Goal: Transaction & Acquisition: Purchase product/service

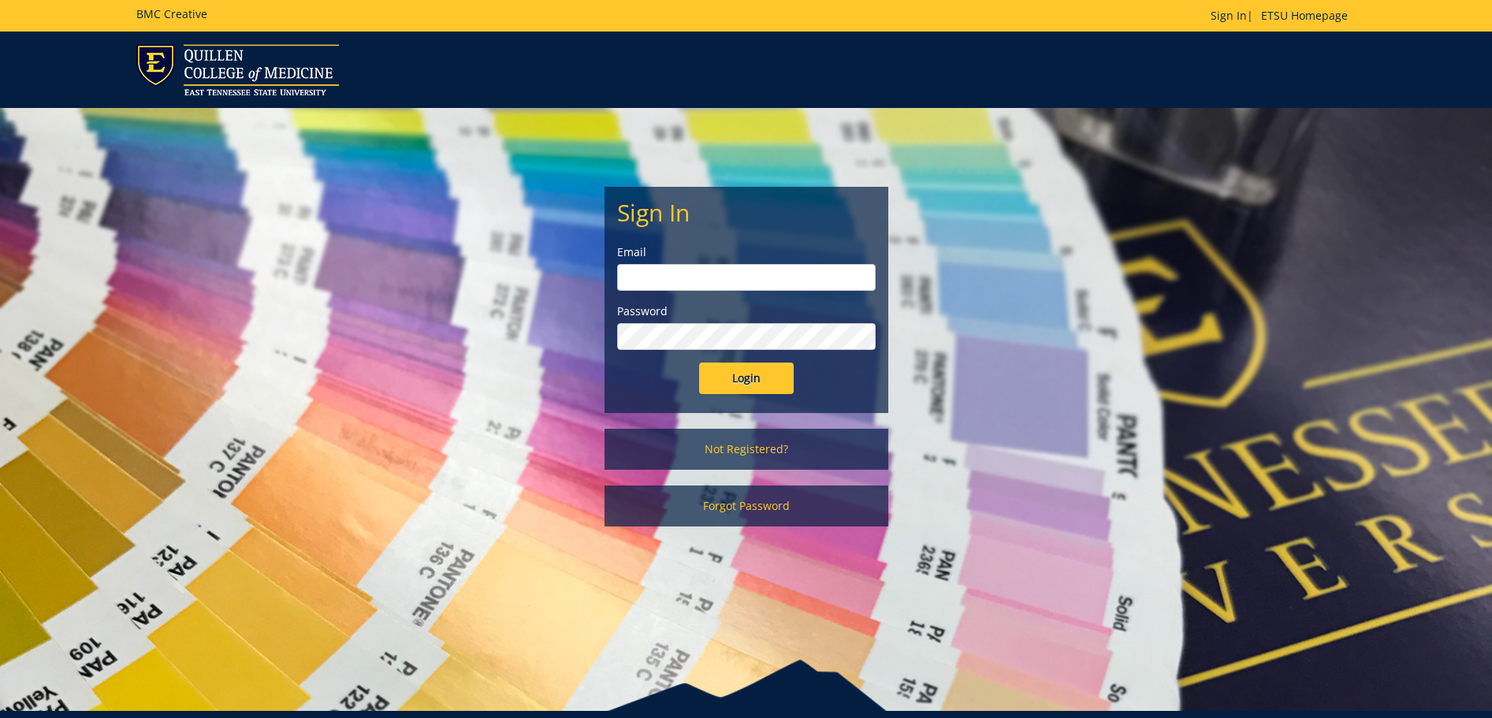
type input "stevensae2@etsu.edu"
click at [750, 377] on input "Login" at bounding box center [746, 379] width 95 height 32
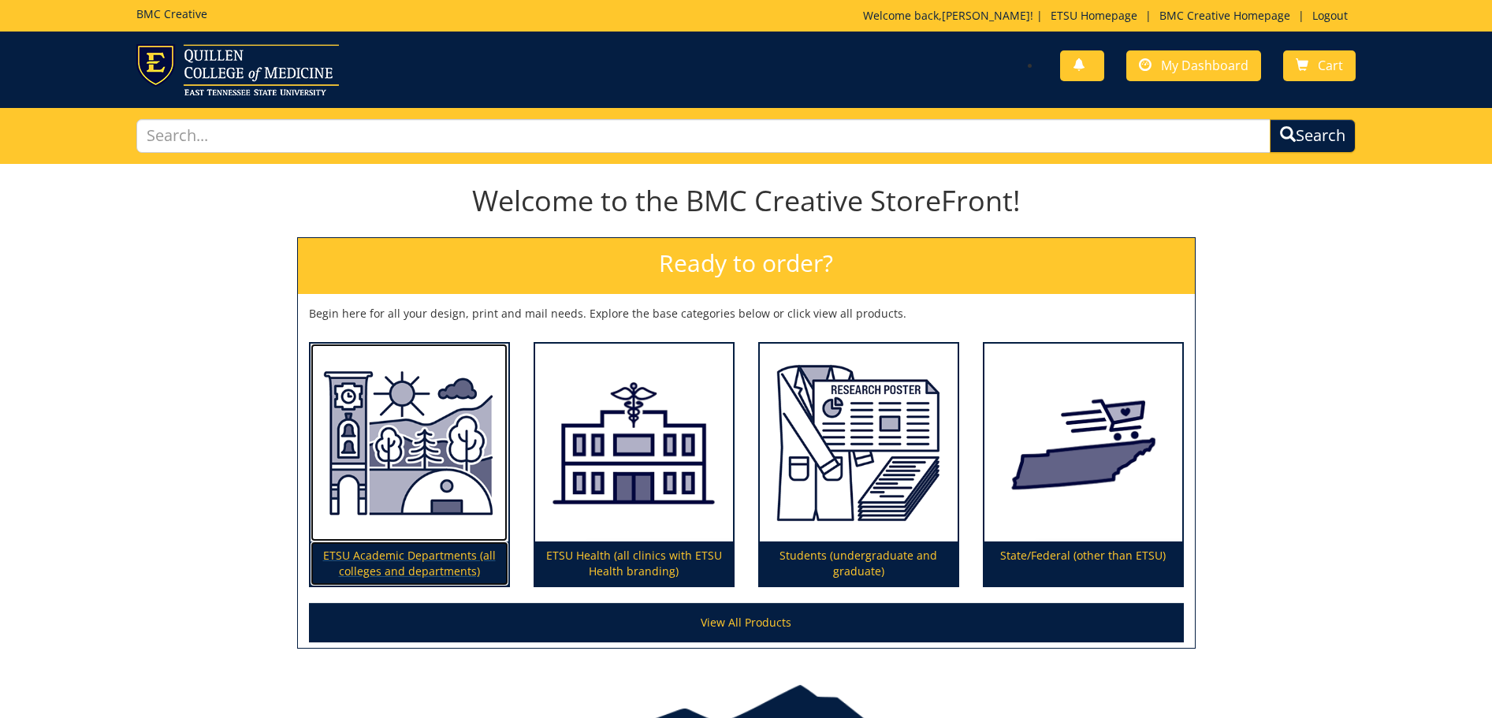
click at [441, 565] on p "ETSU Academic Departments (all colleges and departments)" at bounding box center [410, 563] width 198 height 44
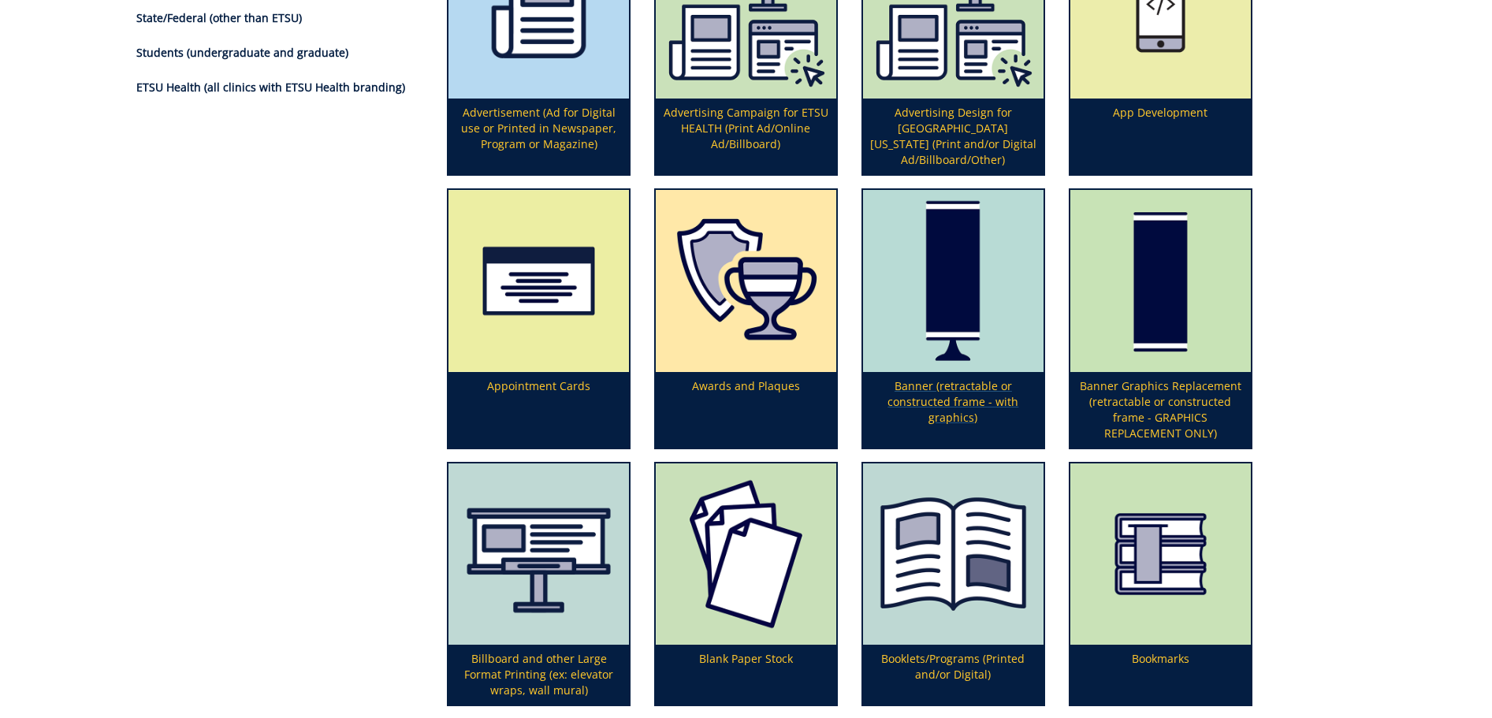
scroll to position [315, 0]
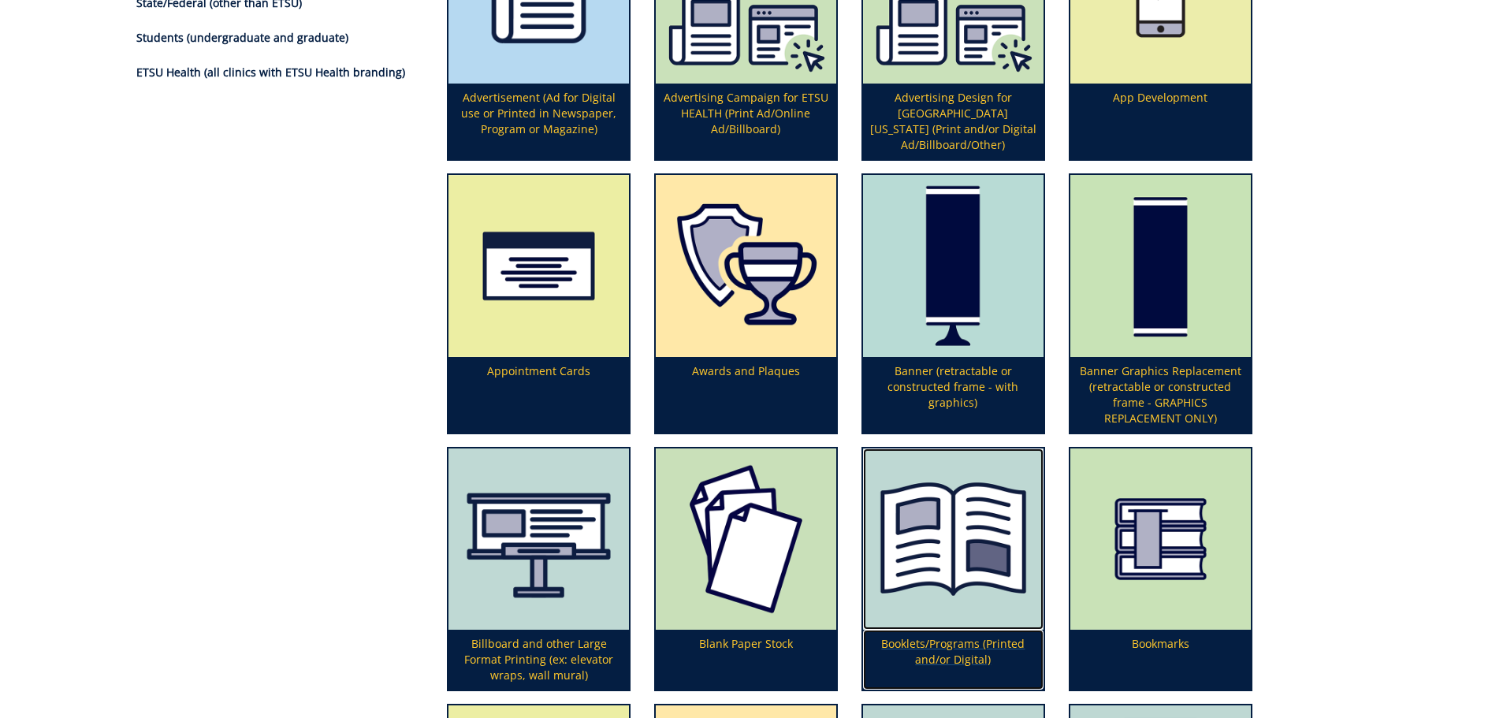
click at [964, 590] on img at bounding box center [953, 539] width 180 height 182
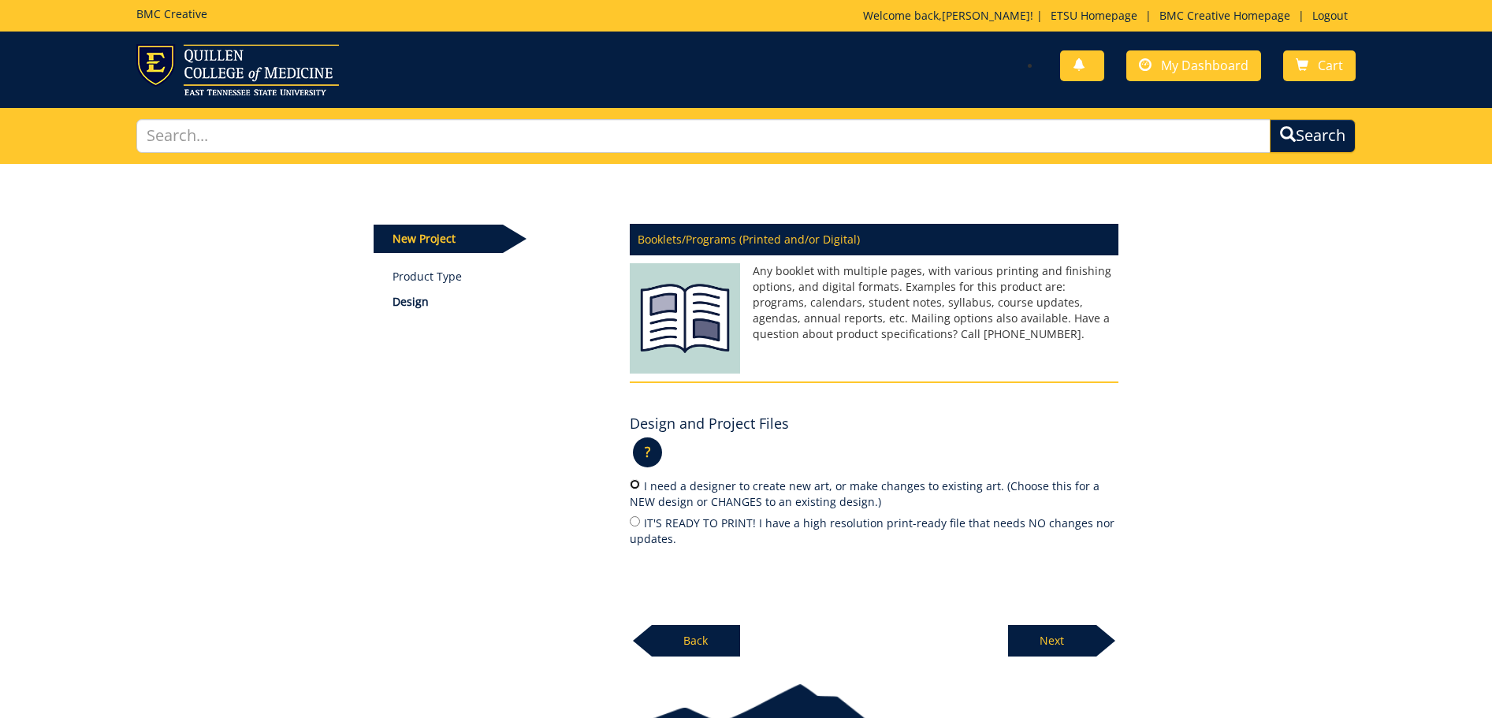
click at [630, 484] on input "I need a designer to create new art, or make changes to existing art. (Choose t…" at bounding box center [635, 484] width 10 height 10
radio input "true"
click at [1057, 638] on p "Next" at bounding box center [1052, 641] width 88 height 32
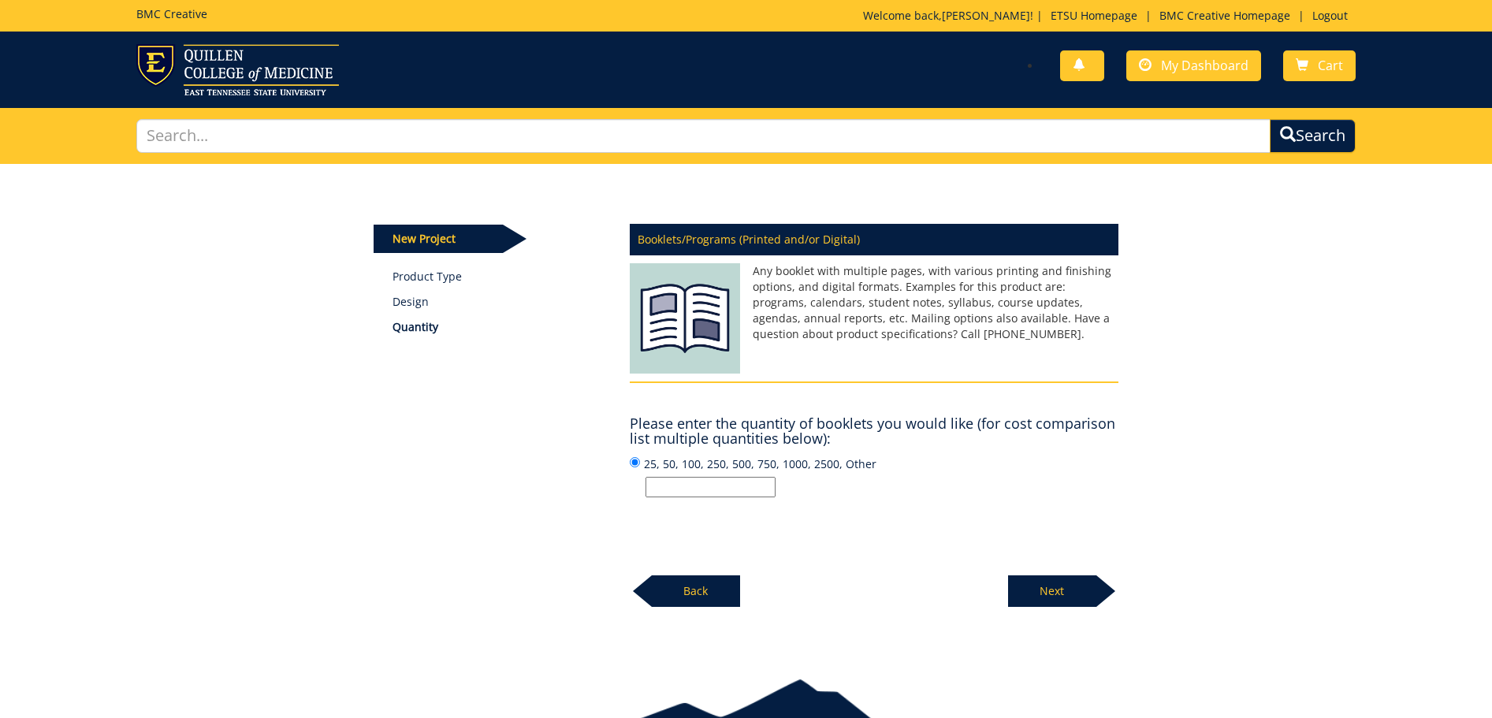
click at [717, 493] on input "25, 50, 100, 250, 500, 750, 1000, 2500, Other" at bounding box center [711, 487] width 130 height 20
type input "450"
click at [1064, 584] on p "Next" at bounding box center [1052, 591] width 88 height 32
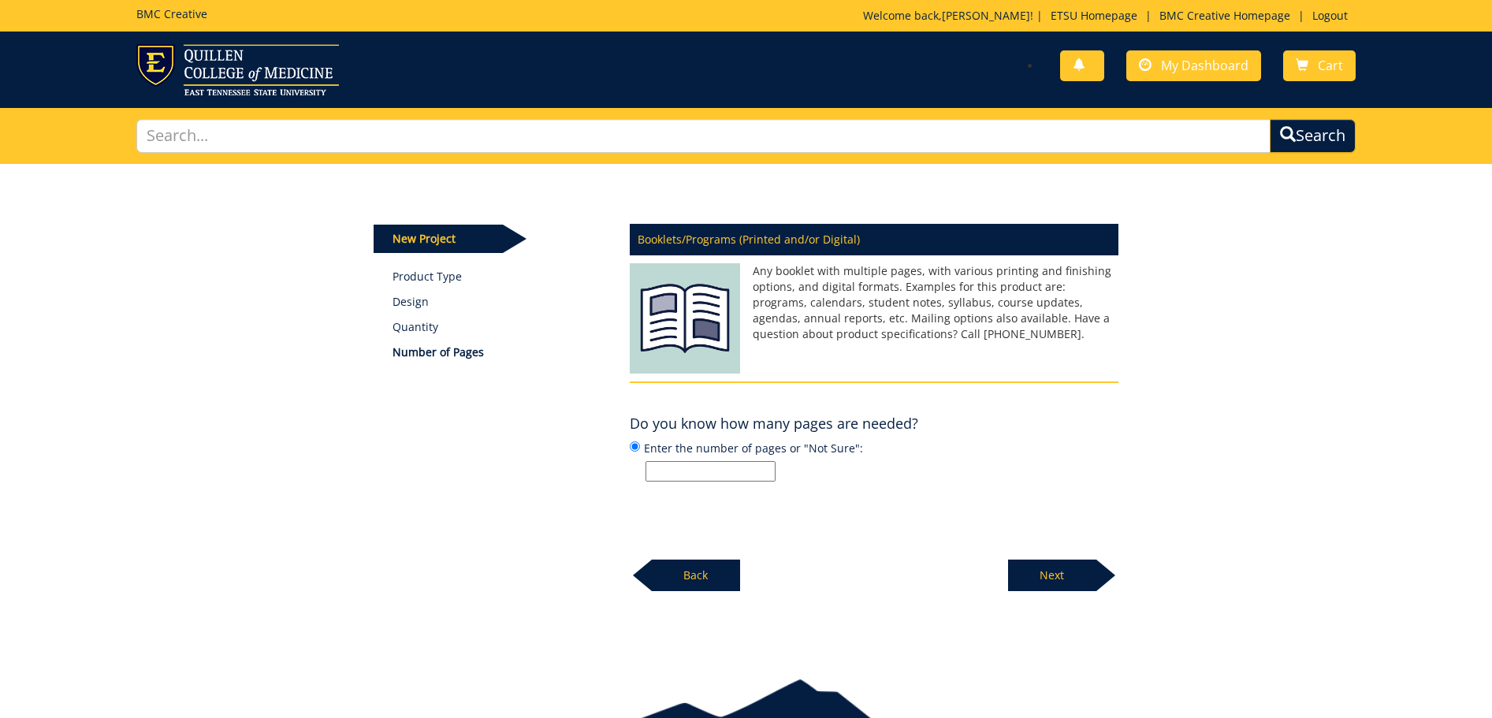
click at [717, 477] on input "Enter the number of pages or "Not Sure":" at bounding box center [711, 471] width 130 height 20
type input "12"
click at [1067, 578] on p "Next" at bounding box center [1052, 576] width 88 height 32
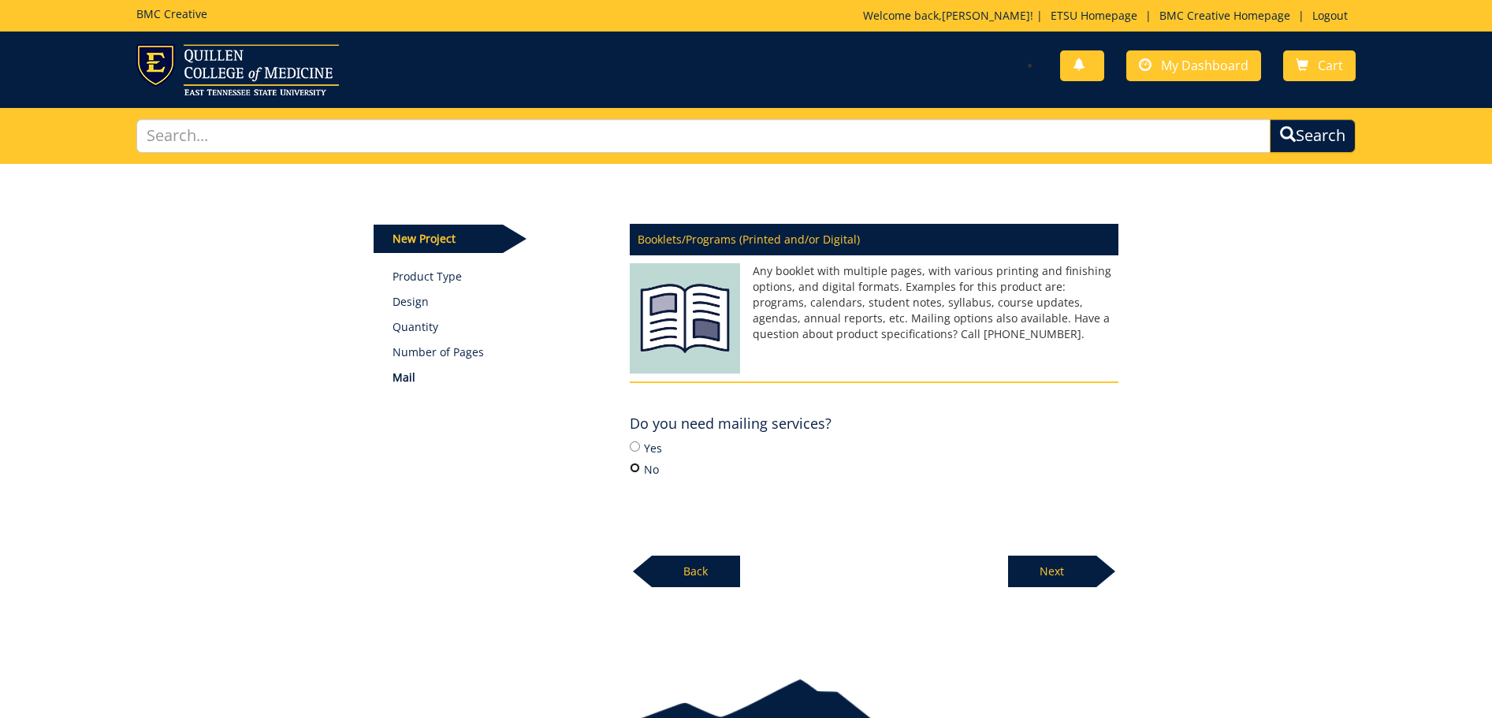
click at [633, 469] on input "No" at bounding box center [635, 468] width 10 height 10
radio input "true"
click at [1049, 562] on p "Next" at bounding box center [1052, 572] width 88 height 32
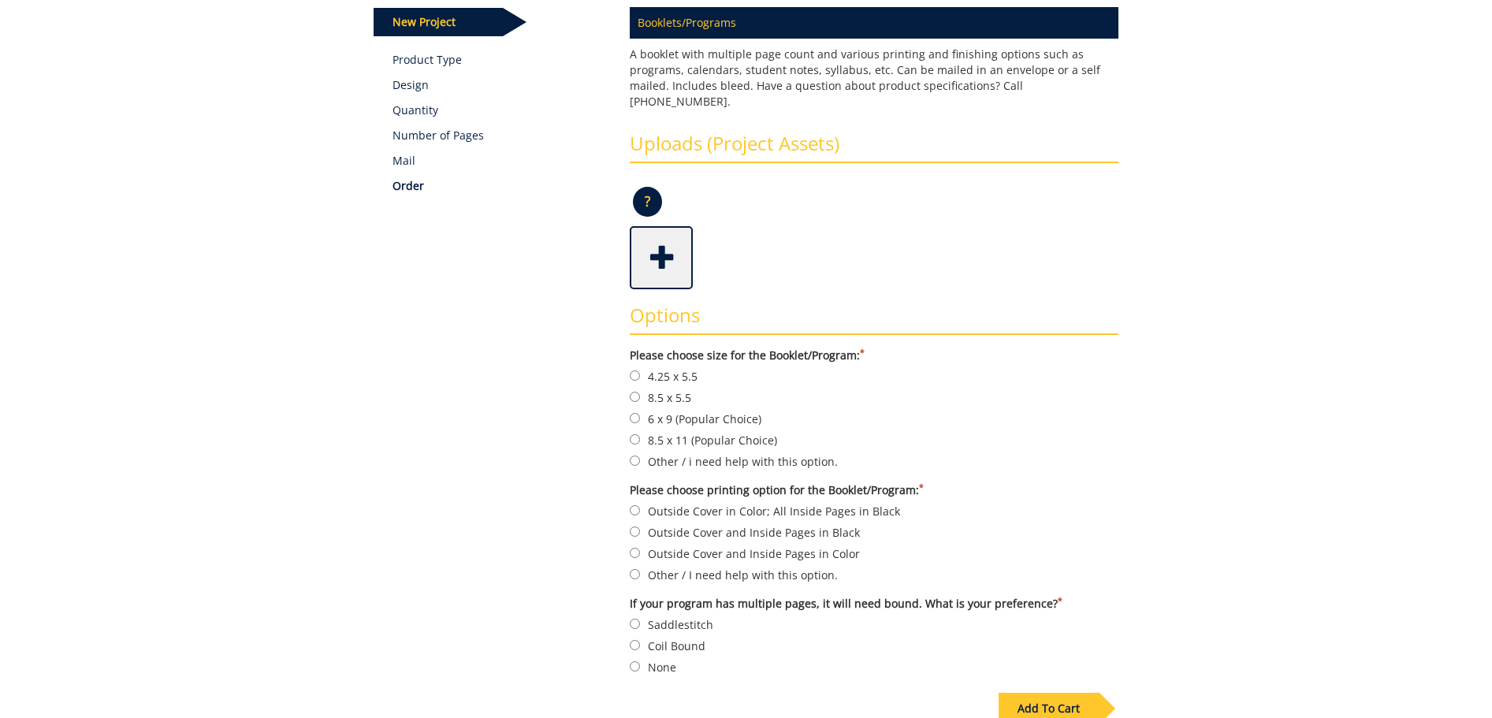
scroll to position [236, 0]
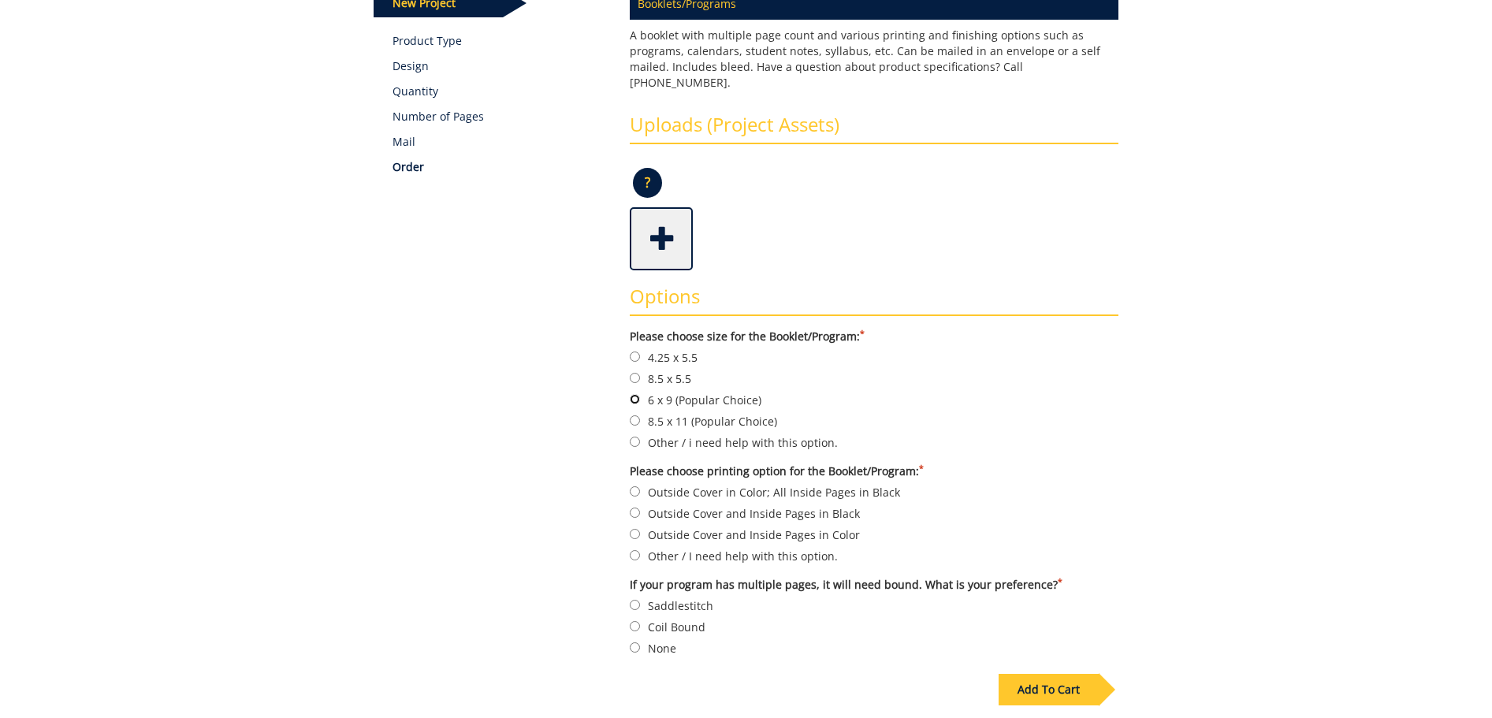
click at [635, 394] on input "6 x 9 (Popular Choice)" at bounding box center [635, 399] width 10 height 10
radio input "true"
click at [1030, 674] on div "Add To Cart" at bounding box center [1049, 690] width 100 height 32
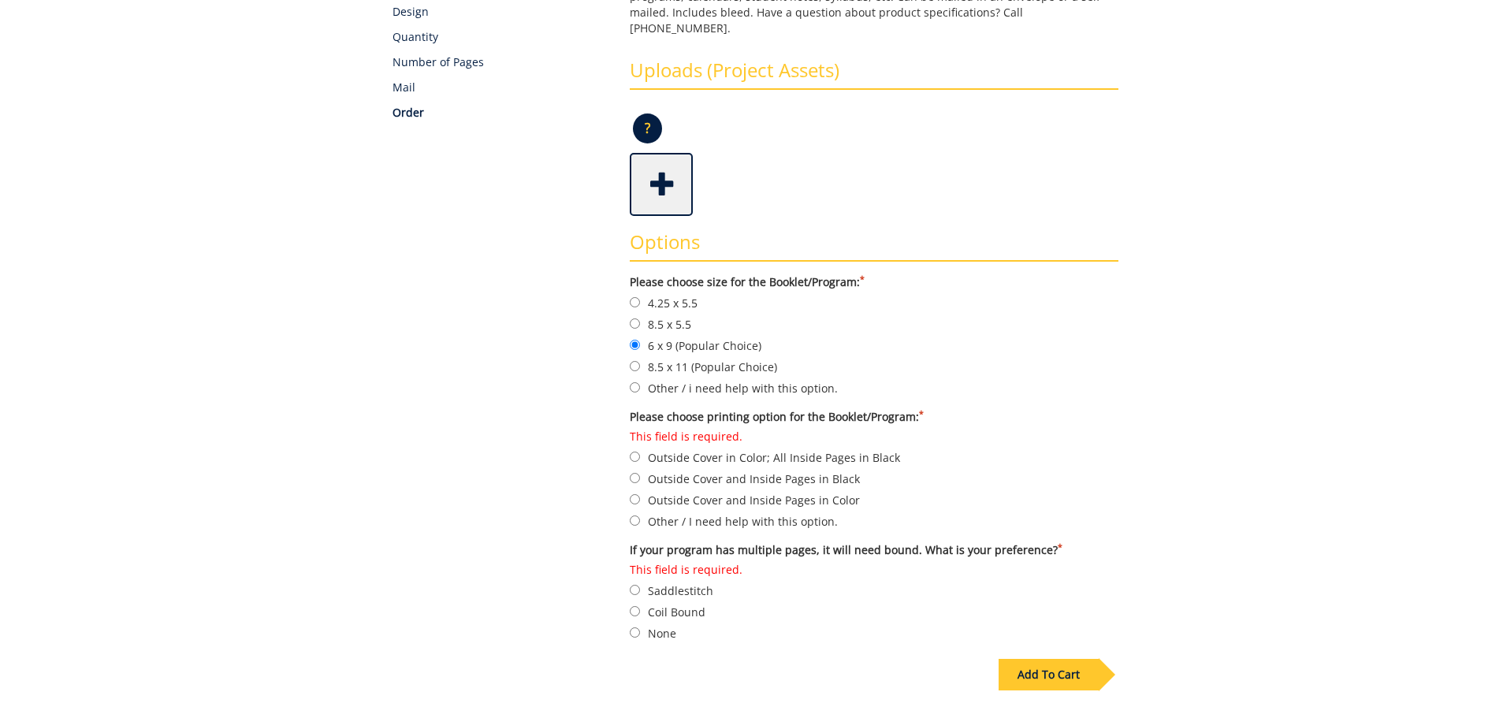
scroll to position [394, 0]
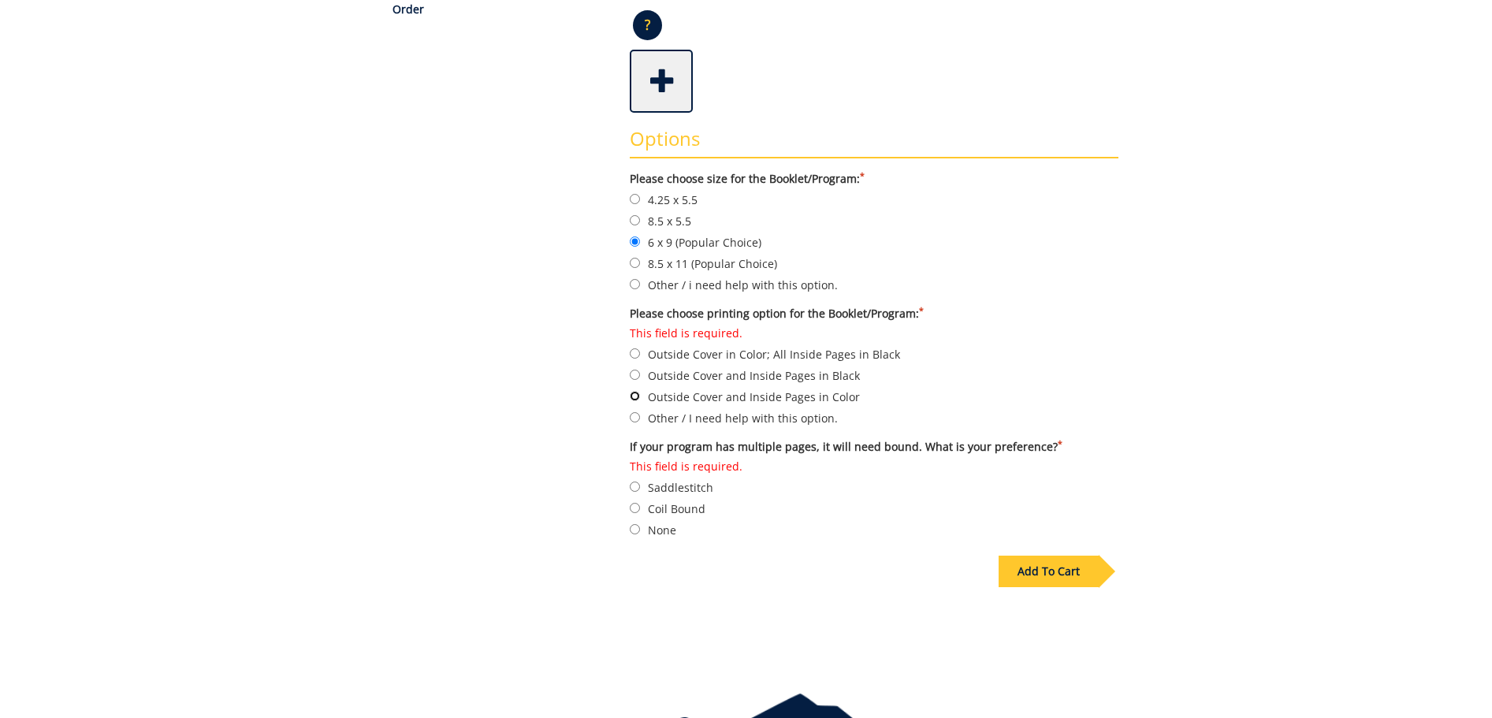
click at [631, 391] on input "Outside Cover and Inside Pages in Color" at bounding box center [635, 396] width 10 height 10
radio input "true"
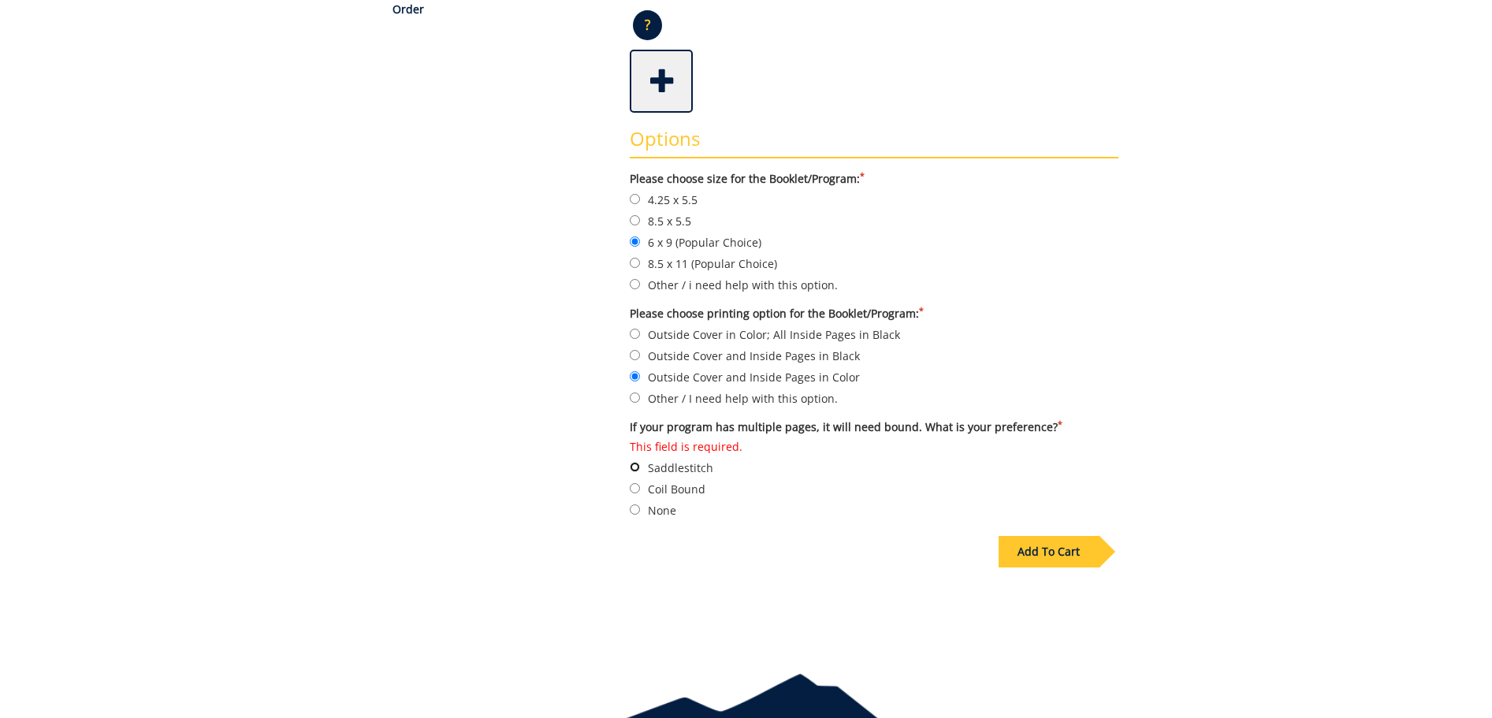
click at [633, 462] on input "This field is required. Saddlestitch" at bounding box center [635, 467] width 10 height 10
radio input "true"
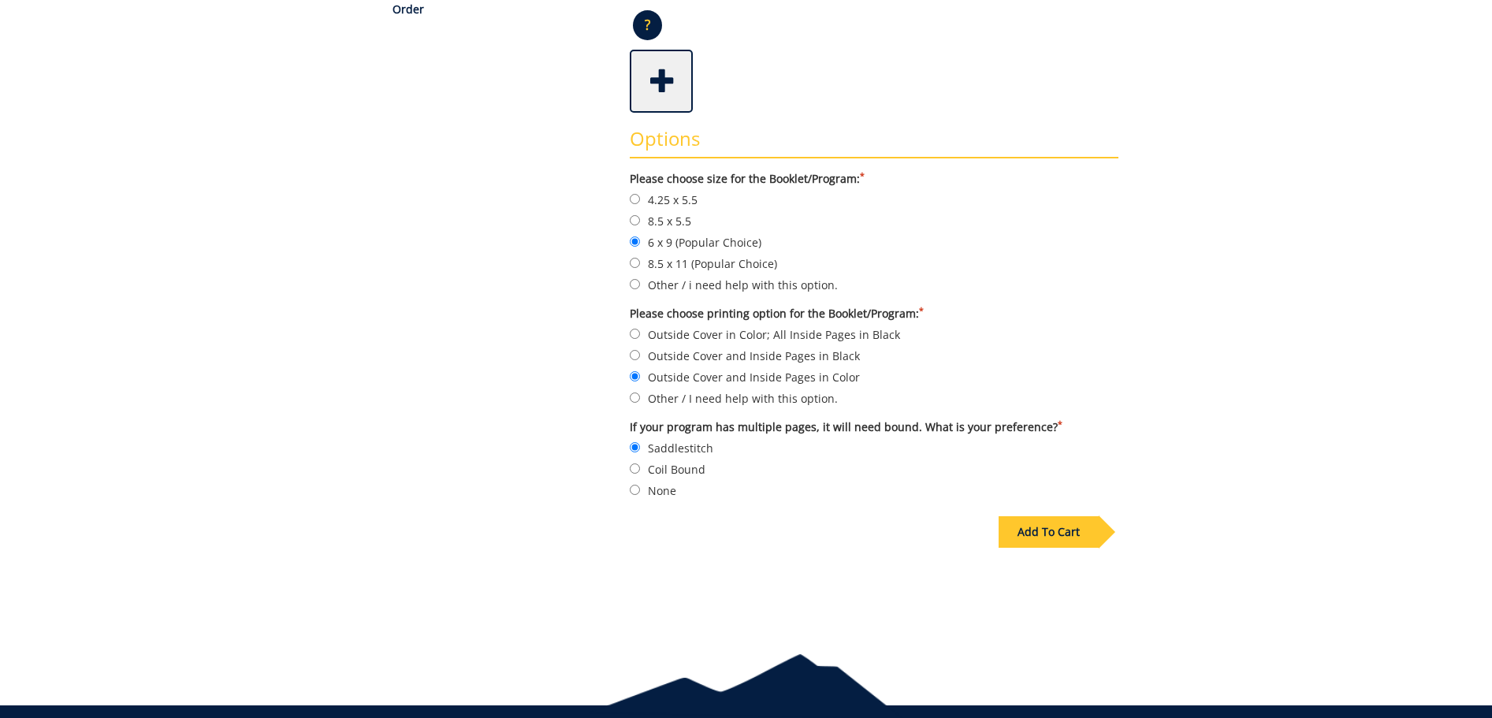
click at [1064, 516] on div "Add To Cart" at bounding box center [1049, 532] width 100 height 32
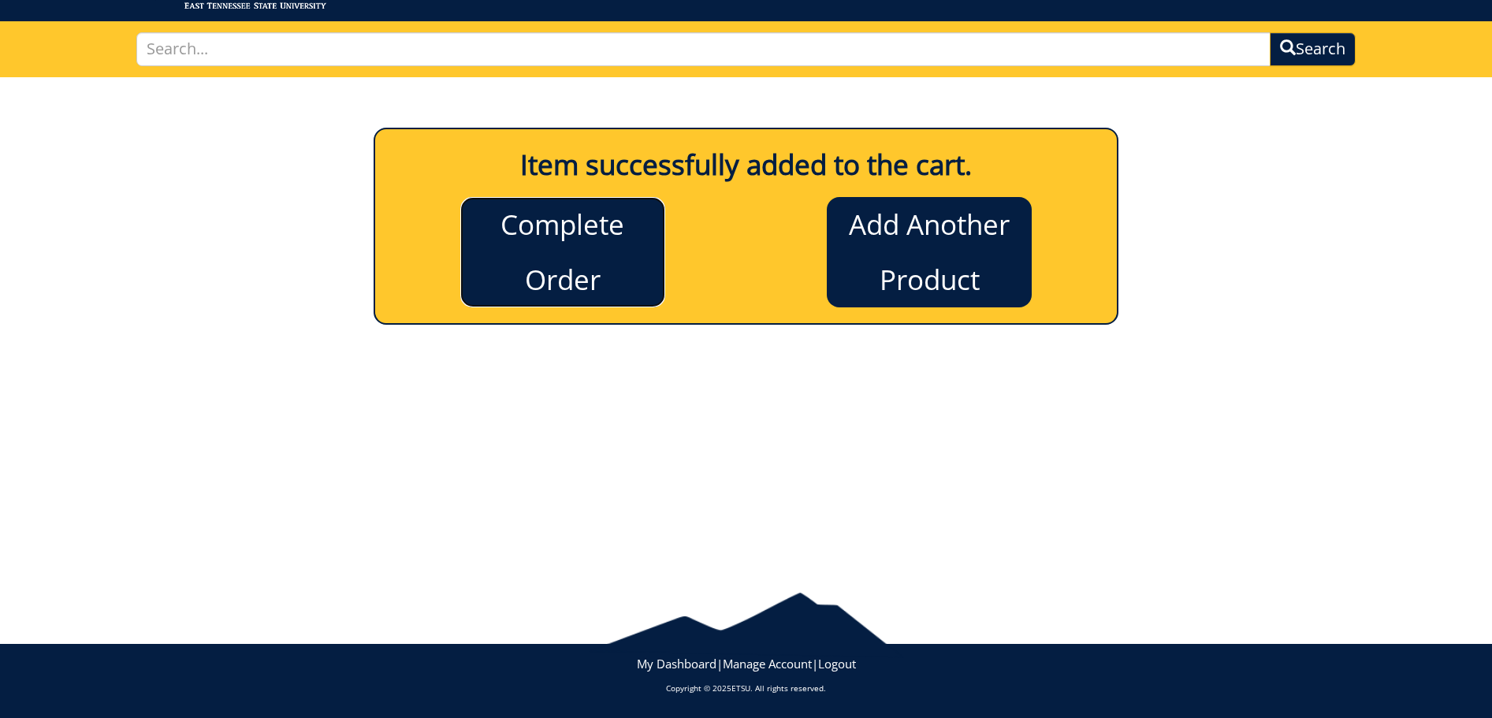
click at [570, 260] on link "Complete Order" at bounding box center [562, 252] width 205 height 110
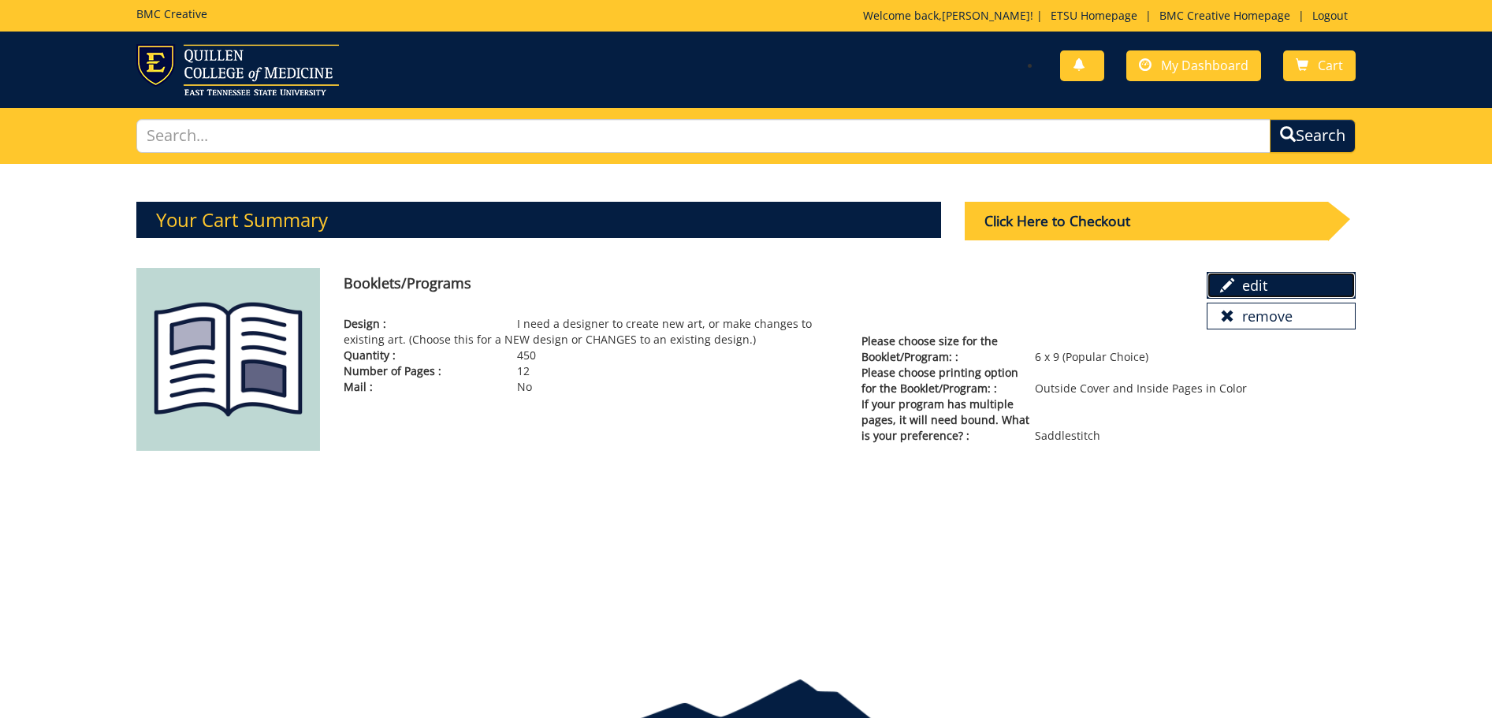
click at [1288, 284] on link "edit" at bounding box center [1281, 285] width 149 height 27
click at [1113, 216] on div "Click Here to Checkout" at bounding box center [1146, 221] width 363 height 39
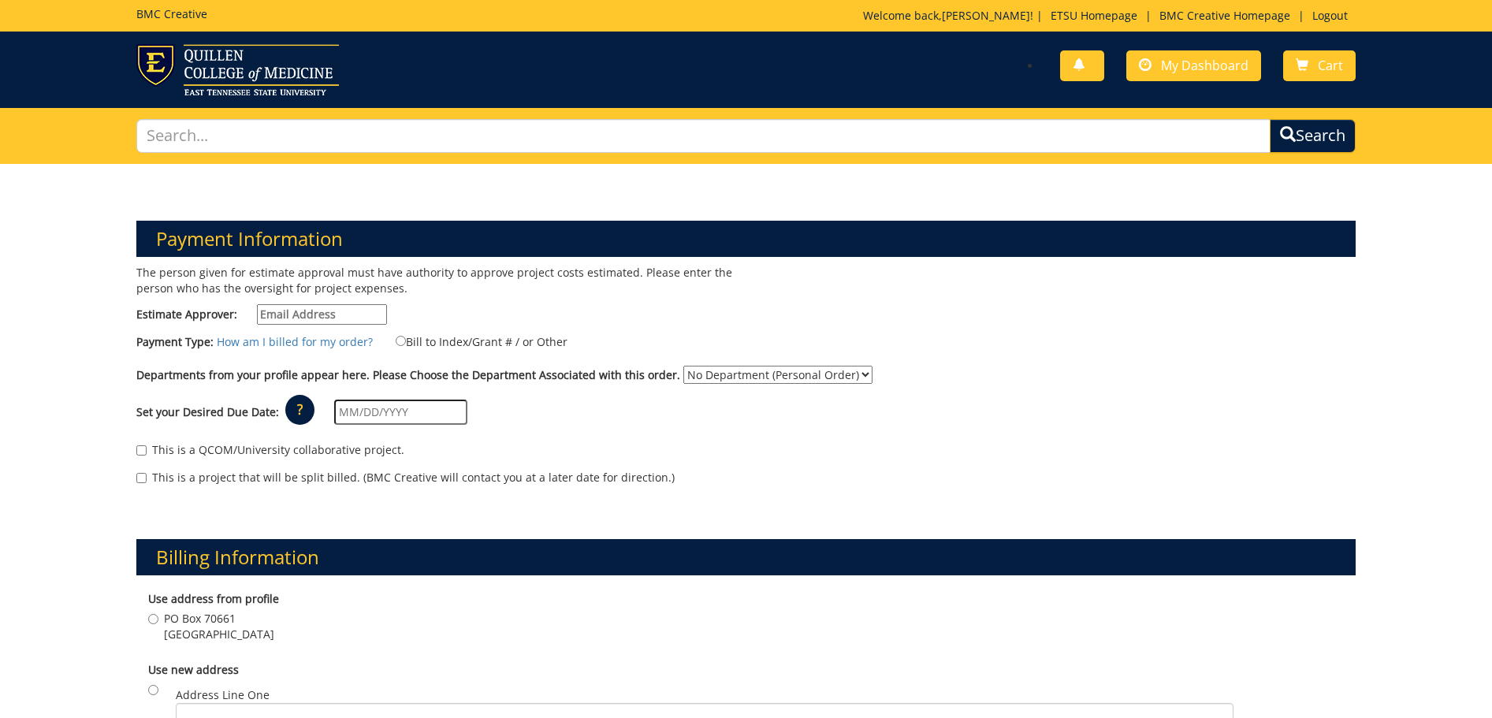
click at [348, 312] on input "Estimate Approver:" at bounding box center [322, 314] width 130 height 20
type input "stevensae2@etsu.edu"
type input "325 Treasure Ln"
type input "Johnson City"
type input "37614"
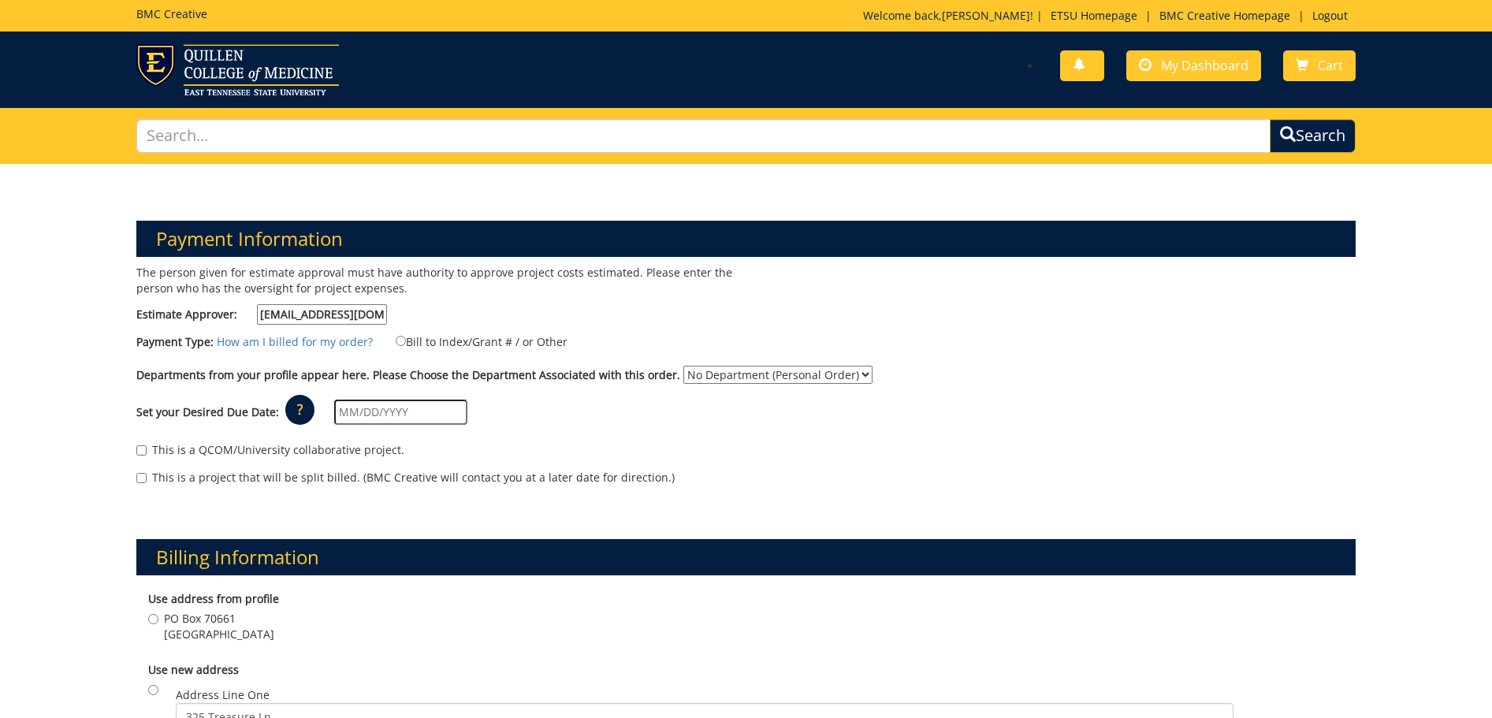
click at [396, 346] on label "Bill to Index/Grant # / or Other" at bounding box center [472, 341] width 192 height 17
click at [396, 346] on input "Bill to Index/Grant # / or Other" at bounding box center [401, 341] width 10 height 10
radio input "true"
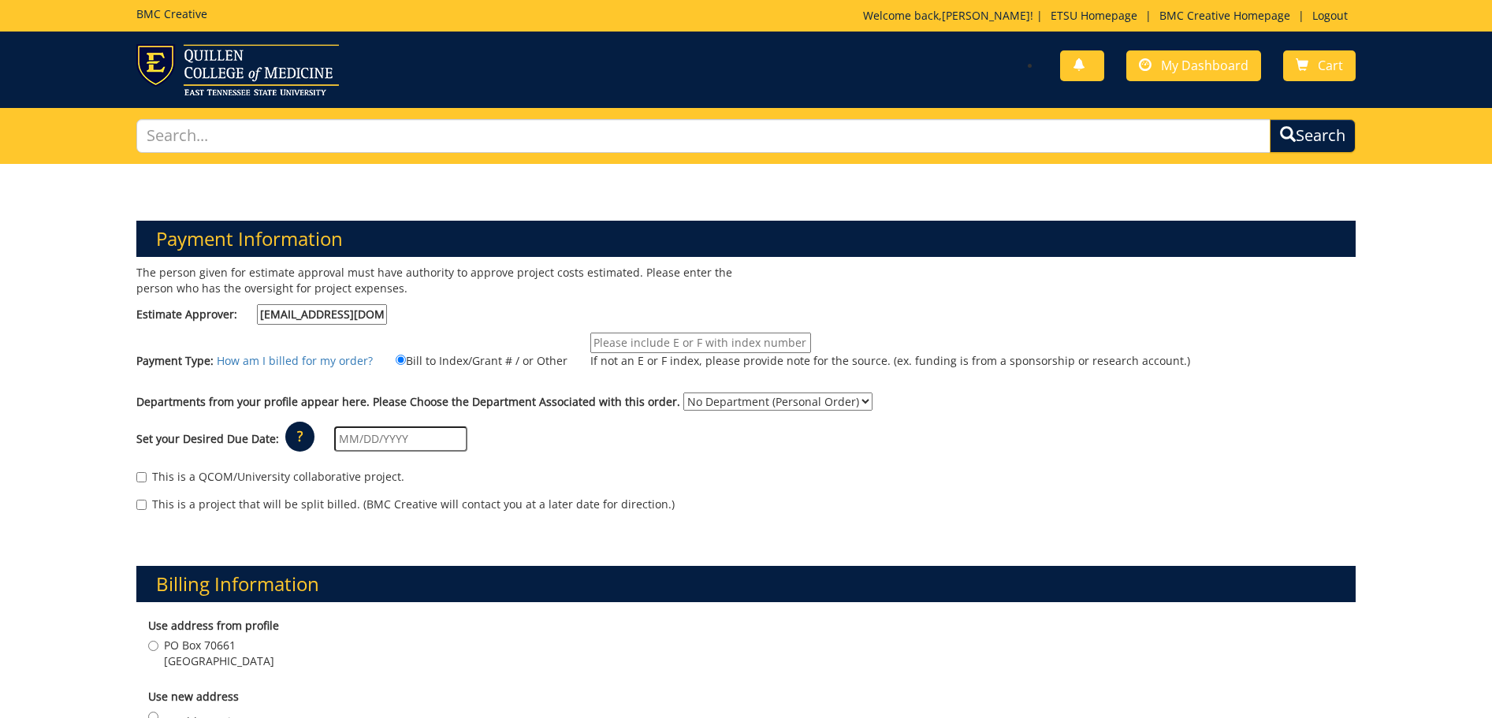
click at [642, 344] on input "If not an E or F index, please provide note for the source. (ex. funding is fro…" at bounding box center [700, 343] width 221 height 20
type input "10-48300-100000-100-74140-200-999-999-999"
click at [834, 401] on select "No Department (Personal Order) Music" at bounding box center [777, 402] width 189 height 18
select select "123"
click at [683, 393] on select "No Department (Personal Order) Music" at bounding box center [777, 402] width 189 height 18
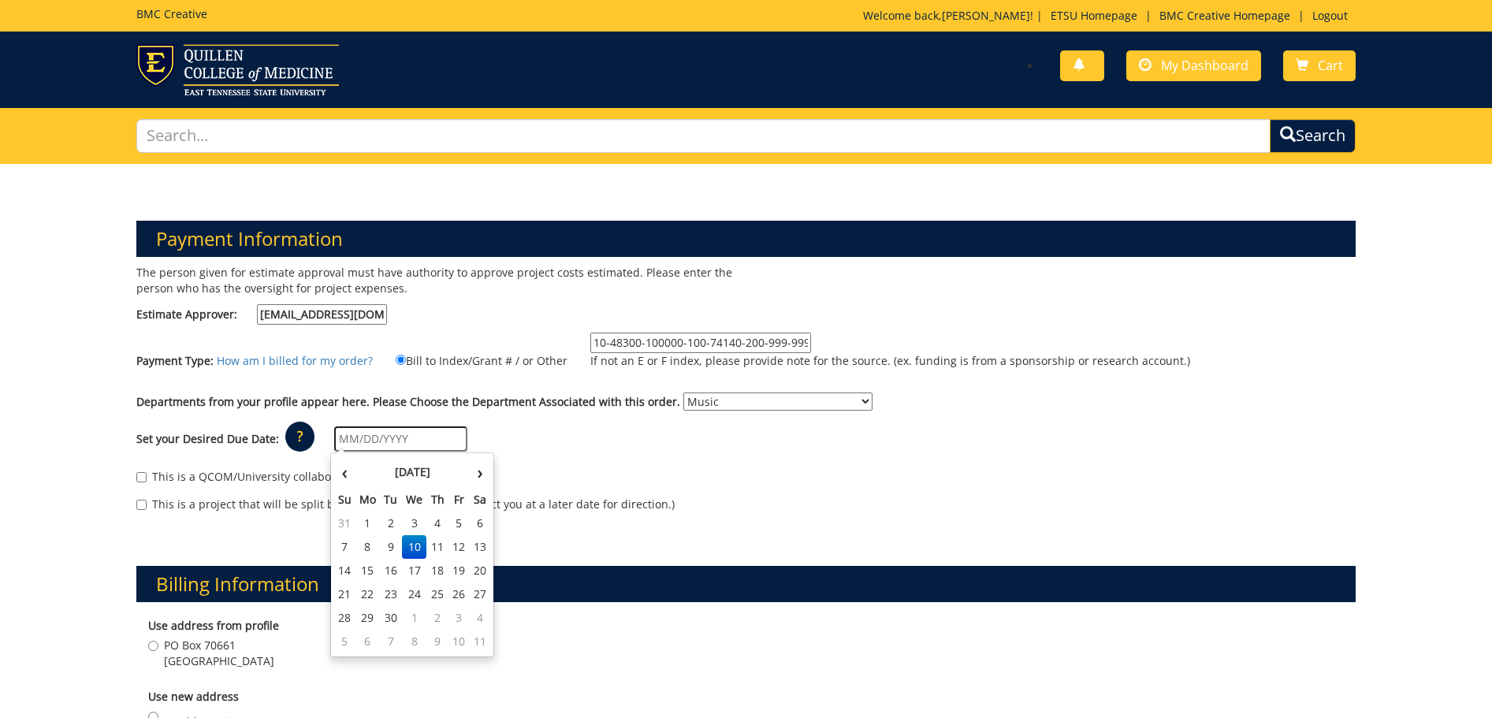
click at [414, 434] on input "text" at bounding box center [400, 438] width 133 height 25
type input "[DATE]"
click at [408, 519] on td "1" at bounding box center [414, 524] width 25 height 24
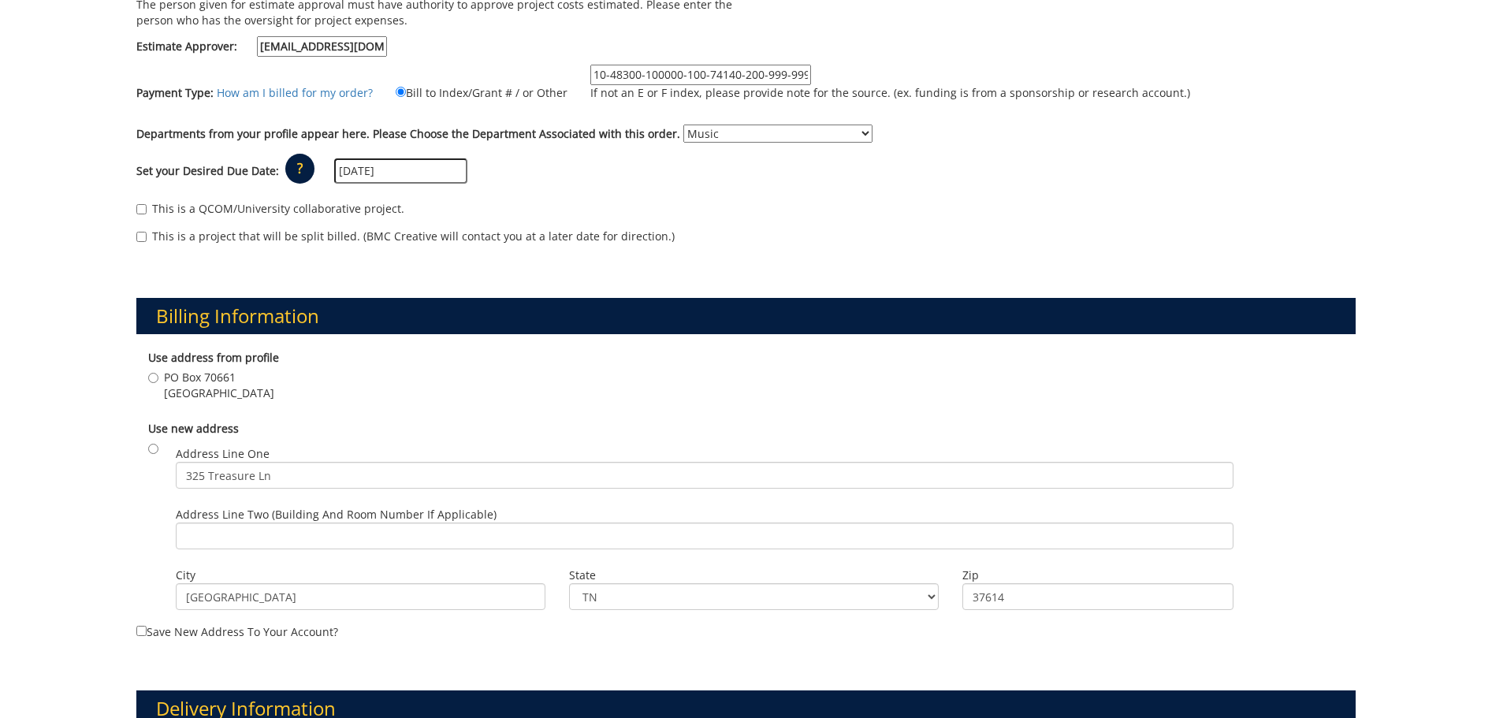
scroll to position [315, 0]
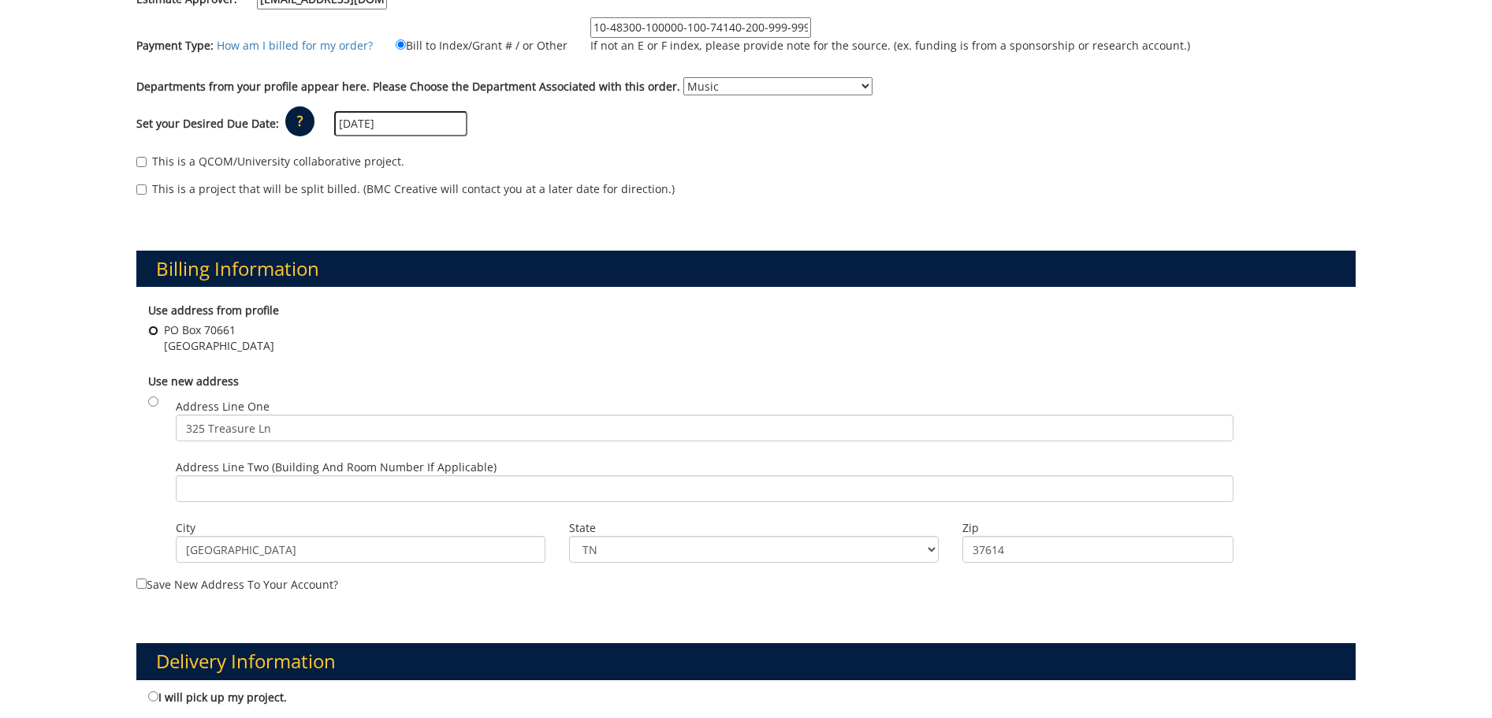
click at [154, 333] on input "PO Box 70661 Johnson City , TN 37614" at bounding box center [153, 331] width 10 height 10
radio input "true"
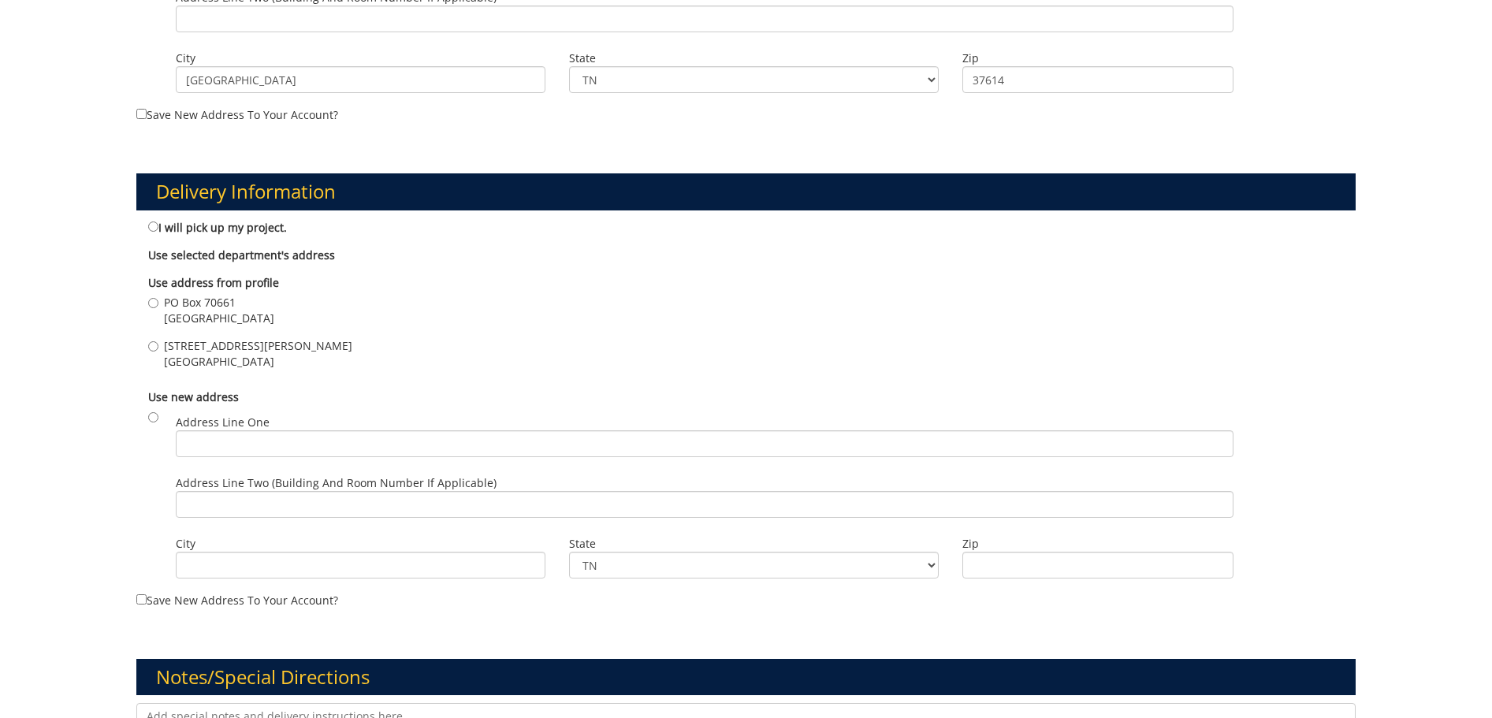
scroll to position [788, 0]
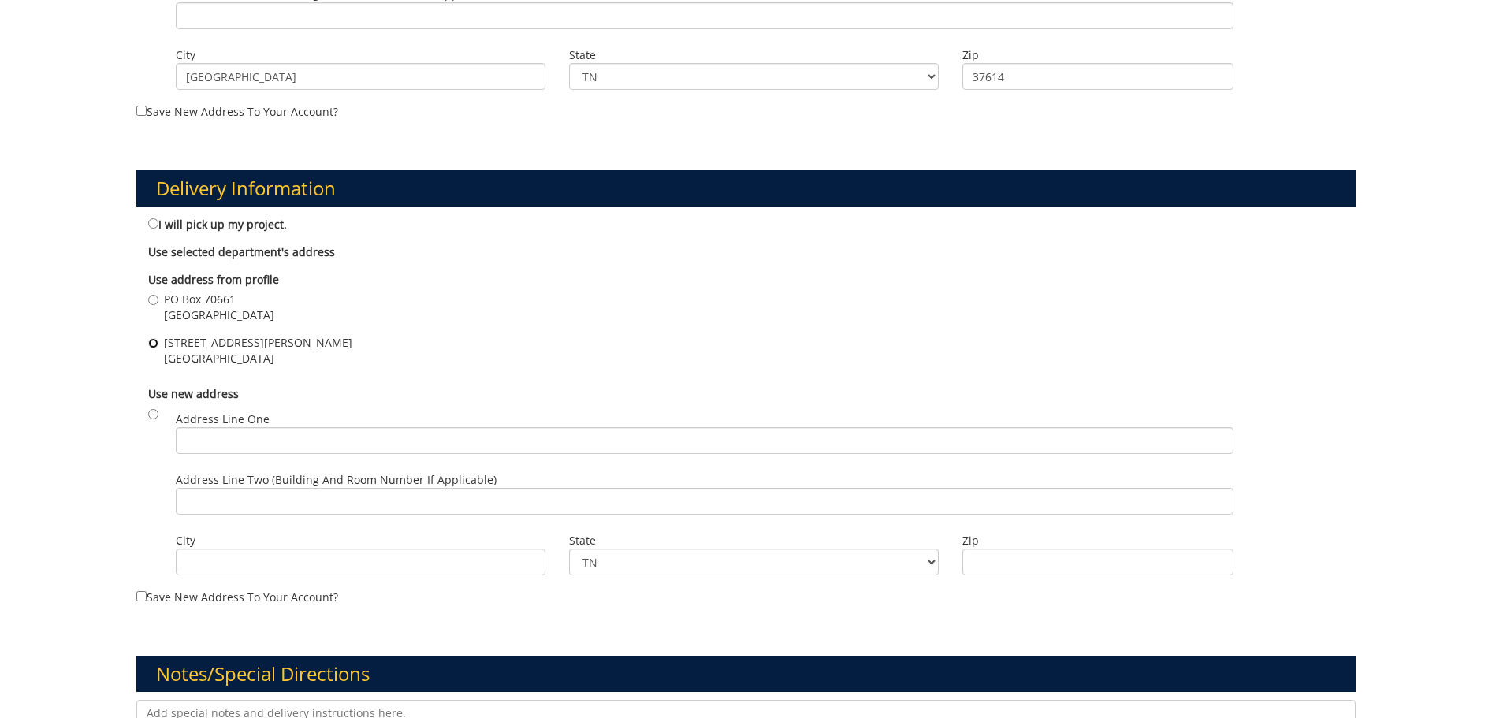
click at [149, 345] on input "1320 W State of Franklin Rd Johnson City , TN 37614" at bounding box center [153, 343] width 10 height 10
radio input "true"
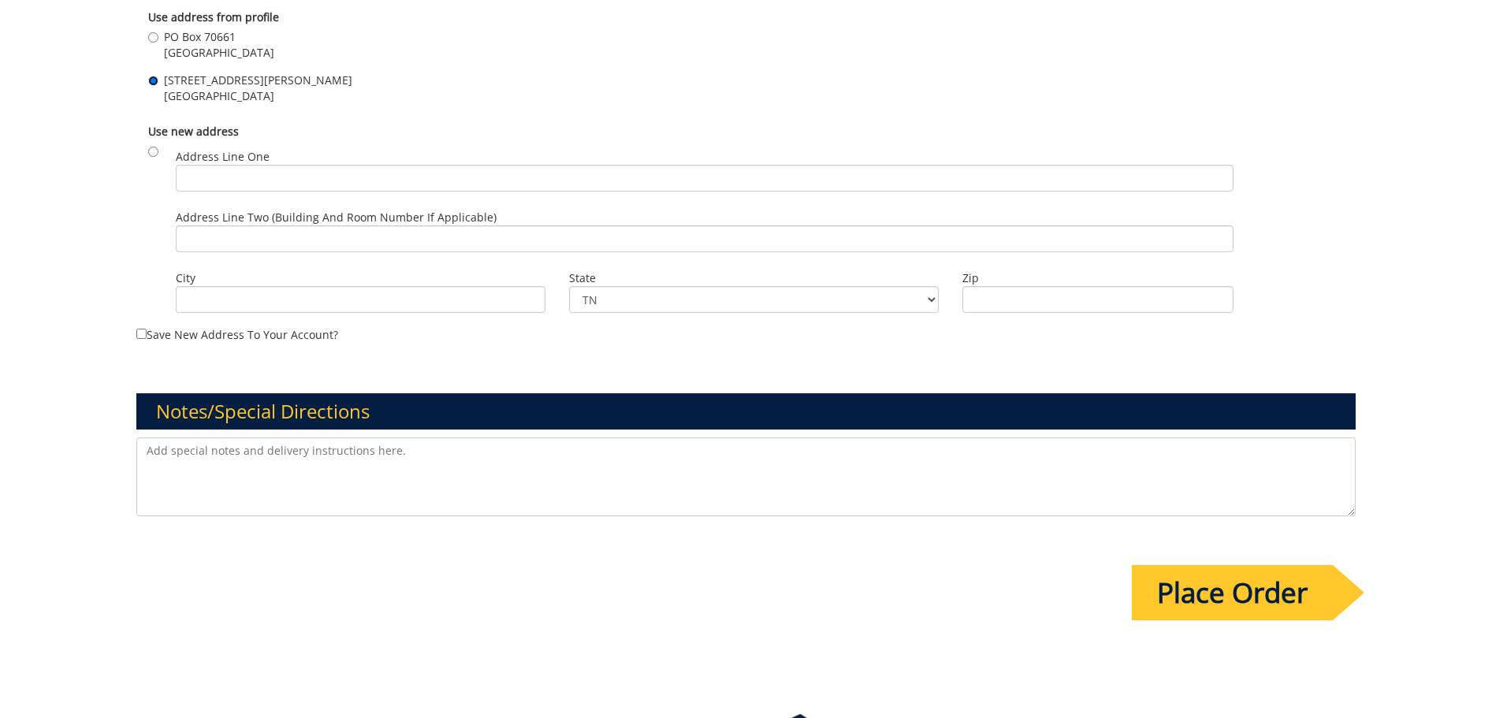
scroll to position [1172, 0]
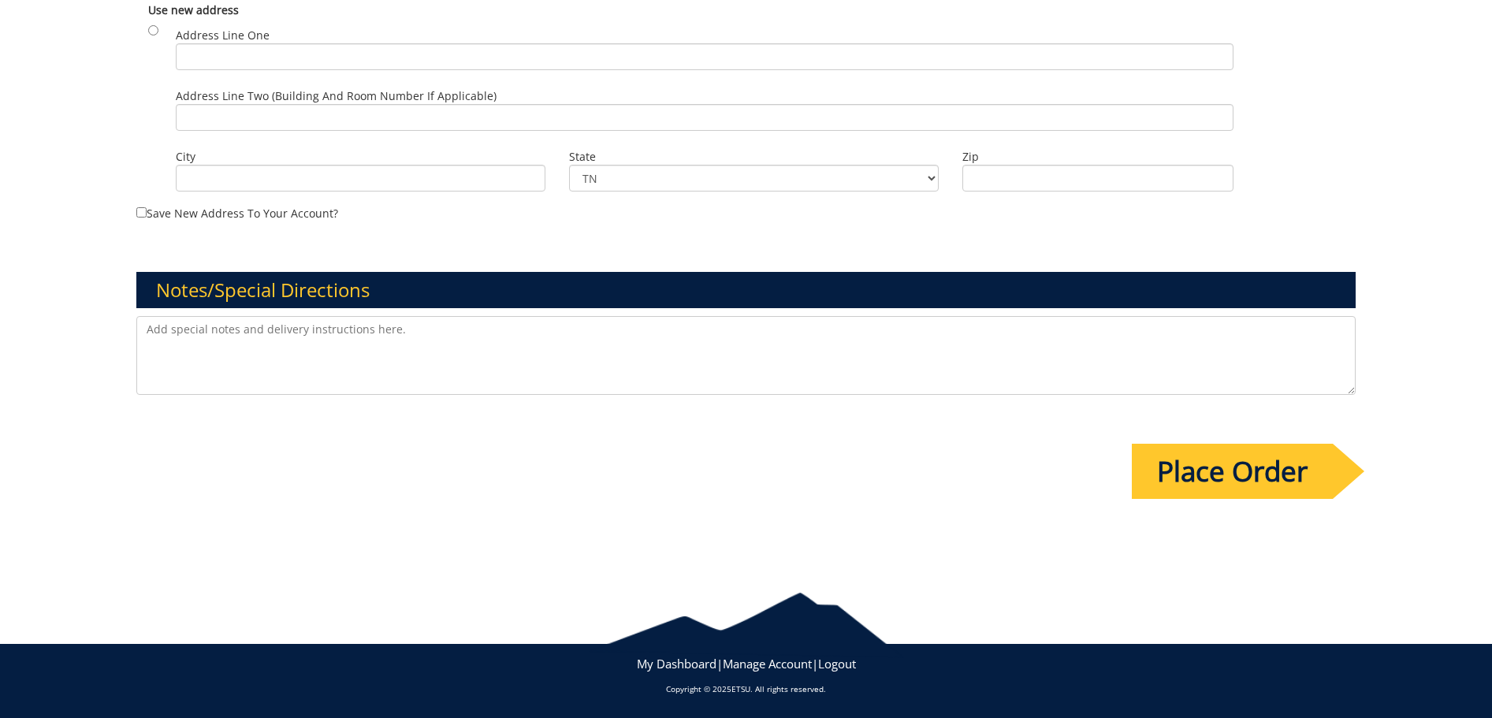
click at [281, 364] on textarea at bounding box center [746, 355] width 1220 height 79
type textarea "Please deliver to the Martin Center box office"
click at [1275, 476] on input "Place Order" at bounding box center [1232, 471] width 201 height 55
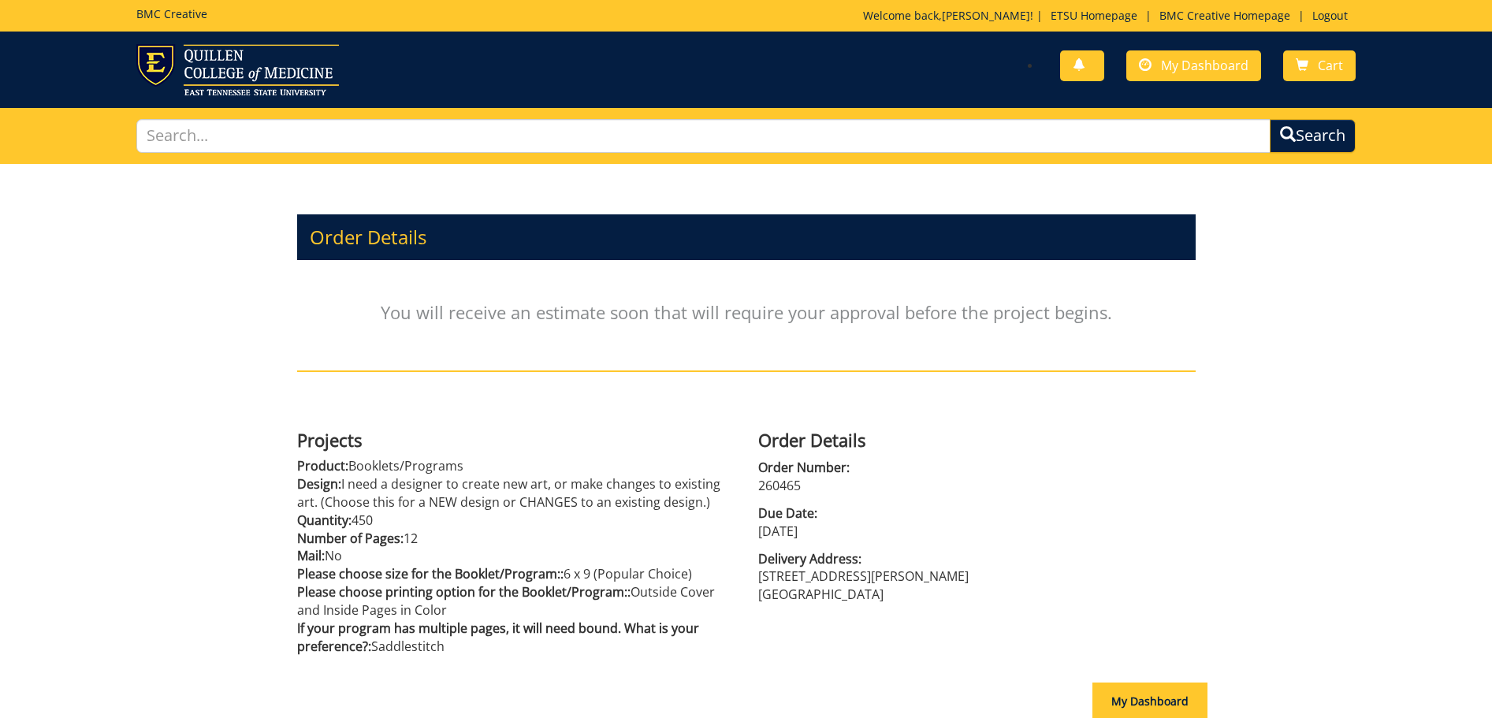
scroll to position [155, 0]
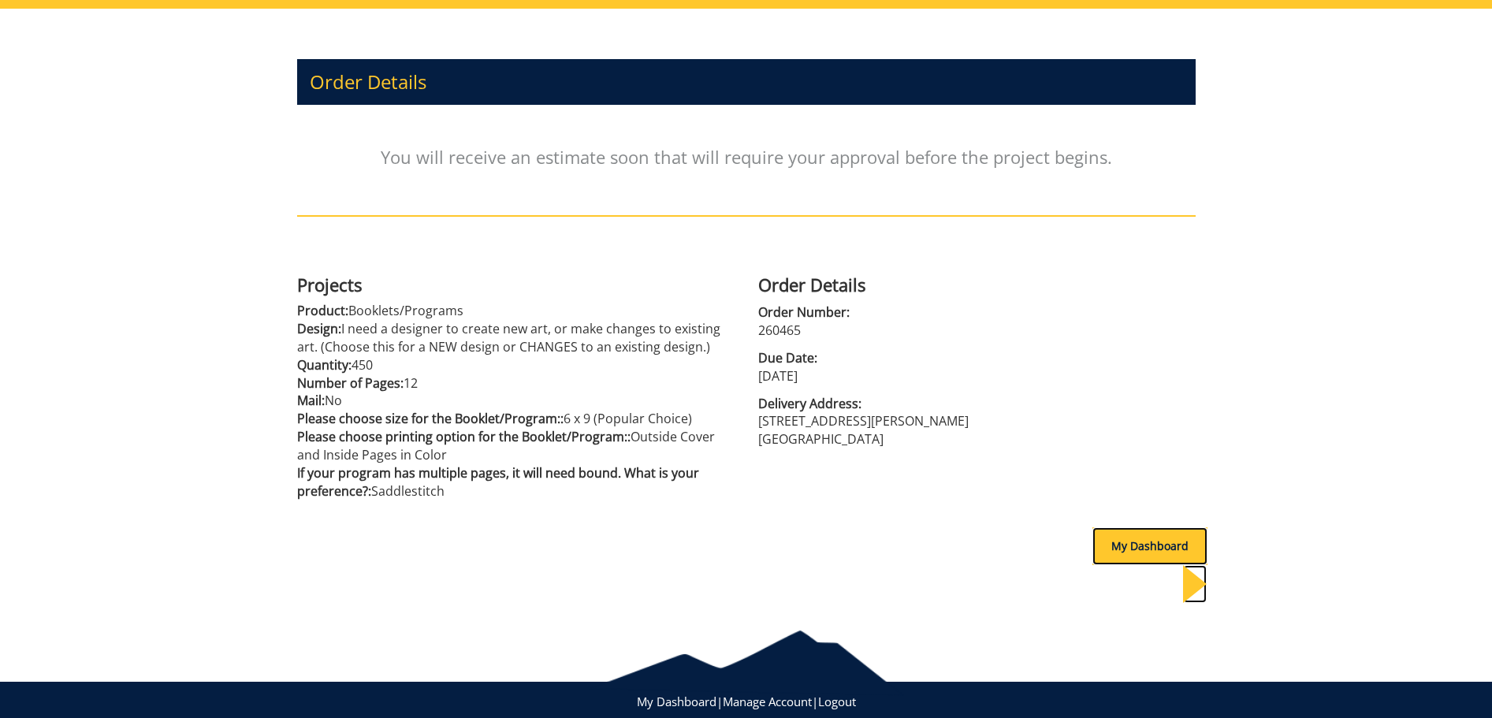
click at [1124, 551] on div "My Dashboard" at bounding box center [1149, 546] width 115 height 38
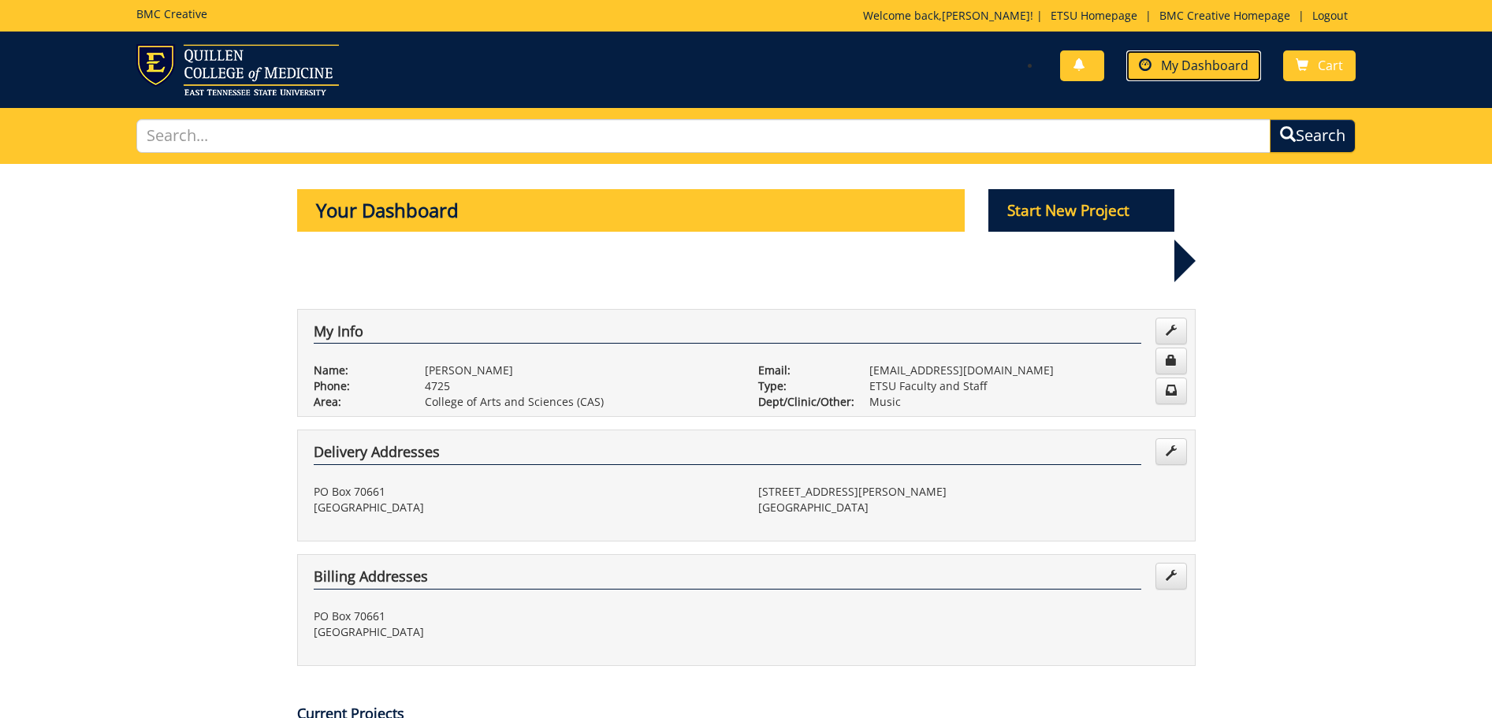
click at [1237, 58] on span "My Dashboard" at bounding box center [1204, 65] width 87 height 17
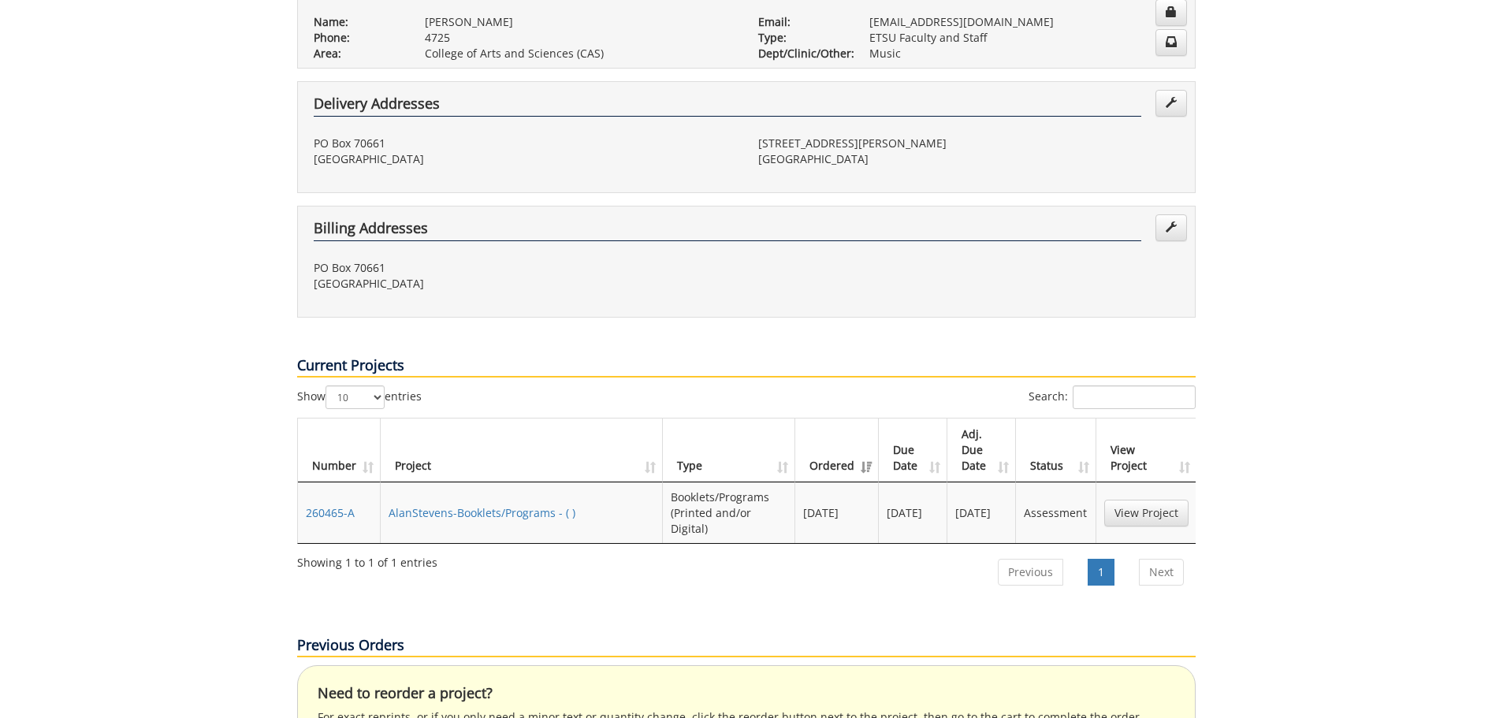
scroll to position [394, 0]
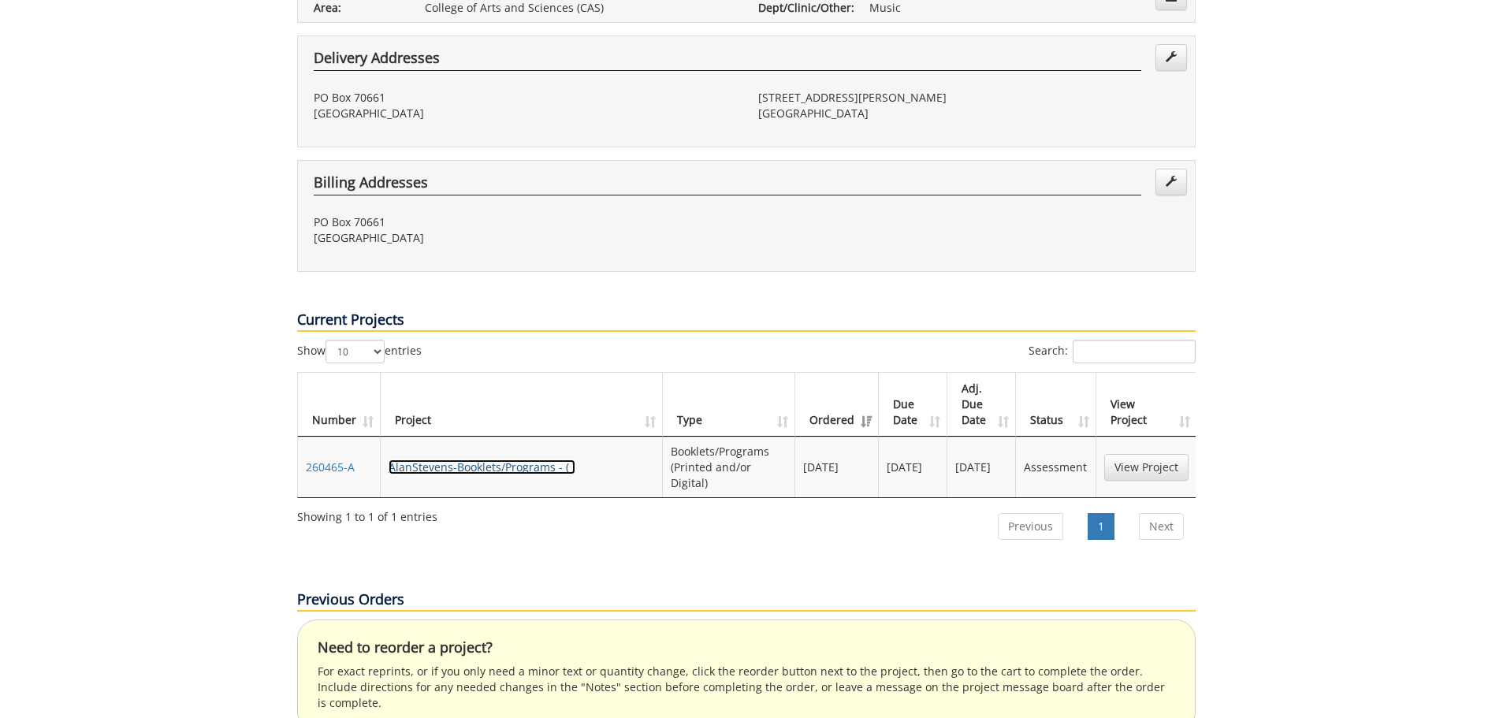
click at [453, 460] on link "AlanStevens-Booklets/Programs - ( )" at bounding box center [482, 467] width 187 height 15
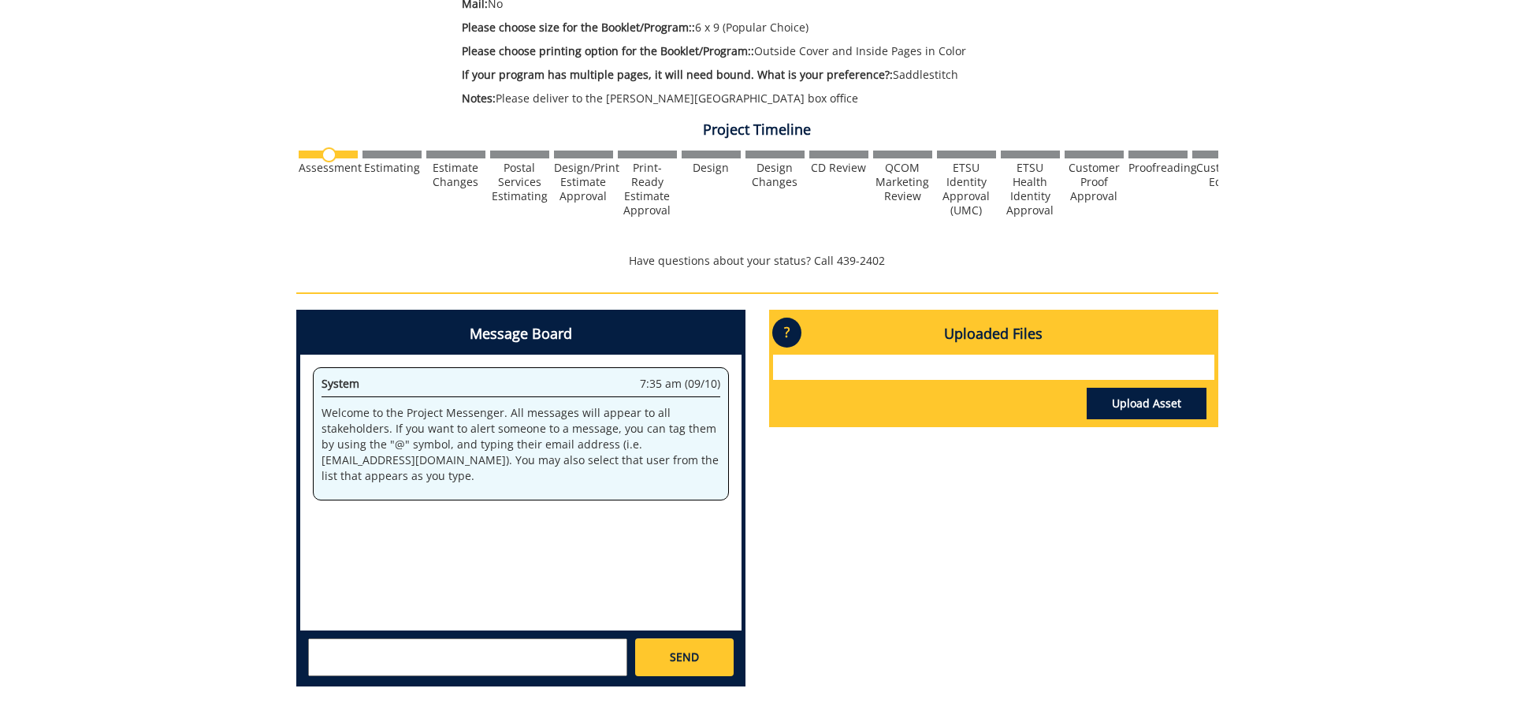
scroll to position [473, 0]
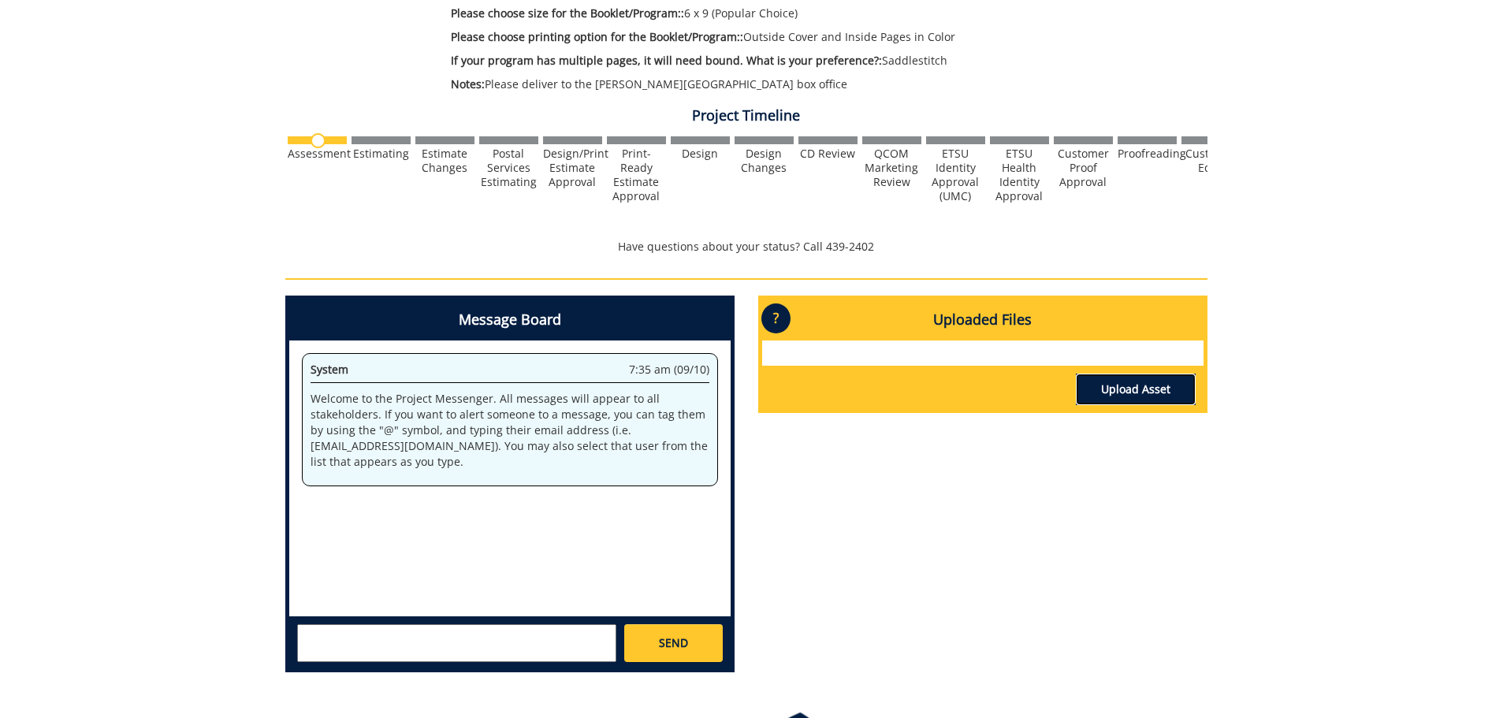
click at [1152, 394] on link "Upload Asset" at bounding box center [1136, 390] width 120 height 32
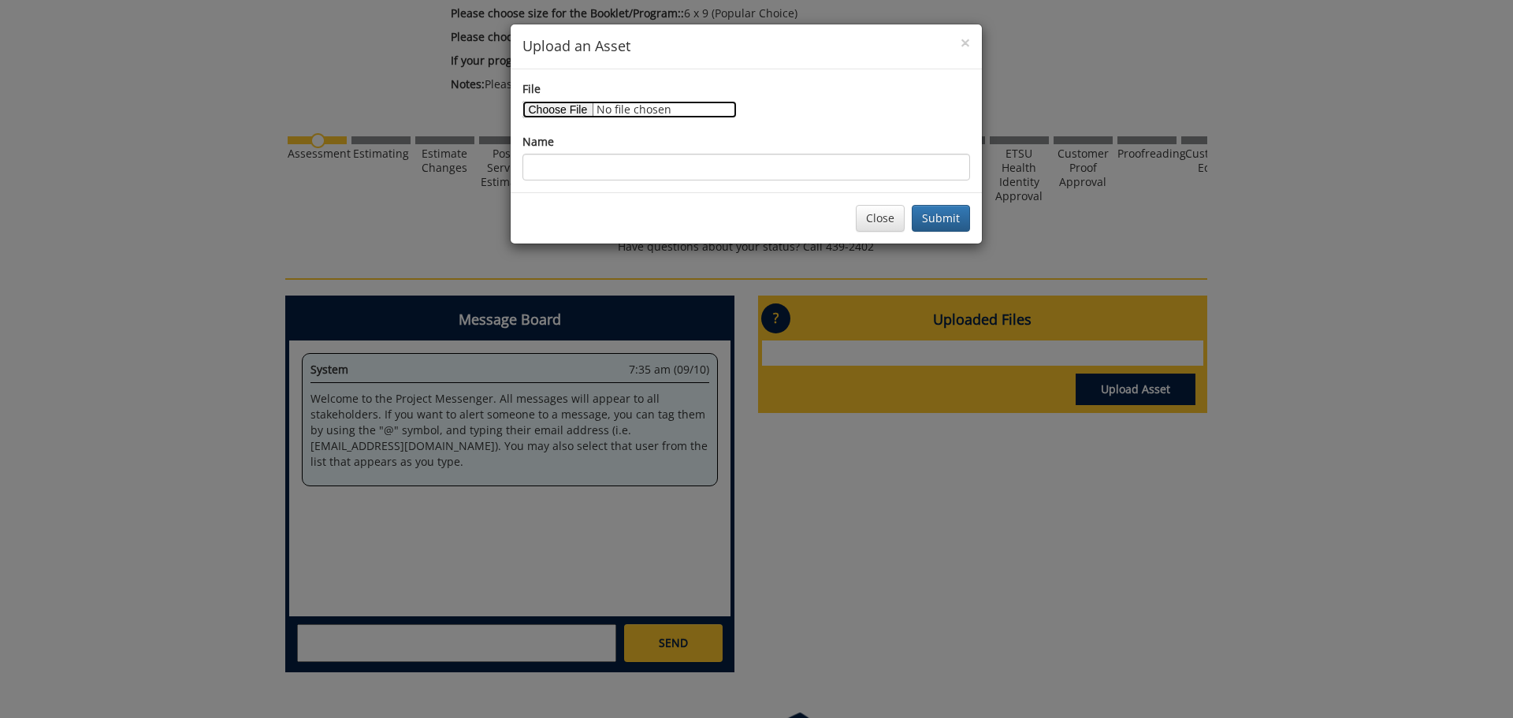
click at [556, 111] on input "File" at bounding box center [630, 109] width 214 height 17
type input "C:\fakepath\2025 Choral Collage Artwork.png"
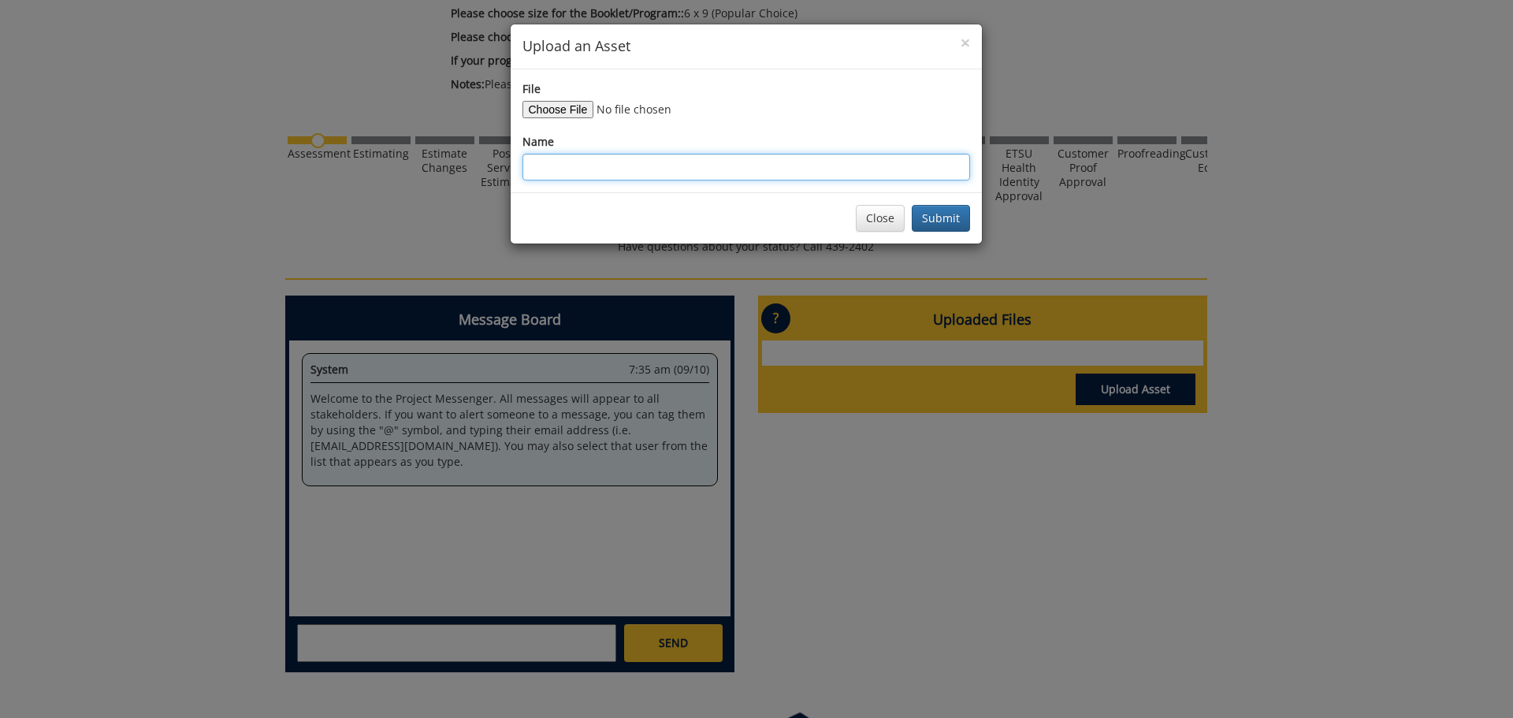
click at [664, 162] on input "Name" at bounding box center [747, 167] width 448 height 27
type input "2025 Collage Artwork"
click at [932, 212] on button "Submit" at bounding box center [941, 218] width 58 height 27
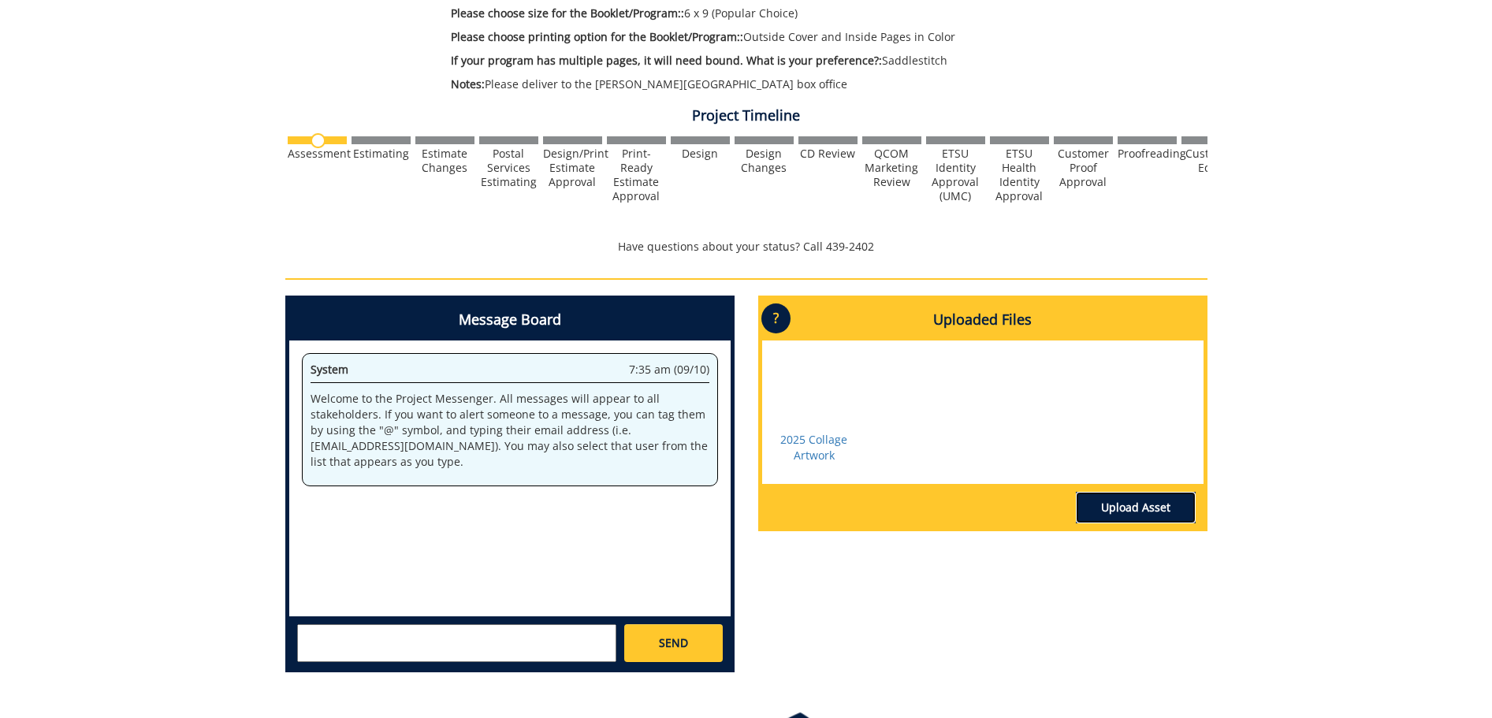
click at [1114, 512] on link "Upload Asset" at bounding box center [1136, 508] width 120 height 32
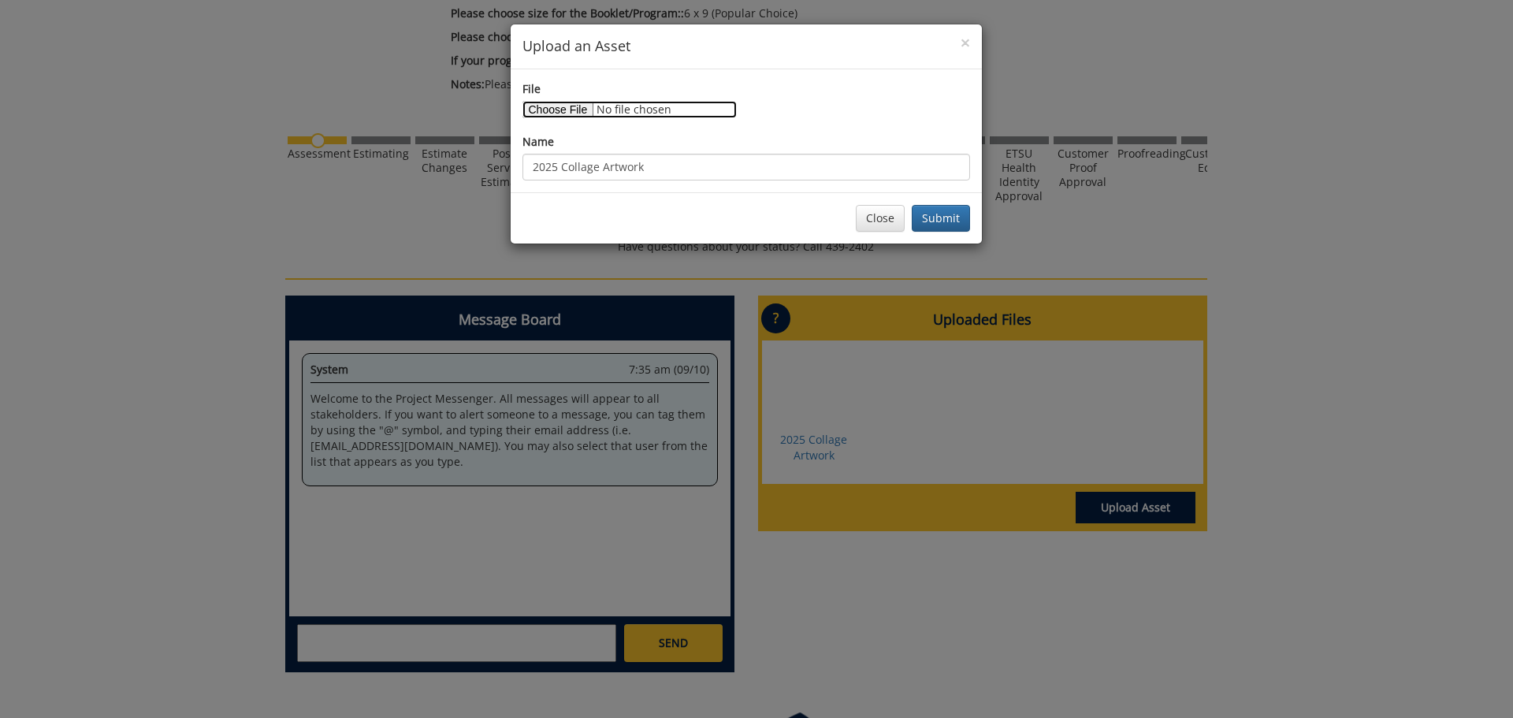
click at [568, 113] on input "File" at bounding box center [630, 109] width 214 height 17
type input "C:\fakepath\Choral Collage 2025 Program.docx"
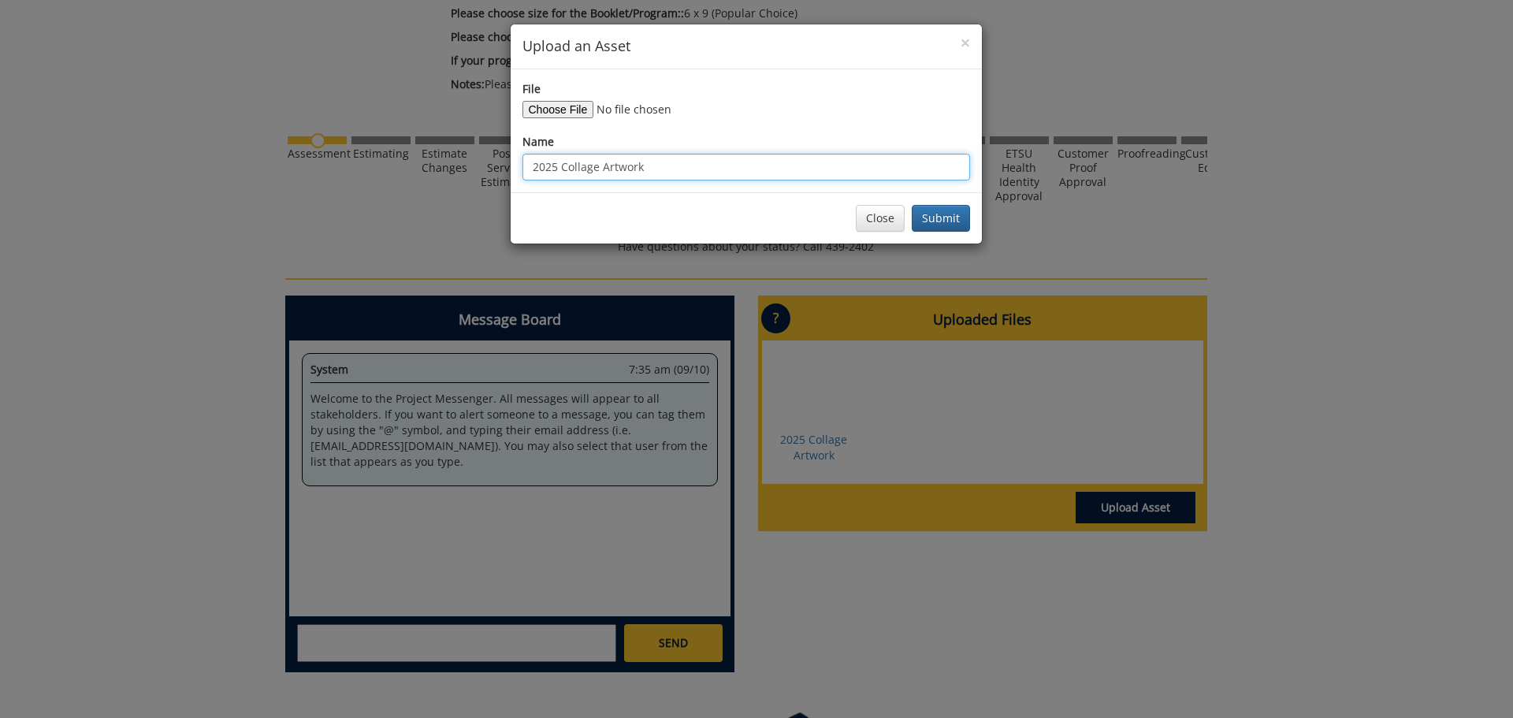
drag, startPoint x: 688, startPoint y: 166, endPoint x: 532, endPoint y: 166, distance: 156.1
click at [532, 166] on input "2025 Collage Artwork" at bounding box center [747, 167] width 448 height 27
type input "2025 Collage Program Outline"
click at [912, 205] on button "Submit" at bounding box center [941, 218] width 58 height 27
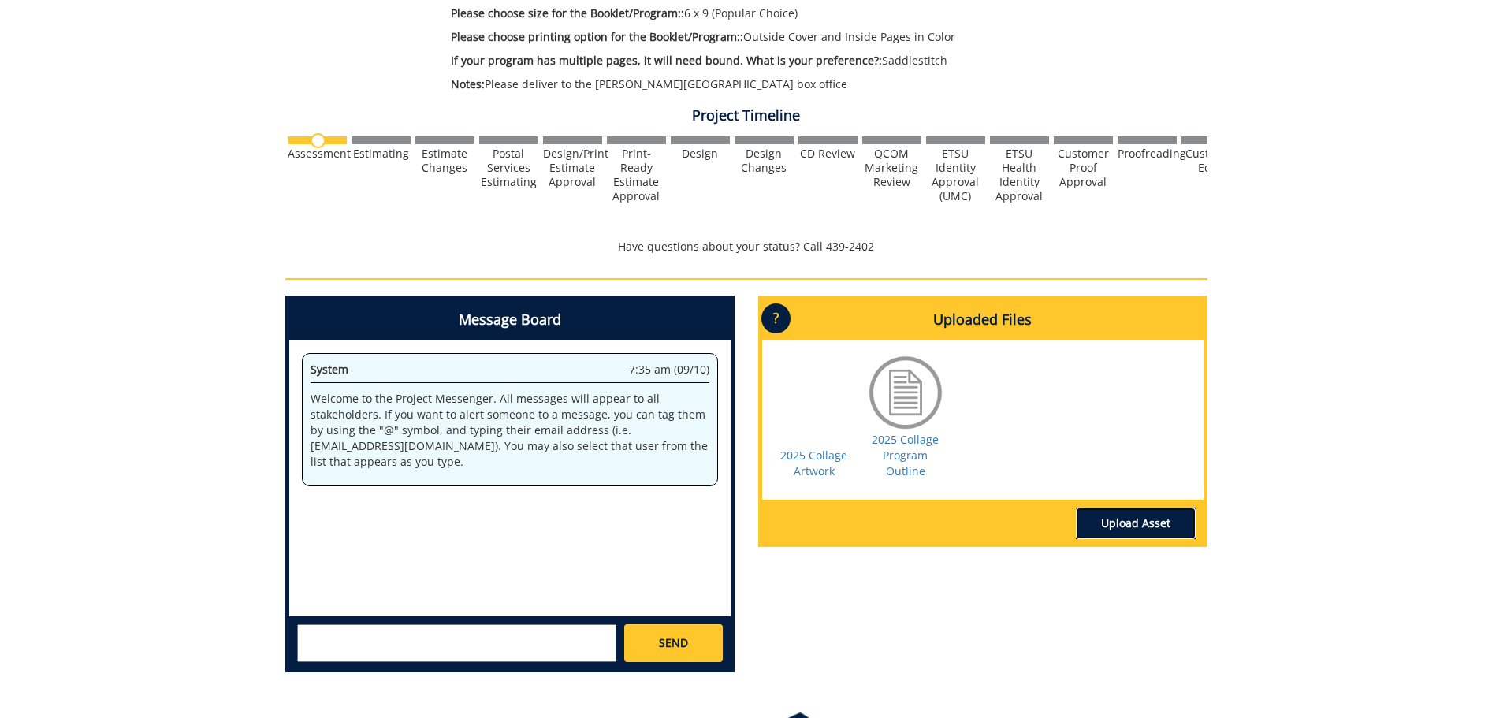
click at [1118, 524] on link "Upload Asset" at bounding box center [1136, 524] width 120 height 32
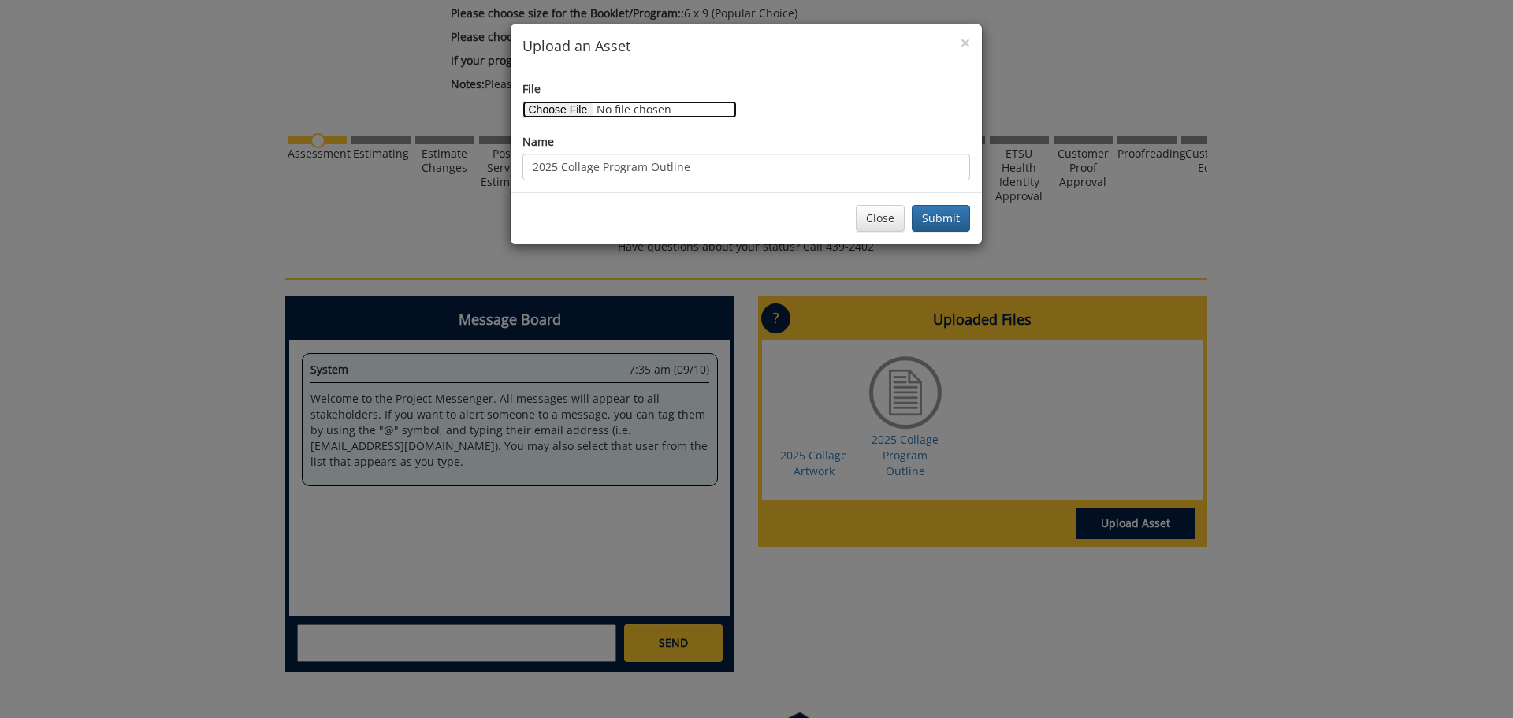
click at [592, 110] on input "File" at bounding box center [630, 109] width 214 height 17
type input "C:\fakepath\Tyler Stilwell.jpg"
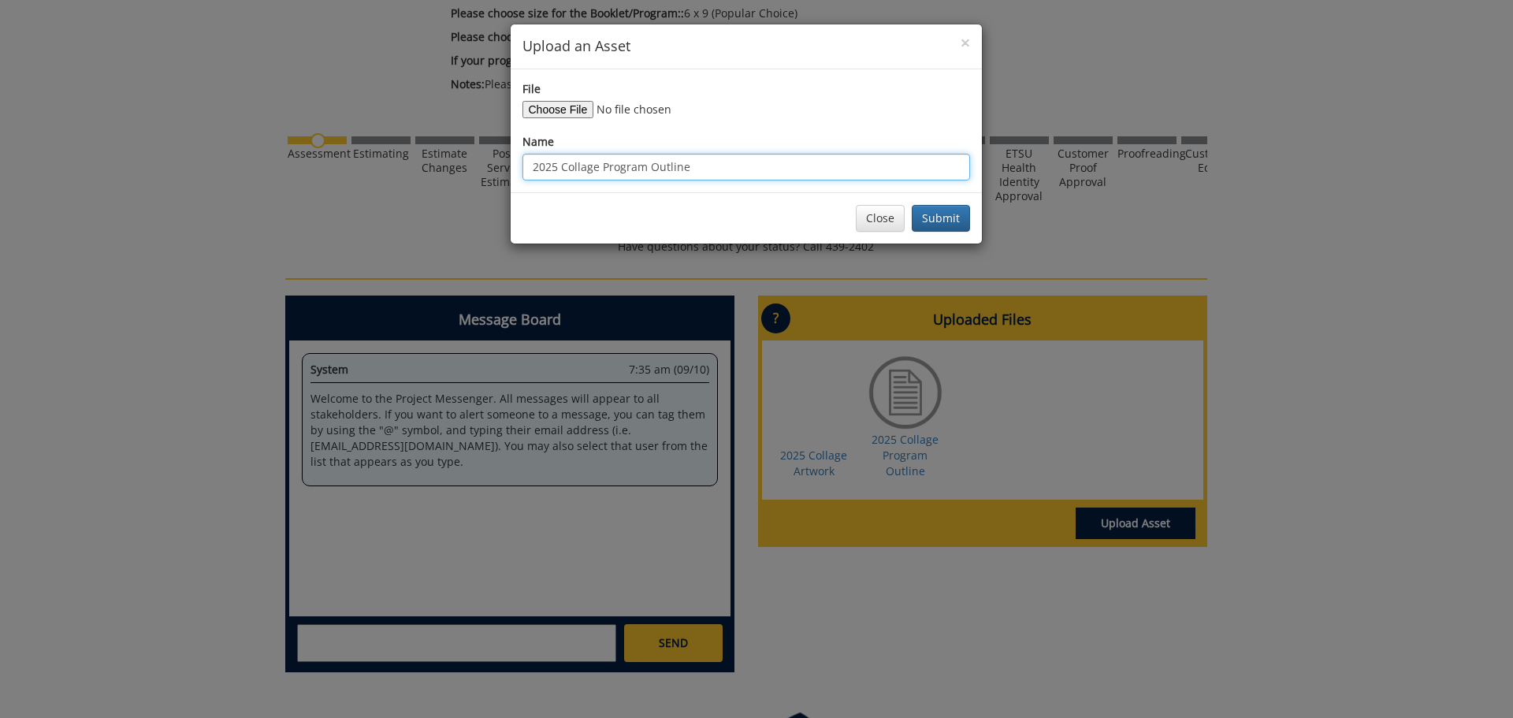
drag, startPoint x: 713, startPoint y: 166, endPoint x: 365, endPoint y: 164, distance: 347.6
click at [365, 164] on div "× Upload an Asset File Name 2025 Collage Program Outline Close Submit" at bounding box center [756, 359] width 1513 height 718
type input "Tyler Stilwell"
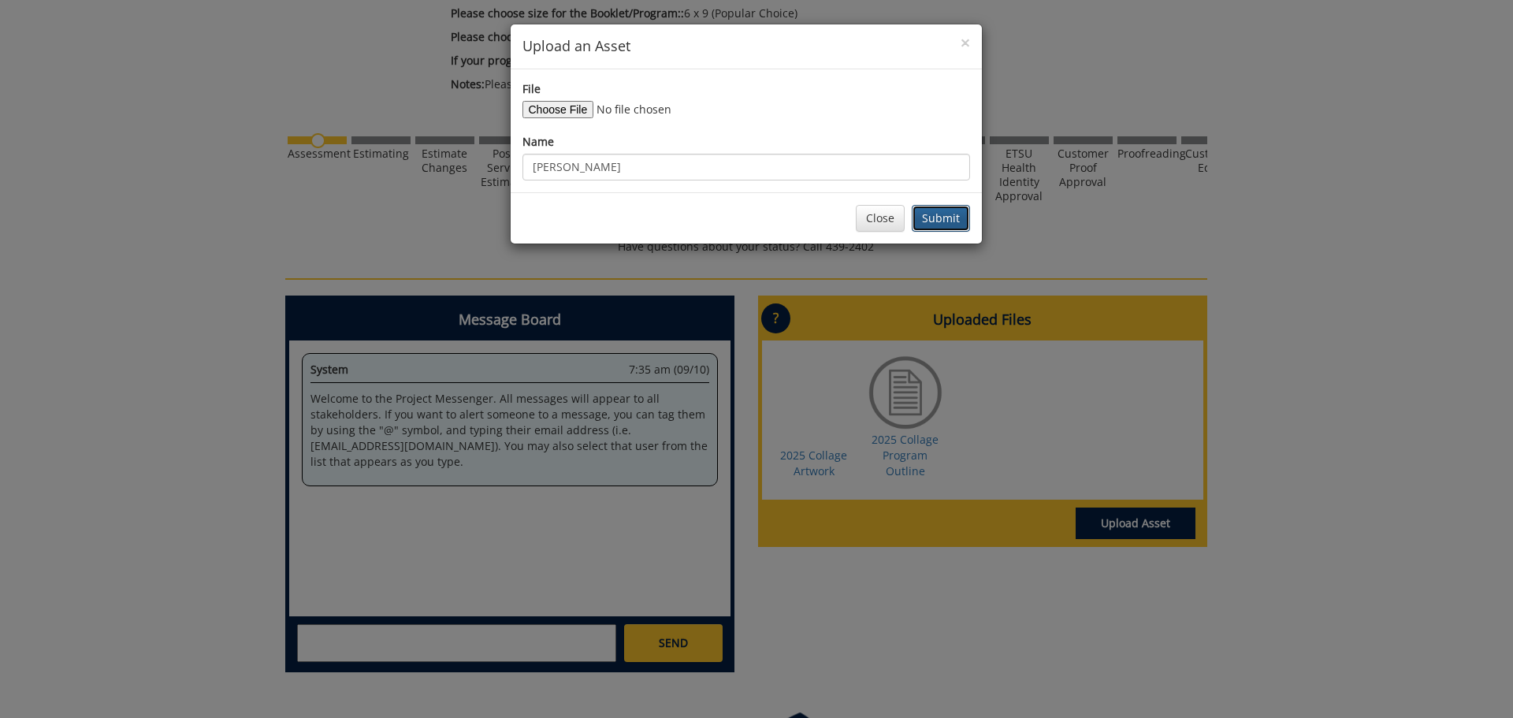
click at [937, 219] on button "Submit" at bounding box center [941, 218] width 58 height 27
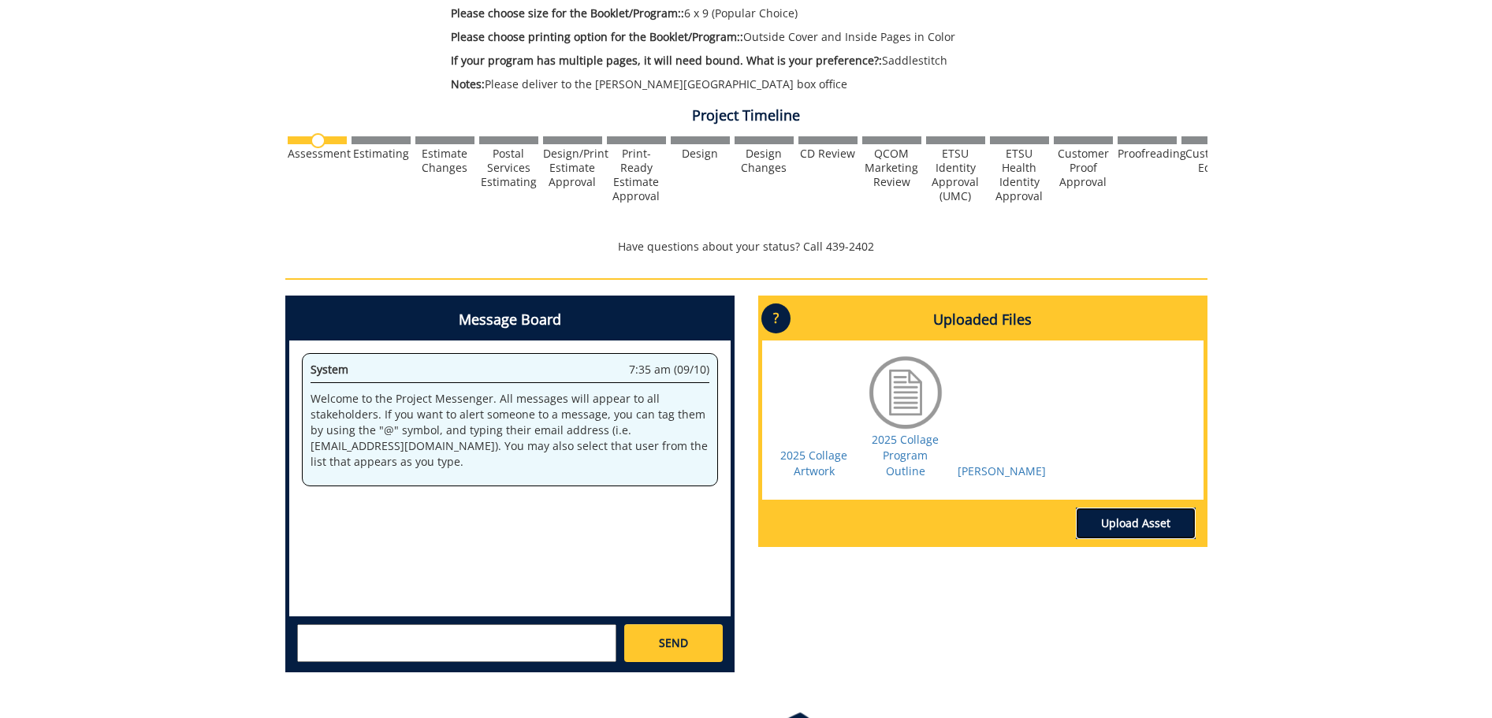
click at [1128, 522] on link "Upload Asset" at bounding box center [1136, 524] width 120 height 32
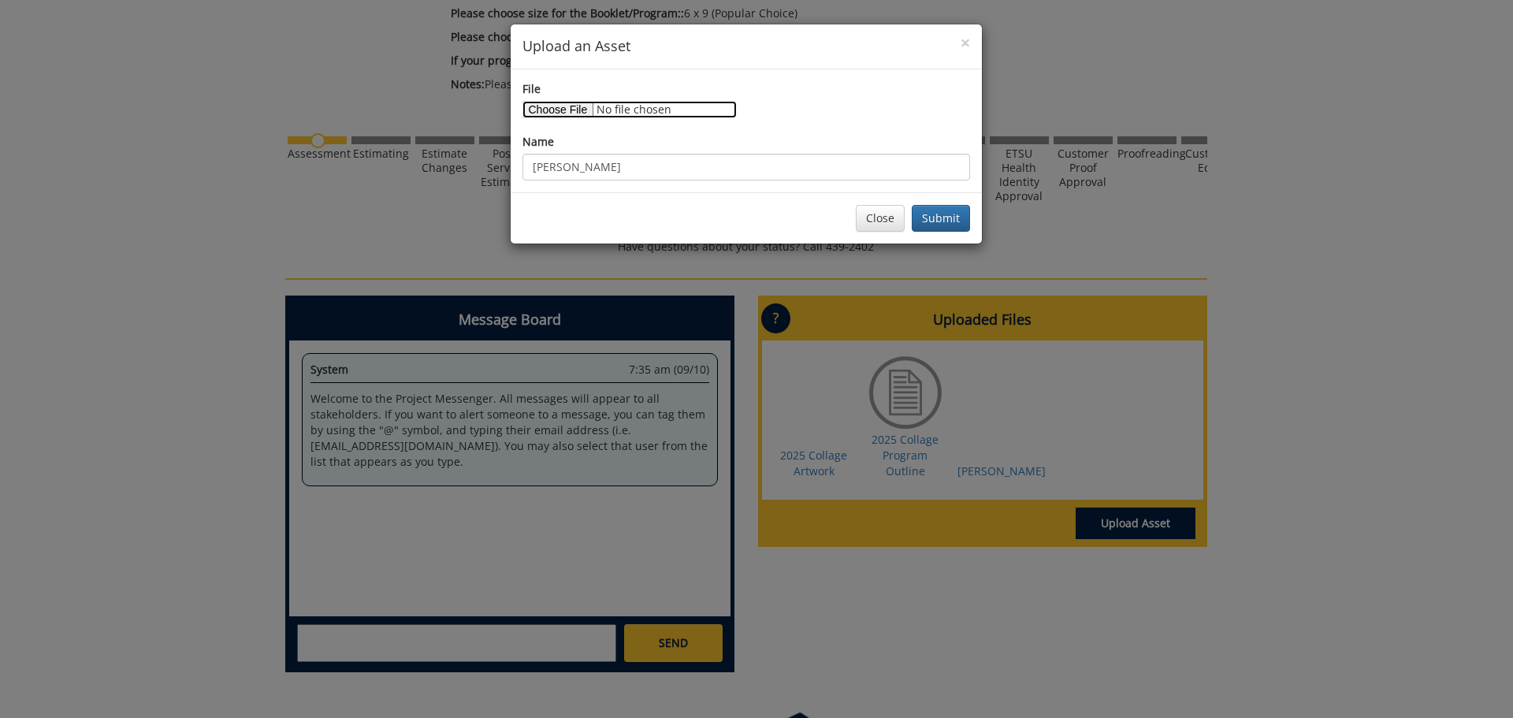
click at [556, 101] on input "File" at bounding box center [630, 109] width 214 height 17
type input "C:\fakepath\sensenig_steve.jpg"
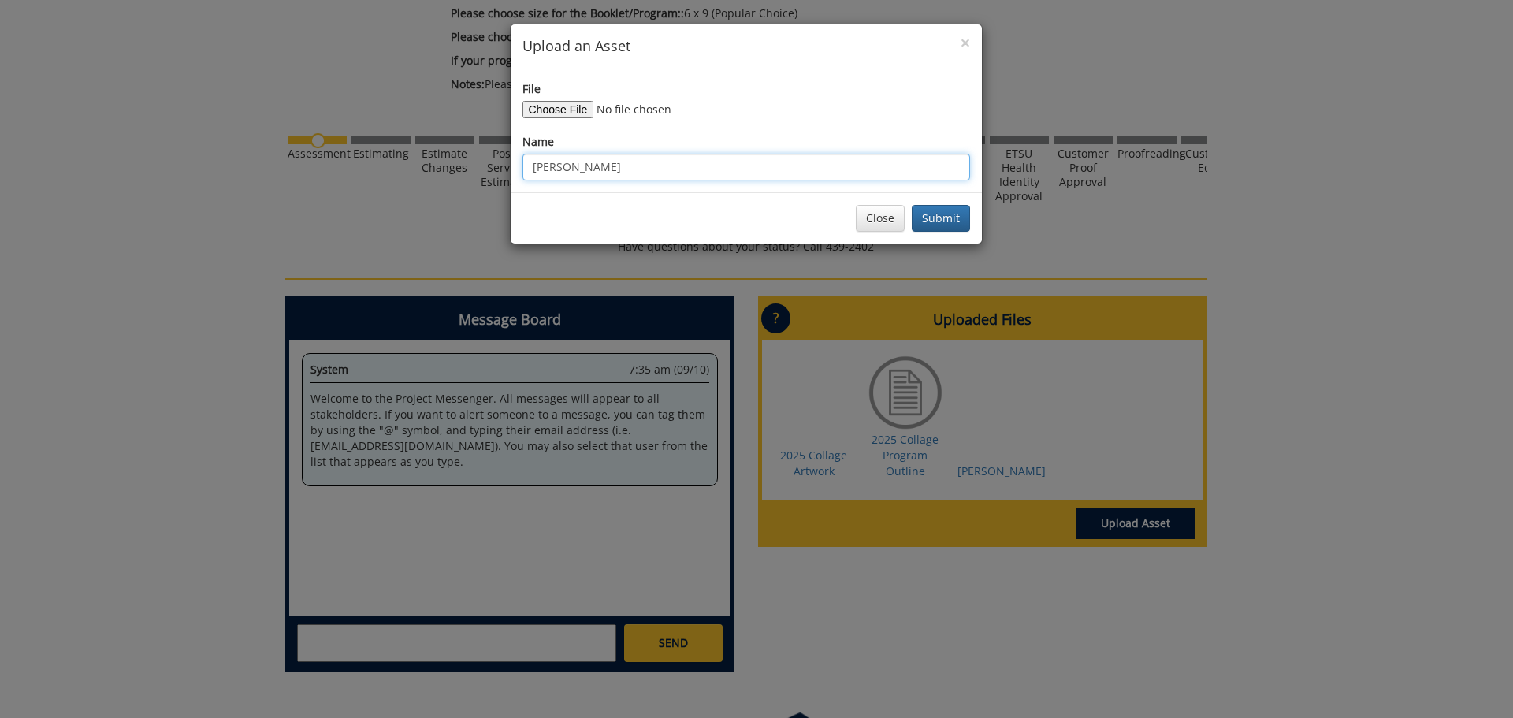
drag, startPoint x: 656, startPoint y: 173, endPoint x: 410, endPoint y: 176, distance: 245.9
click at [410, 176] on div "× Upload an Asset File Name Tyler Stilwell Close Submit" at bounding box center [756, 359] width 1513 height 718
type input "Steve Sensenig"
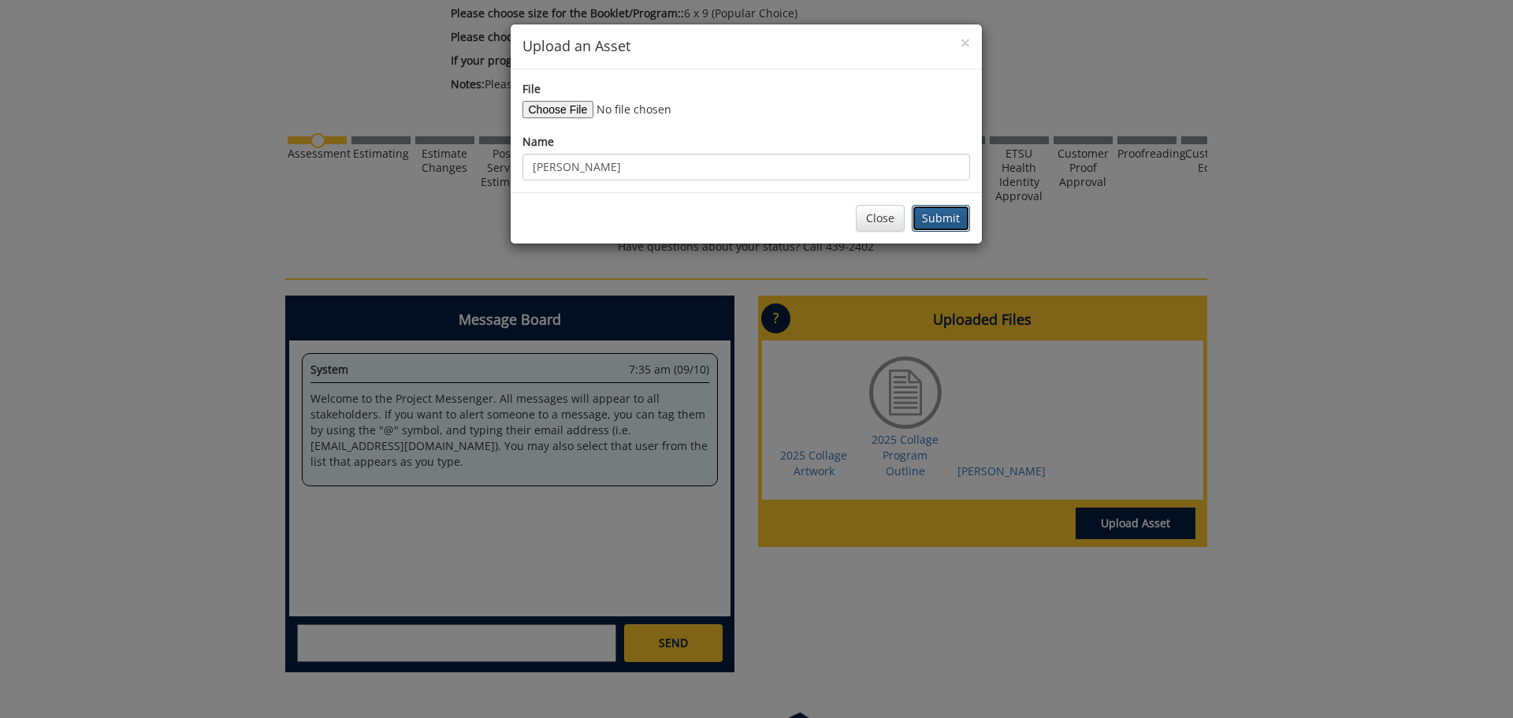
click at [936, 220] on button "Submit" at bounding box center [941, 218] width 58 height 27
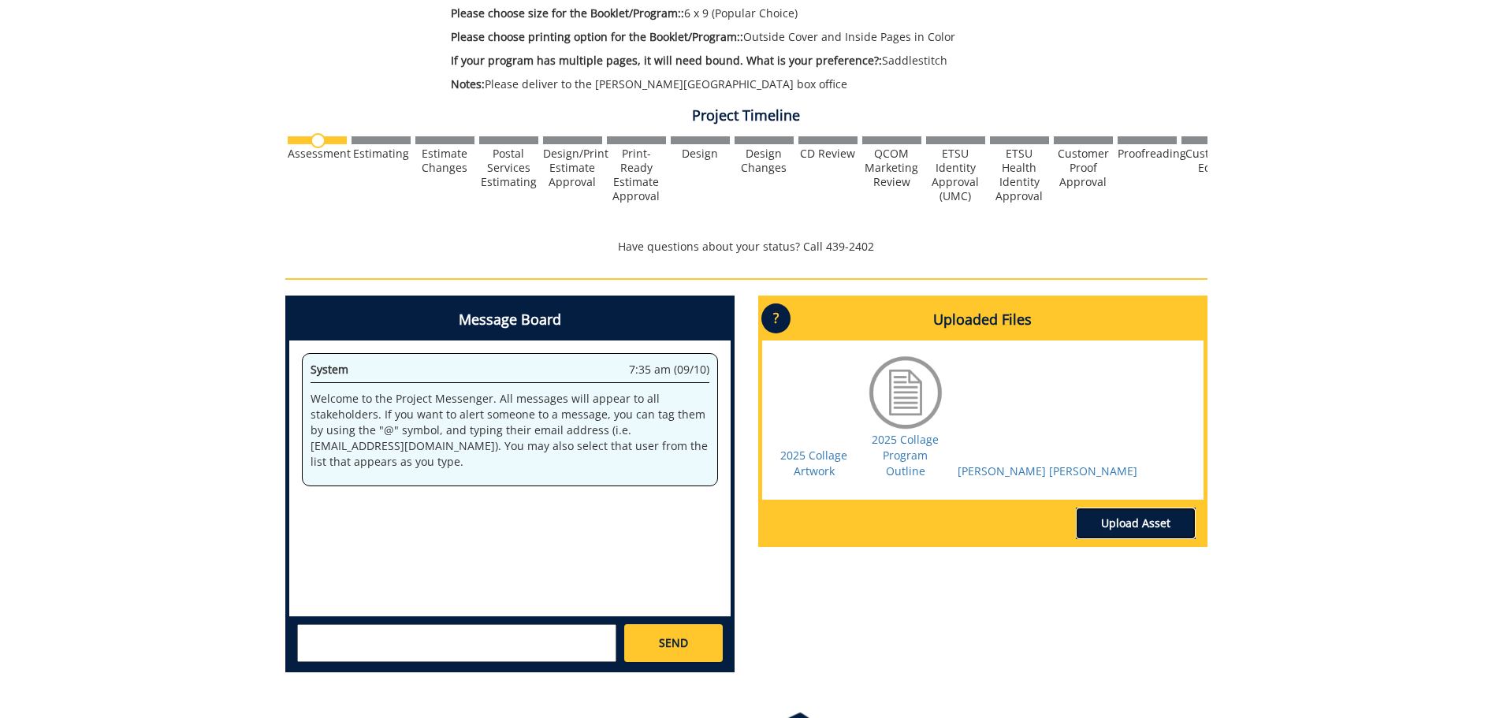
click at [1132, 528] on link "Upload Asset" at bounding box center [1136, 524] width 120 height 32
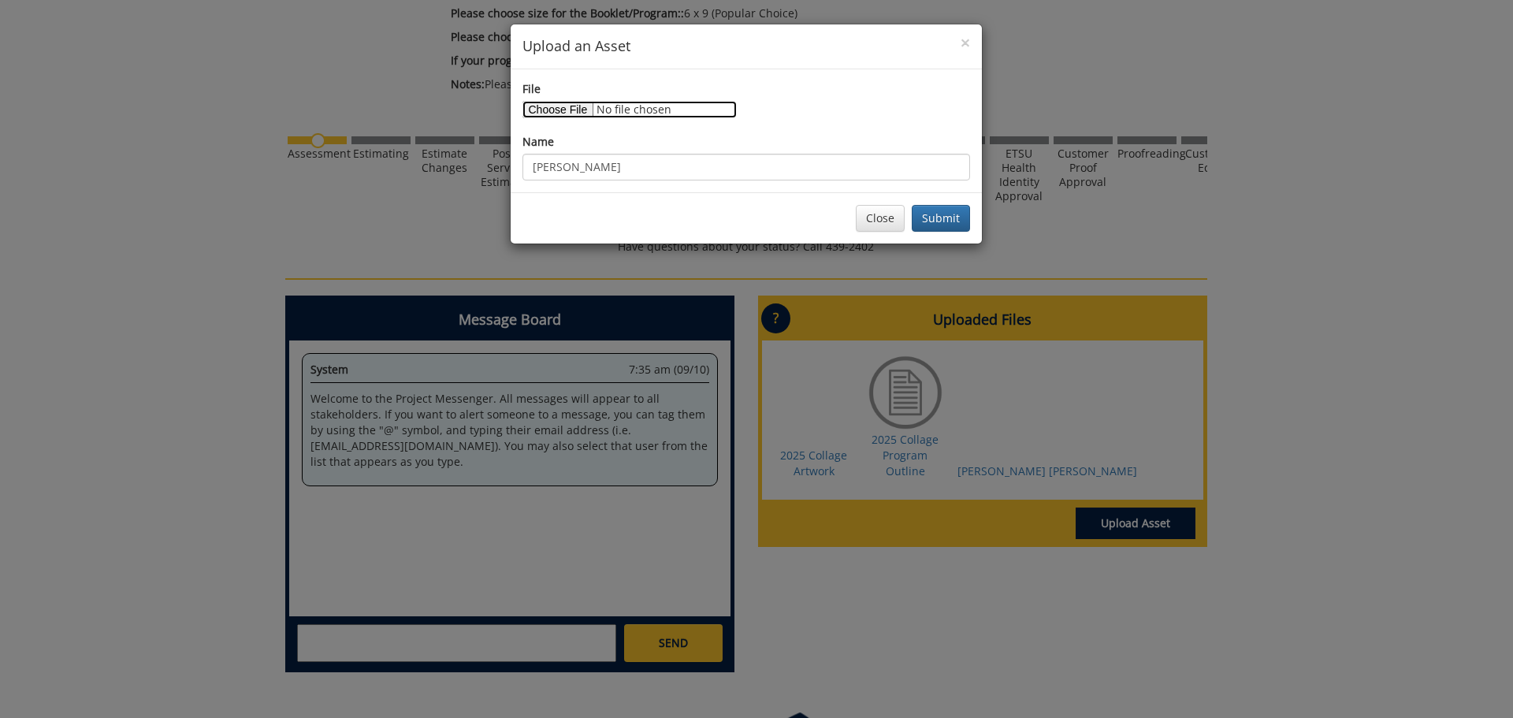
click at [576, 105] on input "File" at bounding box center [630, 109] width 214 height 17
type input "C:\fakepath\clepper_nathan.jpeg"
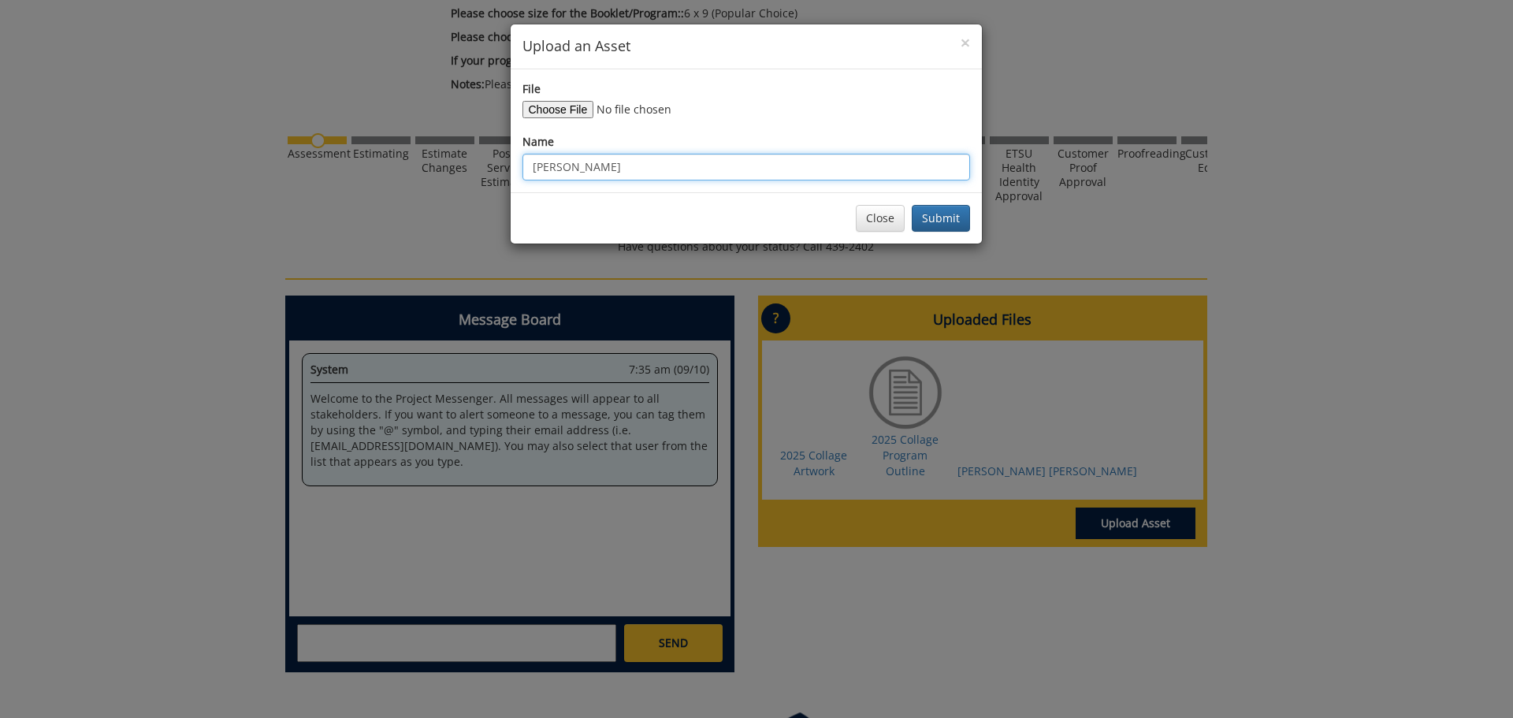
drag, startPoint x: 486, startPoint y: 171, endPoint x: 397, endPoint y: 169, distance: 89.1
click at [397, 170] on div "× Upload an Asset File Name Steve Sensenig Close Submit" at bounding box center [756, 359] width 1513 height 718
type input "Nathan Clepper"
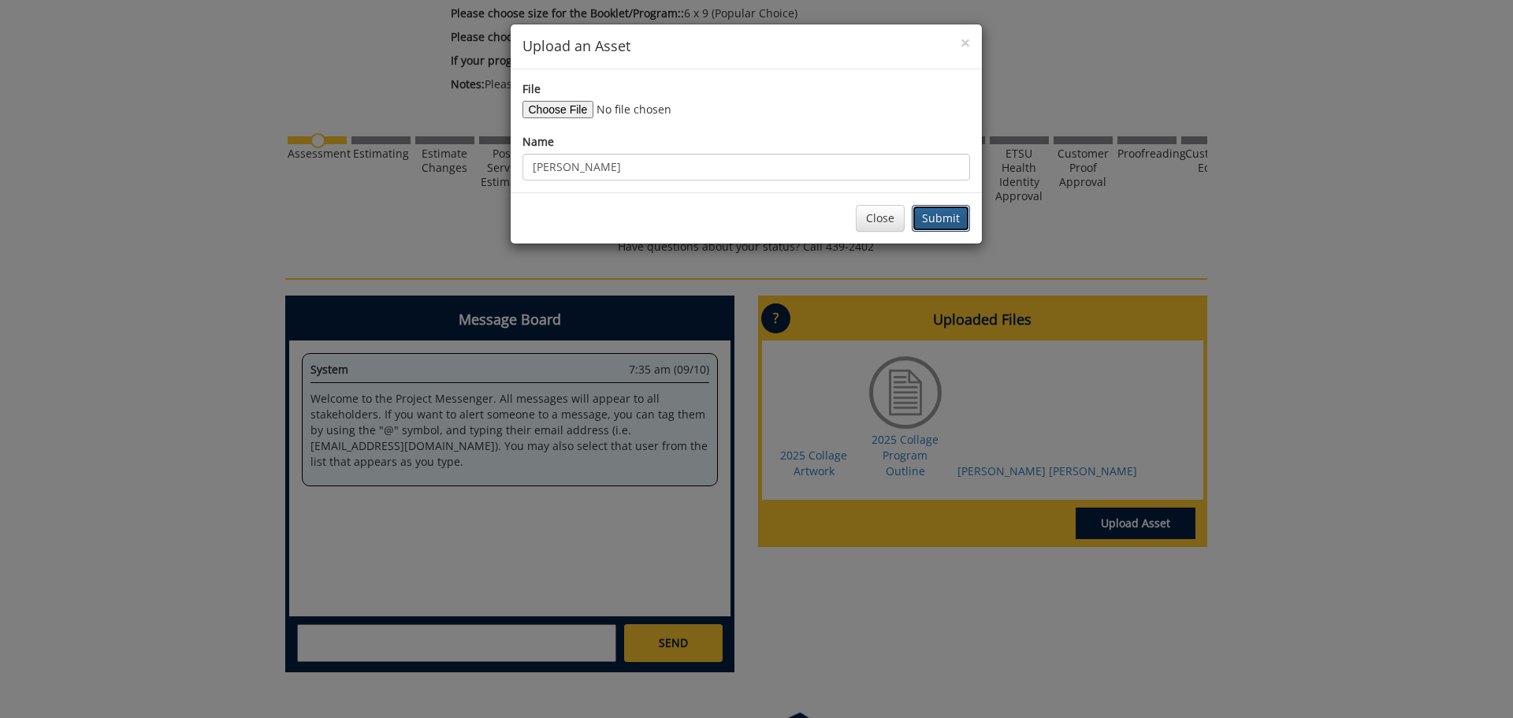
click at [951, 211] on button "Submit" at bounding box center [941, 218] width 58 height 27
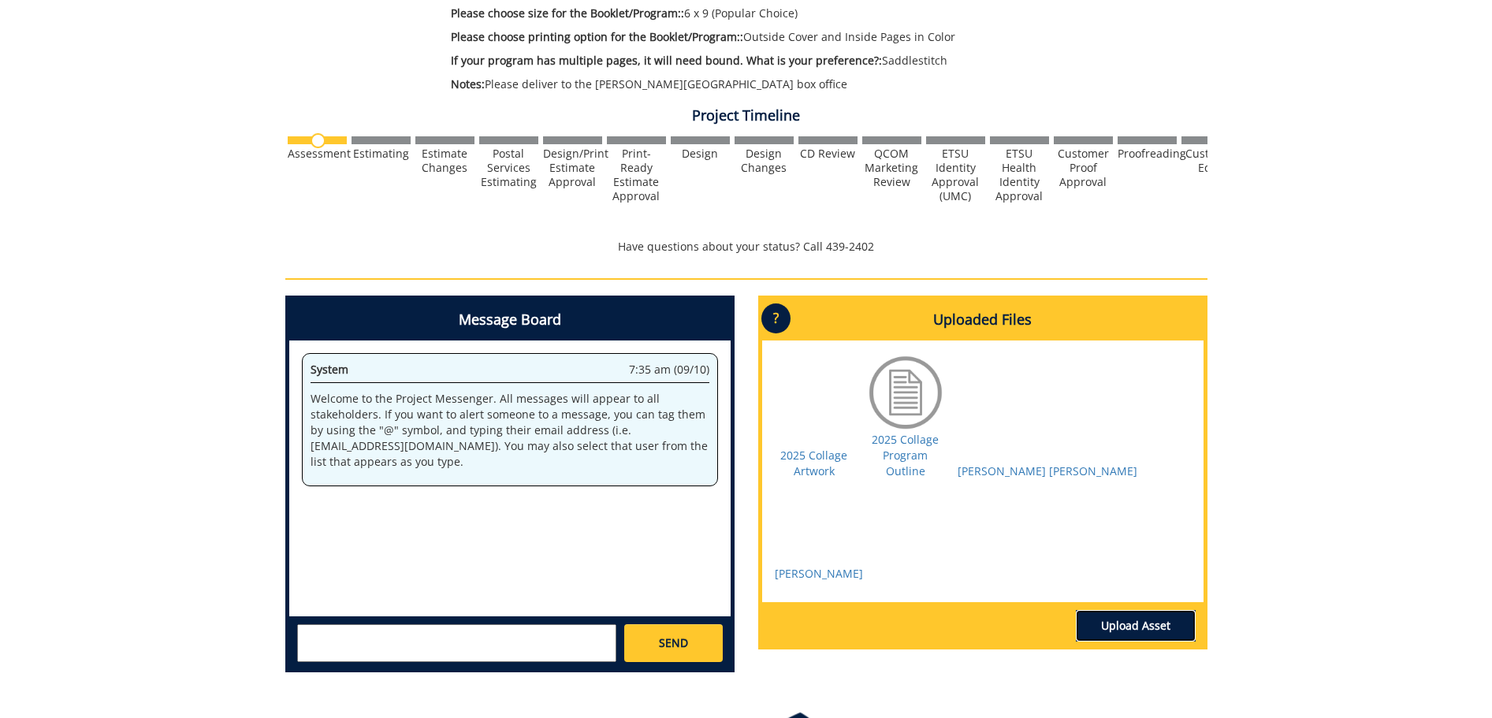
click at [1125, 641] on link "Upload Asset" at bounding box center [1136, 626] width 120 height 32
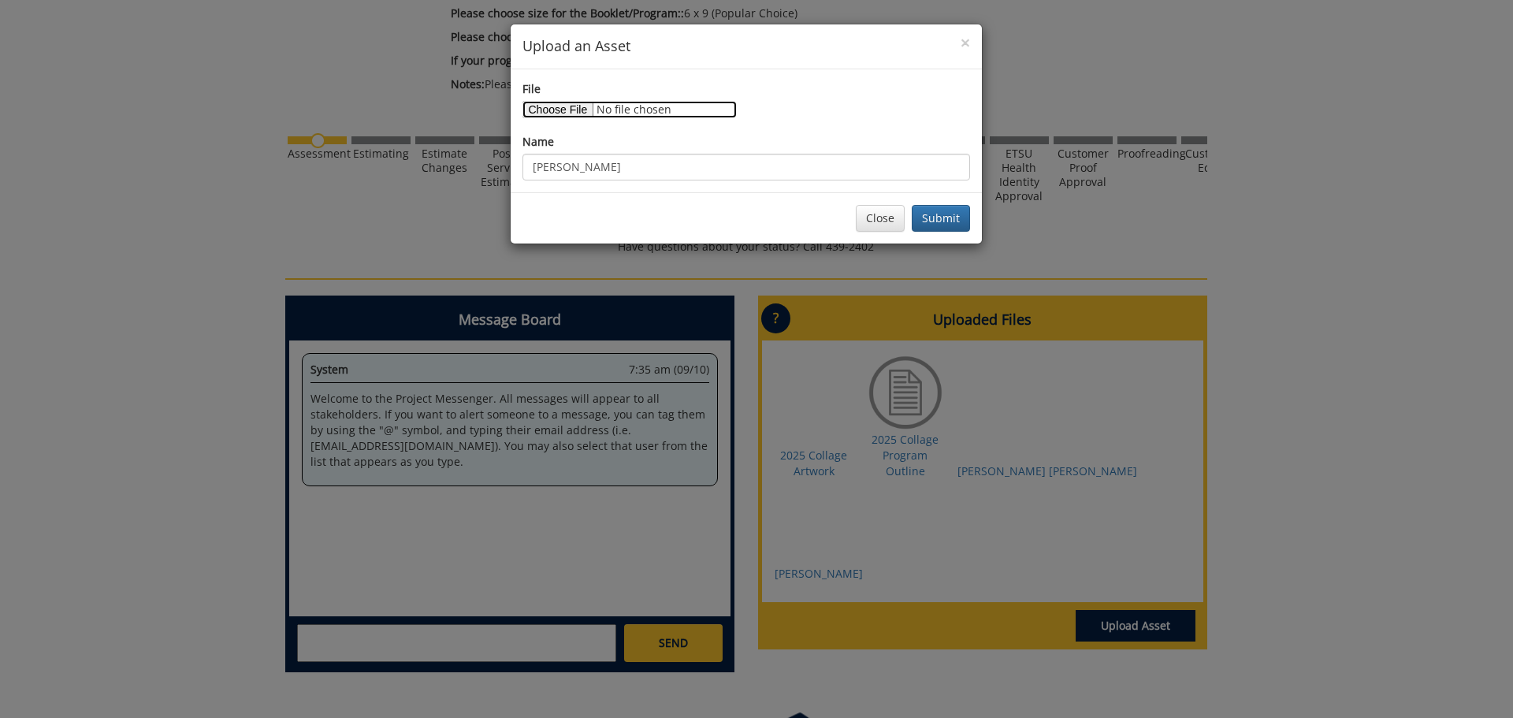
click at [589, 112] on input "File" at bounding box center [630, 109] width 214 height 17
type input "C:\fakepath\earl_ross 01.jpg"
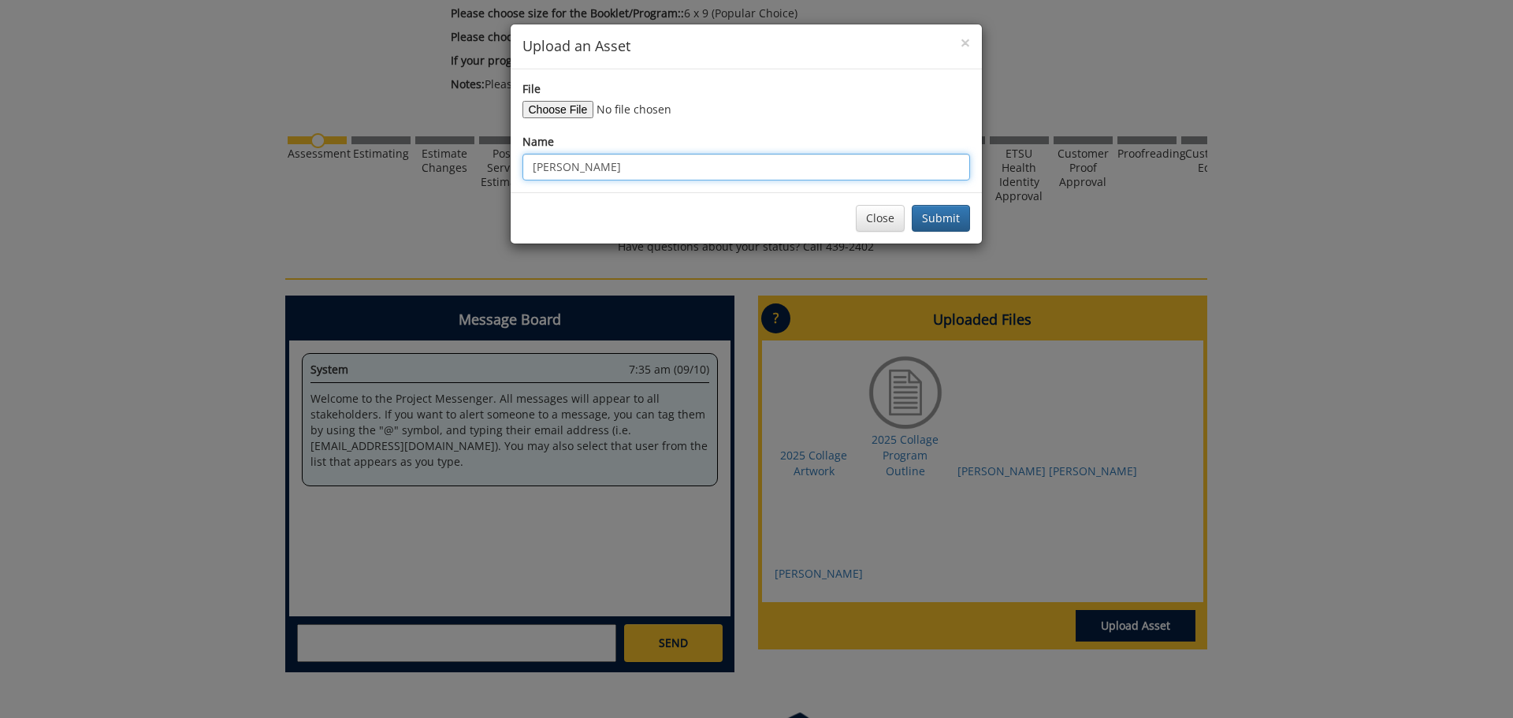
click at [361, 143] on div "× Upload an Asset File Name Nathan Clepper Close Submit" at bounding box center [756, 359] width 1513 height 718
type input "Ross Earl"
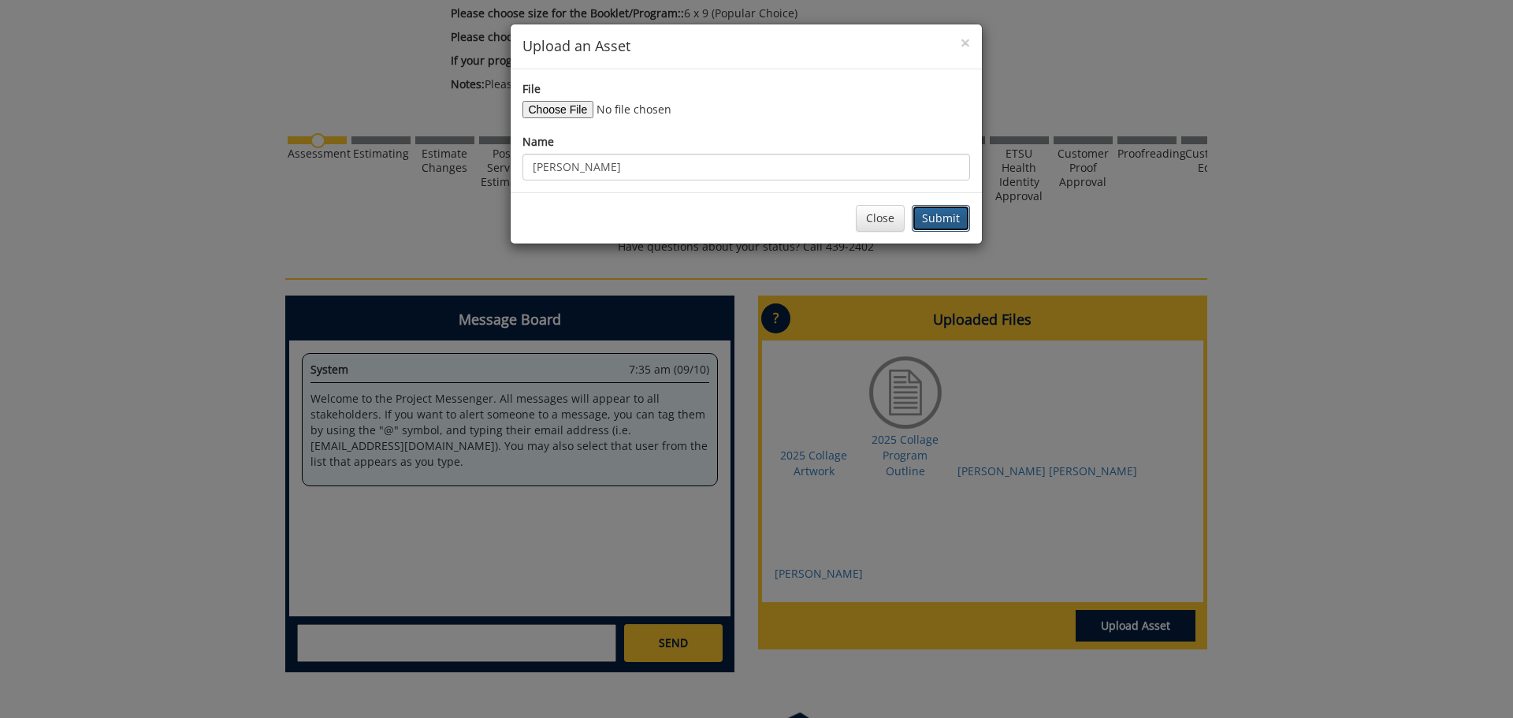
click at [956, 228] on button "Submit" at bounding box center [941, 218] width 58 height 27
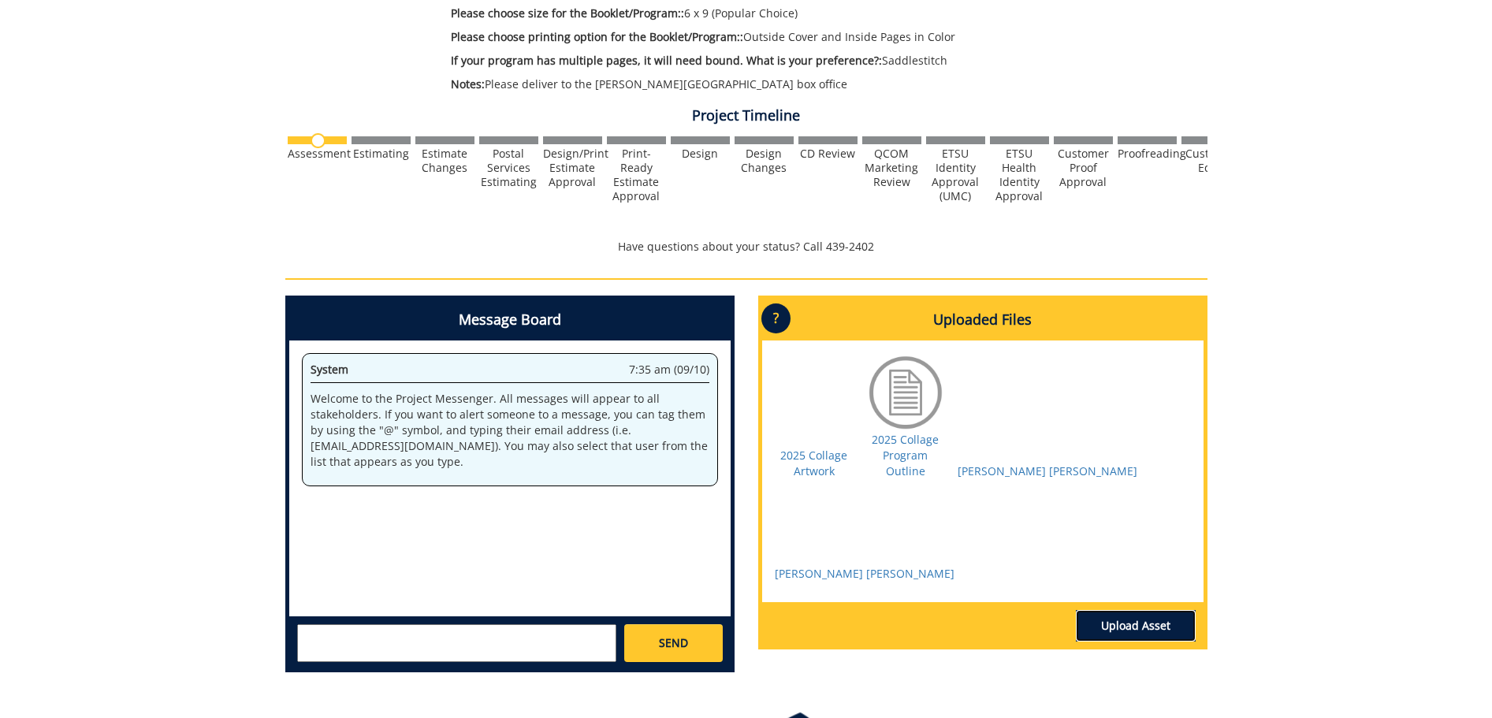
click at [1140, 638] on link "Upload Asset" at bounding box center [1136, 626] width 120 height 32
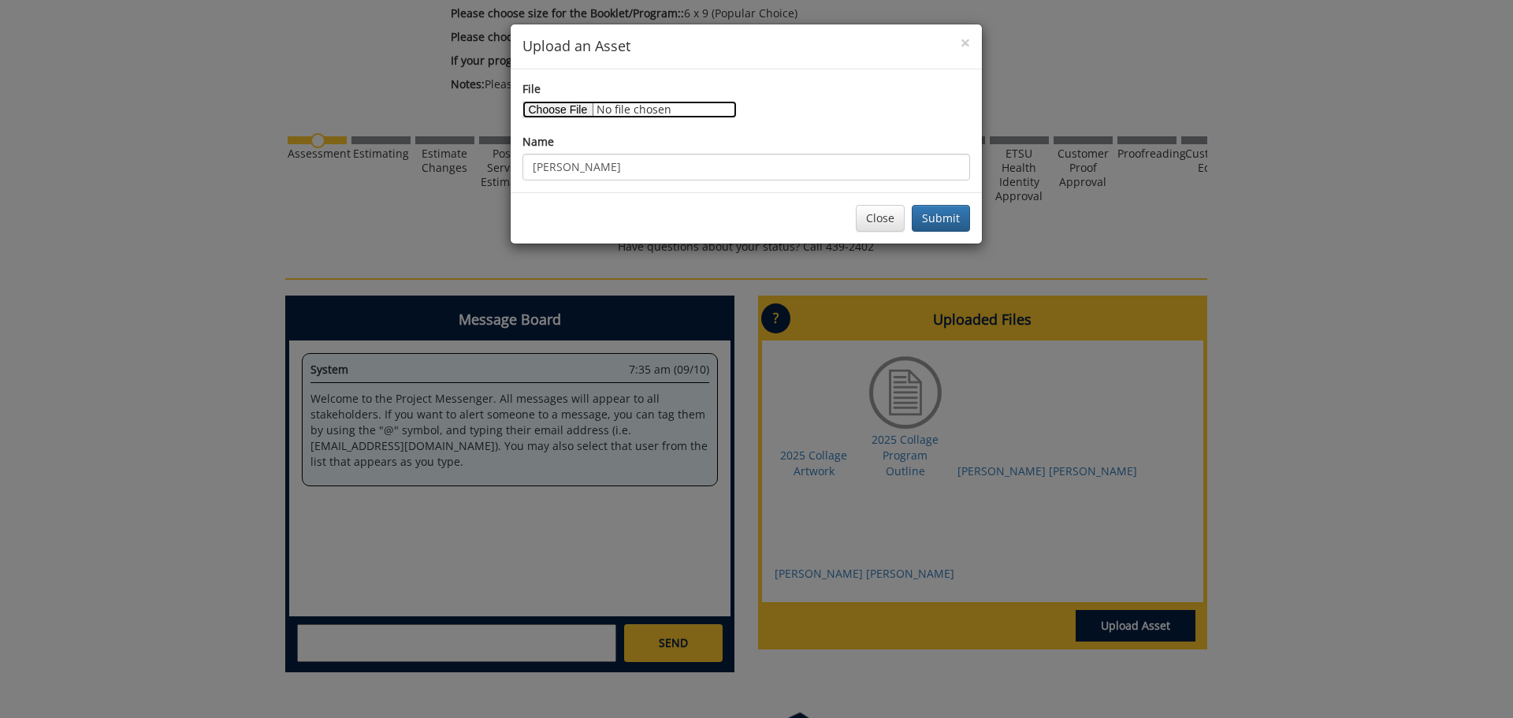
click at [571, 108] on input "File" at bounding box center [630, 109] width 214 height 17
type input "C:\fakepath\keller_victoria.jpg"
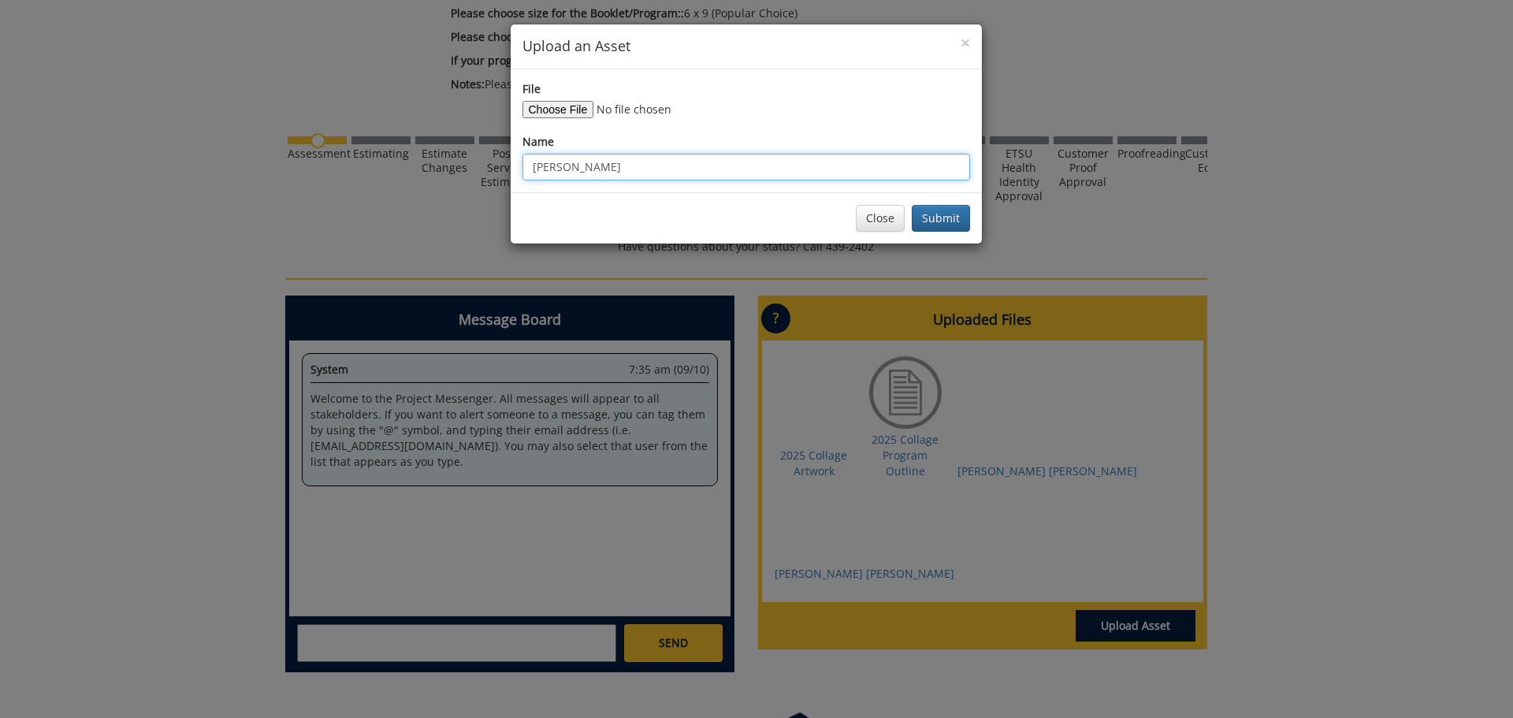
drag, startPoint x: 584, startPoint y: 169, endPoint x: 339, endPoint y: 147, distance: 246.1
click at [339, 147] on div "× Upload an Asset File Name Ross Earl Close Submit" at bounding box center [756, 359] width 1513 height 718
type input "Victoria Keller"
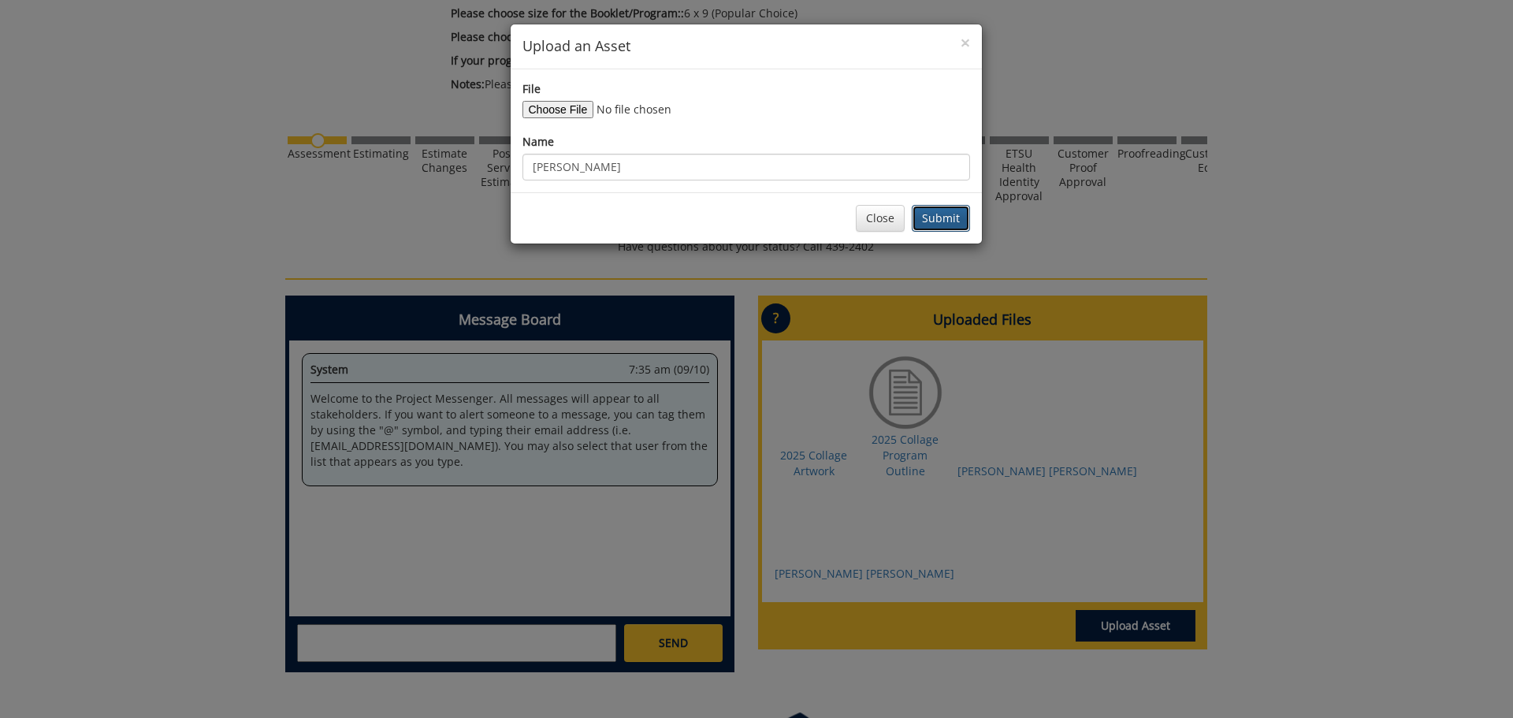
click at [937, 221] on button "Submit" at bounding box center [941, 218] width 58 height 27
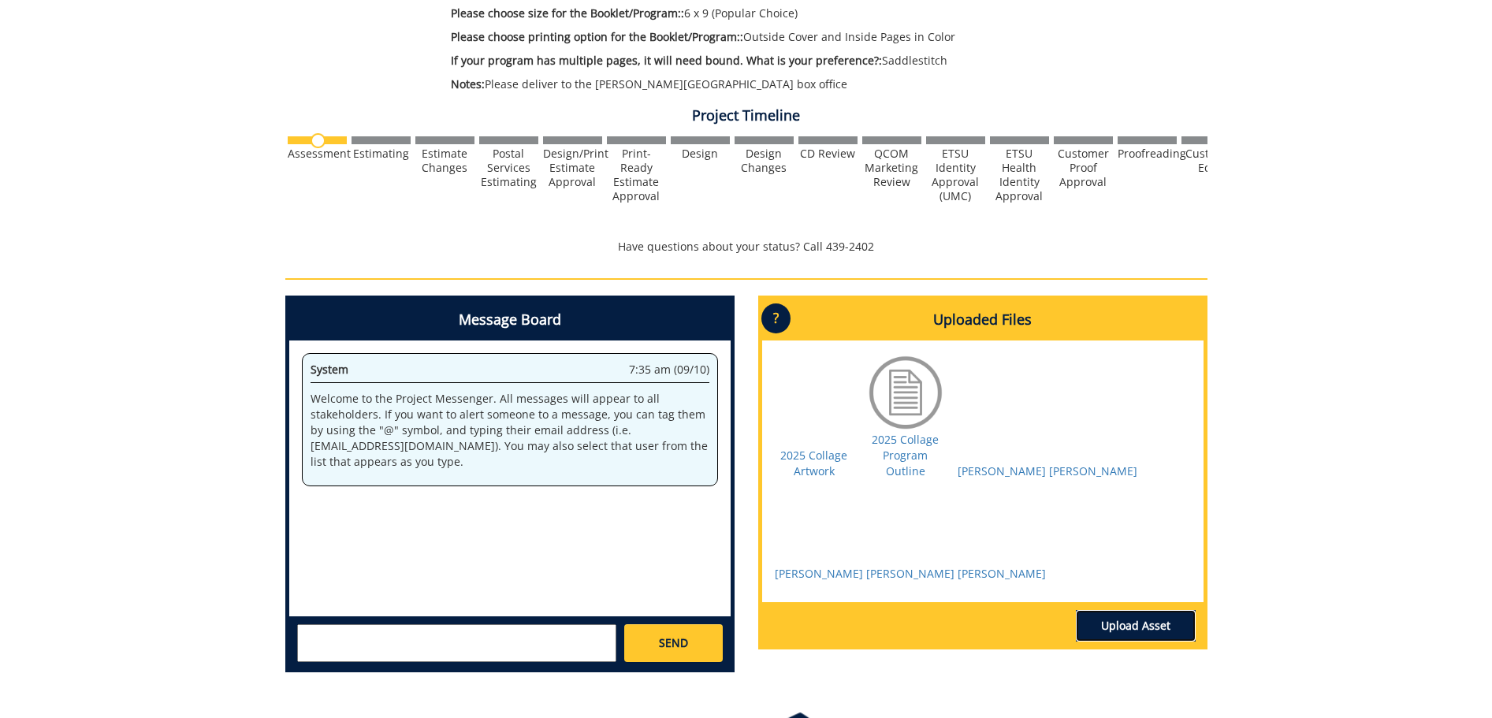
click at [1130, 642] on link "Upload Asset" at bounding box center [1136, 626] width 120 height 32
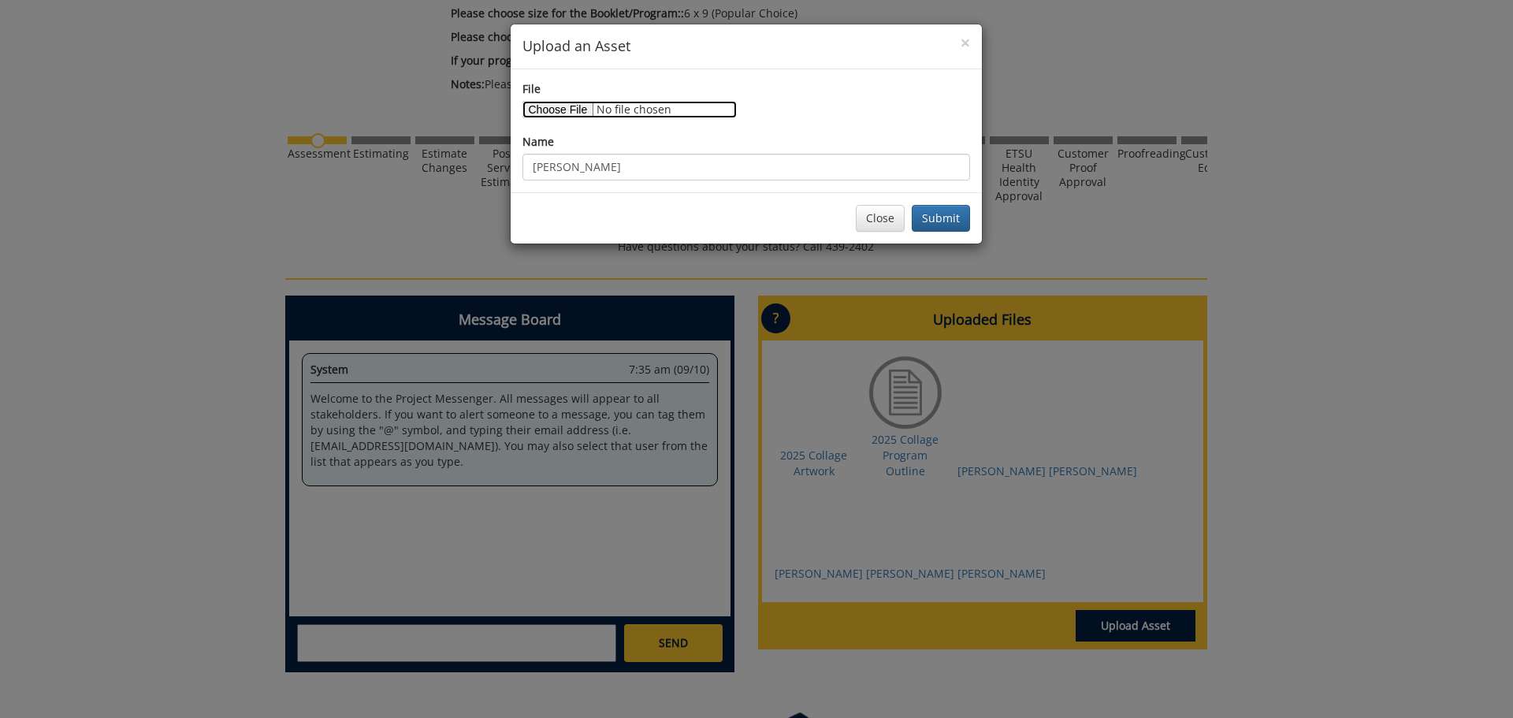
click at [553, 107] on input "File" at bounding box center [630, 109] width 214 height 17
type input "C:\fakepath\headshots (26 of 43).jpg"
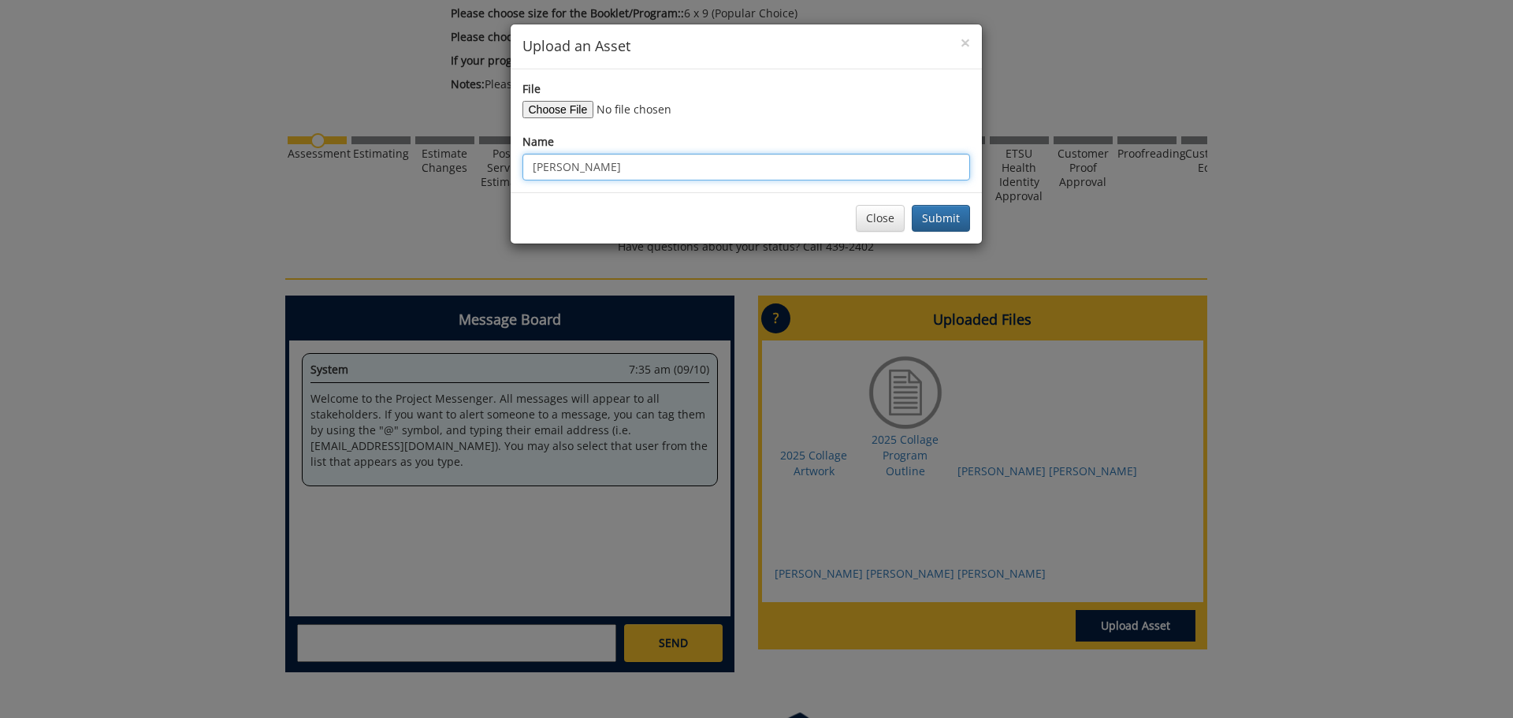
drag, startPoint x: 653, startPoint y: 169, endPoint x: 384, endPoint y: 166, distance: 269.6
click at [384, 166] on div "× Upload an Asset File Name Victoria Keller Close Submit" at bounding box center [756, 359] width 1513 height 718
type input "Alan Stevens"
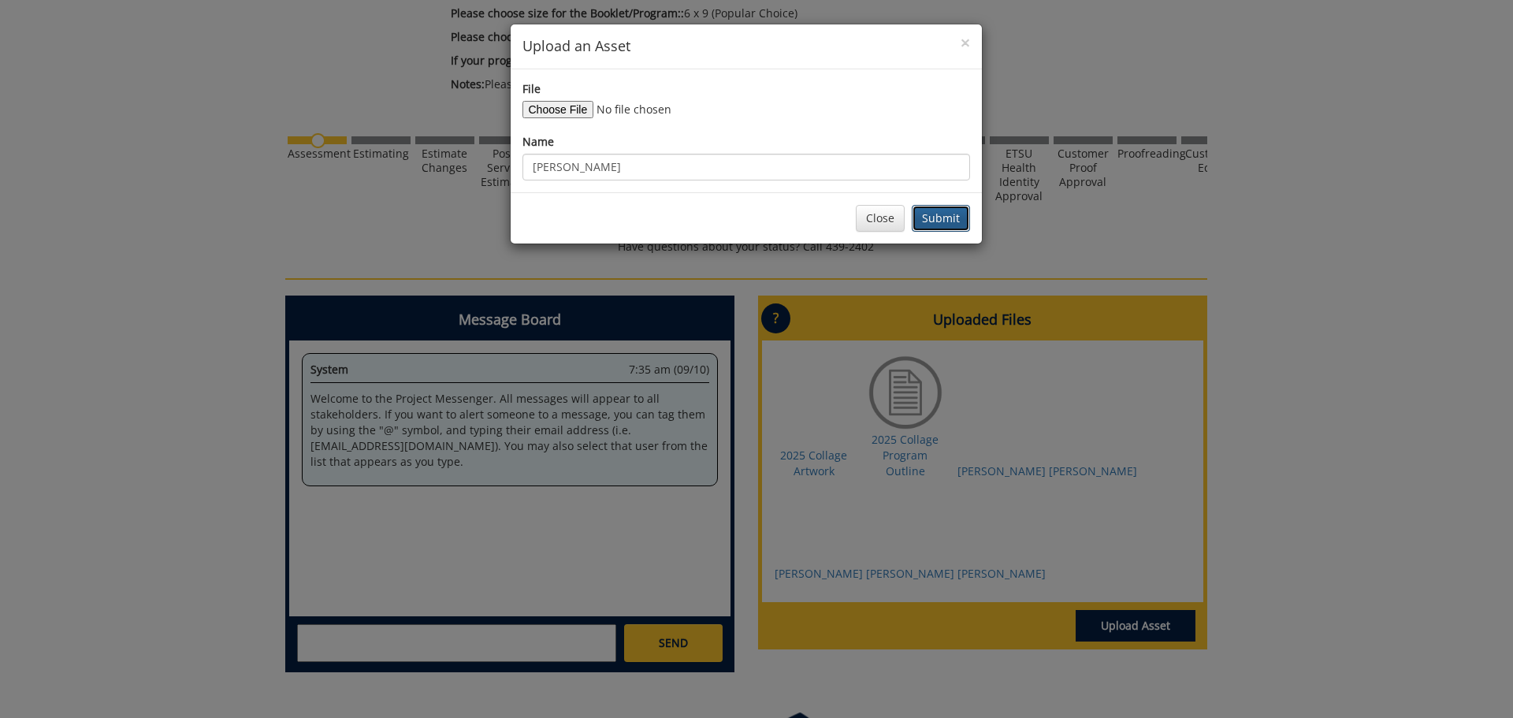
click at [932, 216] on button "Submit" at bounding box center [941, 218] width 58 height 27
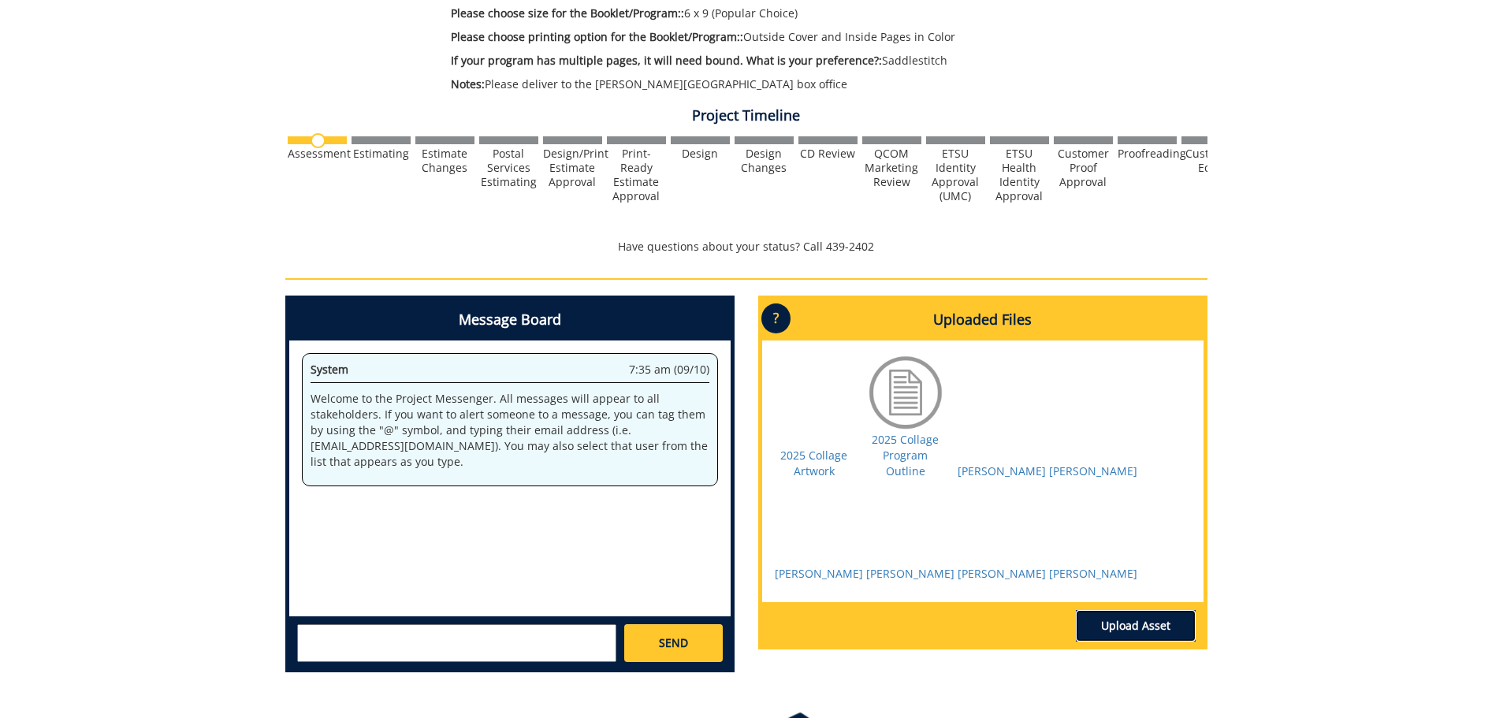
click at [1137, 642] on link "Upload Asset" at bounding box center [1136, 626] width 120 height 32
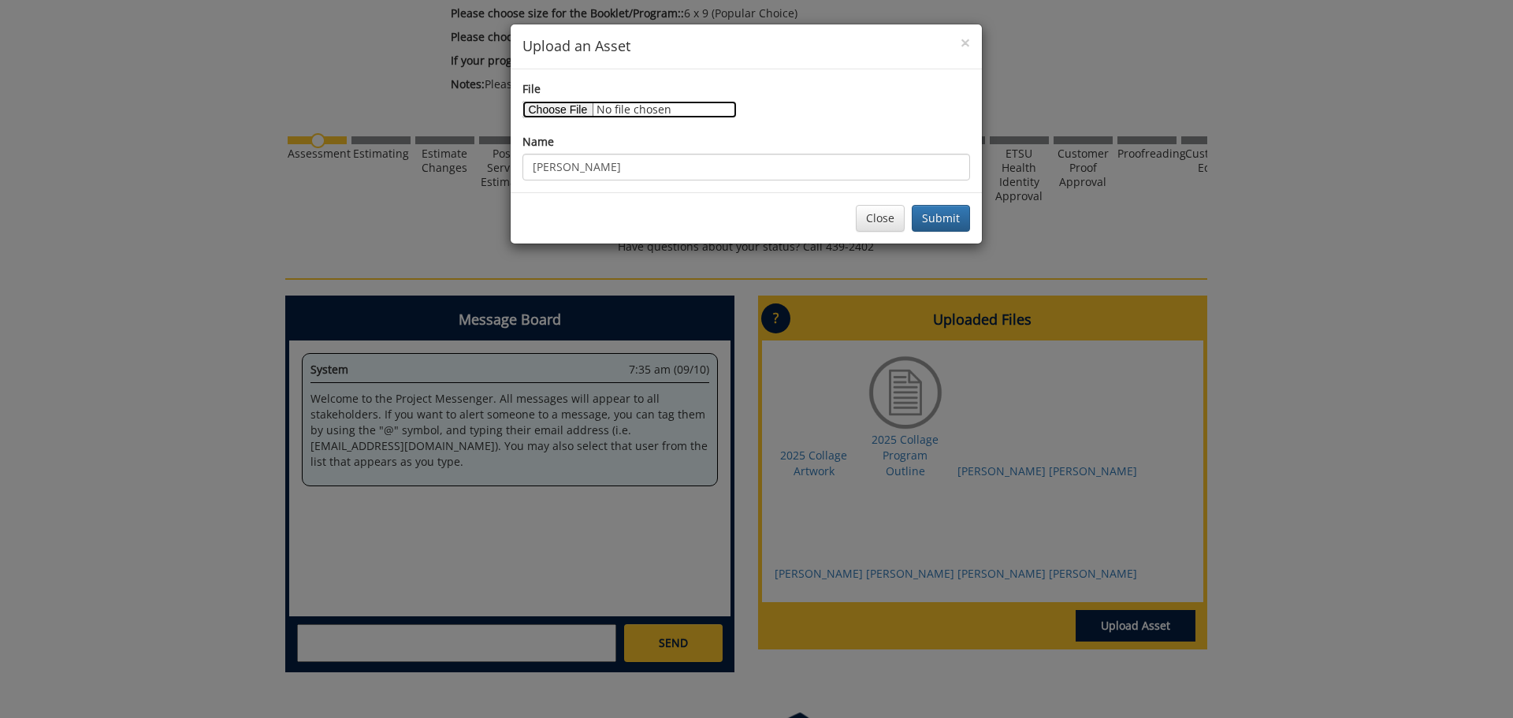
click at [557, 105] on input "File" at bounding box center [630, 109] width 214 height 17
type input "C:\fakepath\2025 Collage title image.png"
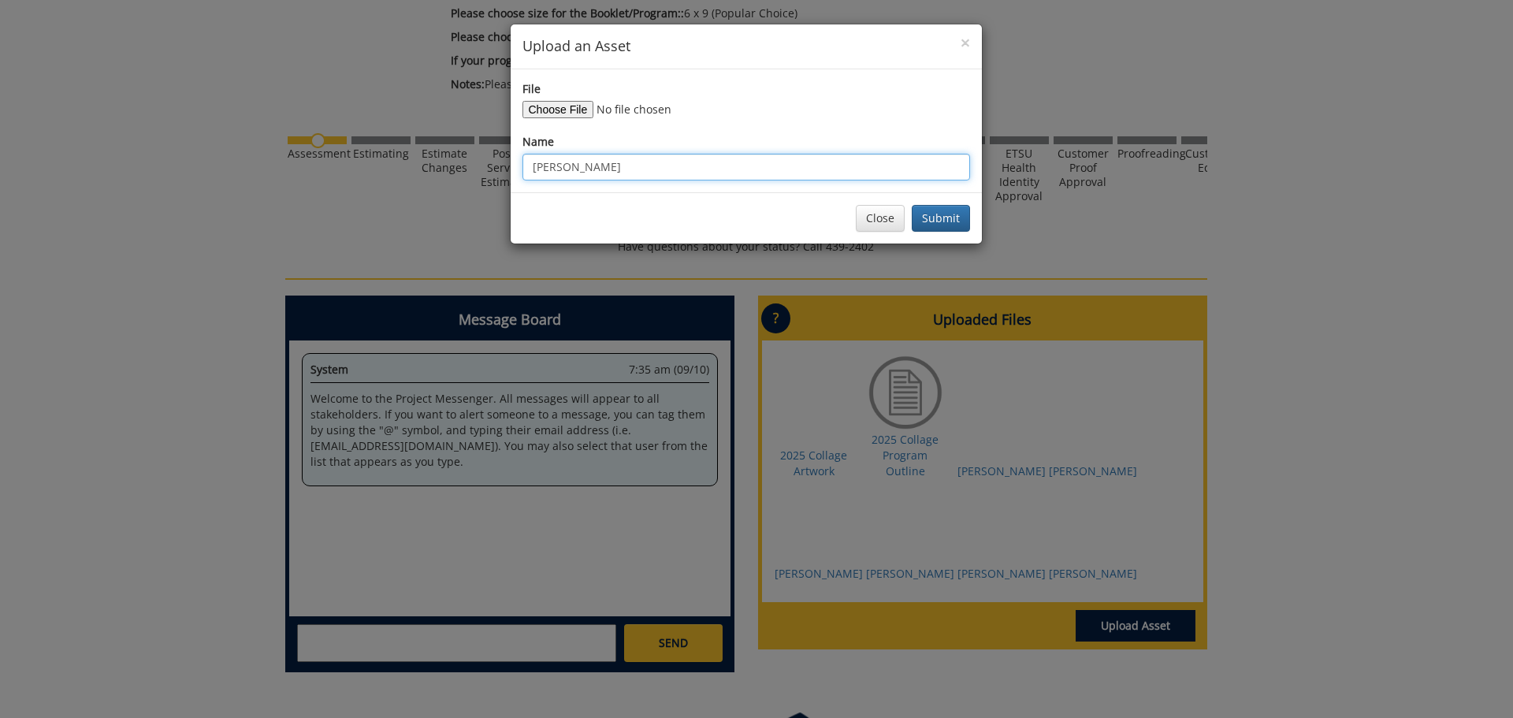
drag, startPoint x: 738, startPoint y: 169, endPoint x: 469, endPoint y: 144, distance: 269.9
click at [469, 144] on div "× Upload an Asset File Name Alan Stevens Close Submit" at bounding box center [756, 359] width 1513 height 718
type input "2025 Collage title art"
click at [954, 221] on button "Submit" at bounding box center [941, 218] width 58 height 27
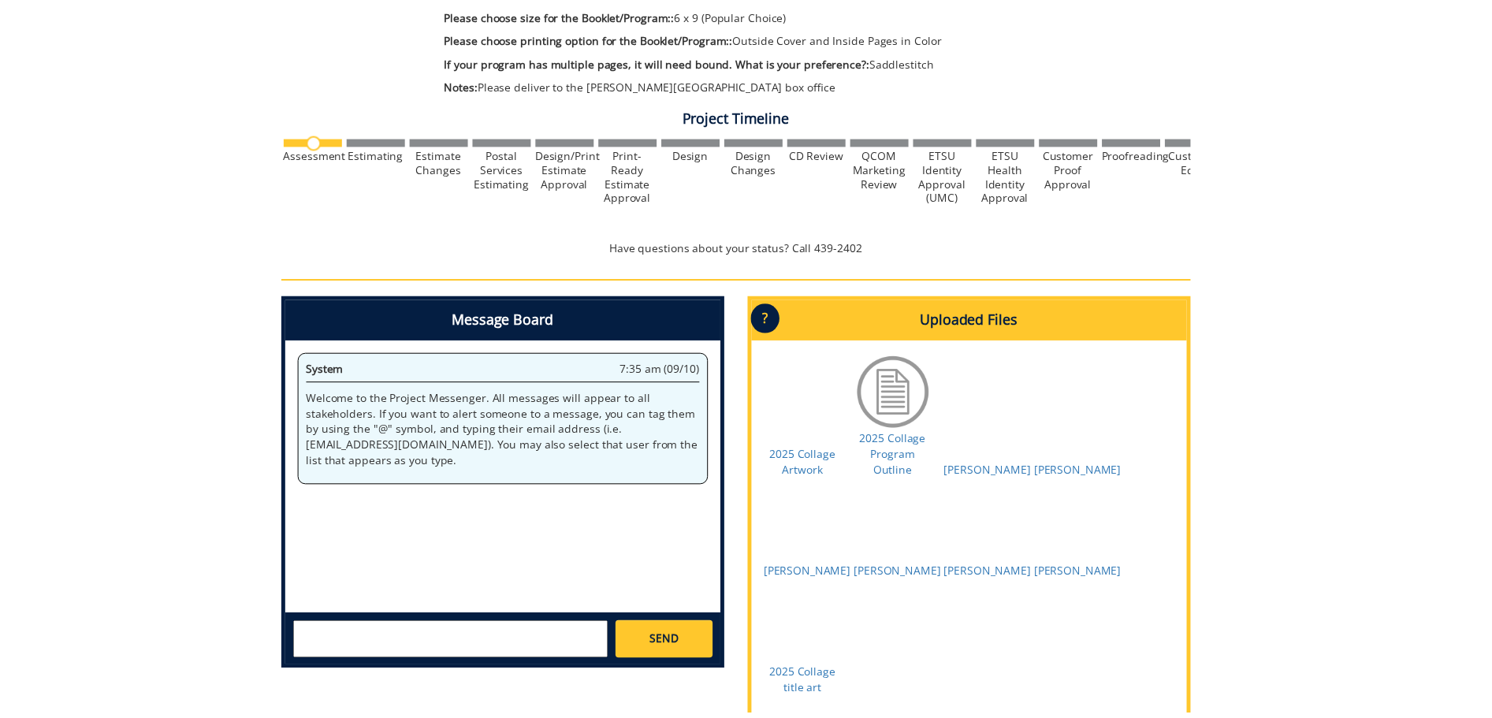
scroll to position [704, 0]
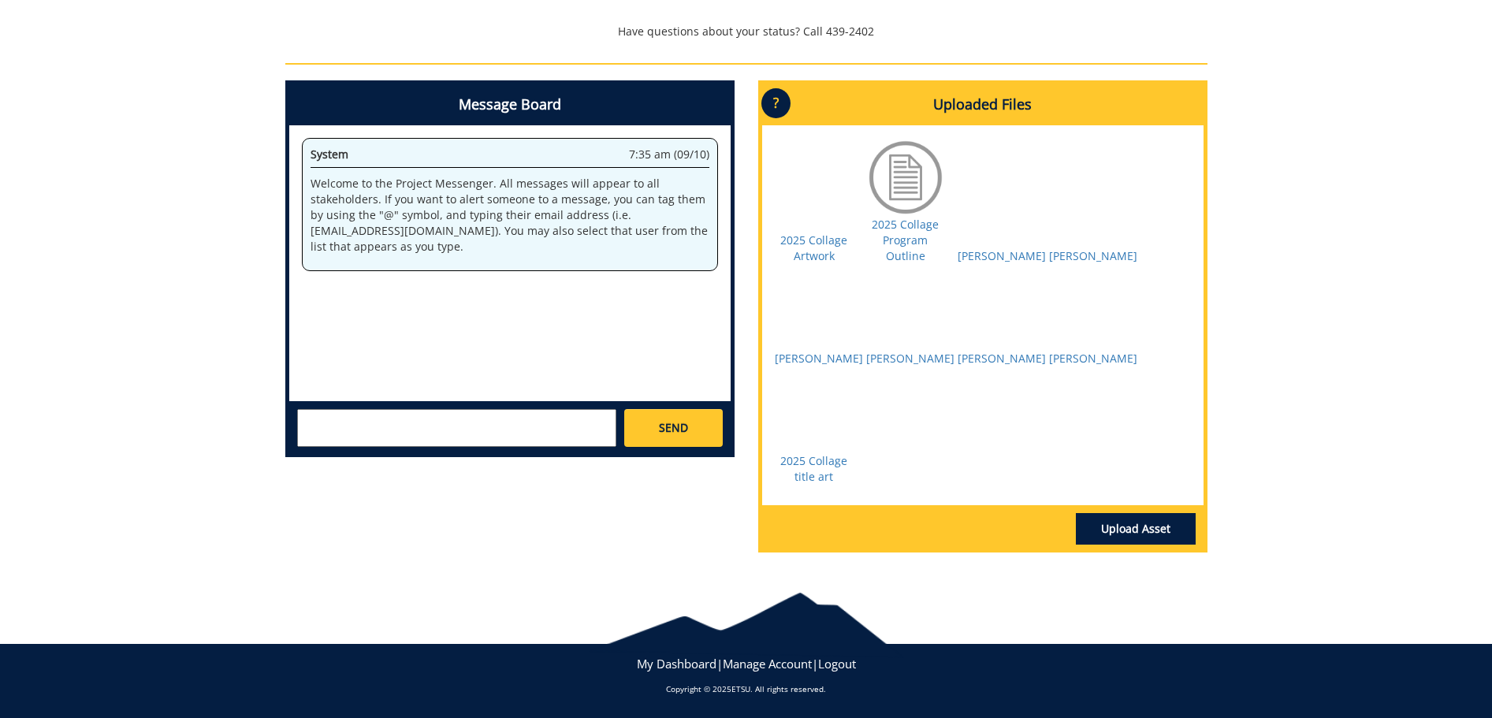
click at [363, 409] on textarea at bounding box center [456, 428] width 319 height 38
type textarea "A"
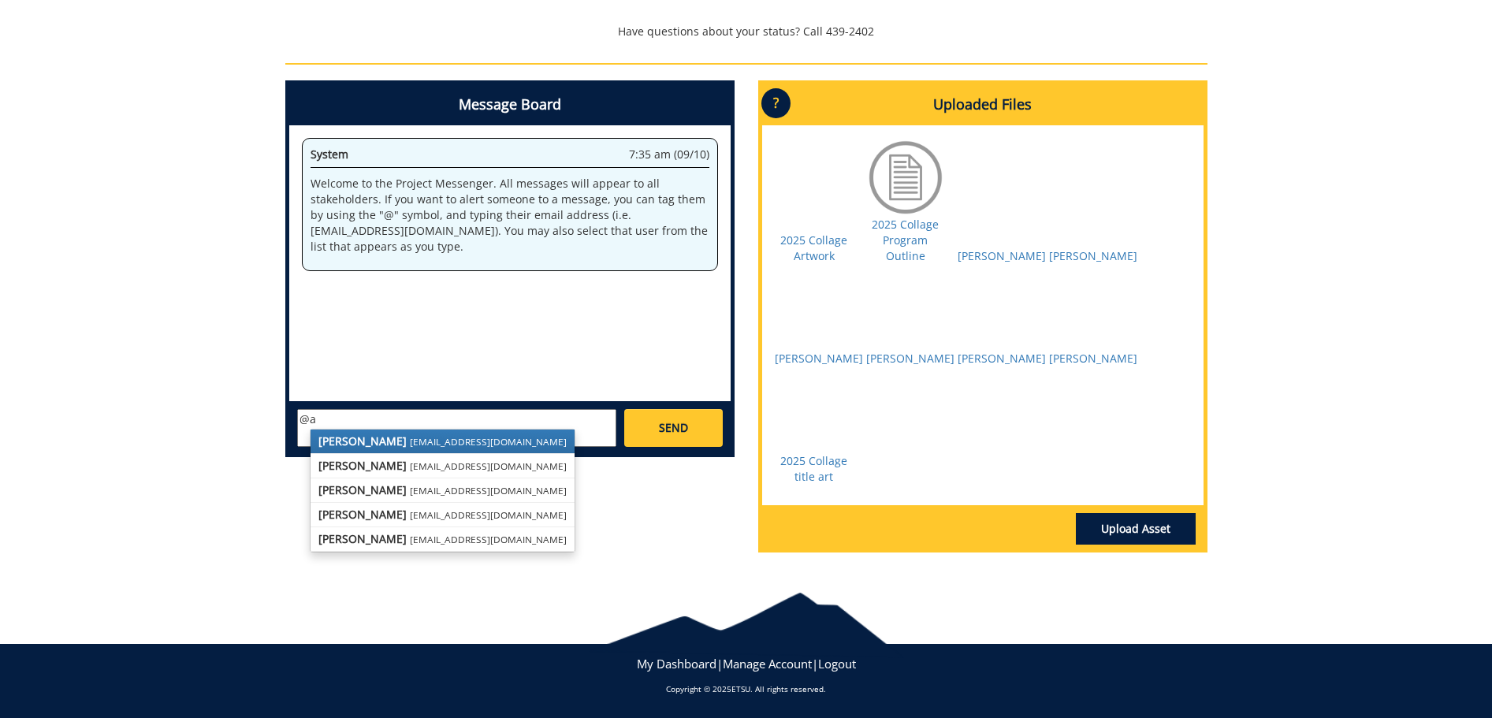
type textarea "@"
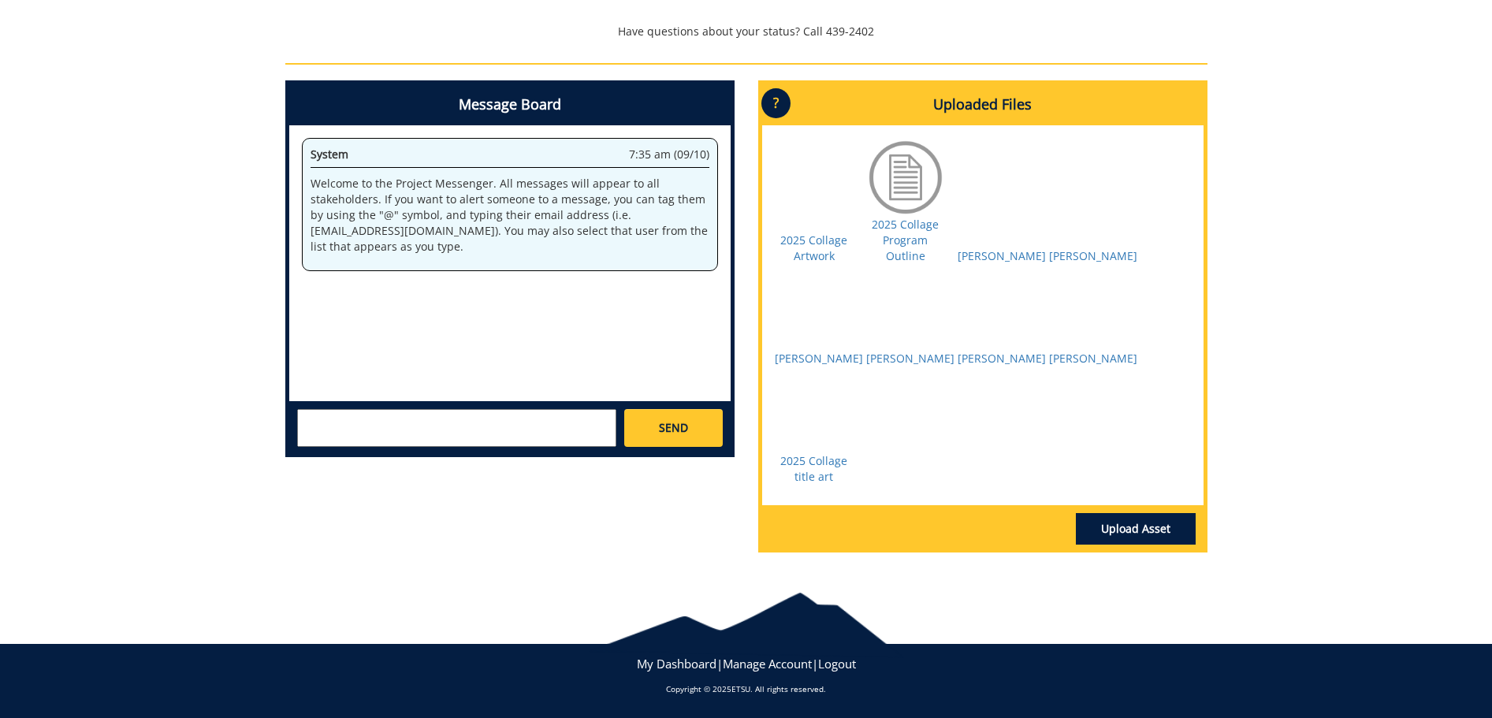
click at [1323, 76] on div "260465-A AlanStevens-Booklets/Programs Estimate Approver: stevensae2@etsu.edu P…" at bounding box center [746, 21] width 1492 height 1090
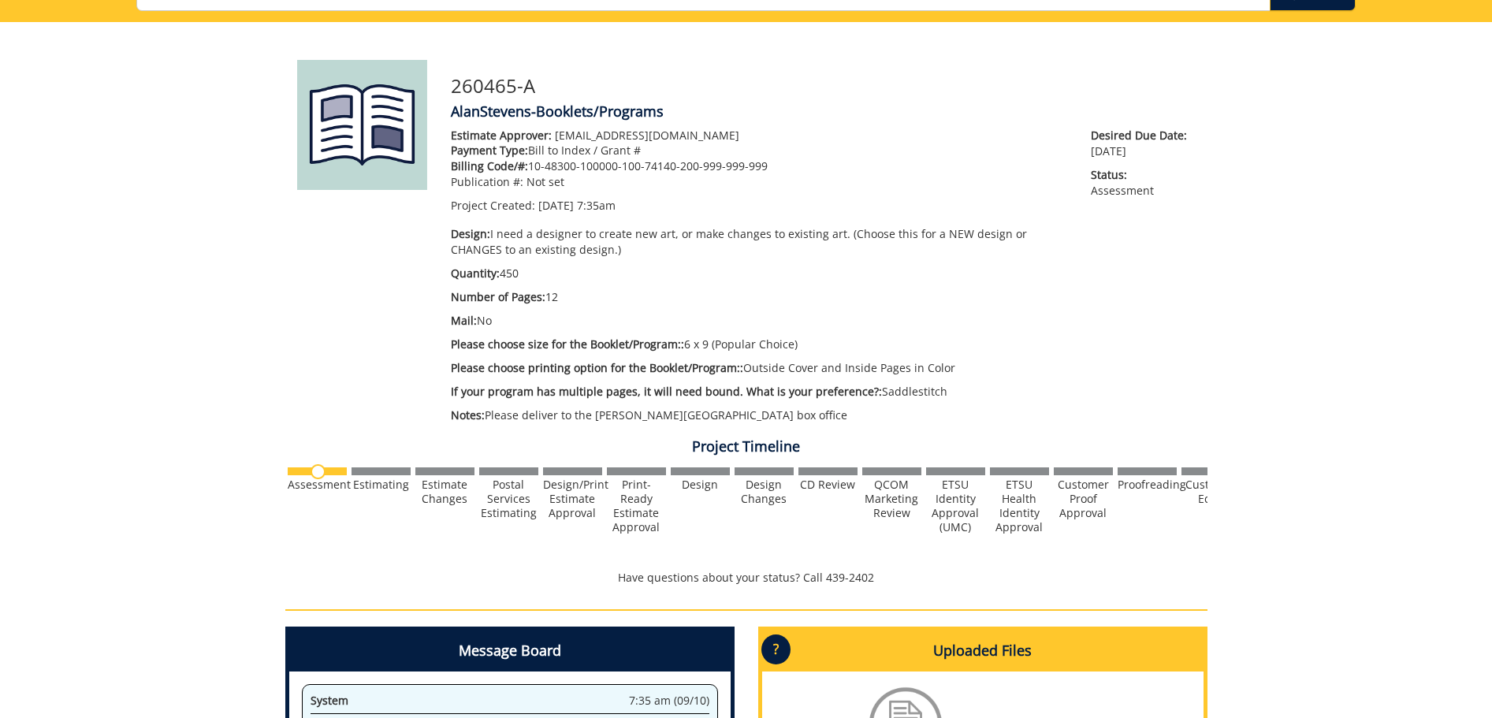
scroll to position [0, 0]
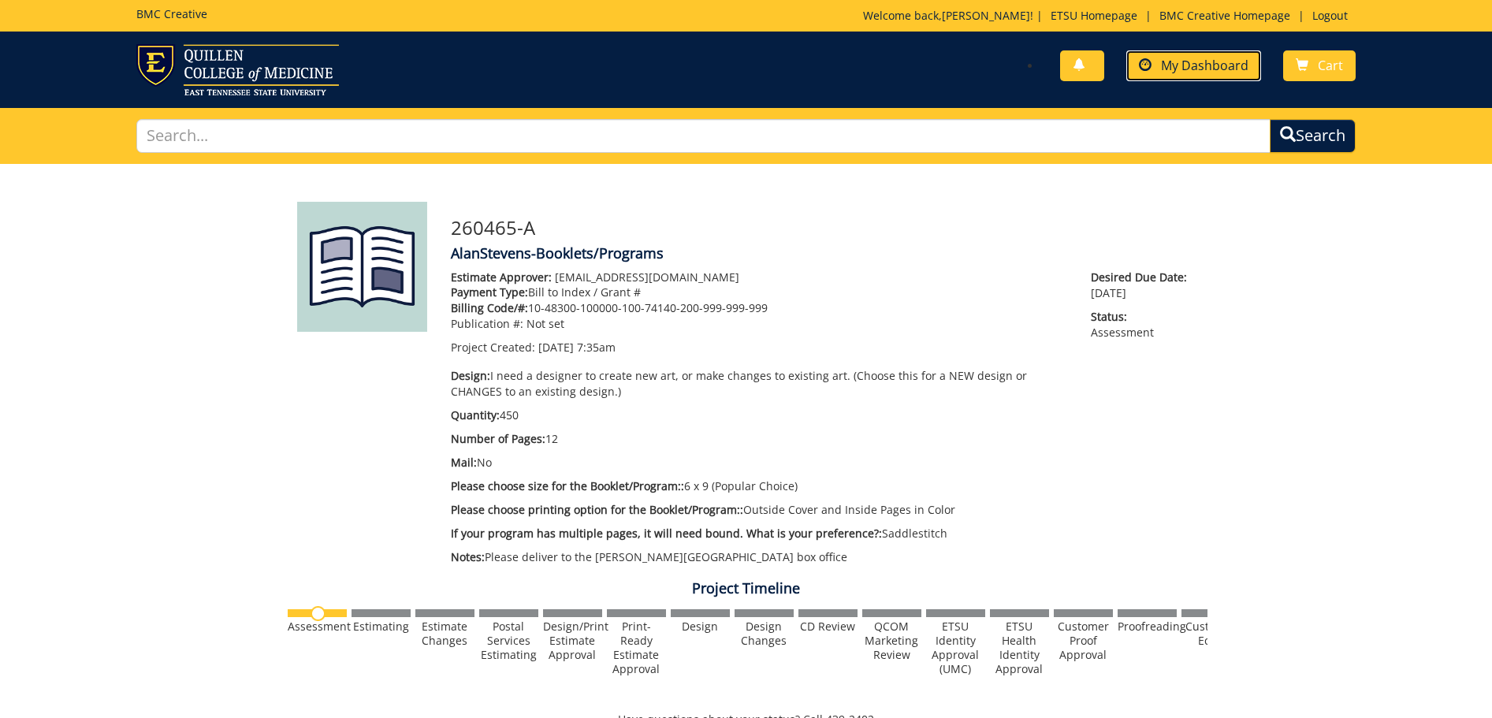
click at [1184, 74] on link "My Dashboard" at bounding box center [1193, 65] width 135 height 31
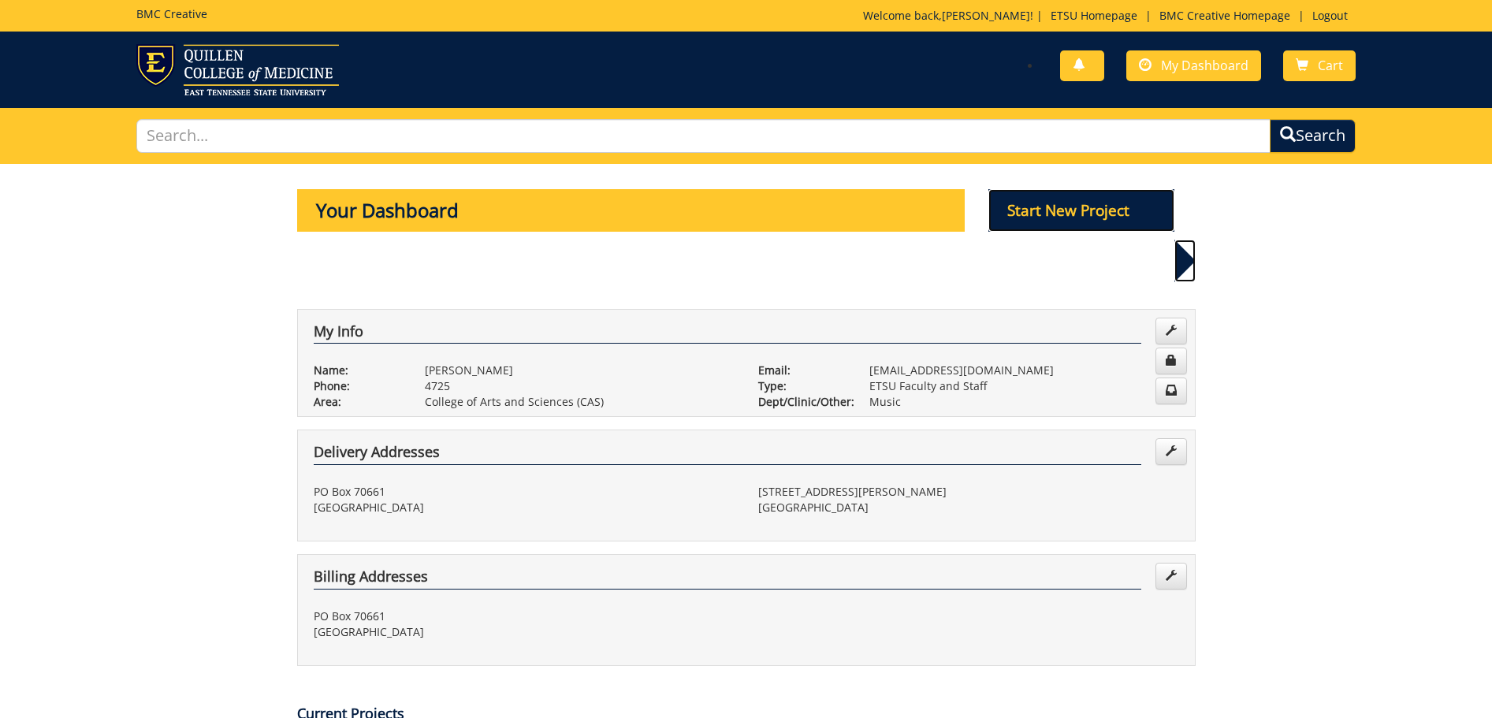
click at [1060, 210] on p "Start New Project" at bounding box center [1081, 210] width 186 height 43
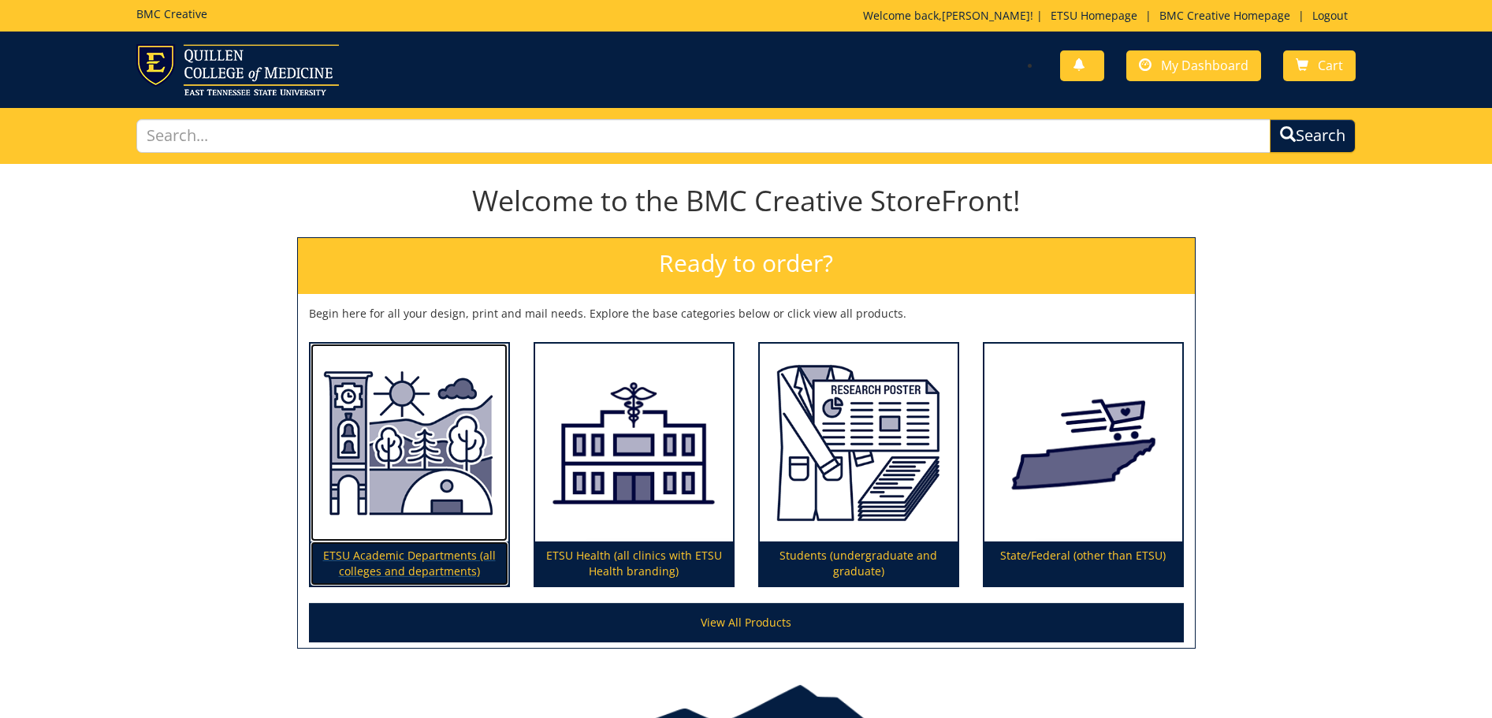
click at [425, 528] on img at bounding box center [410, 443] width 198 height 199
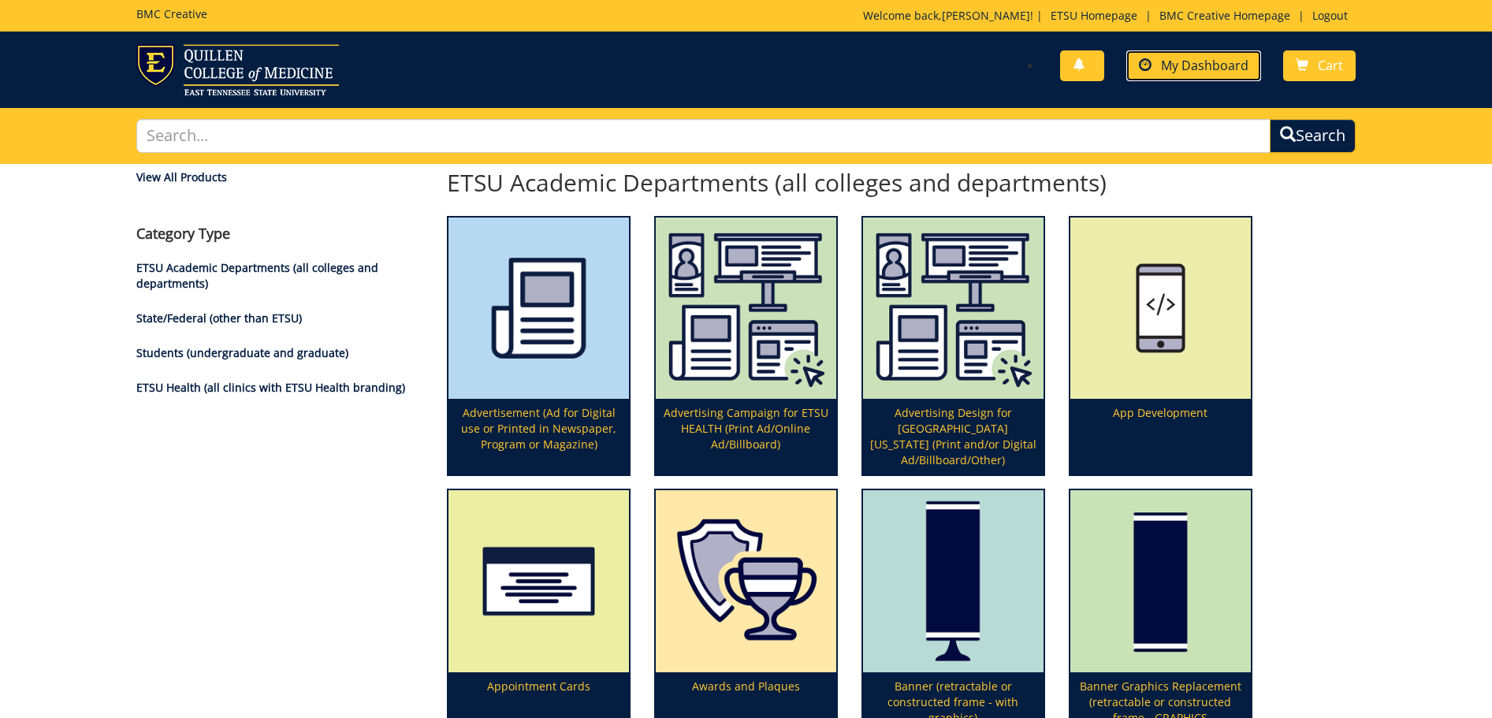
click at [1216, 71] on span "My Dashboard" at bounding box center [1204, 65] width 87 height 17
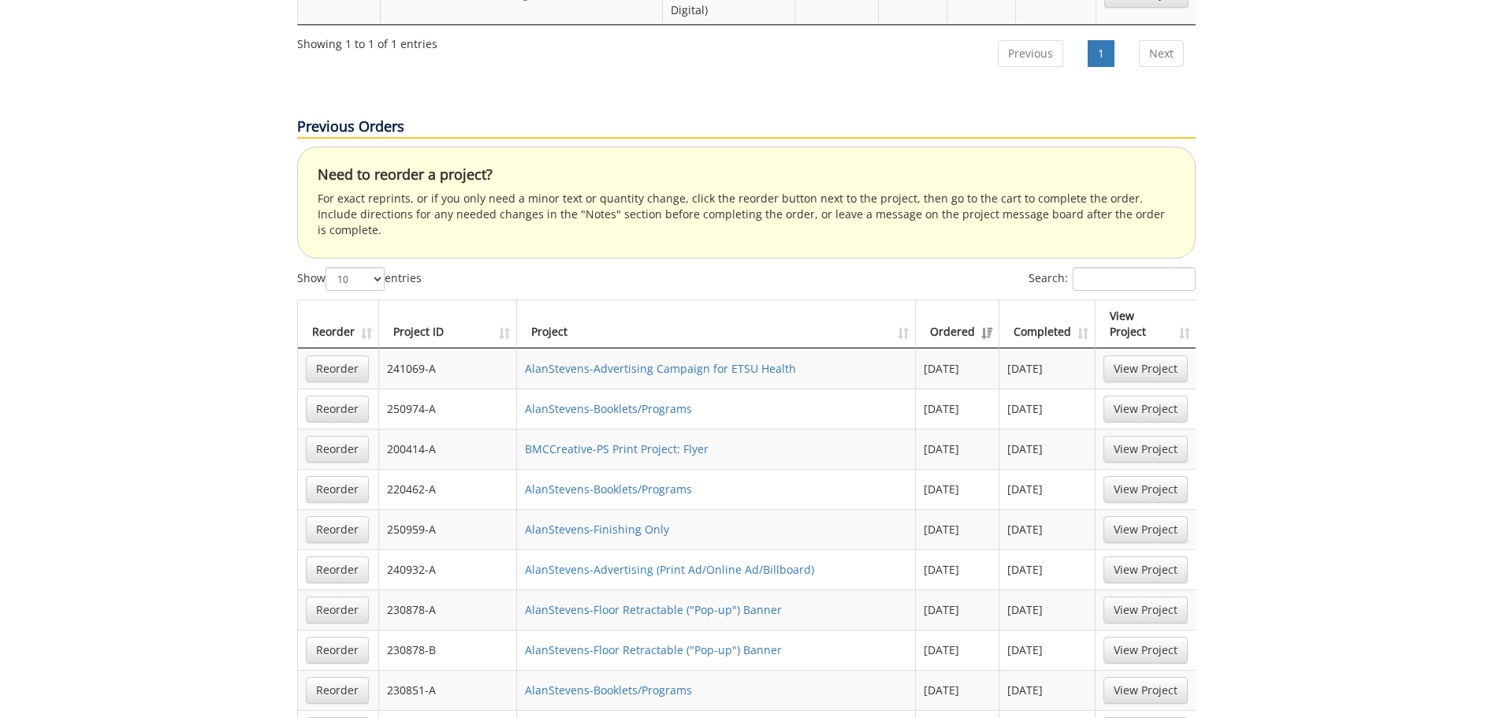
scroll to position [946, 0]
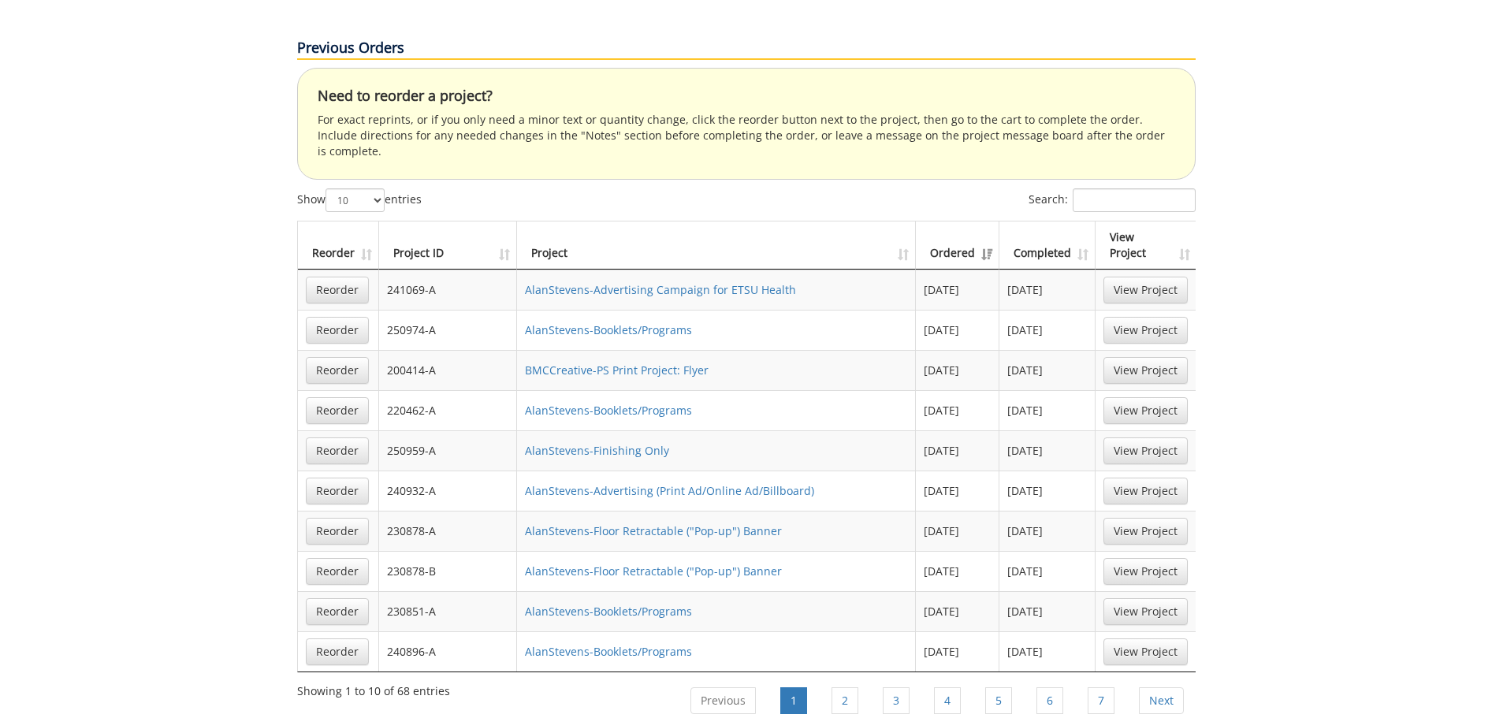
click at [985, 221] on th "Ordered" at bounding box center [958, 245] width 84 height 48
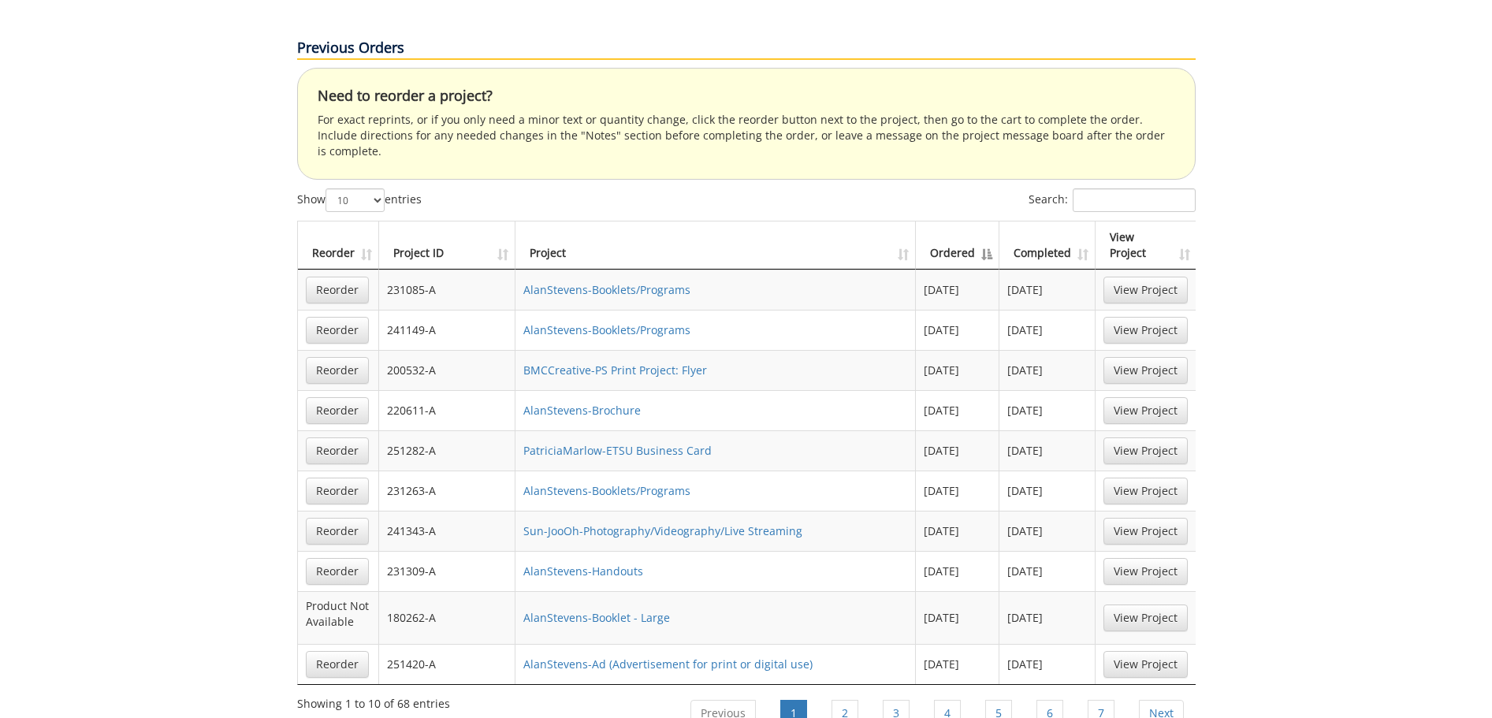
click at [988, 221] on th "Ordered" at bounding box center [958, 245] width 84 height 48
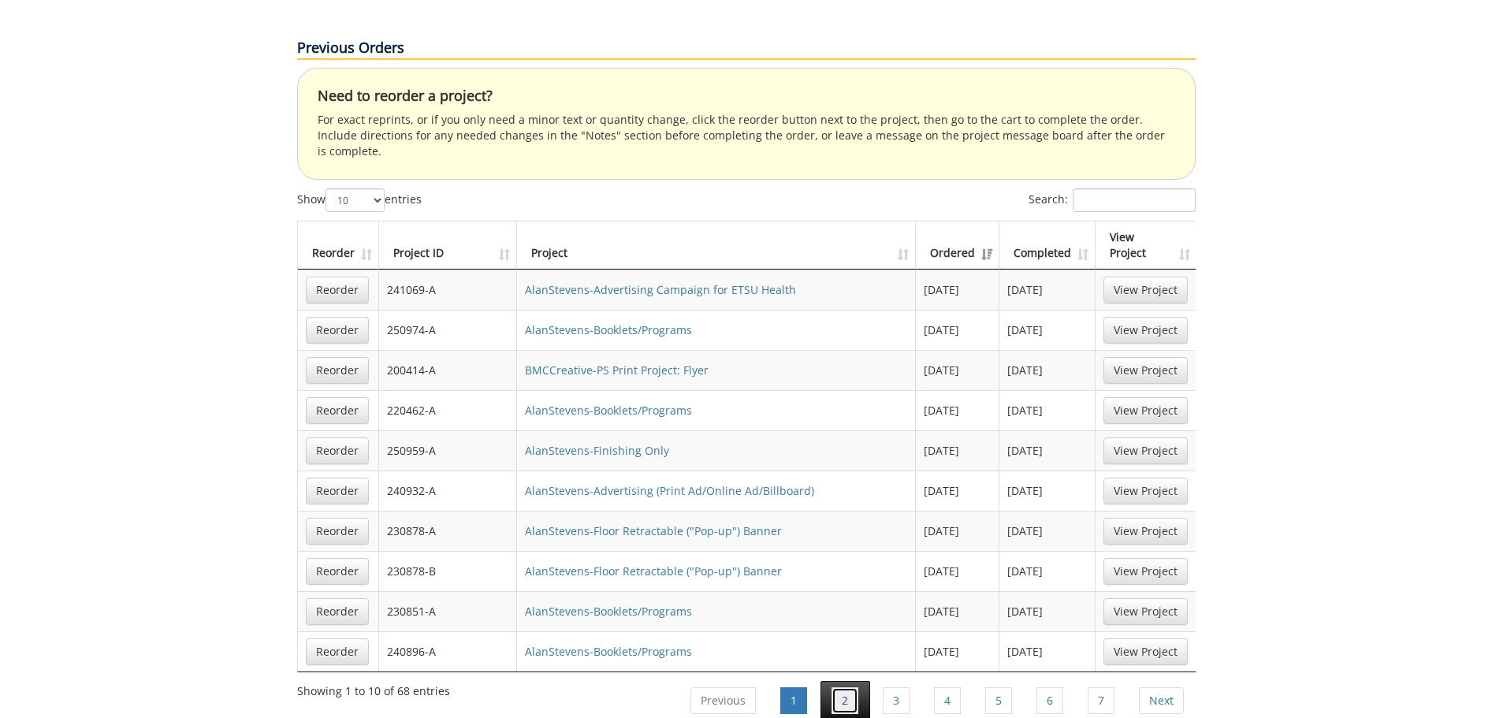
click at [855, 687] on link "2" at bounding box center [845, 700] width 27 height 27
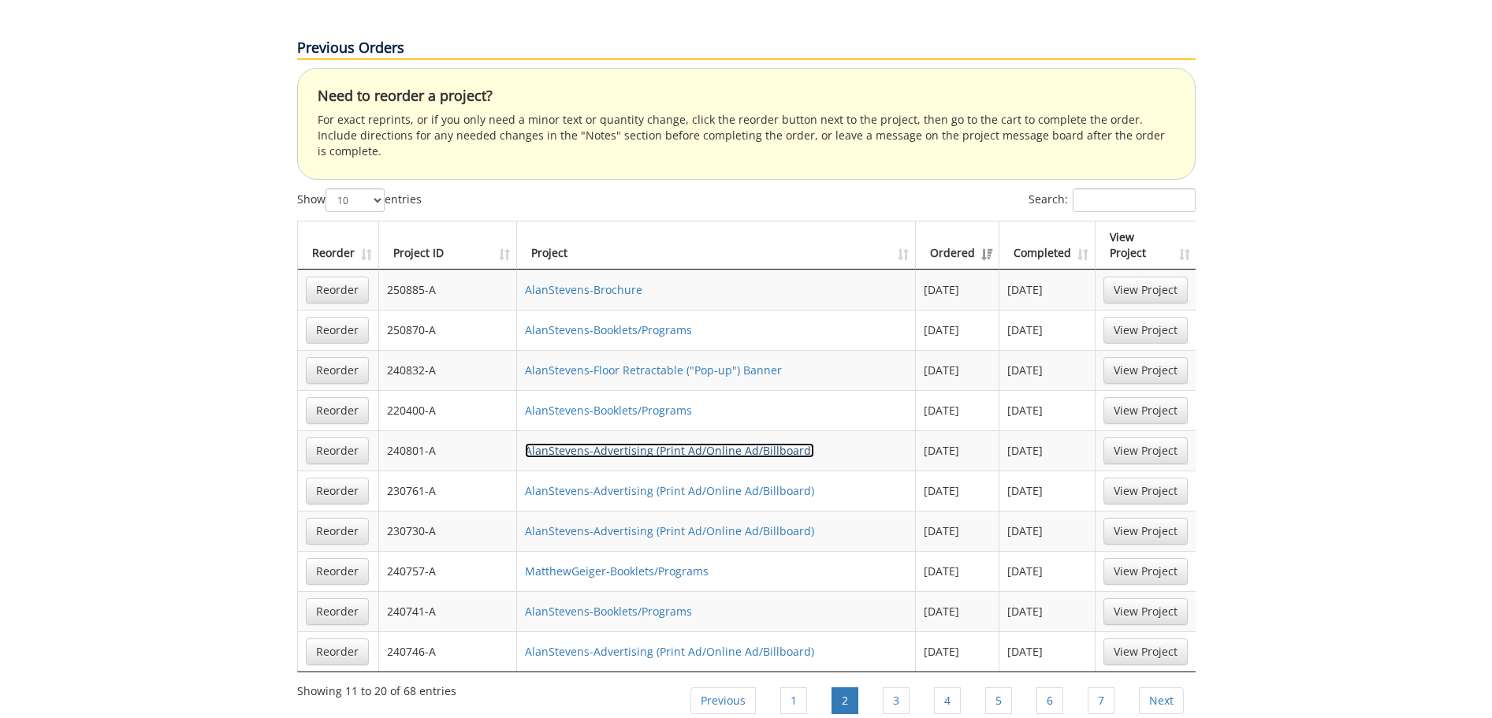
click at [577, 443] on link "AlanStevens-Advertising (Print Ad/Online Ad/Billboard)" at bounding box center [669, 450] width 289 height 15
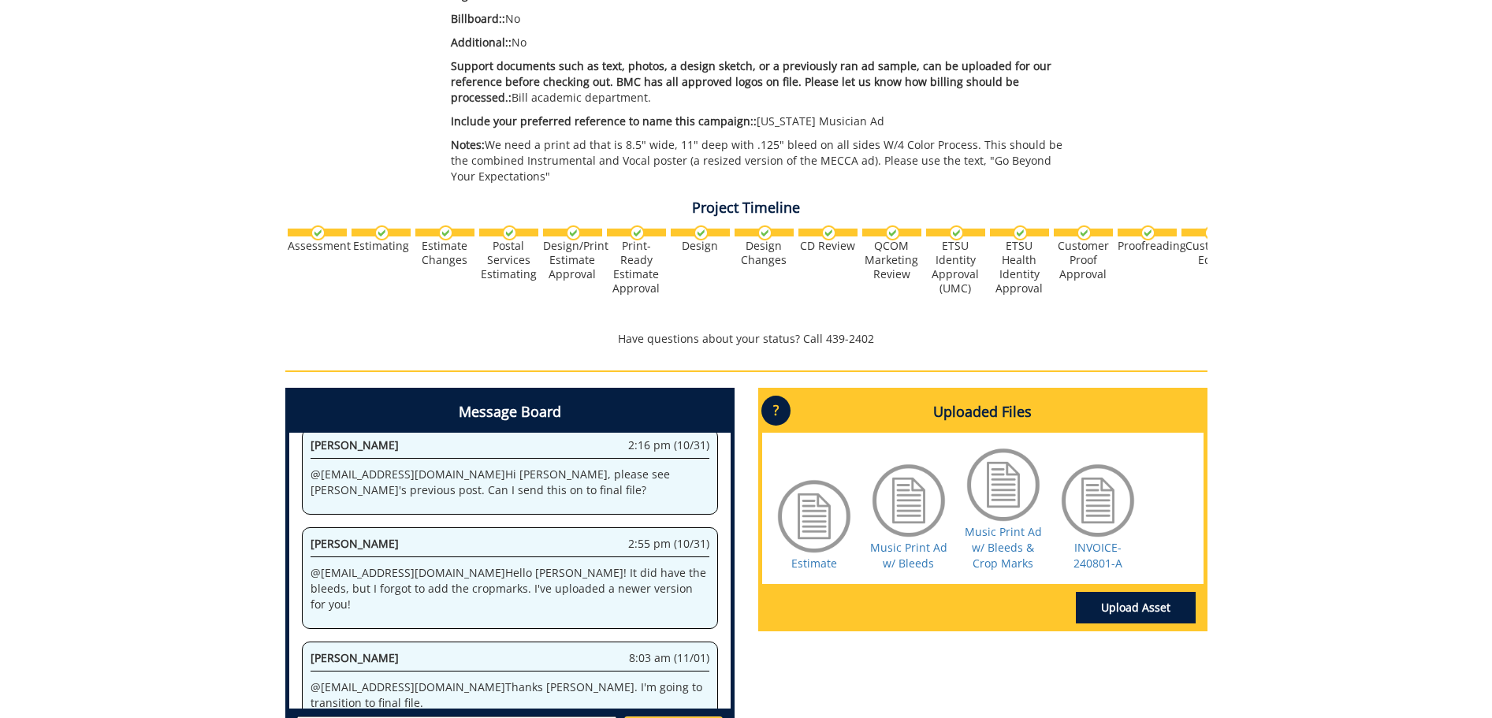
scroll to position [552, 0]
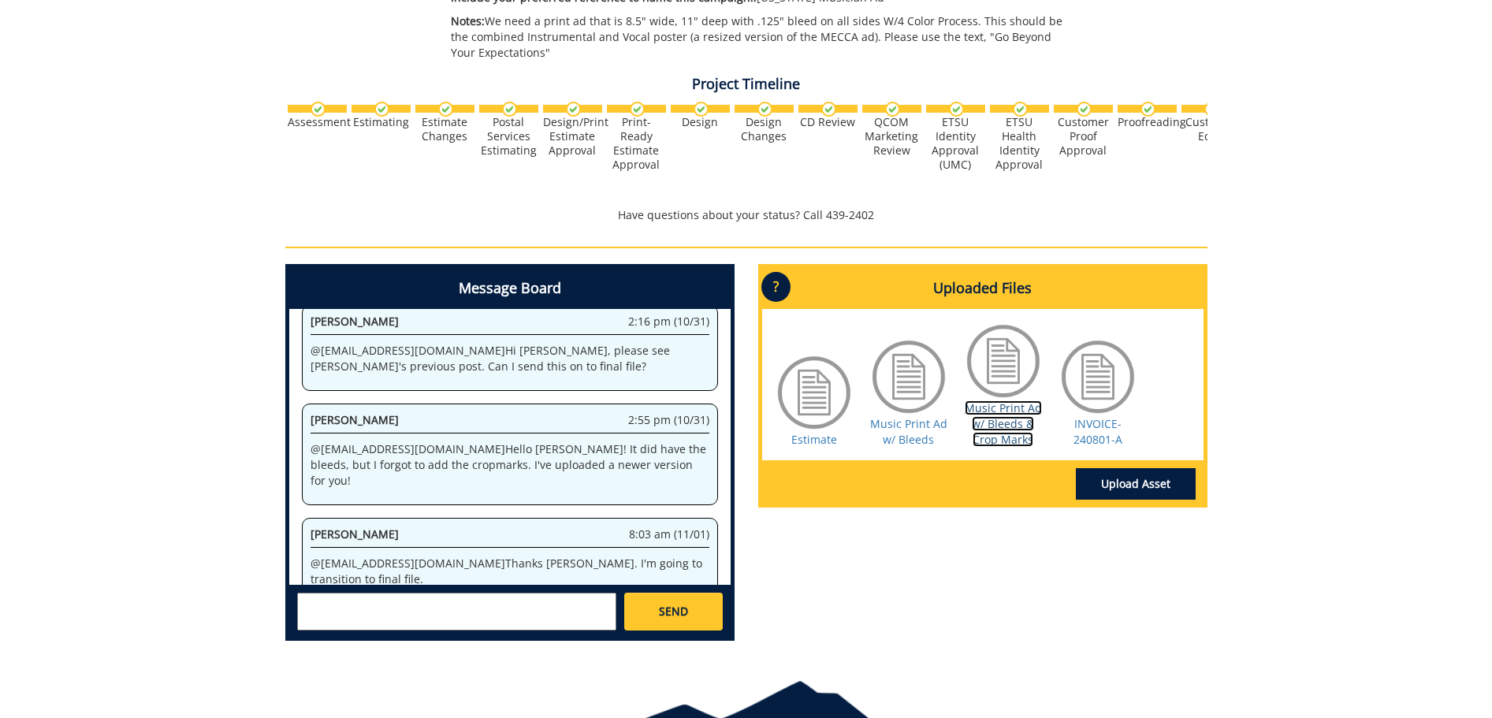
click at [1033, 412] on link "Music Print Ad w/ Bleeds & Crop Marks" at bounding box center [1003, 423] width 77 height 47
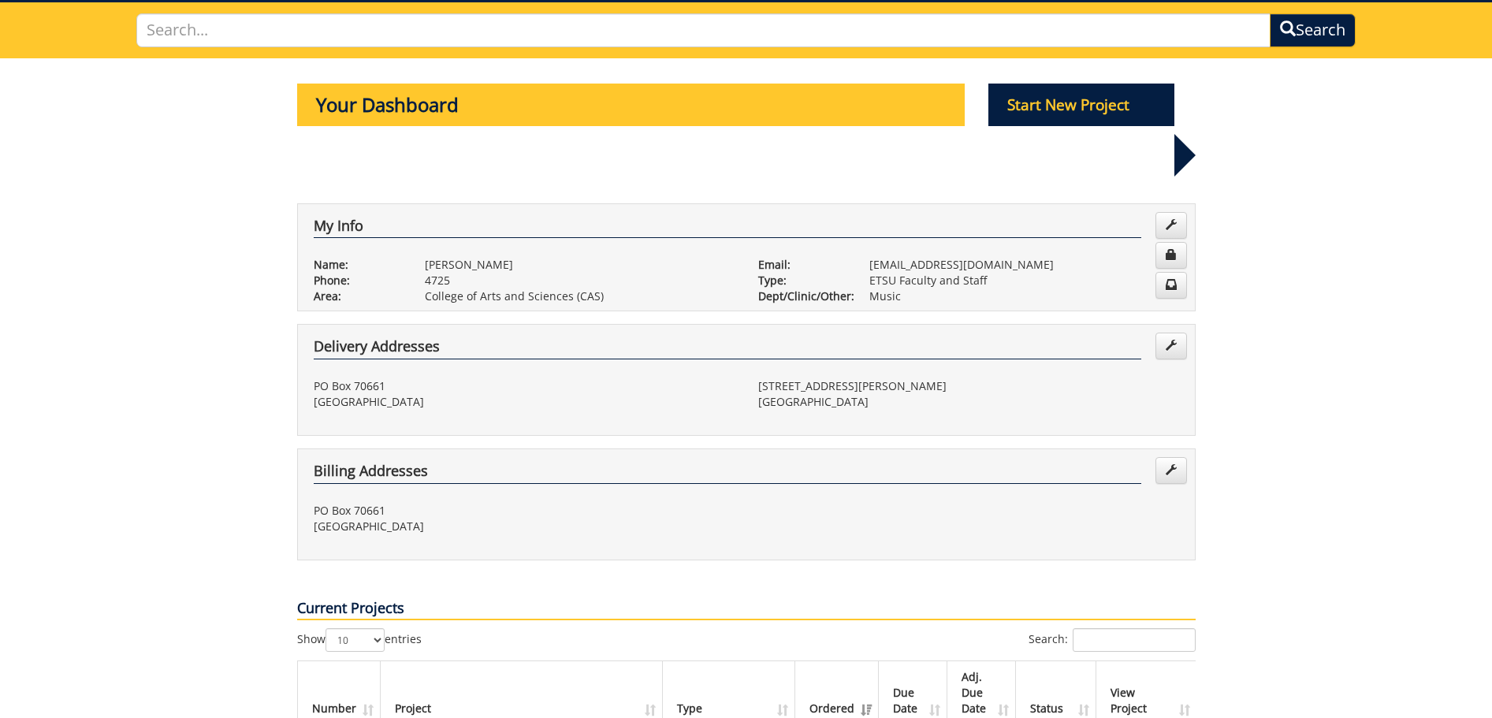
scroll to position [79, 0]
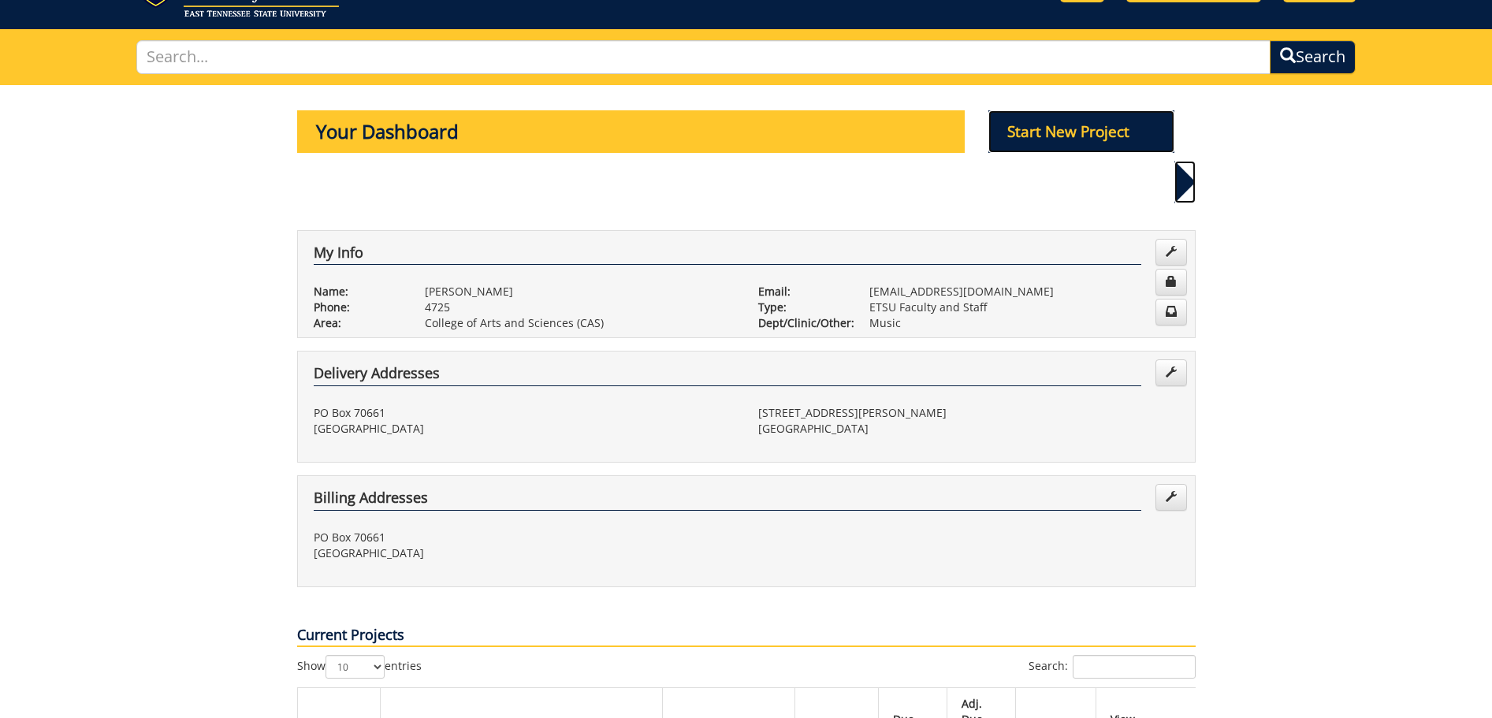
click at [1073, 128] on p "Start New Project" at bounding box center [1081, 131] width 186 height 43
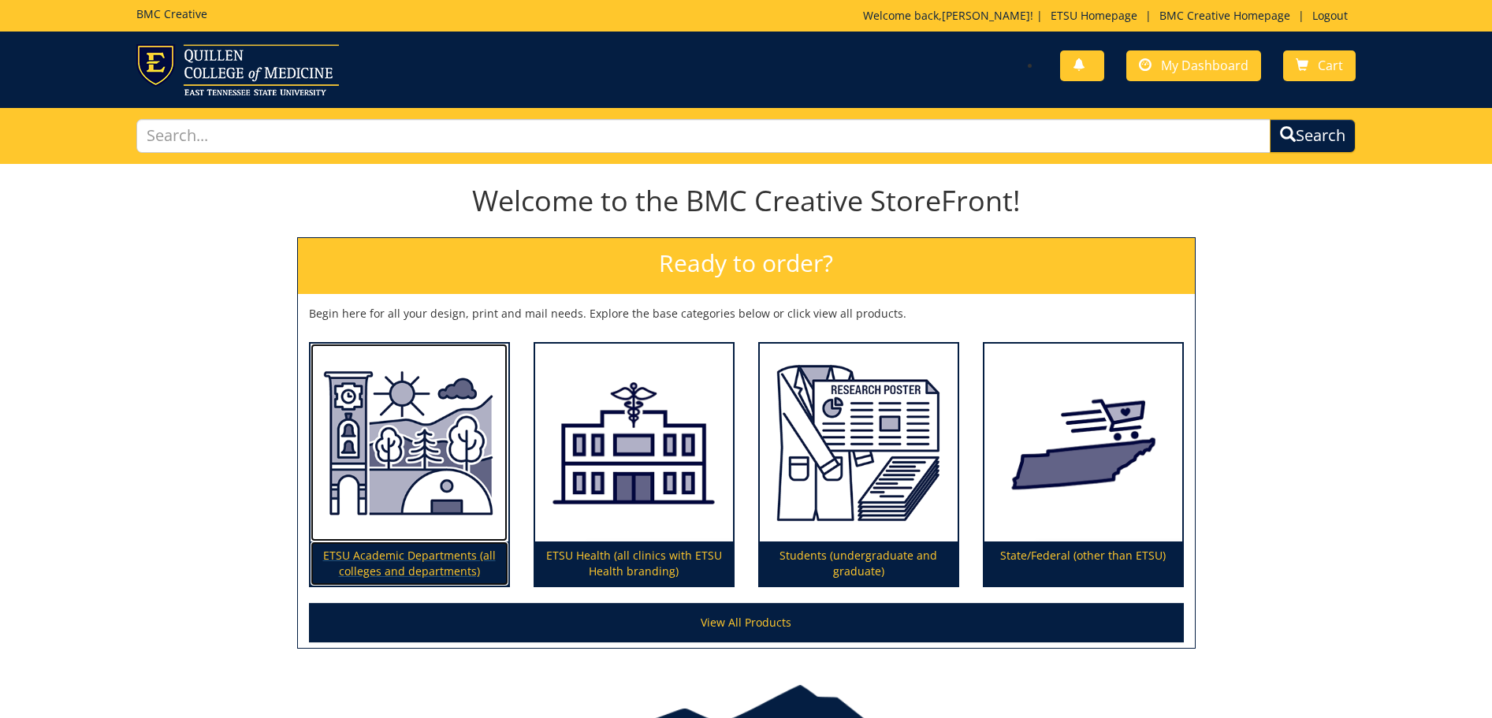
click at [386, 493] on img at bounding box center [410, 443] width 198 height 199
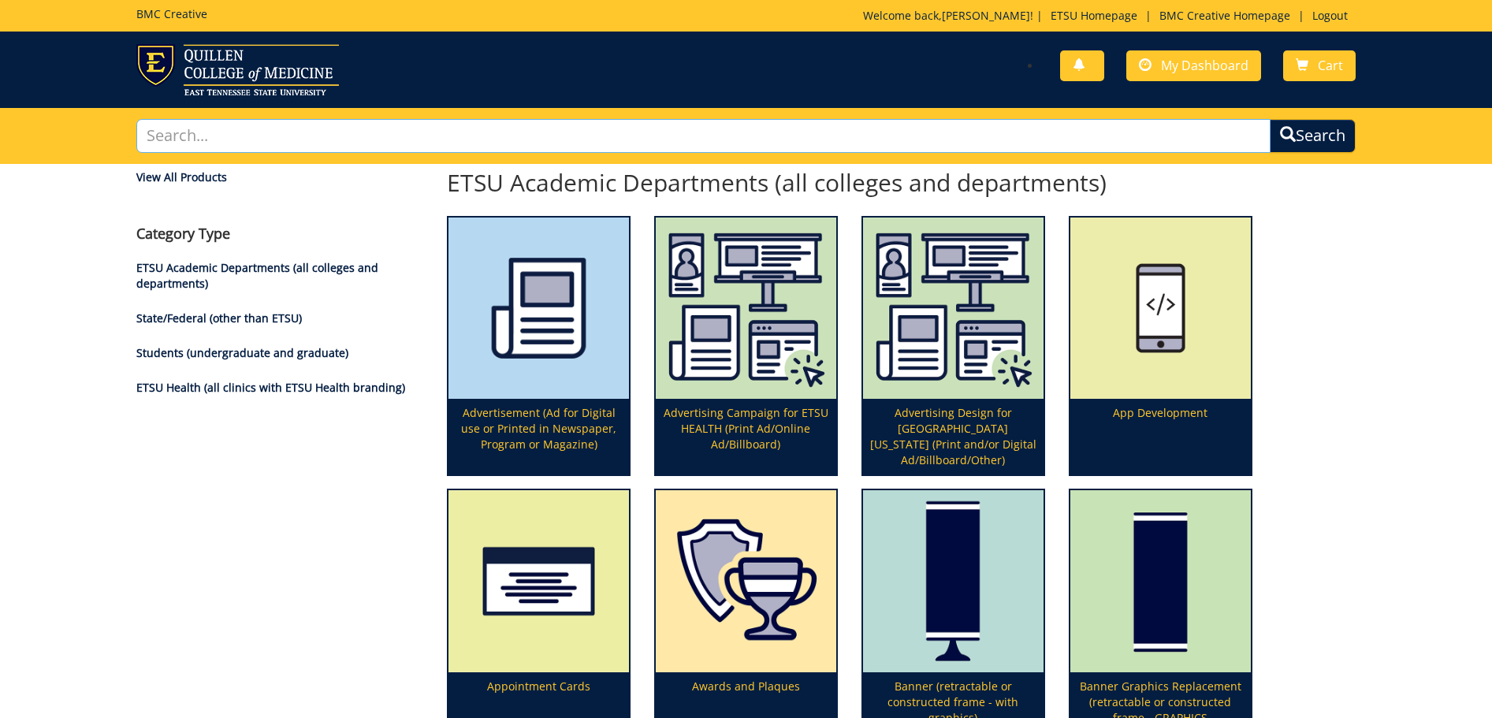
click at [620, 141] on input "text" at bounding box center [703, 136] width 1135 height 34
type input "poster"
click at [1270, 119] on button "Search" at bounding box center [1313, 136] width 86 height 34
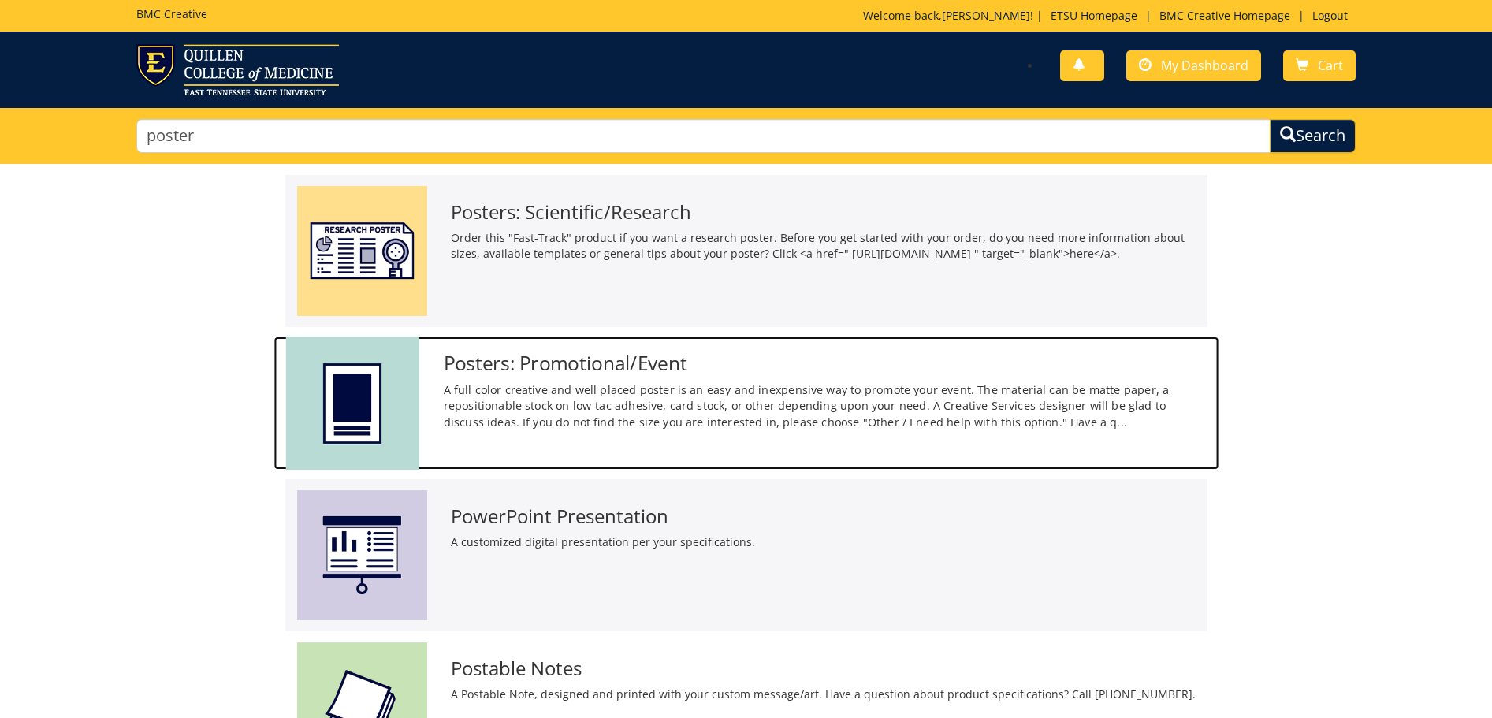
click at [583, 393] on p "A full color creative and well placed poster is an easy and inexpensive way to …" at bounding box center [825, 405] width 764 height 49
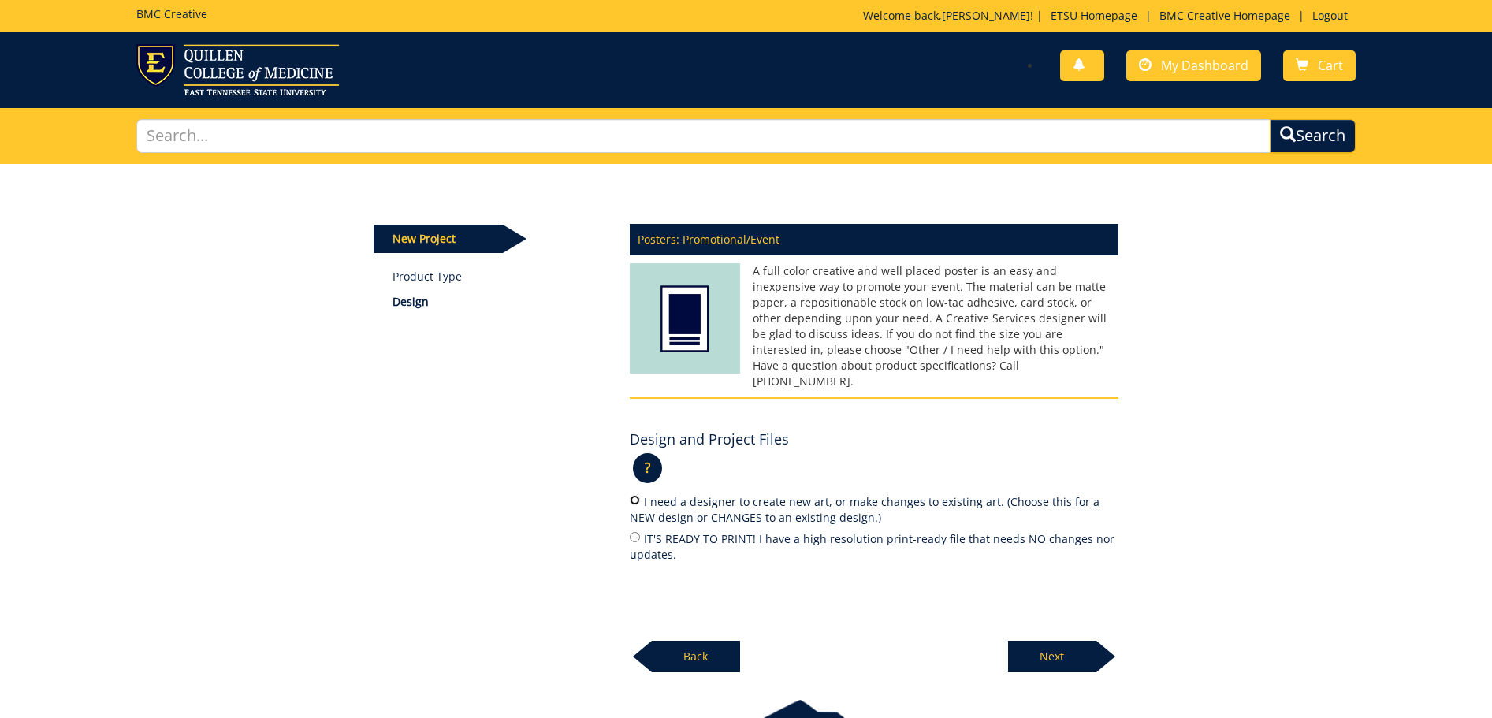
click at [634, 495] on input "I need a designer to create new art, or make changes to existing art. (Choose t…" at bounding box center [635, 500] width 10 height 10
radio input "true"
click at [1063, 644] on p "Next" at bounding box center [1052, 657] width 88 height 32
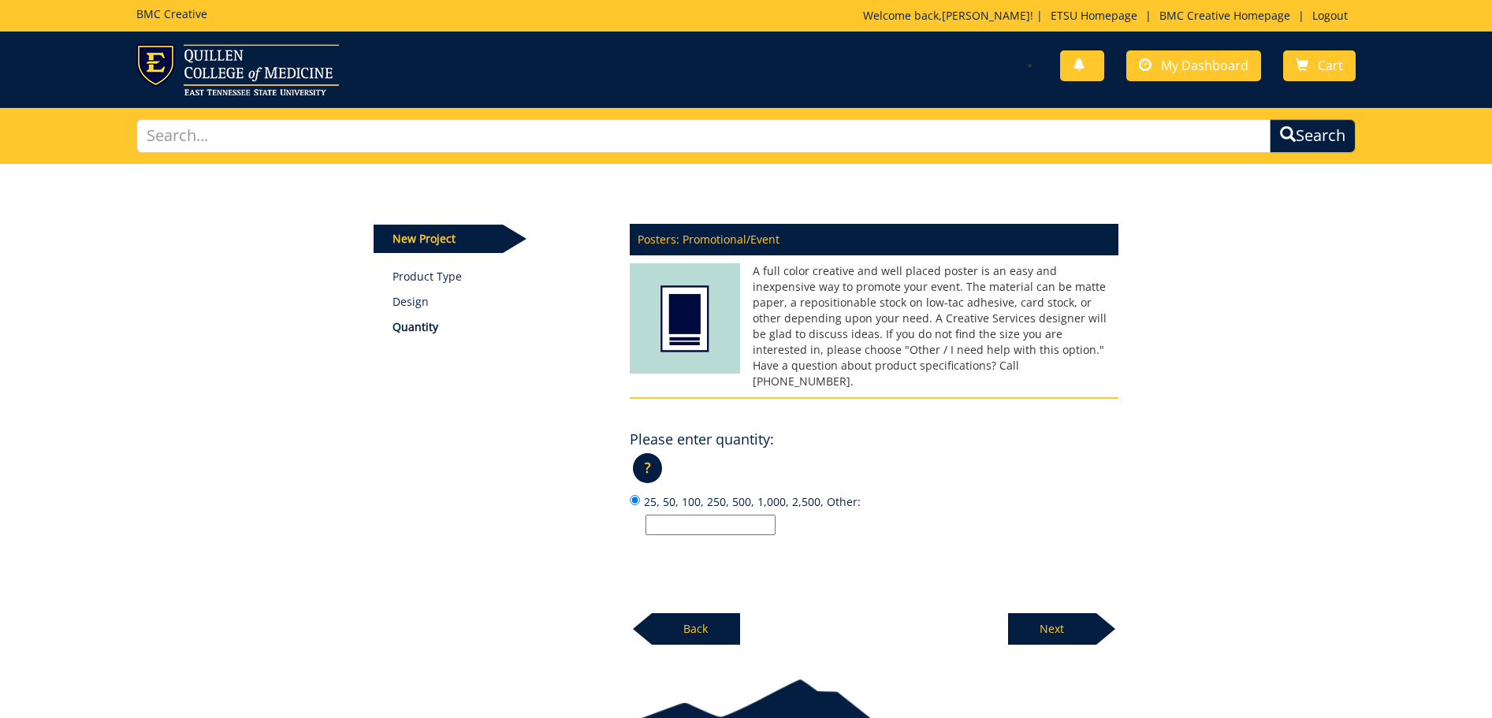
click at [729, 515] on input "25, 50, 100, 250, 500, 1,000, 2,500, Other:" at bounding box center [711, 525] width 130 height 20
type input "1000"
click at [1073, 613] on p "Next" at bounding box center [1052, 629] width 88 height 32
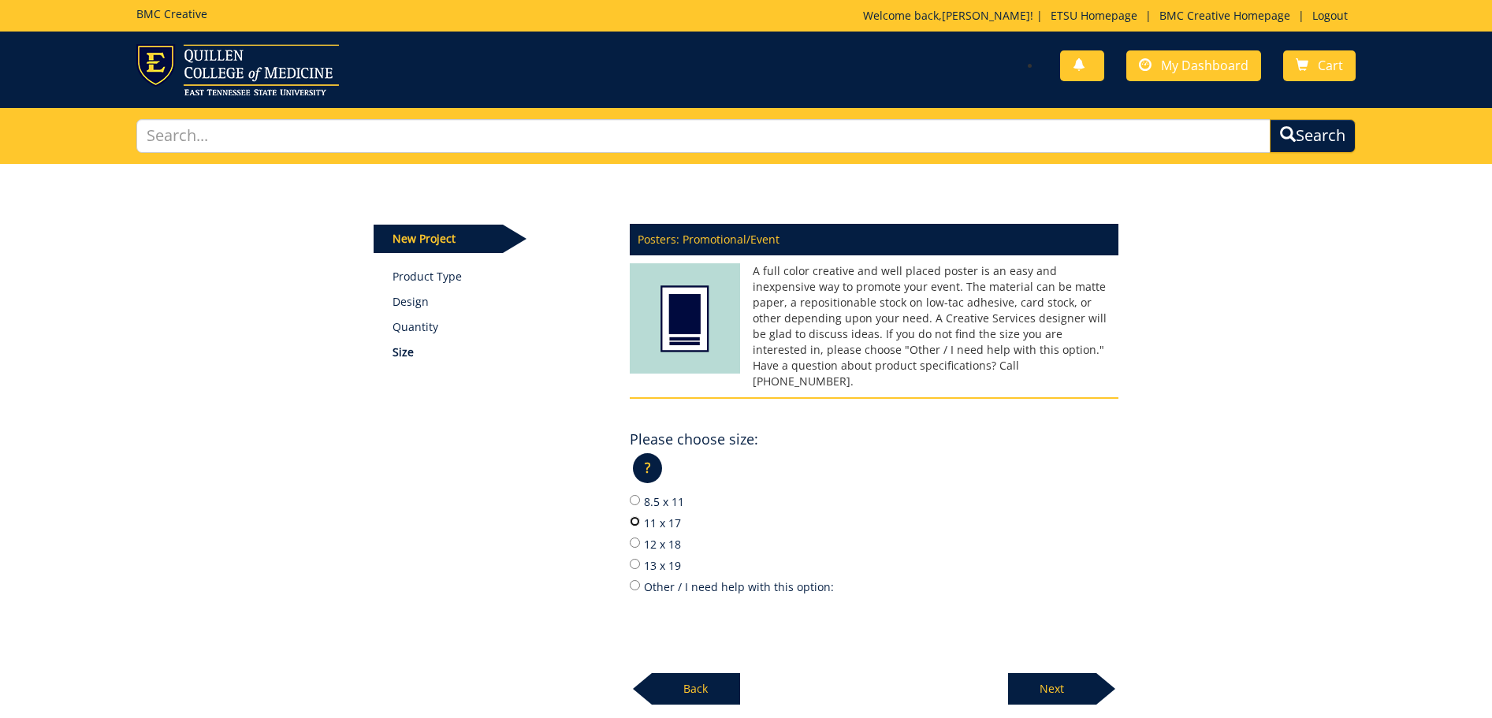
click at [632, 516] on input "11 x 17" at bounding box center [635, 521] width 10 height 10
radio input "true"
click at [1033, 673] on p "Next" at bounding box center [1052, 689] width 88 height 32
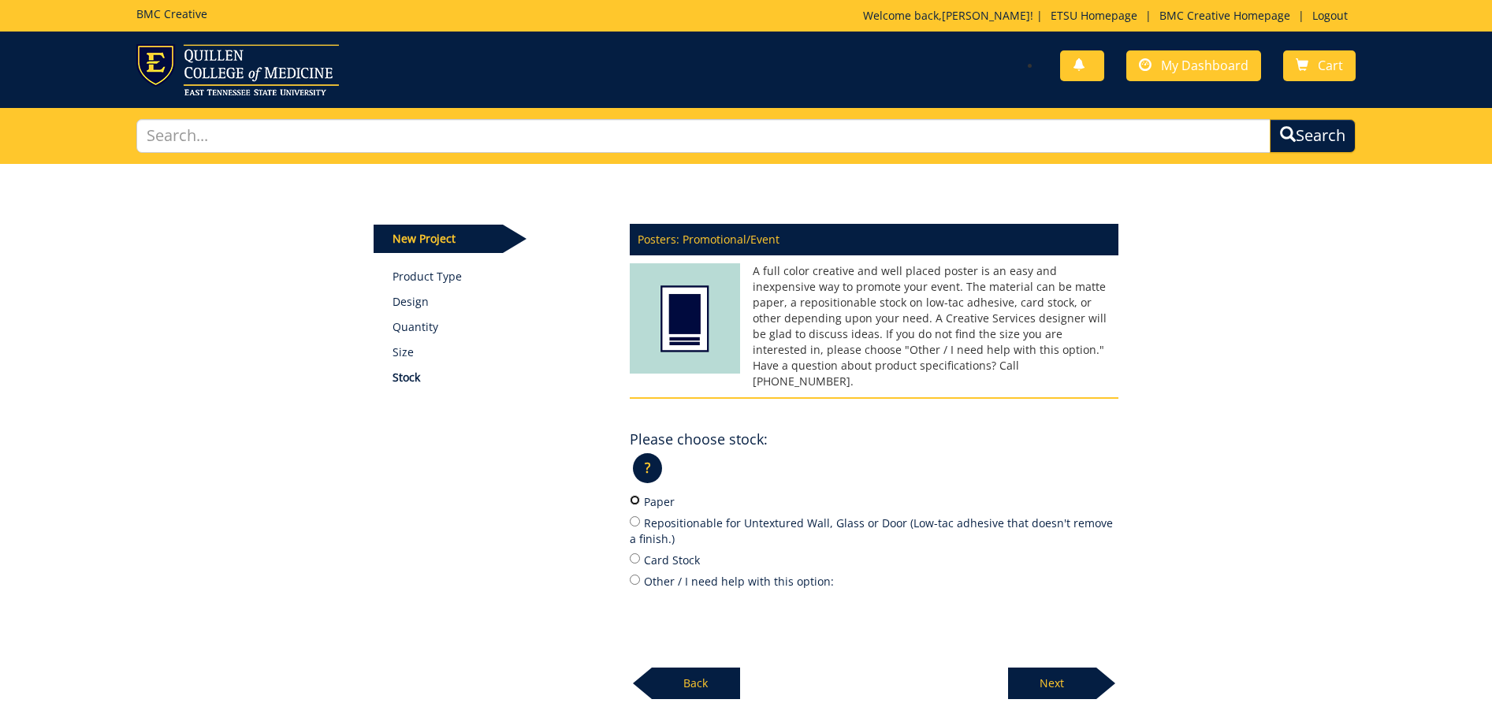
click at [633, 495] on input "Paper" at bounding box center [635, 500] width 10 height 10
radio input "true"
click at [1063, 672] on p "Next" at bounding box center [1052, 684] width 88 height 32
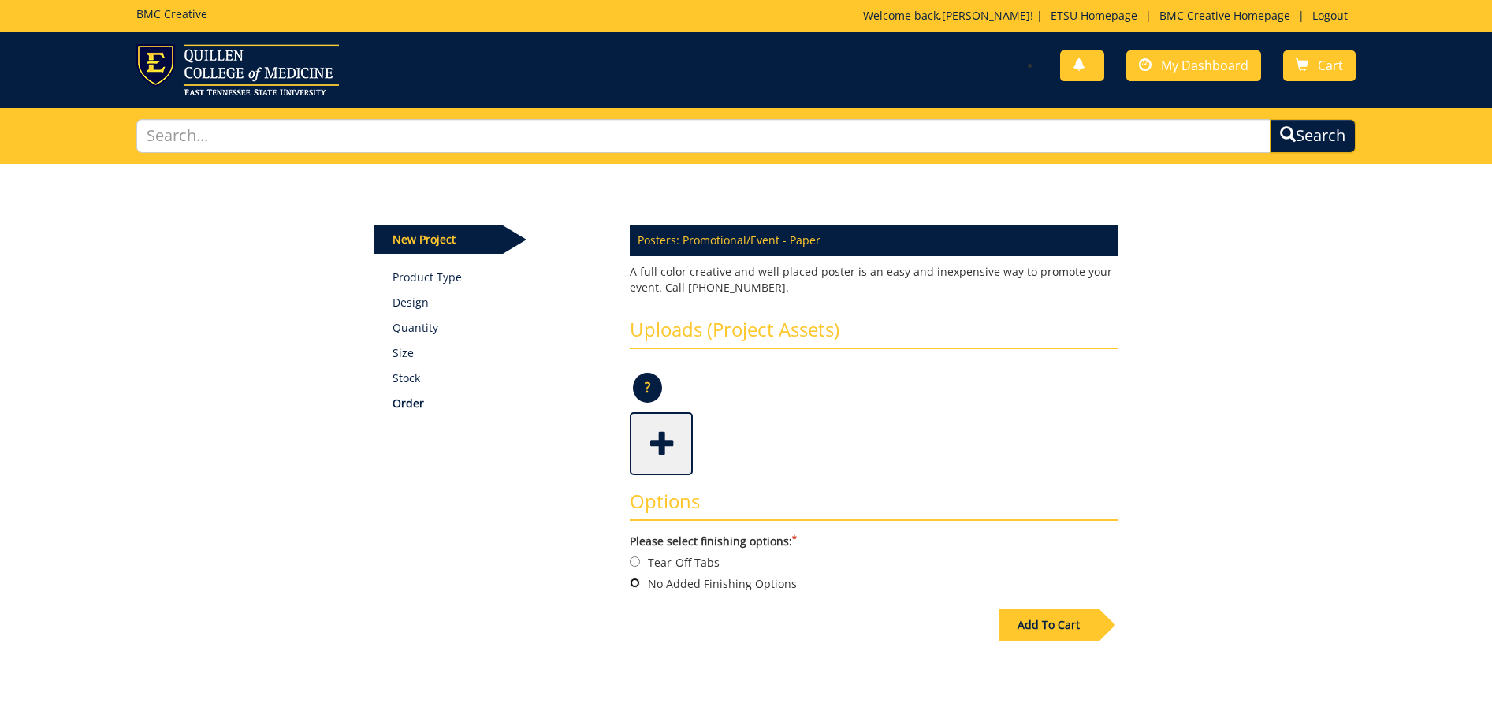
click at [634, 581] on input "No Added Finishing Options" at bounding box center [635, 583] width 10 height 10
radio input "true"
click at [1067, 631] on div "Add To Cart" at bounding box center [1049, 625] width 100 height 32
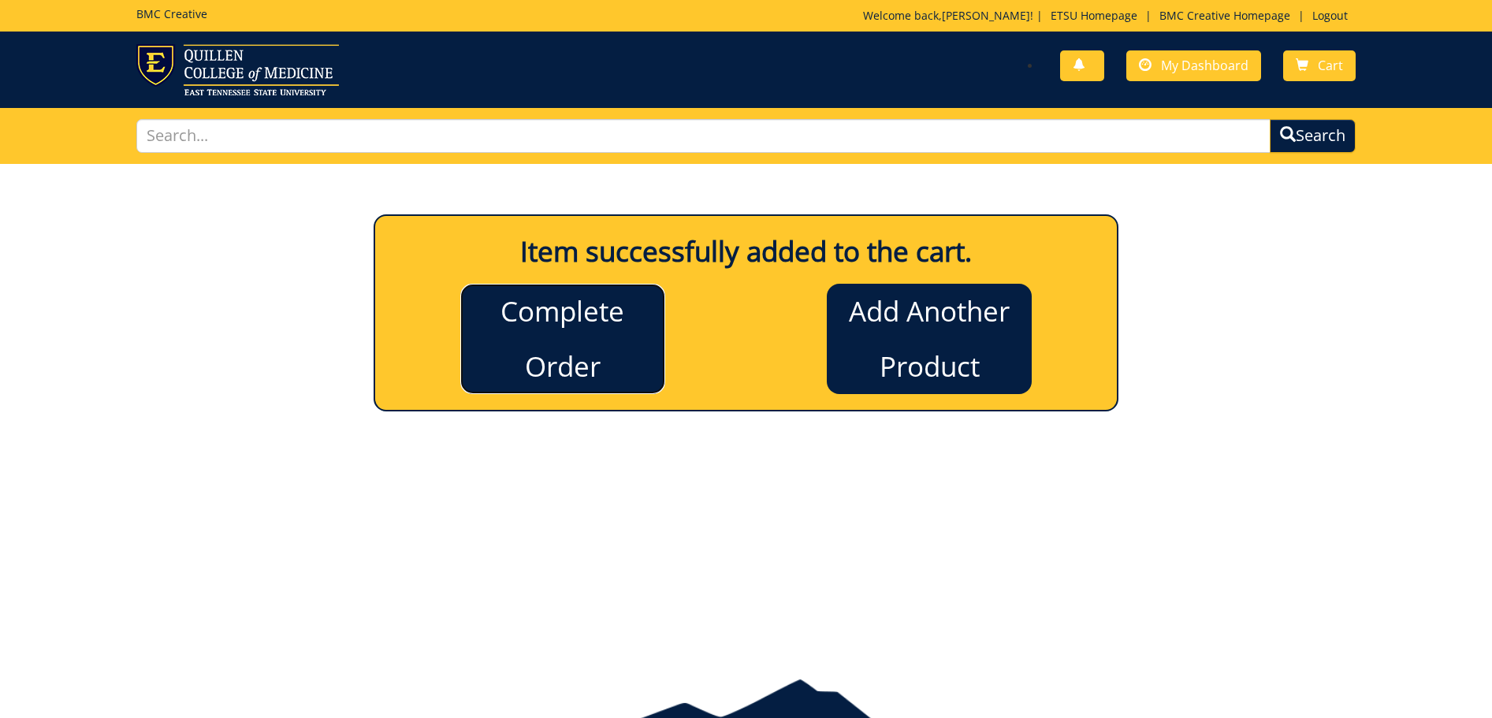
click at [599, 329] on link "Complete Order" at bounding box center [562, 339] width 205 height 110
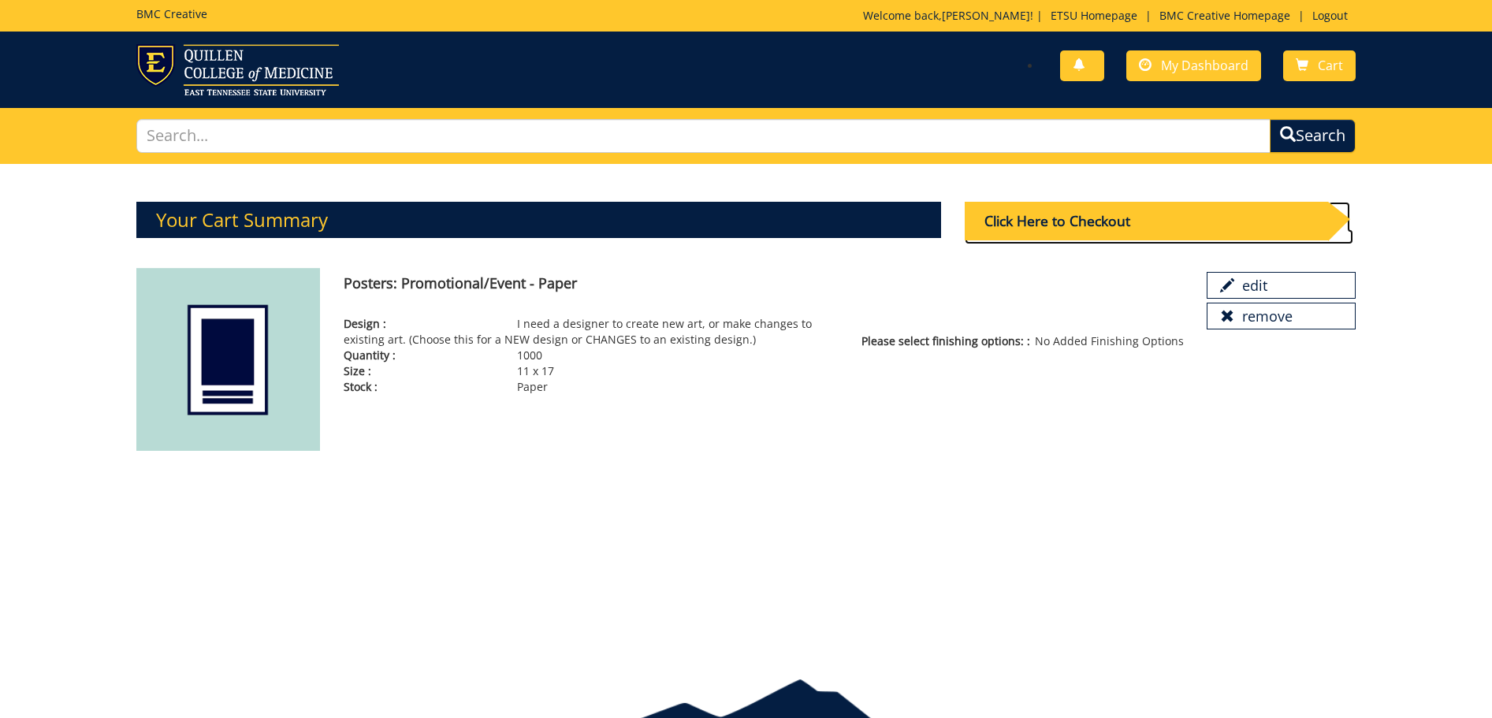
click at [1136, 214] on div "Click Here to Checkout" at bounding box center [1146, 221] width 363 height 39
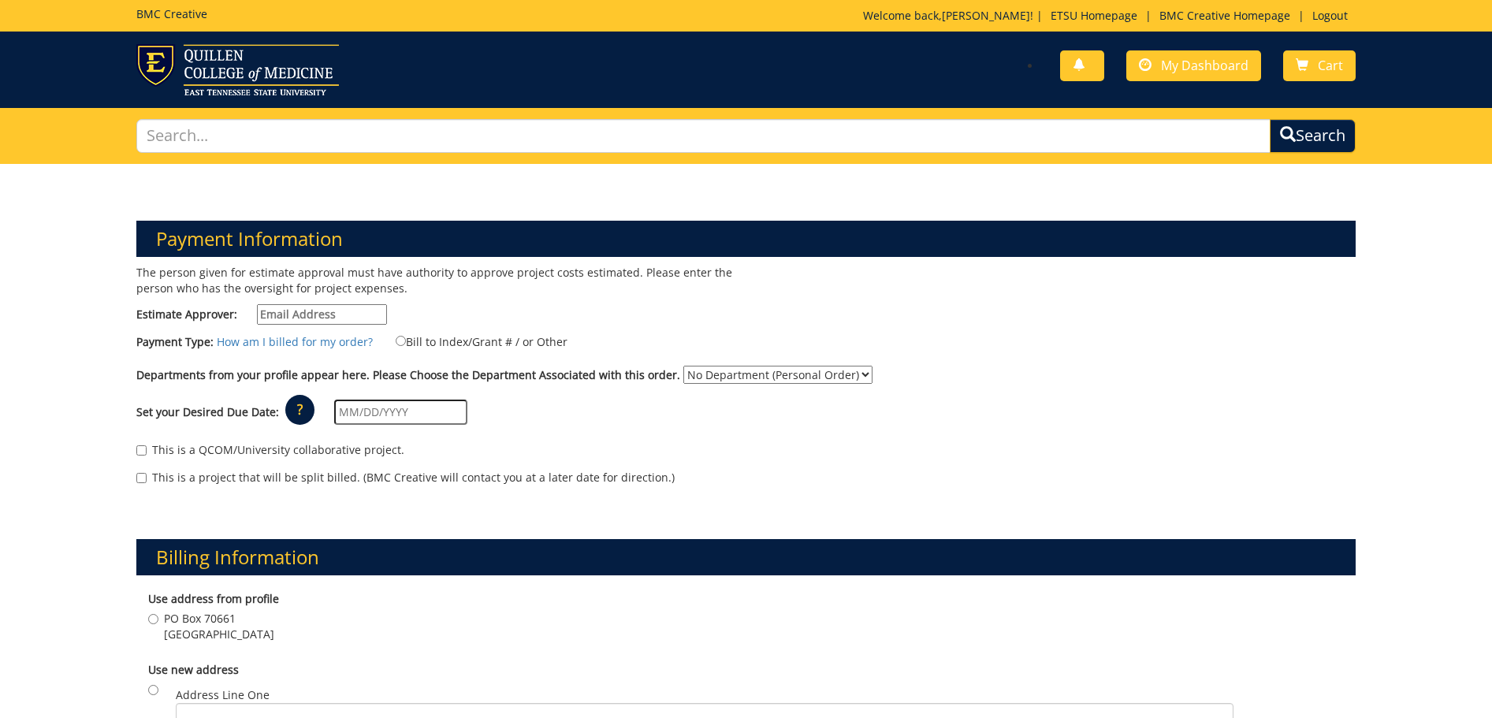
click at [292, 314] on input "Estimate Approver:" at bounding box center [322, 314] width 130 height 20
type input "[EMAIL_ADDRESS][DOMAIN_NAME]"
type input "325 Treasure Ln"
type input "[GEOGRAPHIC_DATA]"
type input "37614"
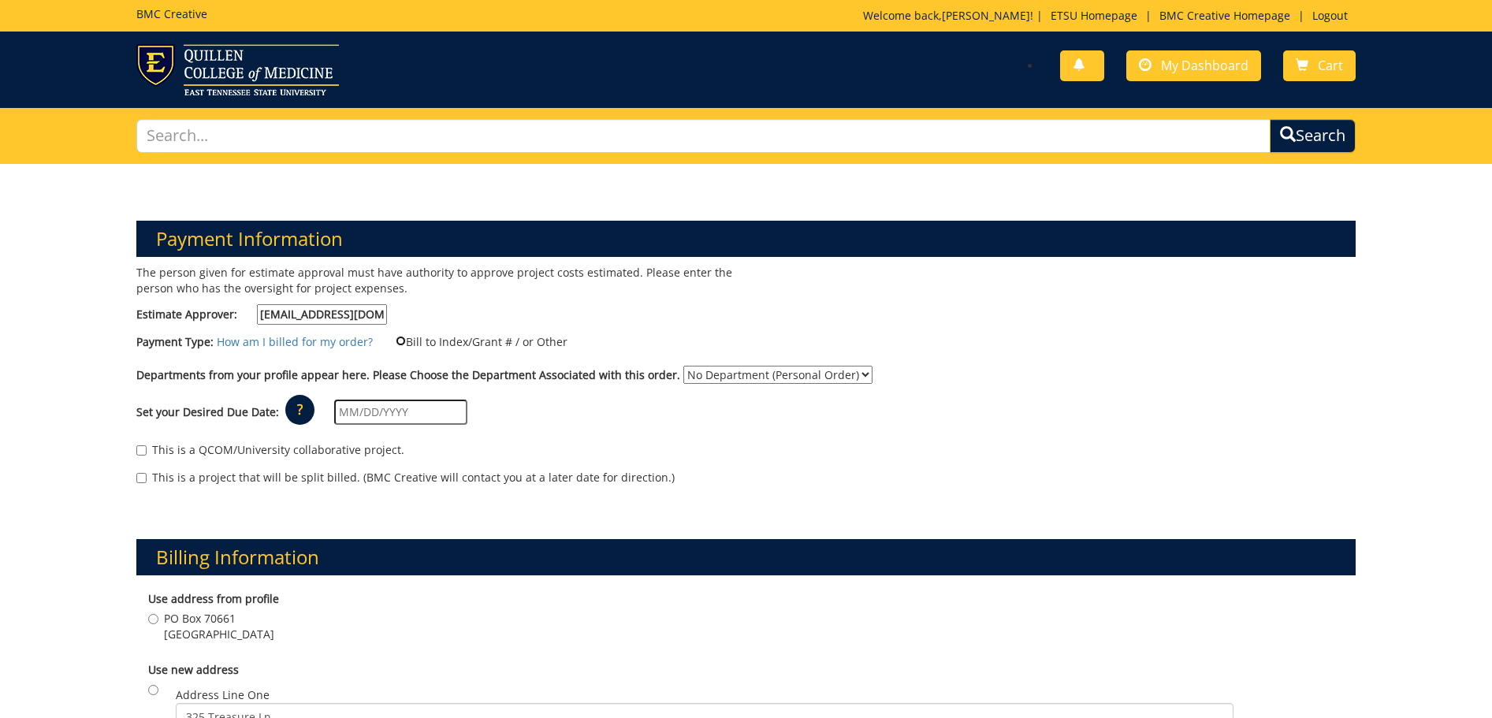
click at [396, 343] on input "Bill to Index/Grant # / or Other" at bounding box center [401, 341] width 10 height 10
radio input "true"
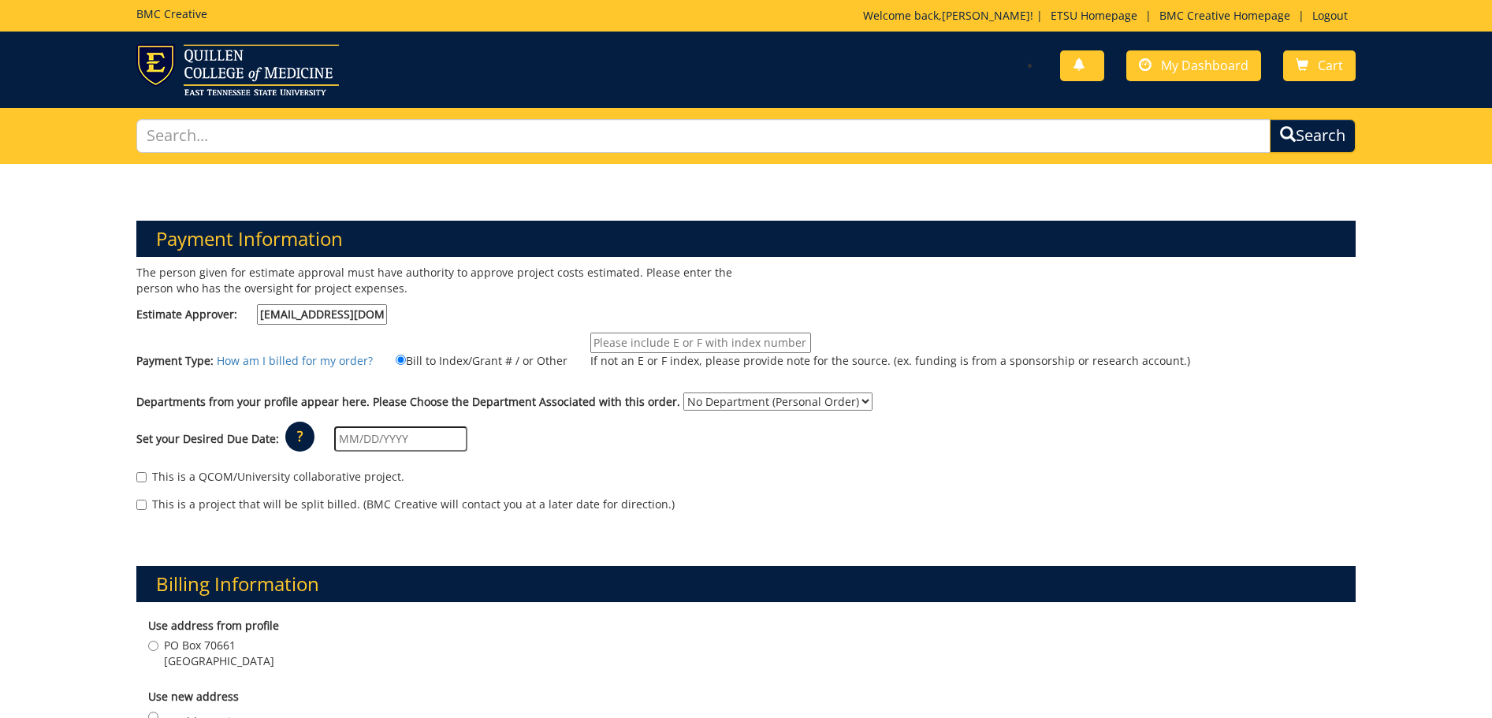
click at [738, 347] on input "If not an E or F index, please provide note for the source. (ex. funding is fro…" at bounding box center [700, 343] width 221 height 20
type input "10-48300-100000-100-74140-200-999-999-999"
click at [742, 406] on select "No Department (Personal Order) Music" at bounding box center [777, 402] width 189 height 18
select select "123"
click at [683, 393] on select "No Department (Personal Order) Music" at bounding box center [777, 402] width 189 height 18
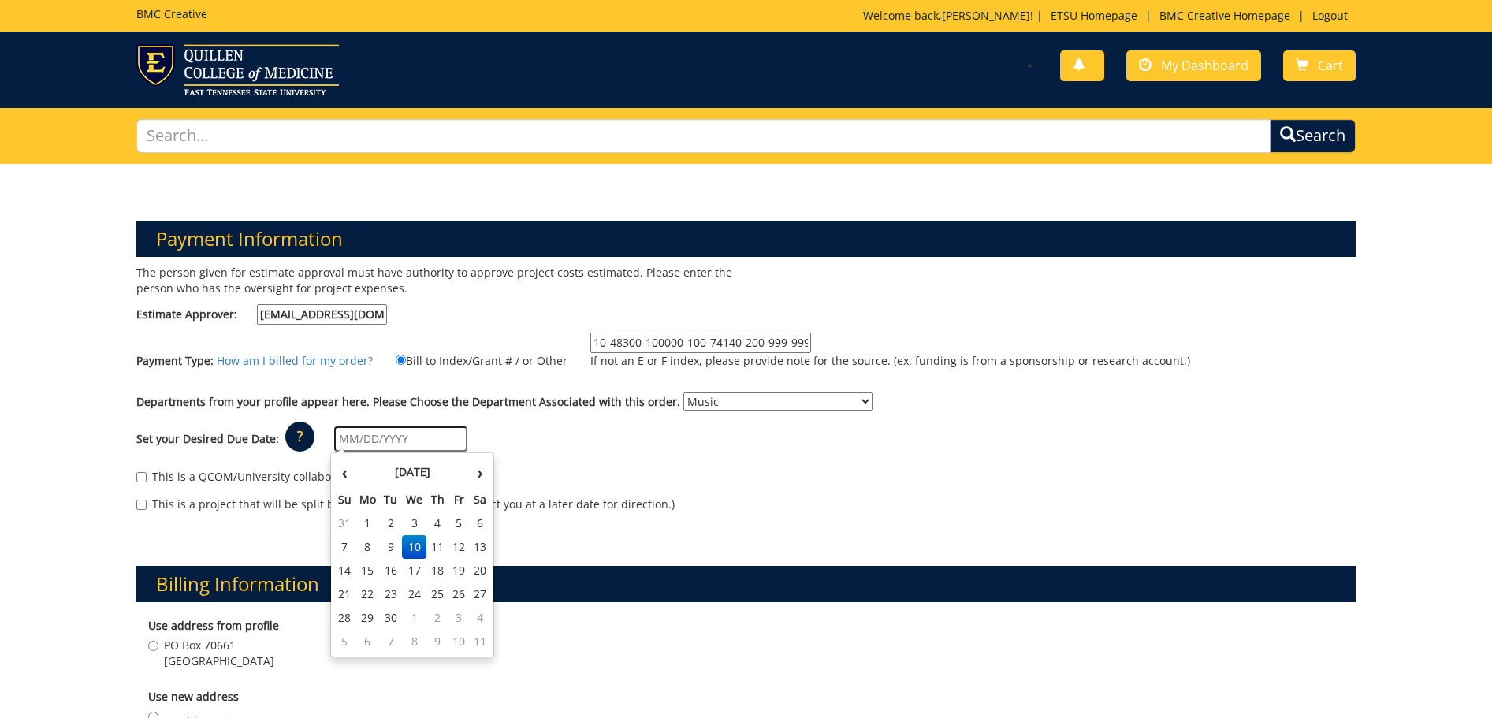
click at [410, 441] on input "text" at bounding box center [400, 438] width 133 height 25
type input "[DATE]"
click at [710, 486] on div "This is a QCOM/University collaborative project." at bounding box center [746, 481] width 1220 height 24
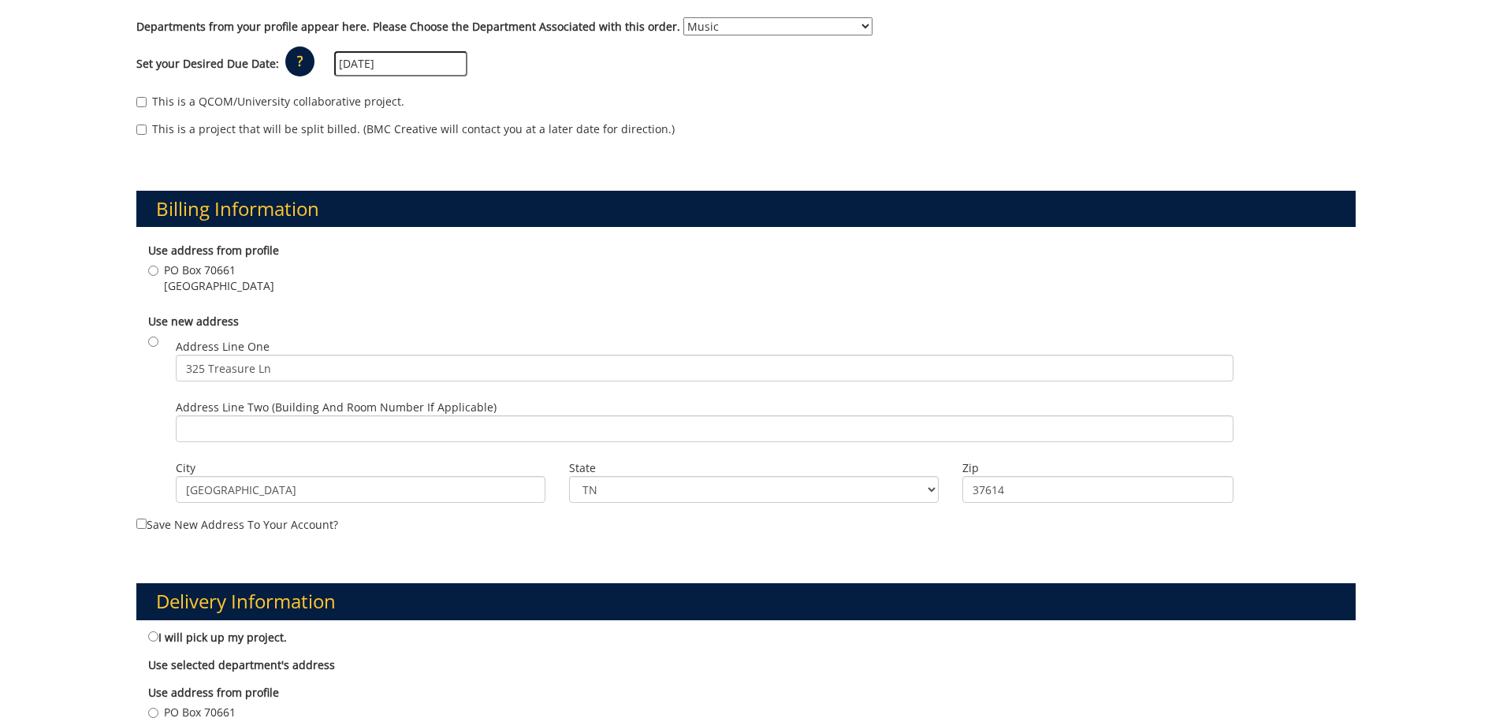
scroll to position [394, 0]
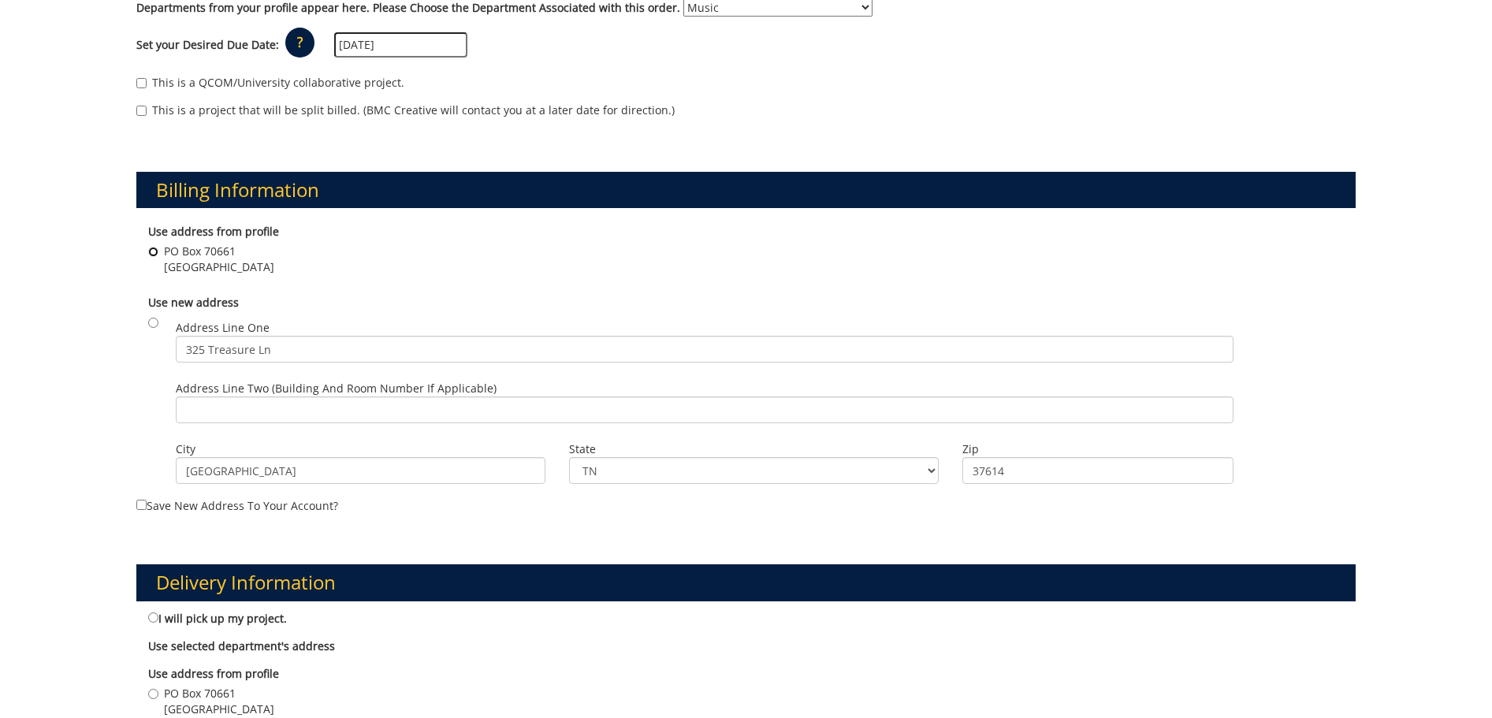
click at [153, 249] on input "[STREET_ADDRESS]" at bounding box center [153, 252] width 10 height 10
radio input "true"
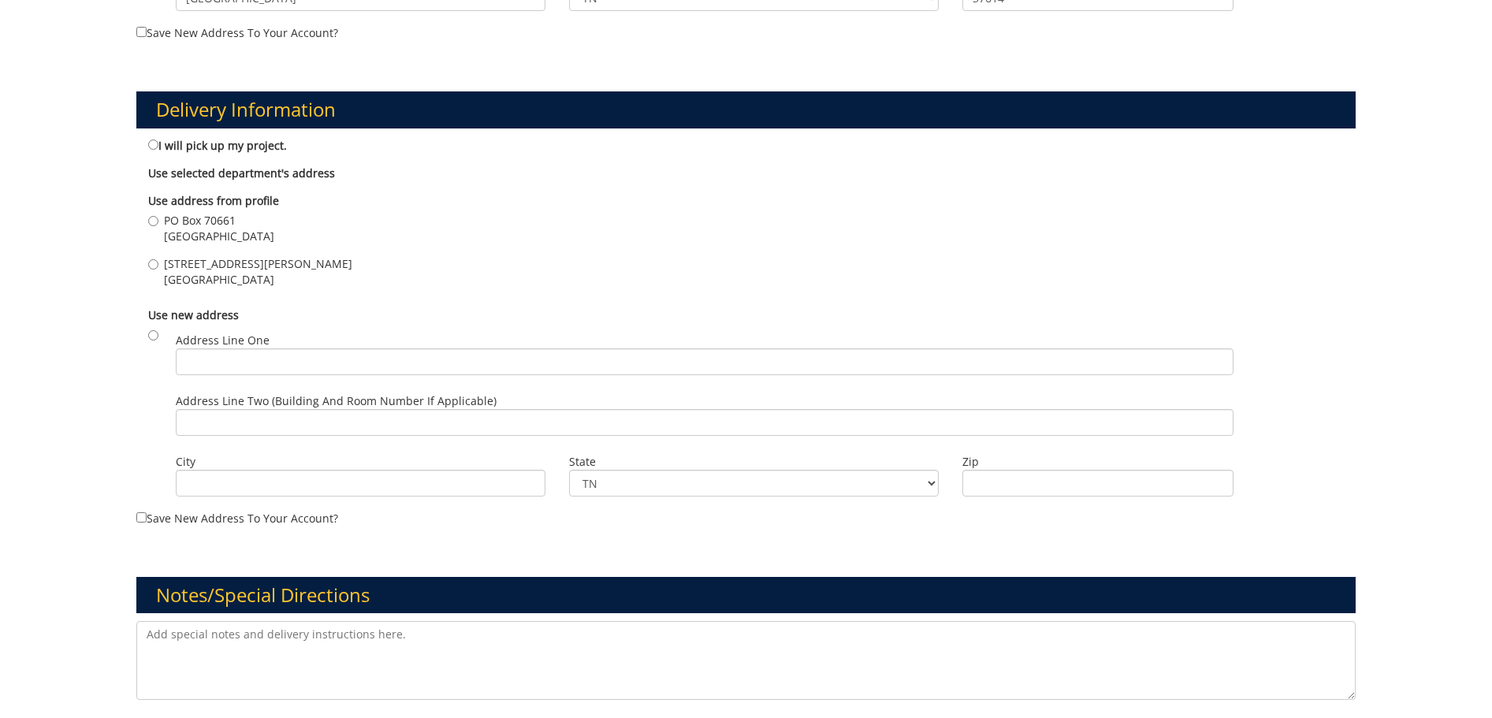
scroll to position [946, 0]
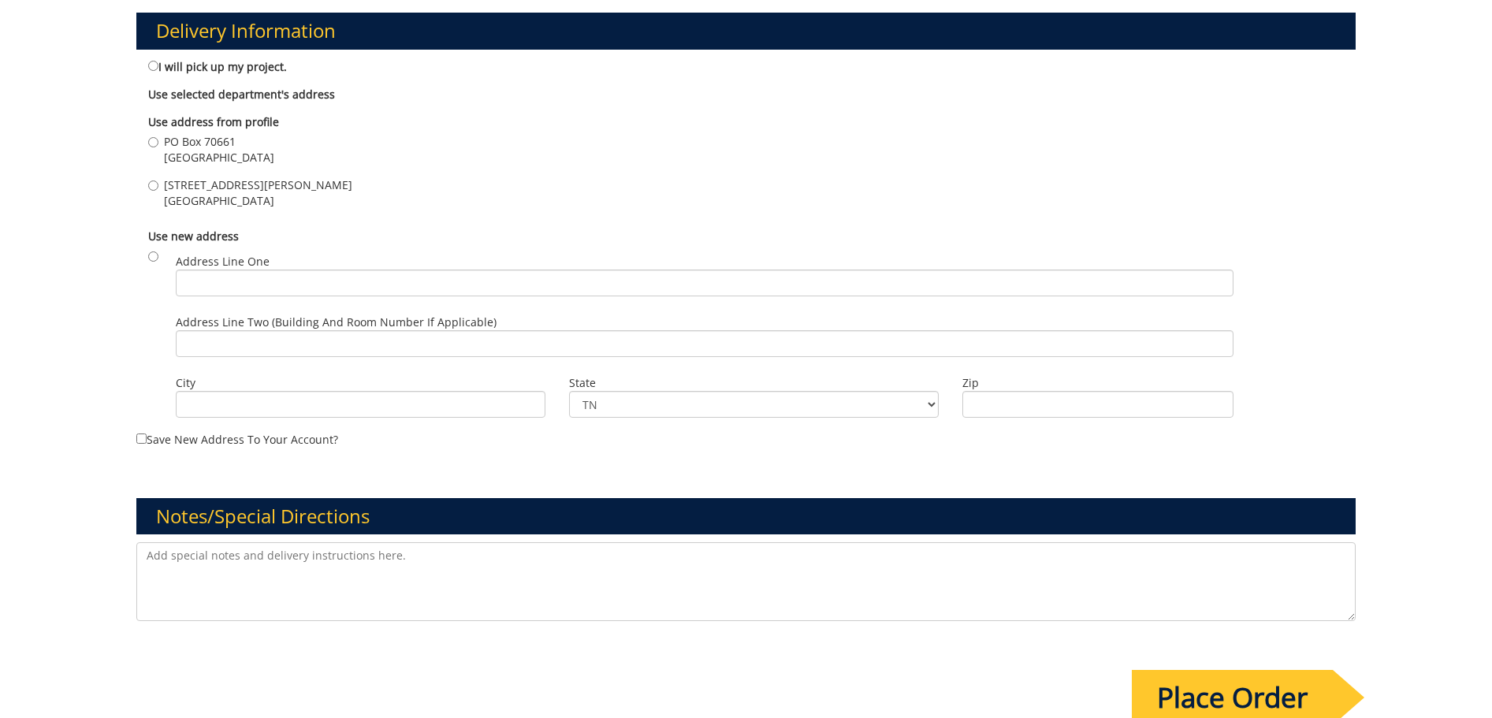
click at [256, 556] on textarea at bounding box center [746, 581] width 1220 height 79
type textarea "Posters need to be folded and mailed"
click at [1245, 680] on input "Place Order" at bounding box center [1232, 697] width 201 height 55
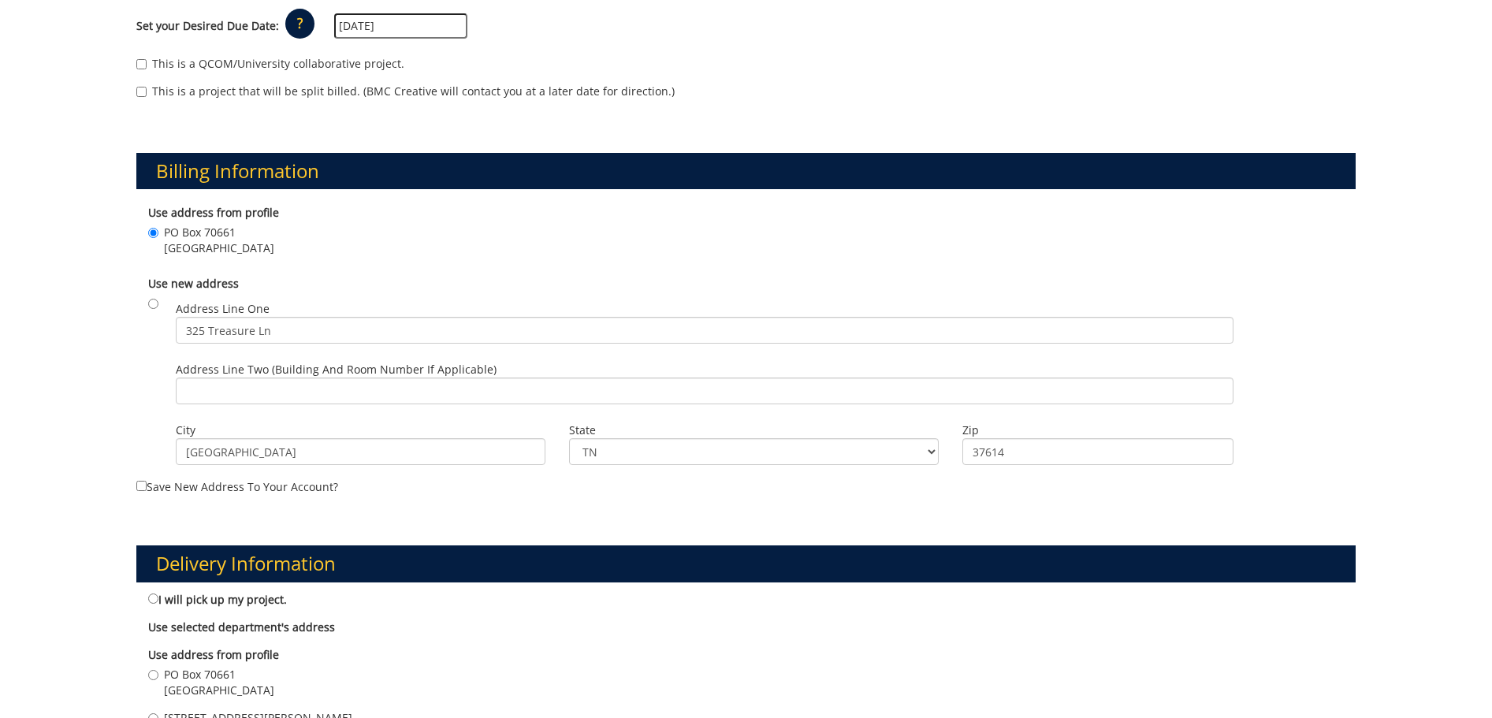
scroll to position [867, 0]
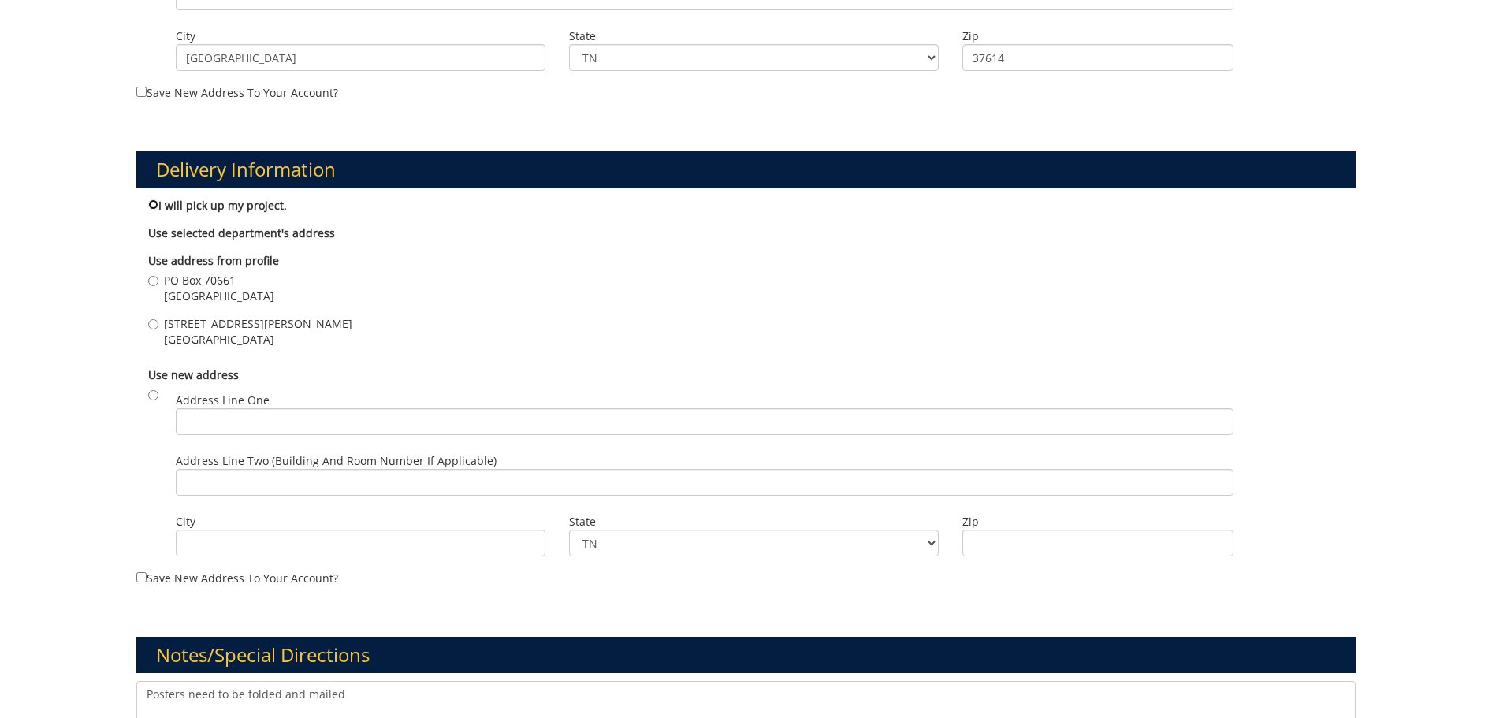
click at [151, 199] on input "I will pick up my project." at bounding box center [153, 204] width 10 height 10
radio input "true"
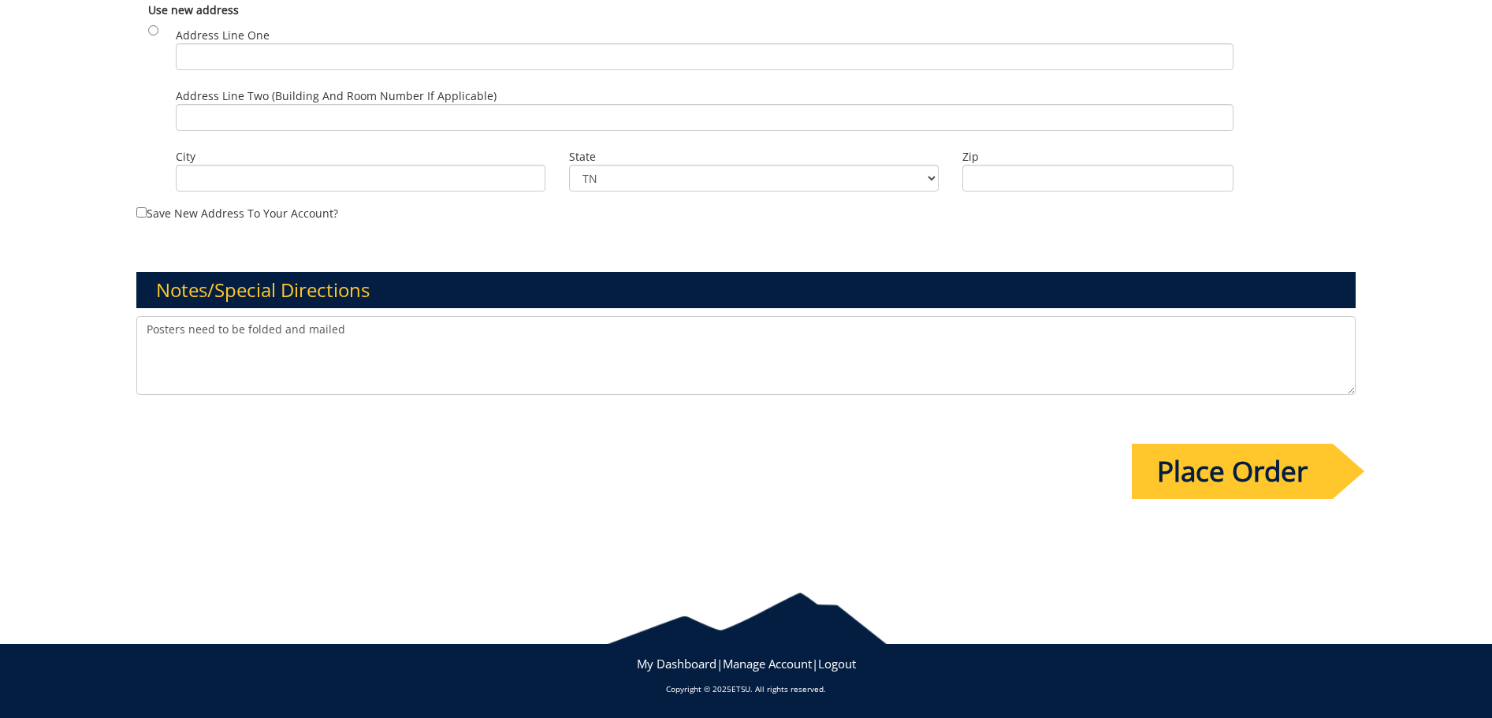
click at [1250, 487] on input "Place Order" at bounding box center [1232, 471] width 201 height 55
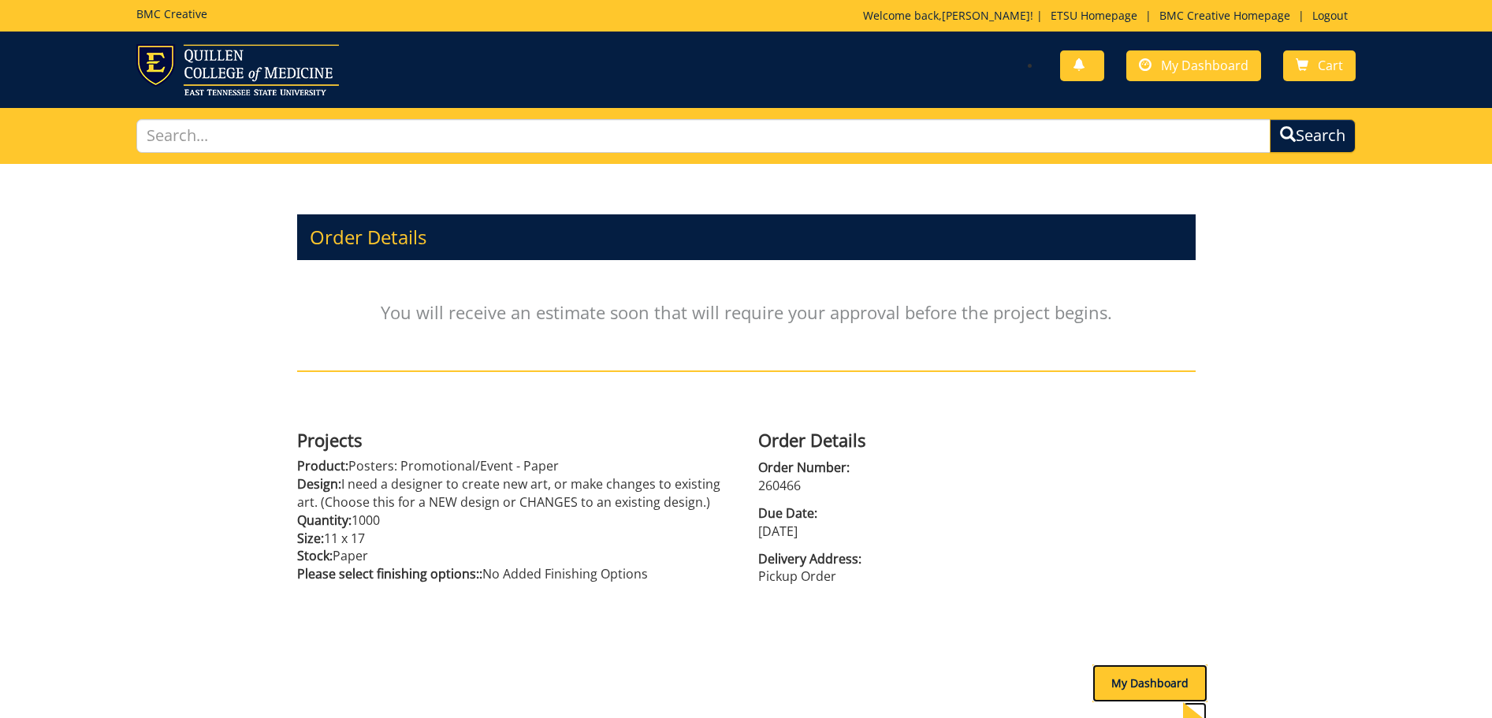
click at [1123, 687] on div "My Dashboard" at bounding box center [1149, 683] width 115 height 38
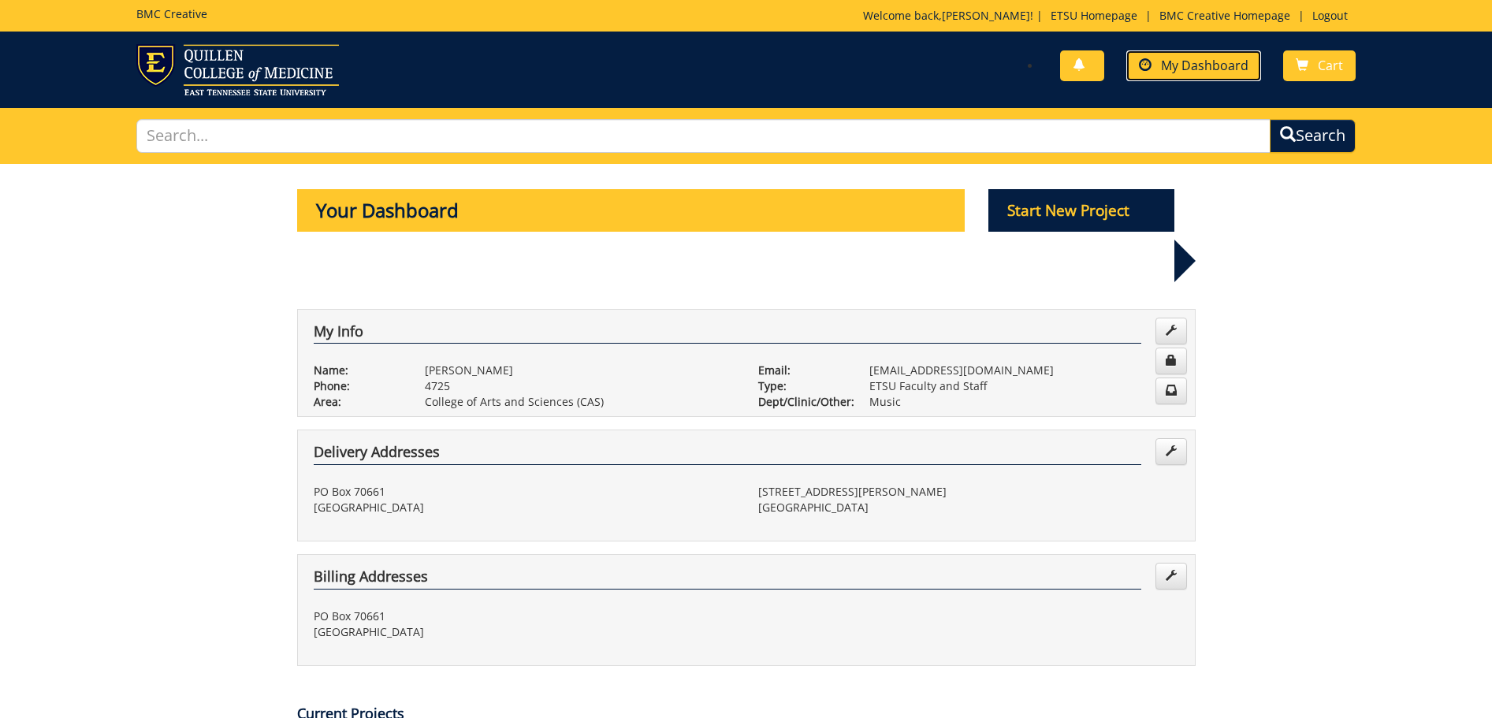
click at [1187, 58] on span "My Dashboard" at bounding box center [1204, 65] width 87 height 17
click at [1073, 209] on p "Start New Project" at bounding box center [1081, 210] width 186 height 43
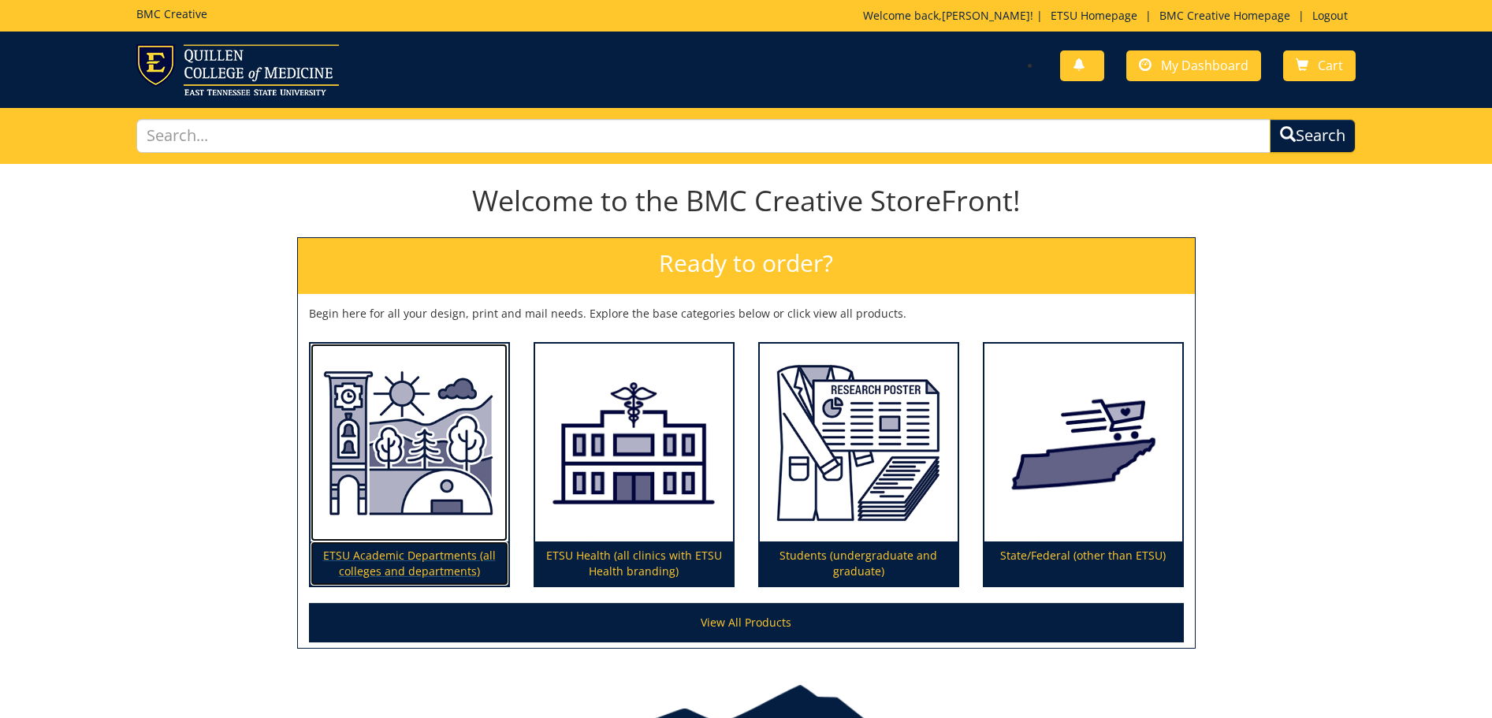
click at [382, 575] on p "ETSU Academic Departments (all colleges and departments)" at bounding box center [410, 563] width 198 height 44
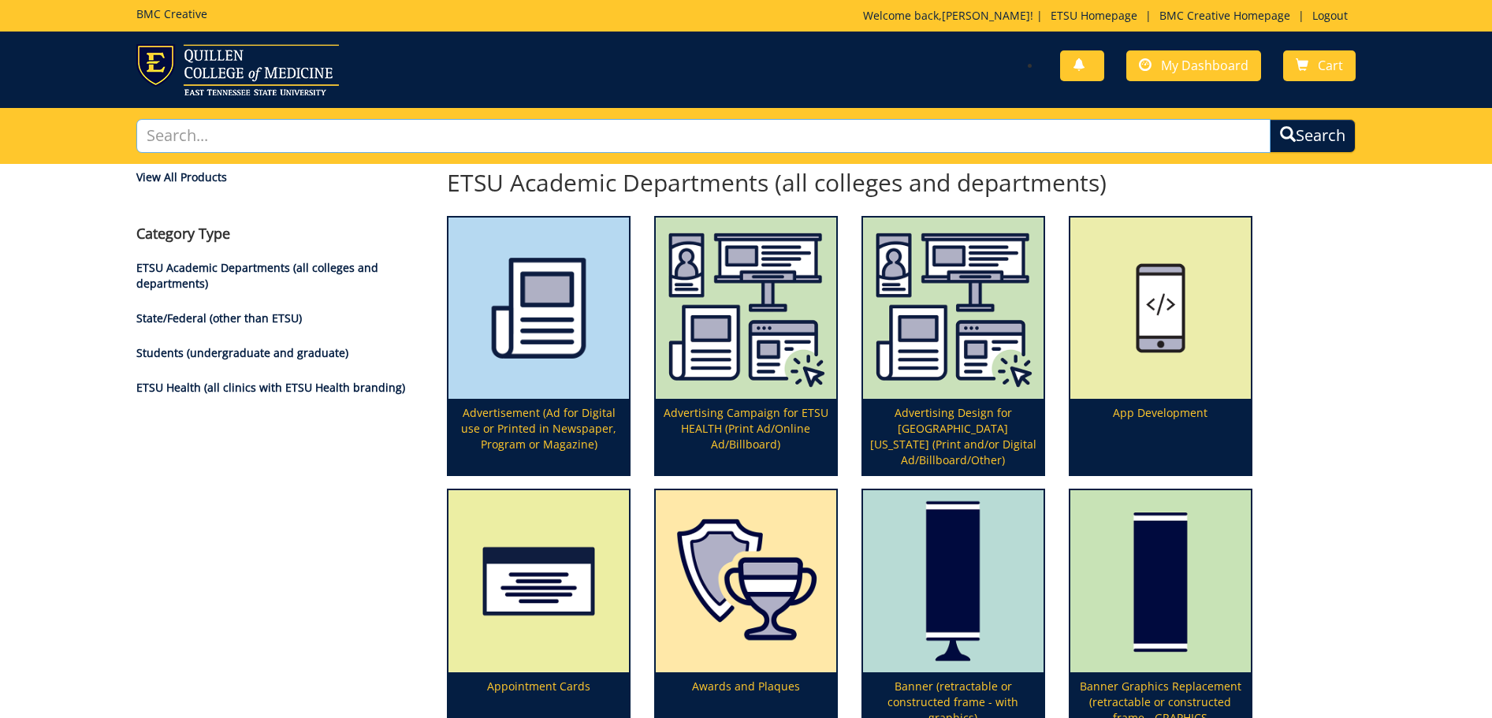
click at [452, 141] on input "text" at bounding box center [703, 136] width 1135 height 34
type input "poster"
click at [1307, 132] on button "Search" at bounding box center [1313, 135] width 90 height 35
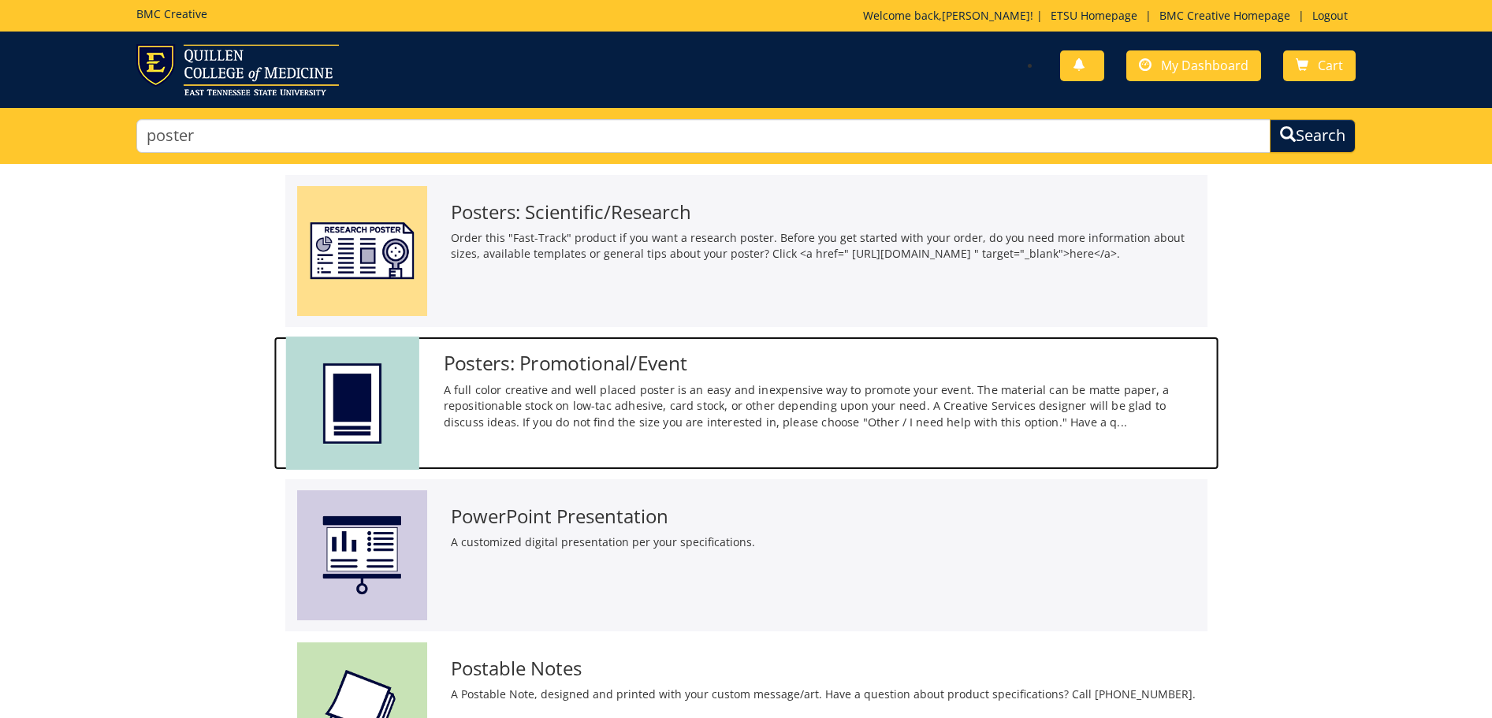
click at [366, 379] on img at bounding box center [351, 403] width 133 height 133
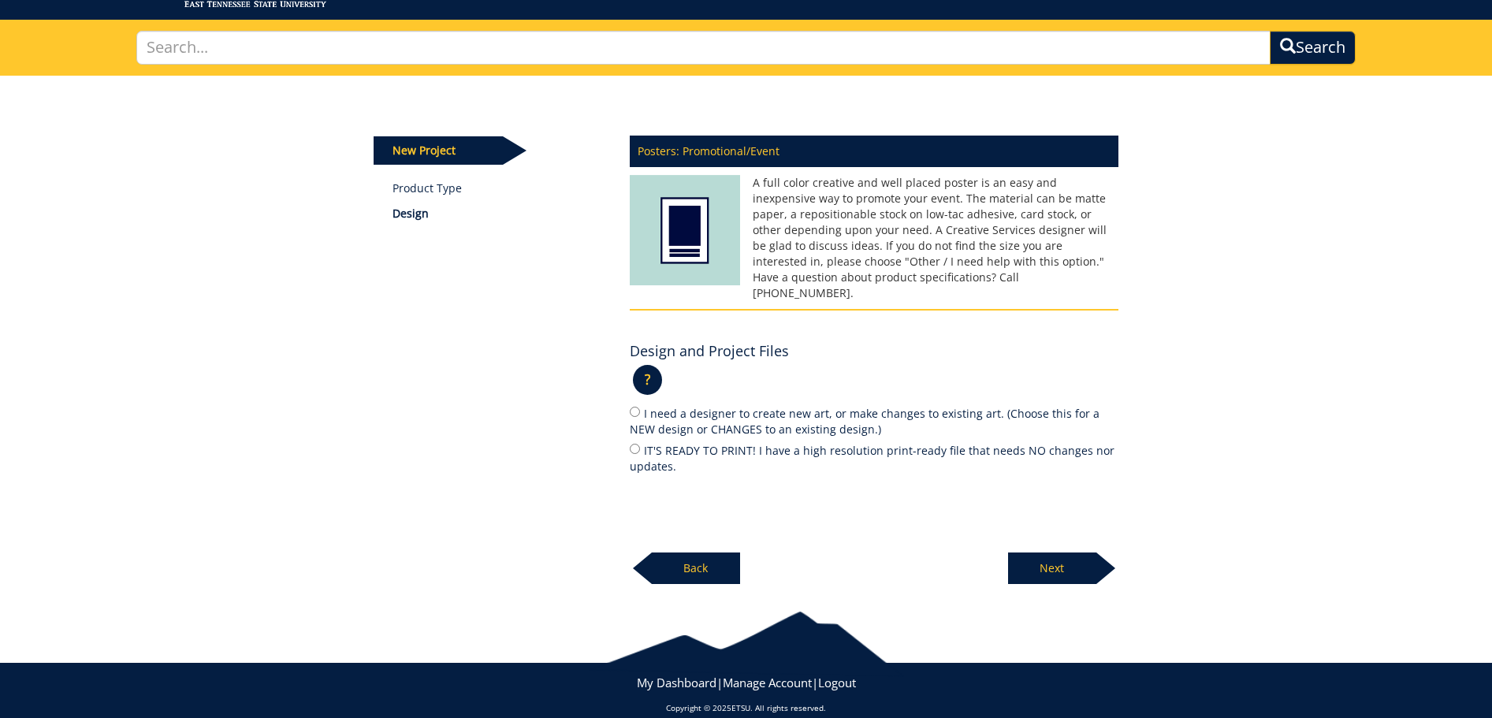
scroll to position [91, 0]
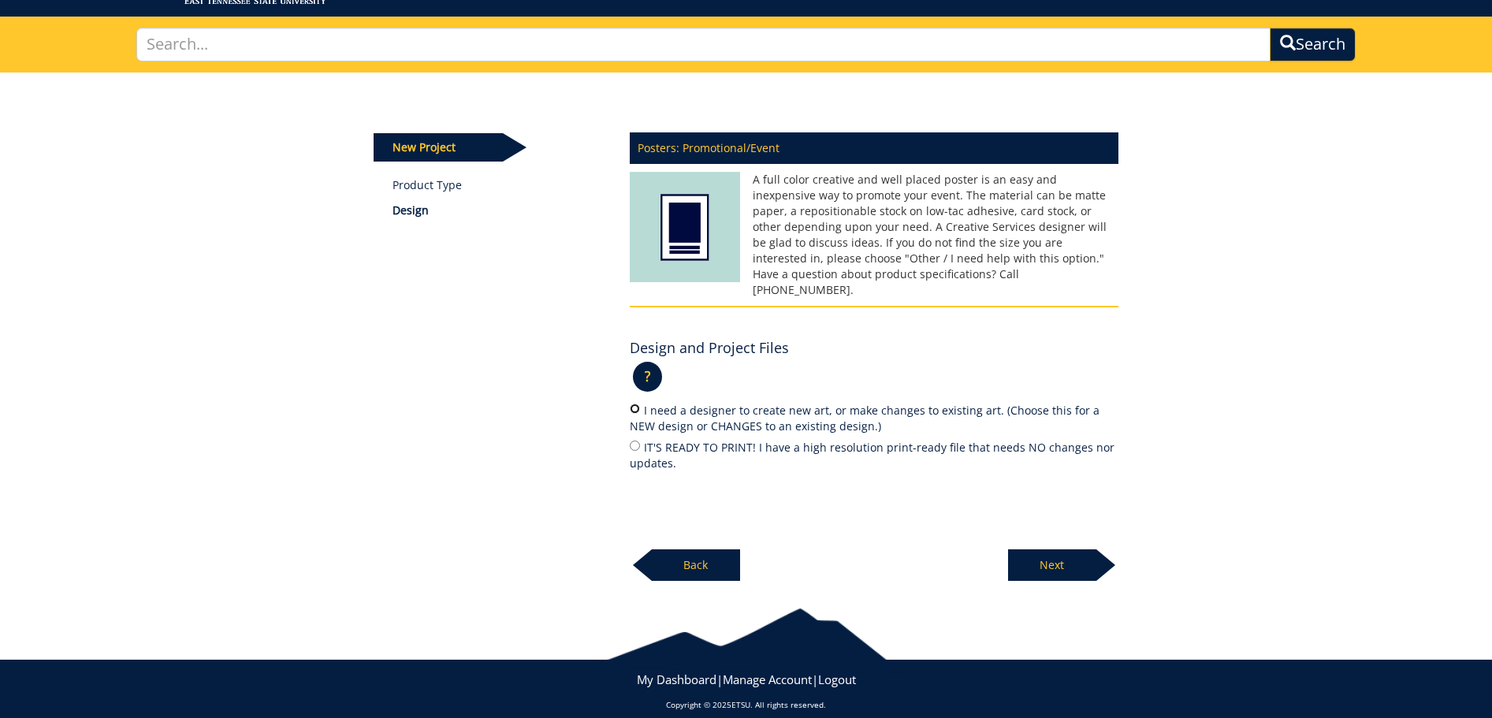
click at [634, 404] on input "I need a designer to create new art, or make changes to existing art. (Choose t…" at bounding box center [635, 409] width 10 height 10
radio input "true"
click at [1087, 556] on p "Next" at bounding box center [1052, 565] width 88 height 32
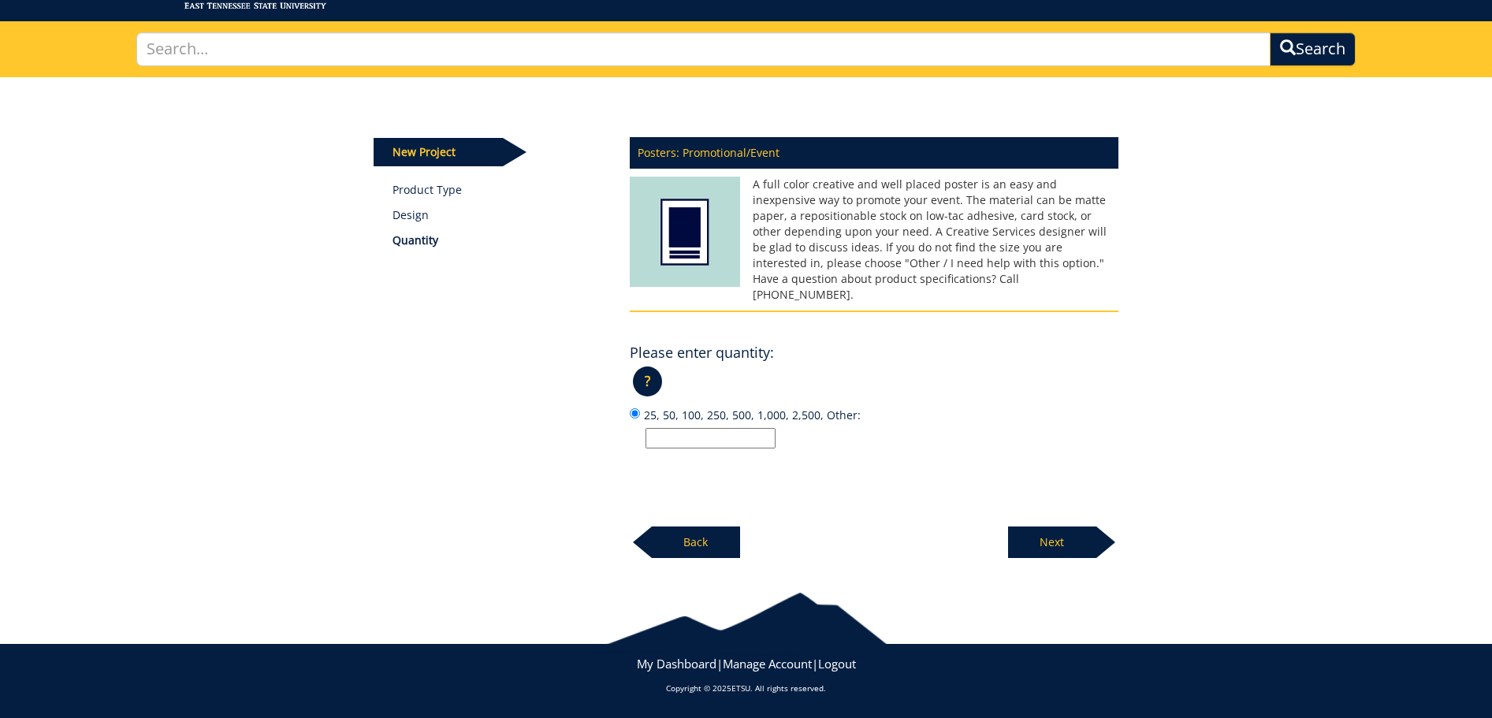
click at [731, 428] on input "25, 50, 100, 250, 500, 1,000, 2,500, Other:" at bounding box center [711, 438] width 130 height 20
type input "1000"
click at [1062, 526] on p "Next" at bounding box center [1052, 542] width 88 height 32
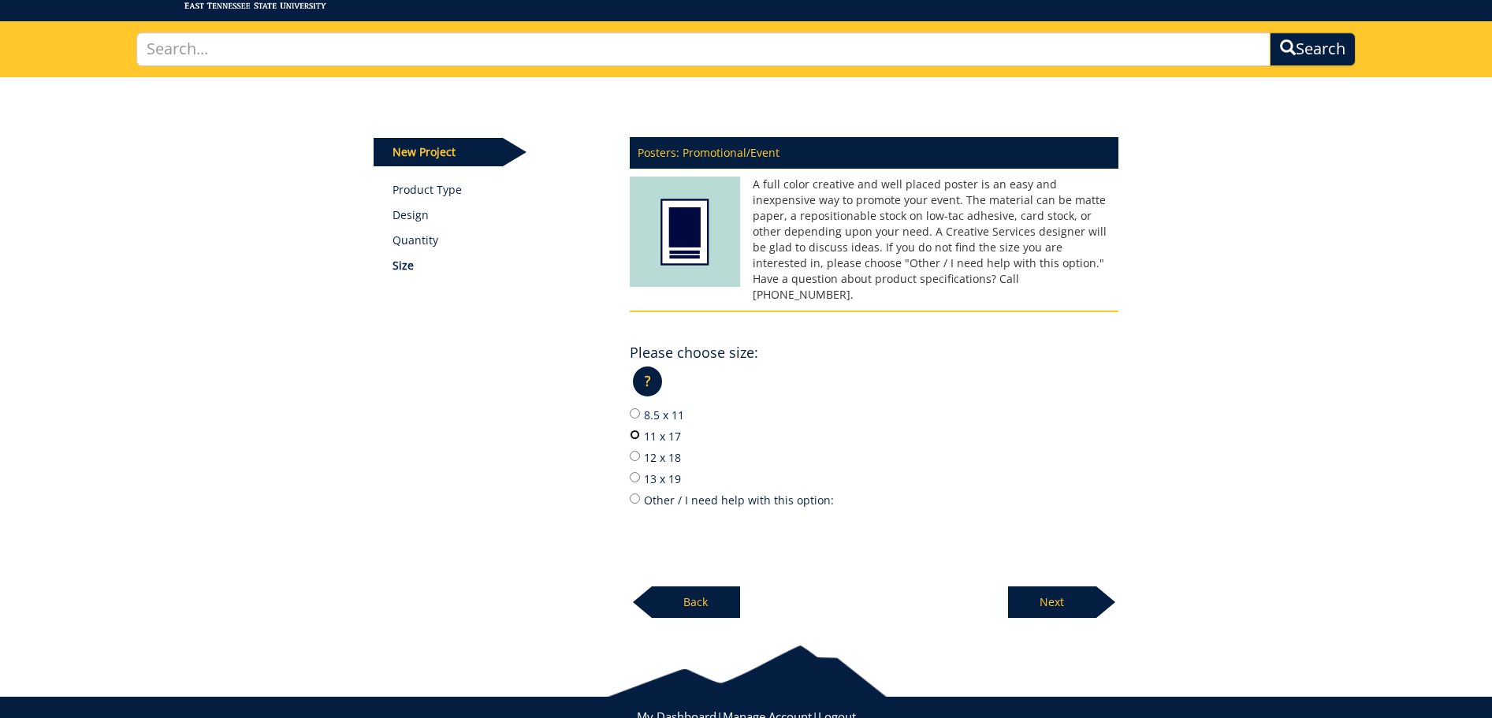
click at [631, 430] on input "11 x 17" at bounding box center [635, 435] width 10 height 10
radio input "true"
click at [1054, 586] on p "Next" at bounding box center [1052, 602] width 88 height 32
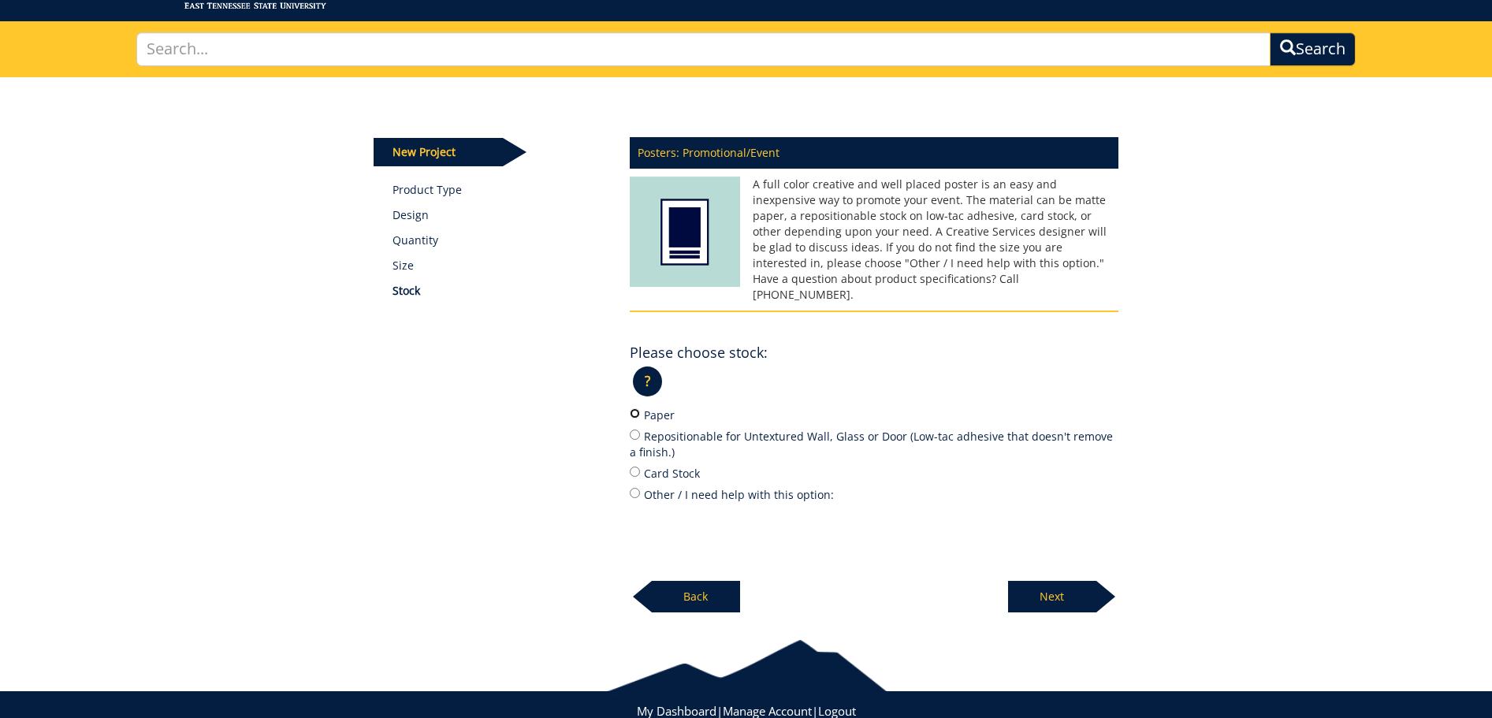
click at [631, 408] on input "Paper" at bounding box center [635, 413] width 10 height 10
radio input "true"
click at [1032, 581] on p "Next" at bounding box center [1052, 597] width 88 height 32
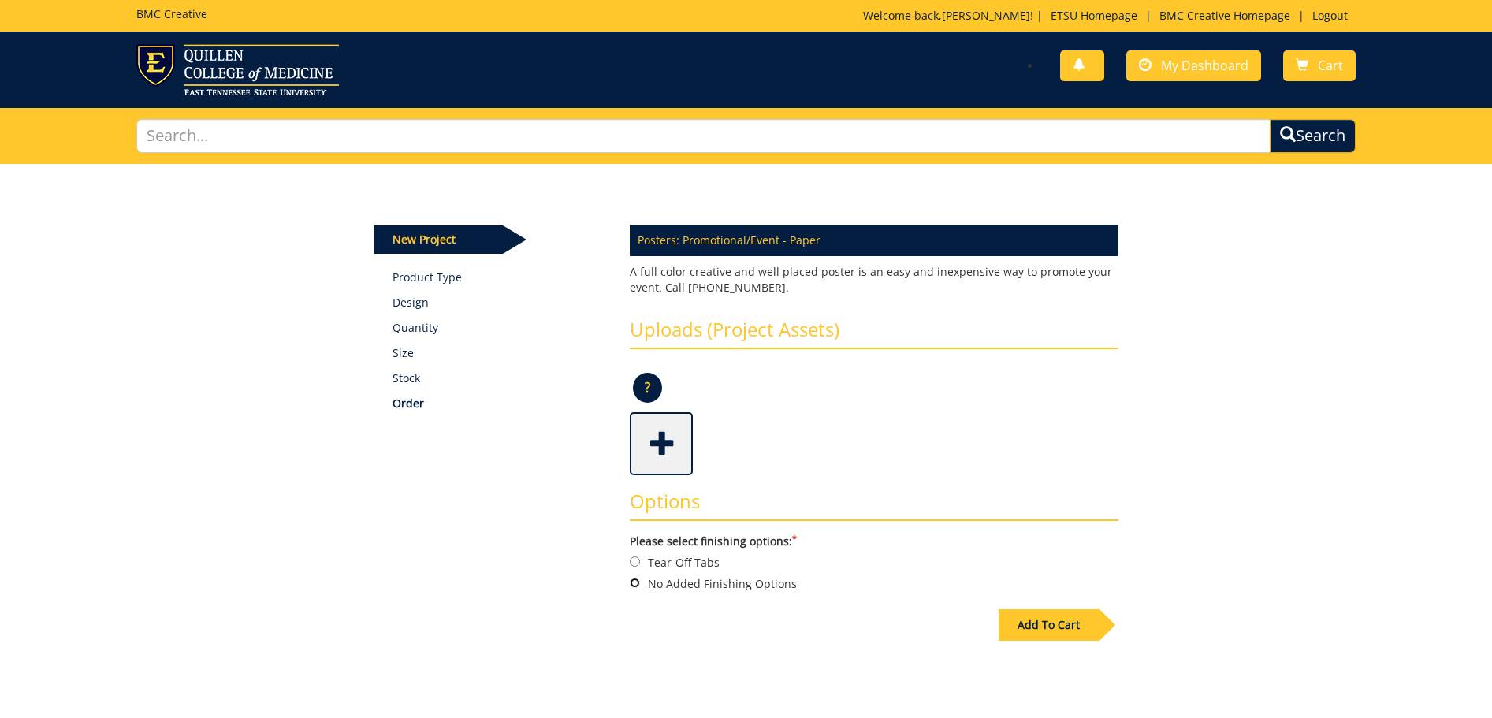
click at [638, 585] on input "No Added Finishing Options" at bounding box center [635, 583] width 10 height 10
radio input "true"
click at [1059, 626] on div "Add To Cart" at bounding box center [1049, 625] width 100 height 32
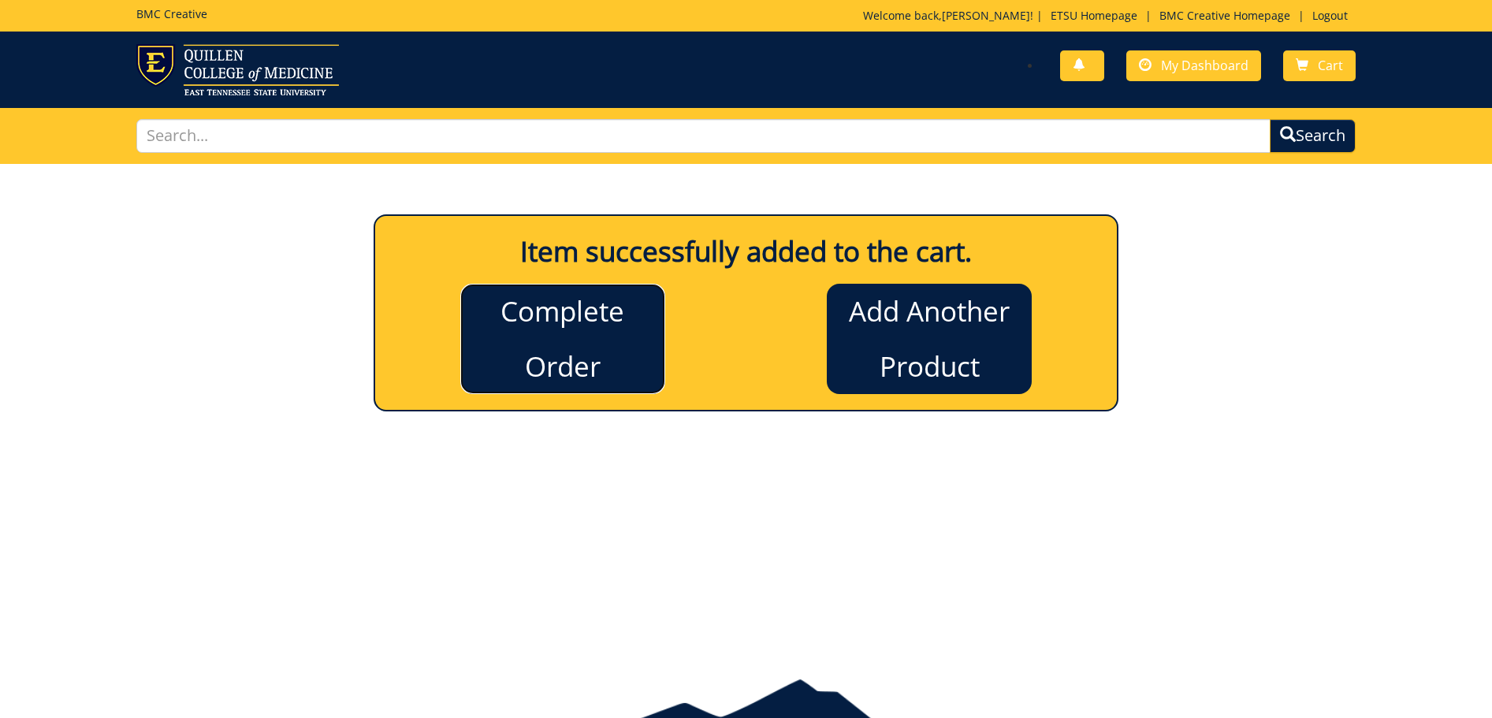
click at [594, 334] on link "Complete Order" at bounding box center [562, 339] width 205 height 110
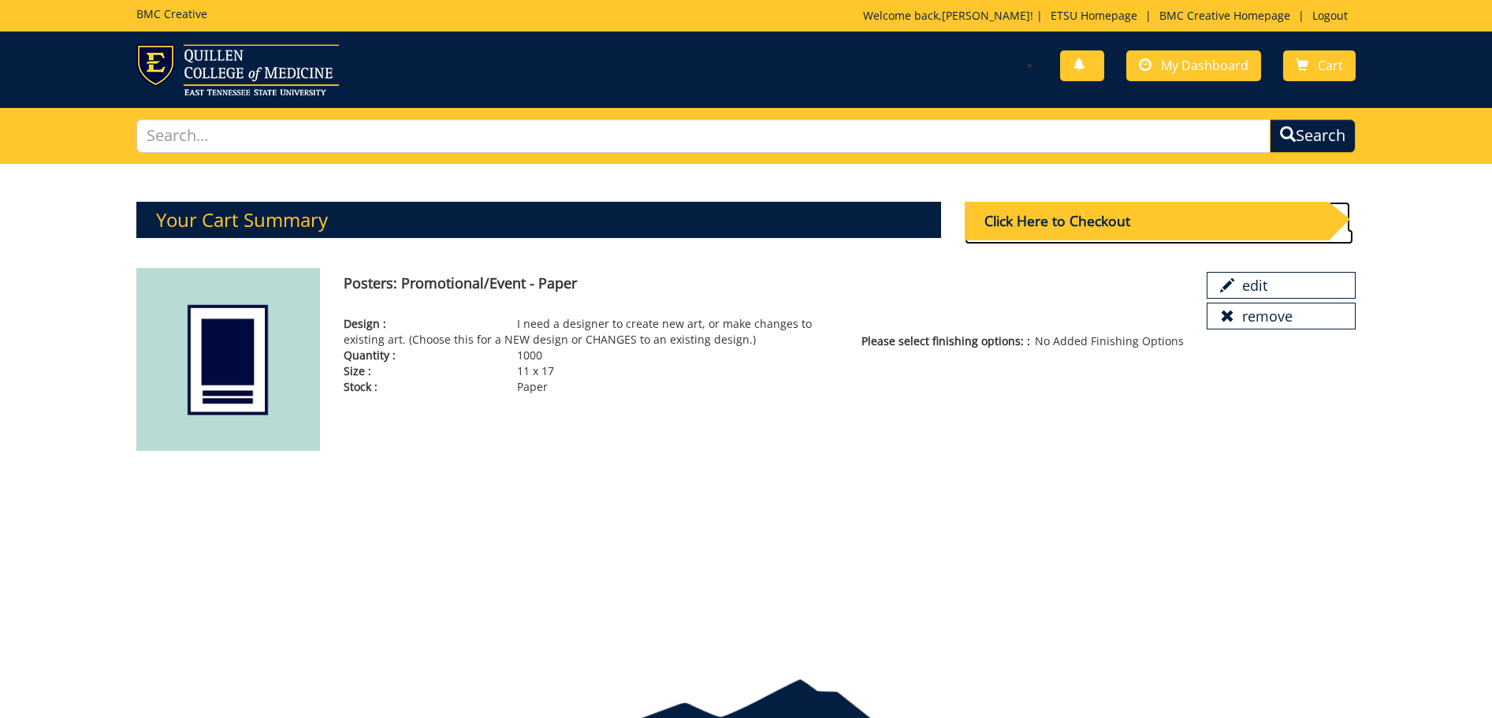
click at [1103, 224] on div "Click Here to Checkout" at bounding box center [1146, 221] width 363 height 39
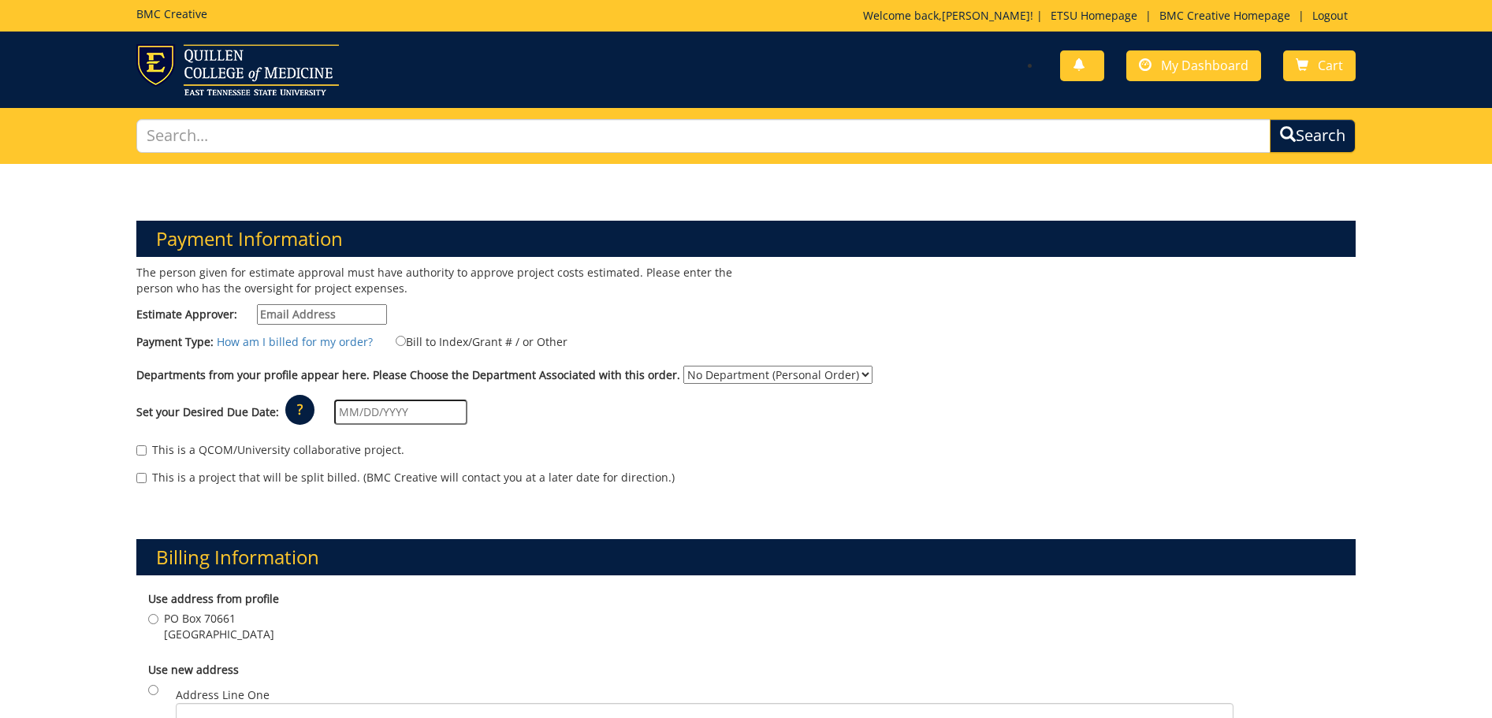
click at [355, 317] on input "Estimate Approver:" at bounding box center [322, 314] width 130 height 20
type input "[EMAIL_ADDRESS][DOMAIN_NAME]"
type input "325 Treasure Ln"
type input "[GEOGRAPHIC_DATA]"
type input "37614"
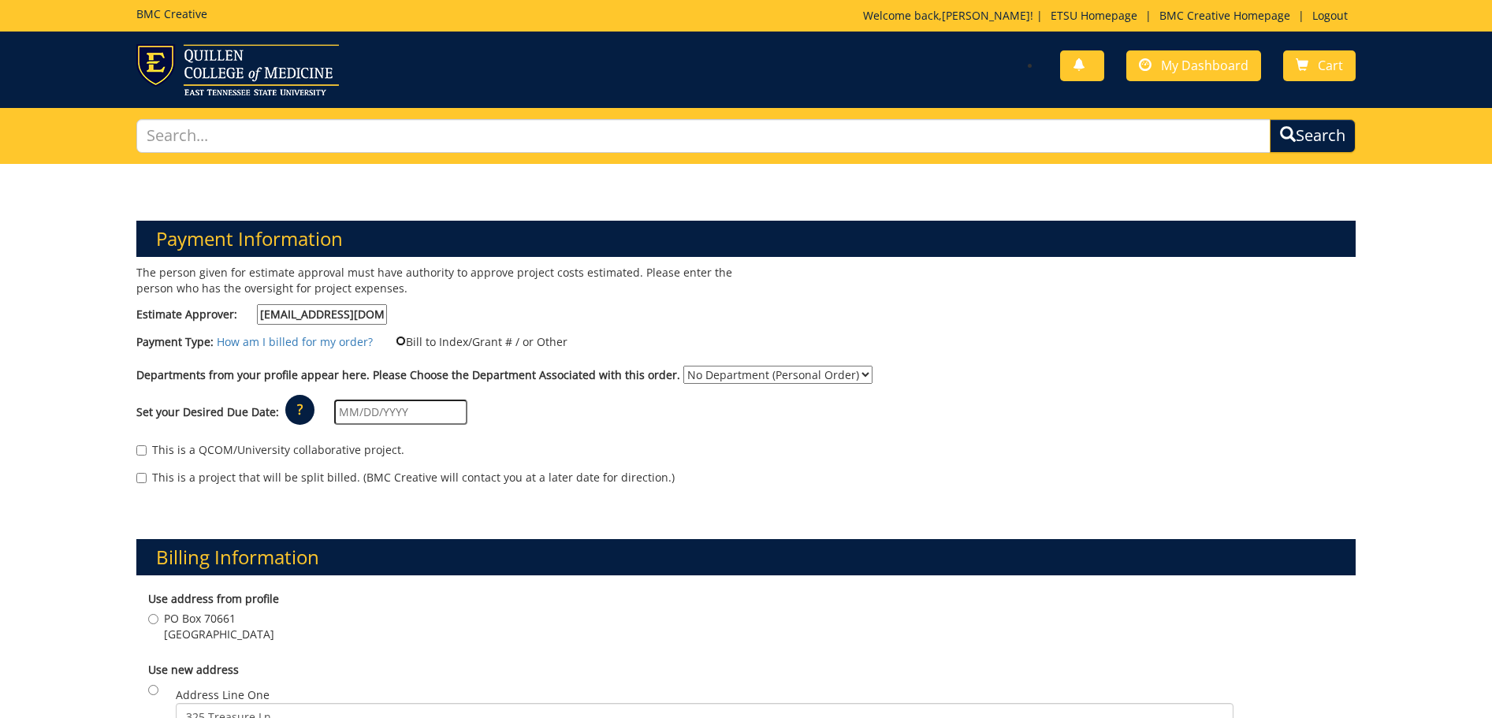
click at [396, 340] on input "Bill to Index/Grant # / or Other" at bounding box center [401, 341] width 10 height 10
radio input "true"
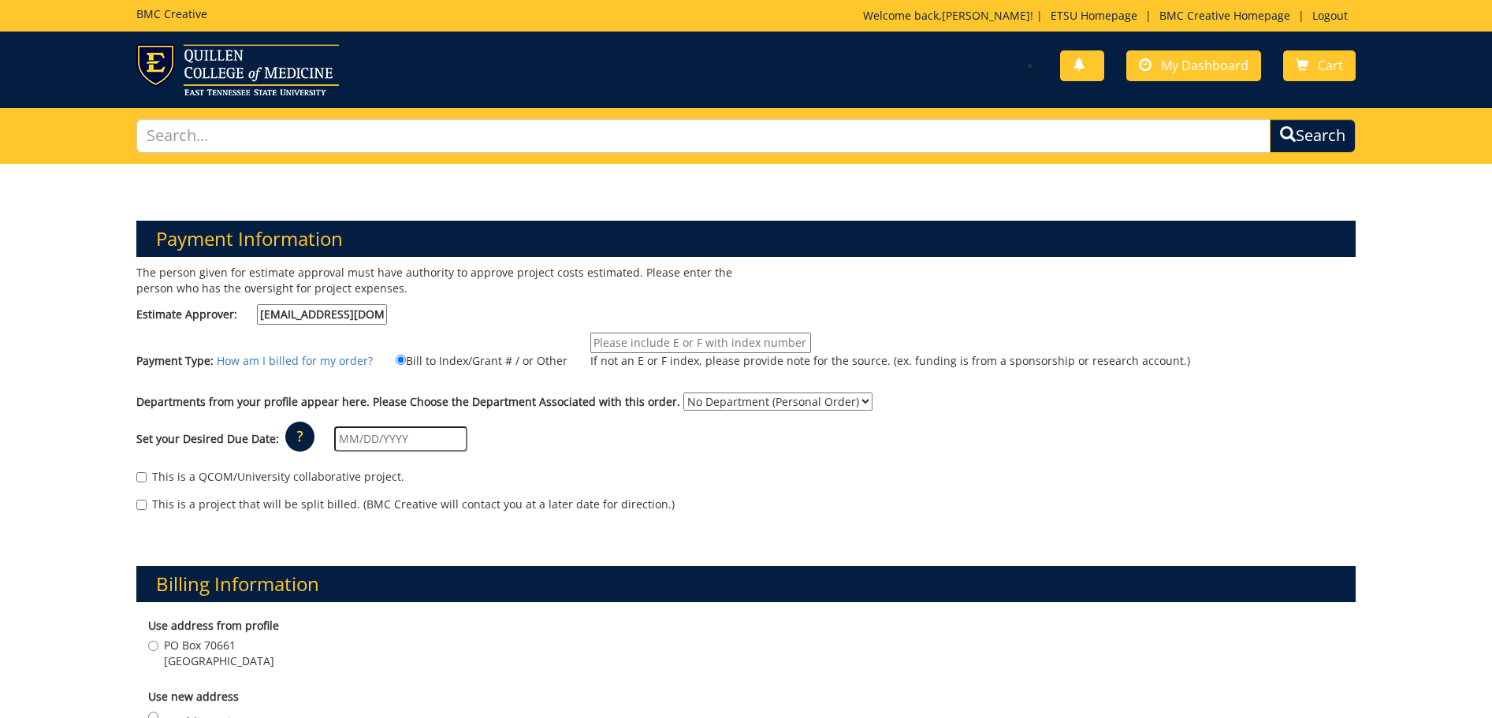
click at [774, 339] on input "If not an E or F index, please provide note for the source. (ex. funding is fro…" at bounding box center [700, 343] width 221 height 20
type input "10-48300-100000-100-74140-200-999-999-999"
click at [763, 396] on select "No Department (Personal Order) Music" at bounding box center [777, 402] width 189 height 18
select select "123"
click at [683, 393] on select "No Department (Personal Order) Music" at bounding box center [777, 402] width 189 height 18
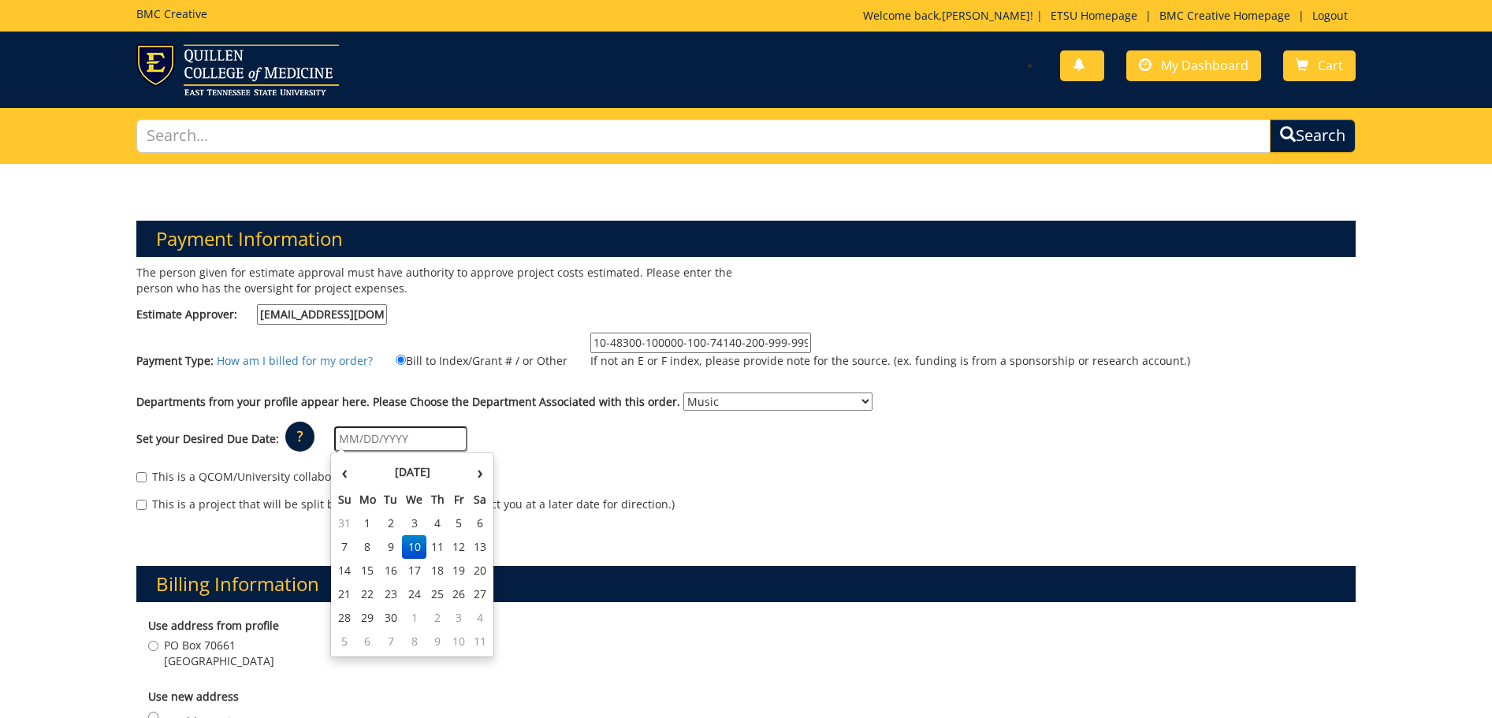
click at [396, 434] on input "text" at bounding box center [400, 438] width 133 height 25
type input "[DATE]"
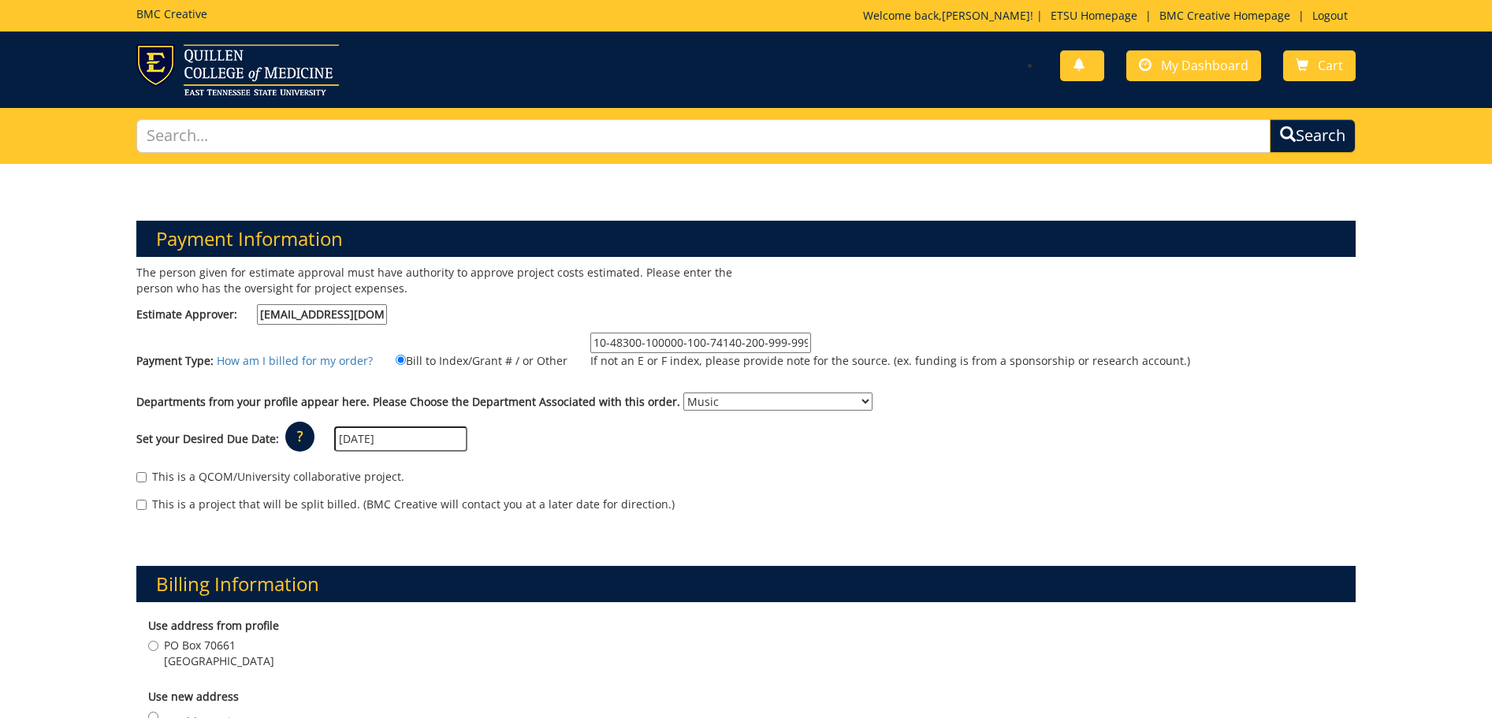
click at [782, 441] on div "Set your Desired Due Date: ? × How long will my project take to finish? : Pleas…" at bounding box center [747, 439] width 1244 height 43
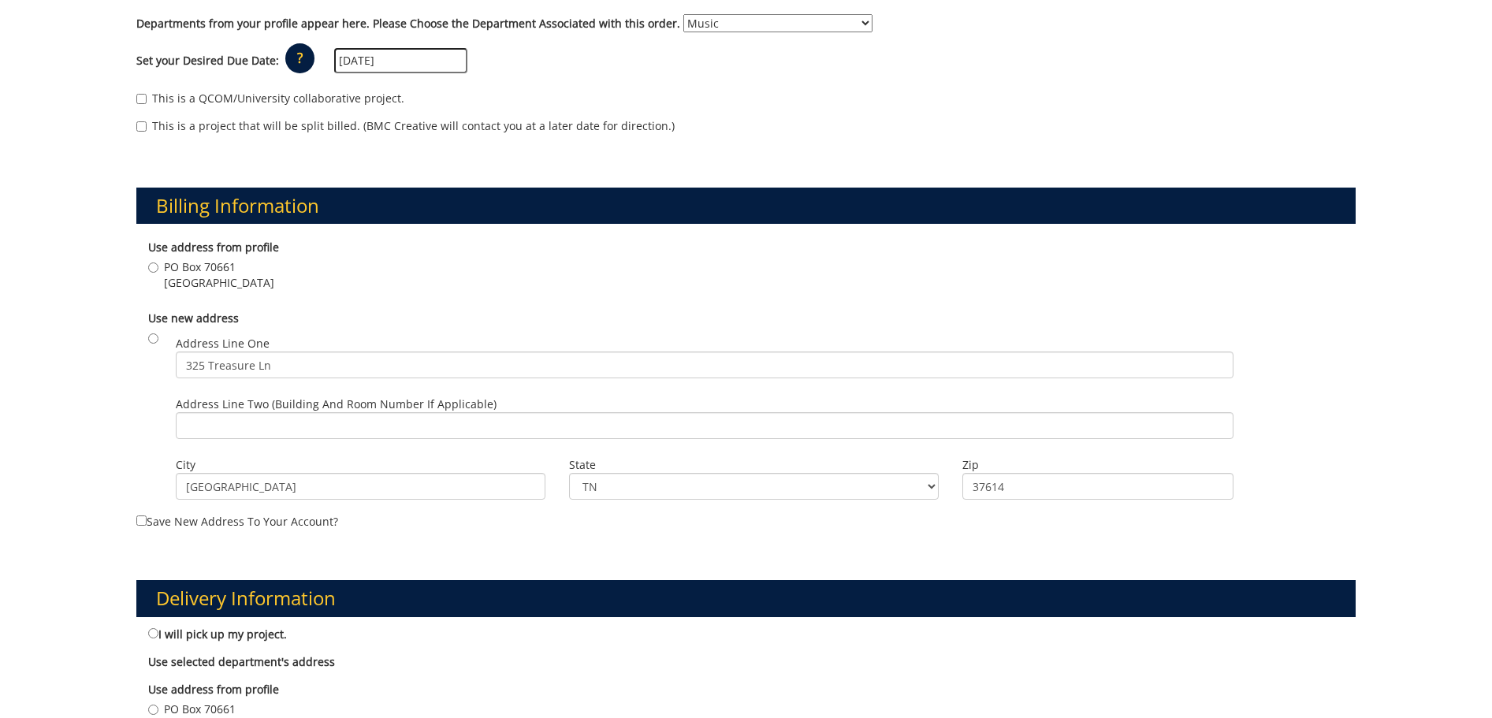
scroll to position [394, 0]
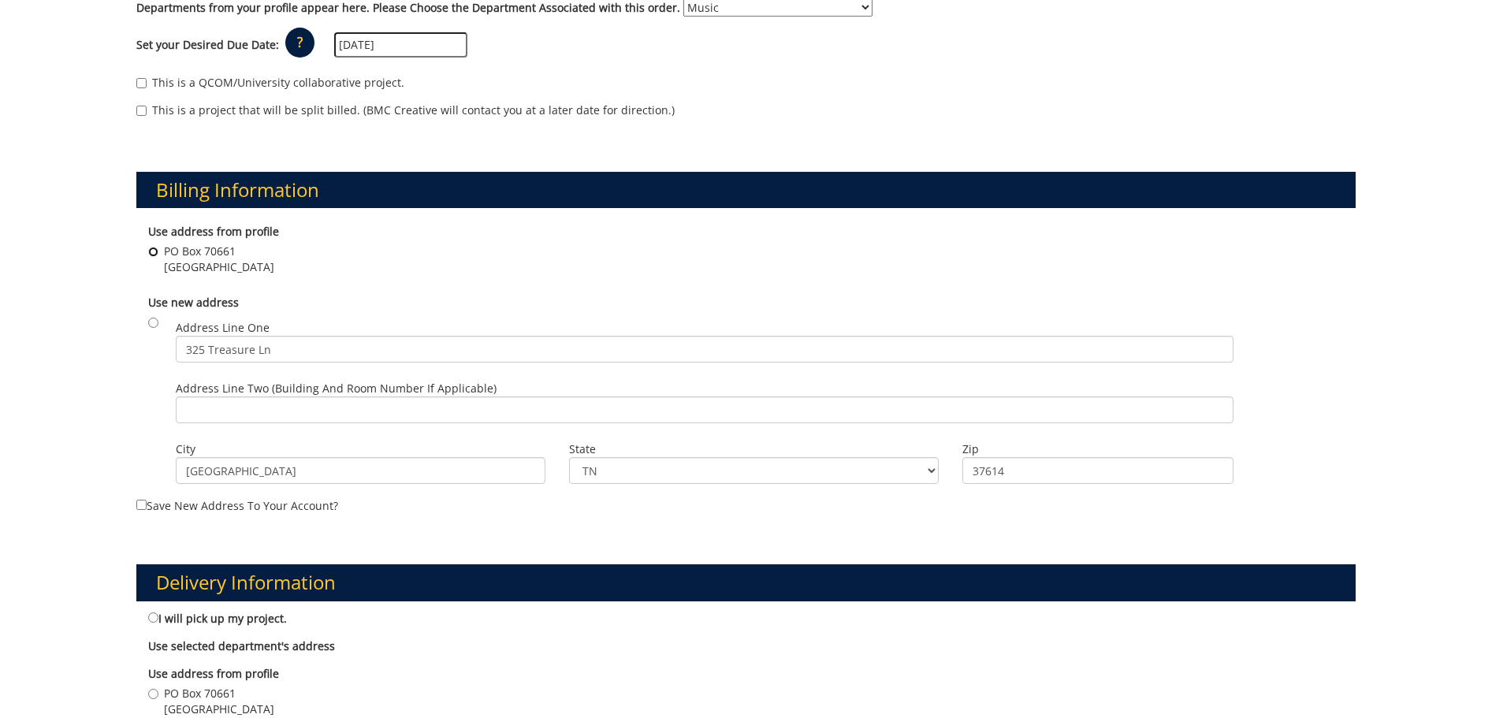
click at [158, 247] on input "PO Box 70661 Johnson City , TN 37614" at bounding box center [153, 252] width 10 height 10
radio input "true"
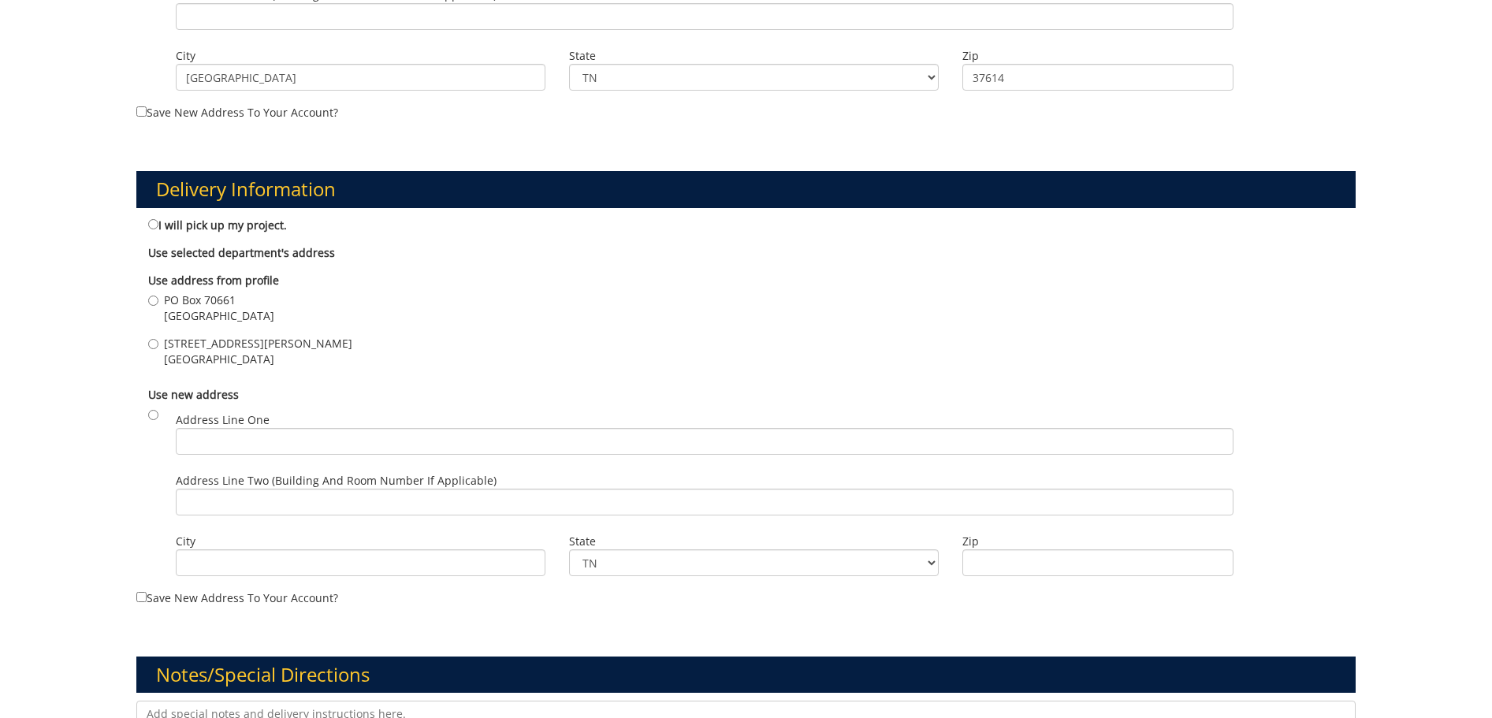
scroll to position [788, 0]
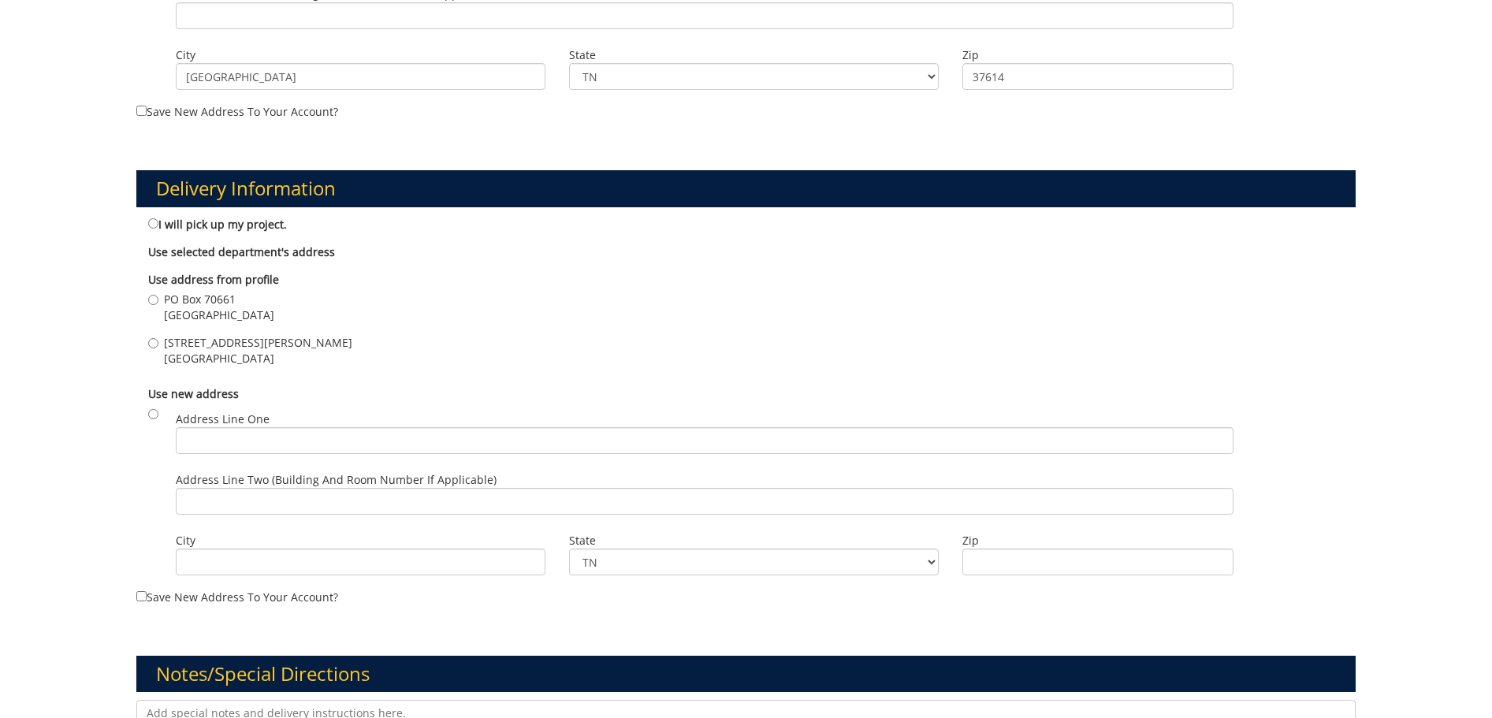
click at [159, 225] on label "I will pick up my project." at bounding box center [217, 223] width 139 height 17
click at [158, 225] on input "I will pick up my project." at bounding box center [153, 223] width 10 height 10
radio input "true"
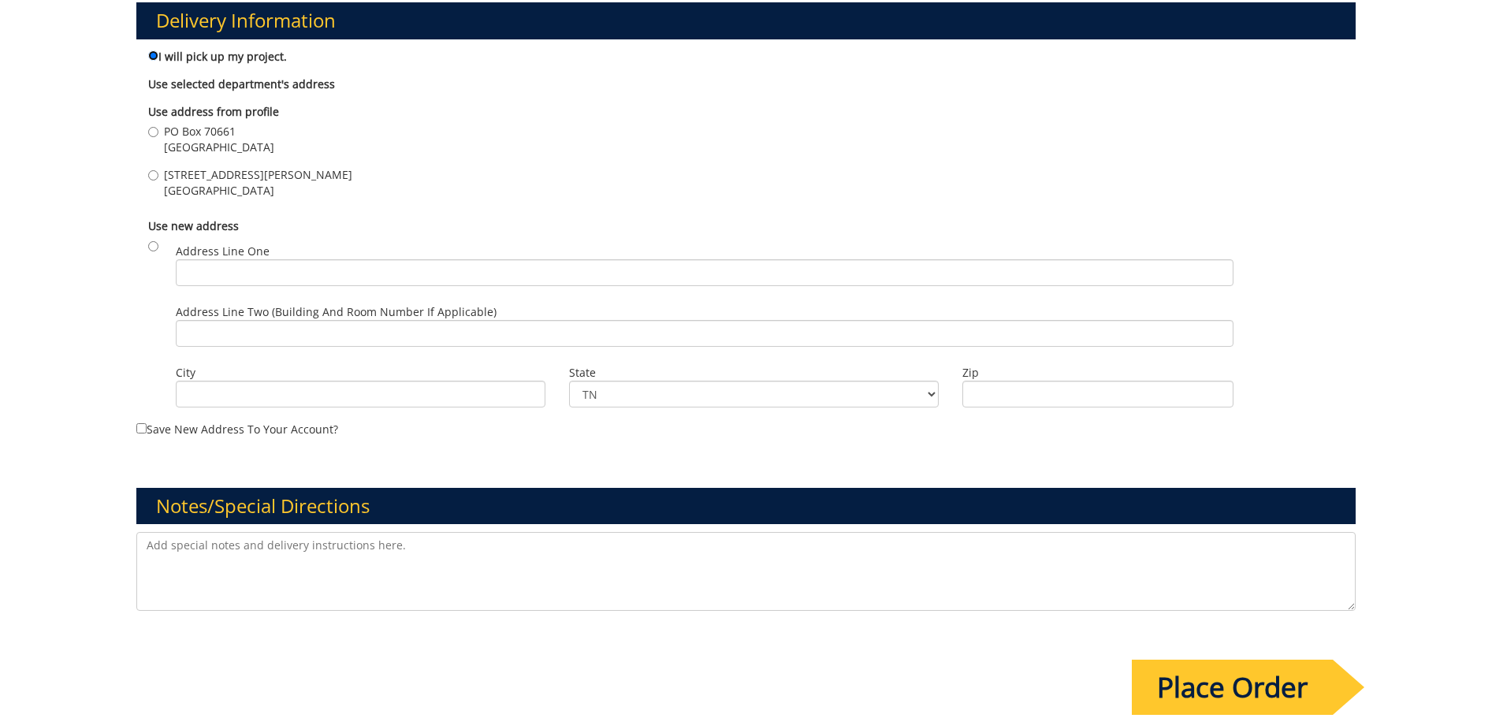
scroll to position [1103, 0]
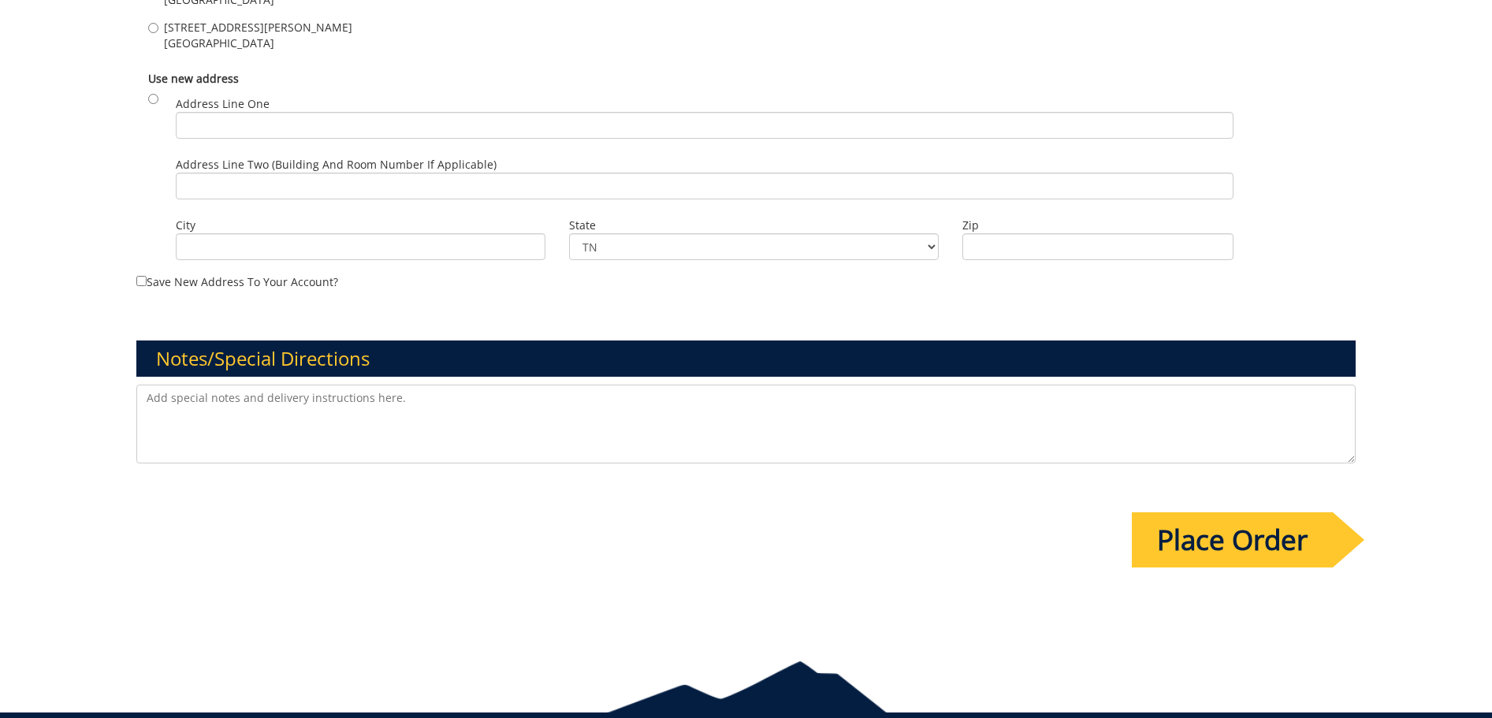
click at [325, 415] on textarea at bounding box center [746, 424] width 1220 height 79
type textarea "This is the INSTRUMENTAL poster - needs to be folded and mailed."
click at [1235, 544] on input "Place Order" at bounding box center [1232, 539] width 201 height 55
